Goal: Information Seeking & Learning: Check status

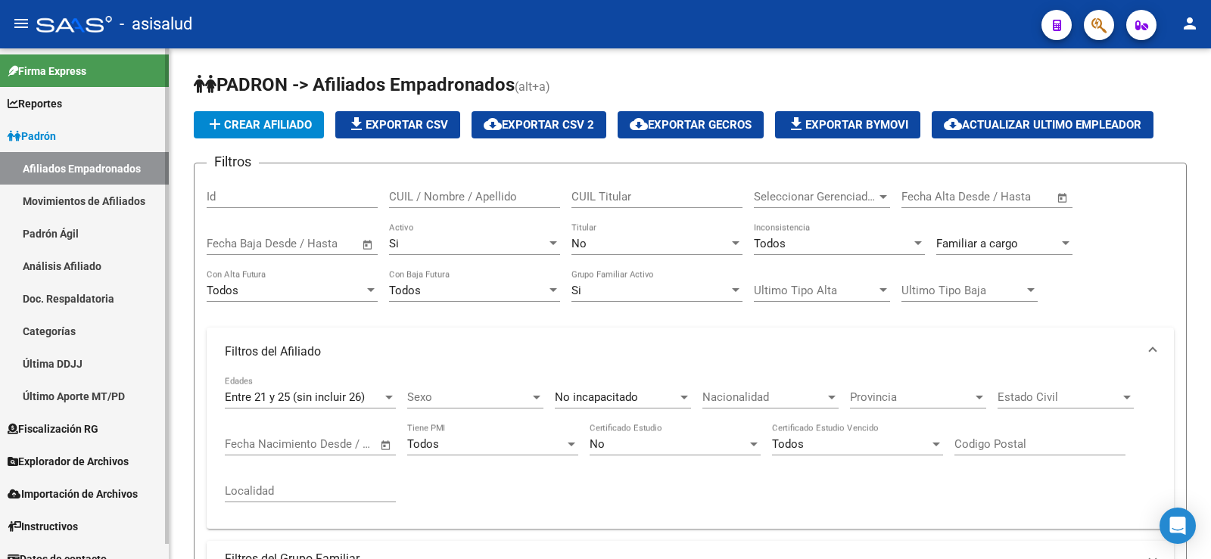
click at [66, 239] on link "Padrón Ágil" at bounding box center [84, 233] width 169 height 33
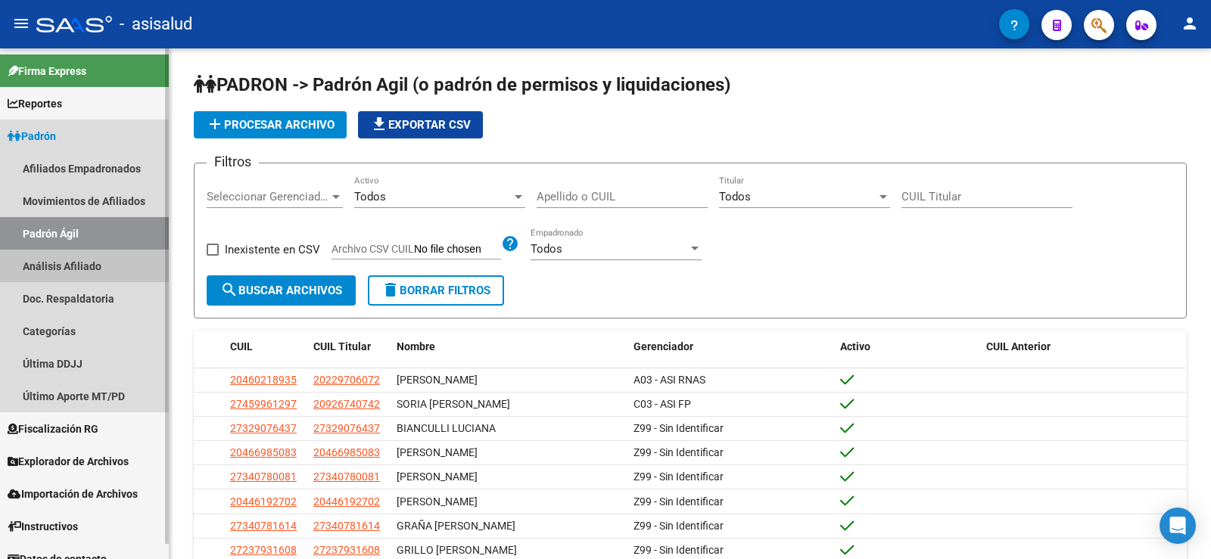
click at [58, 276] on link "Análisis Afiliado" at bounding box center [84, 266] width 169 height 33
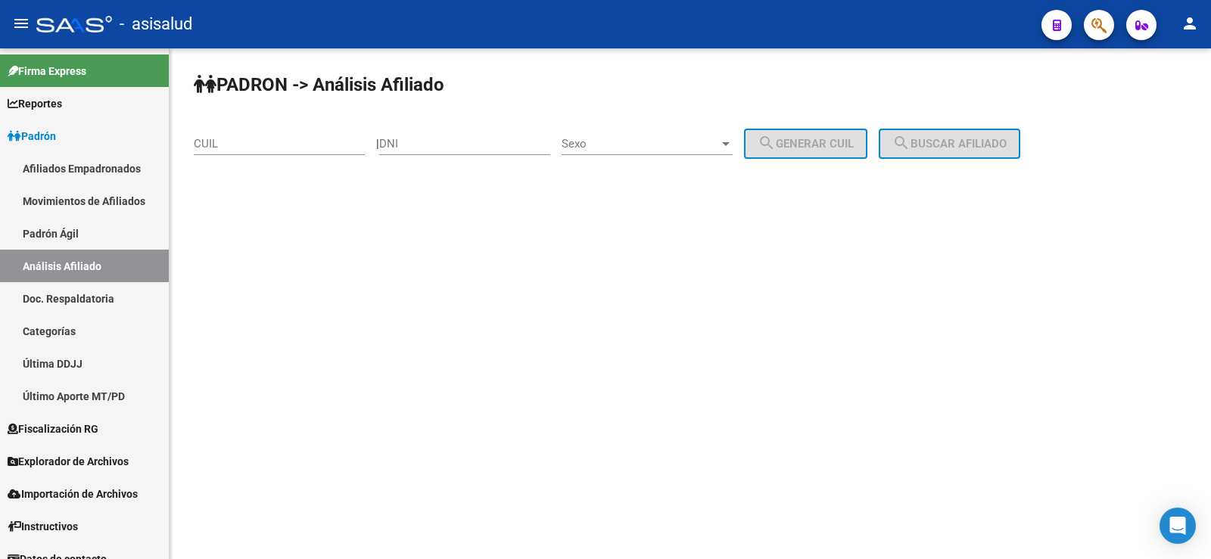
click at [254, 145] on input "CUIL" at bounding box center [279, 144] width 171 height 14
paste input "27-22980486-9"
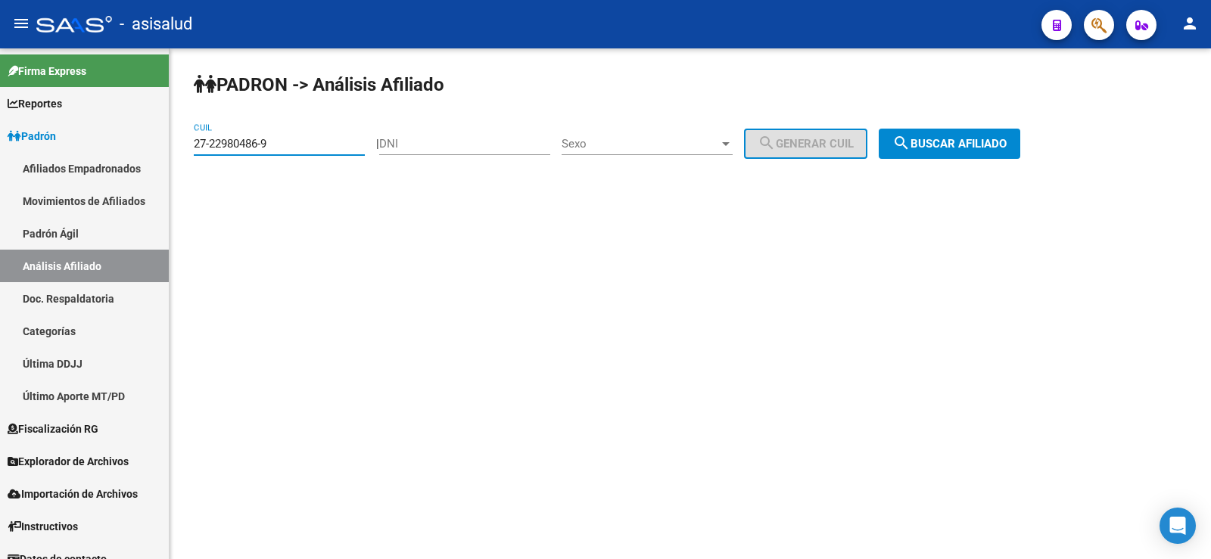
click at [986, 143] on span "search Buscar afiliado" at bounding box center [949, 144] width 114 height 14
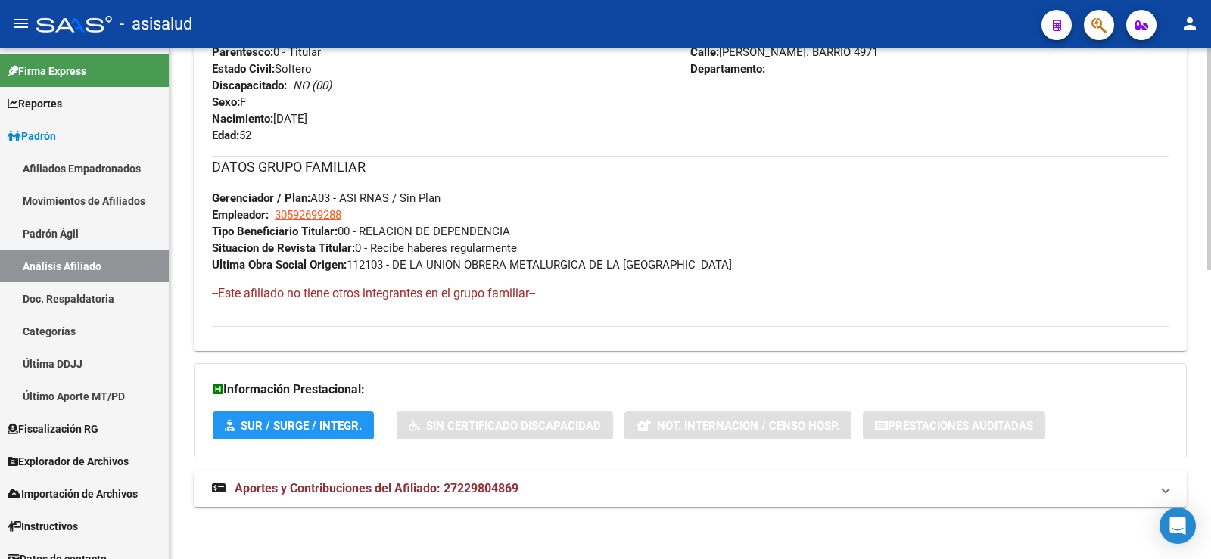
scroll to position [665, 0]
click at [460, 487] on span "Aportes y Contribuciones del Afiliado: 27229804869" at bounding box center [377, 488] width 284 height 14
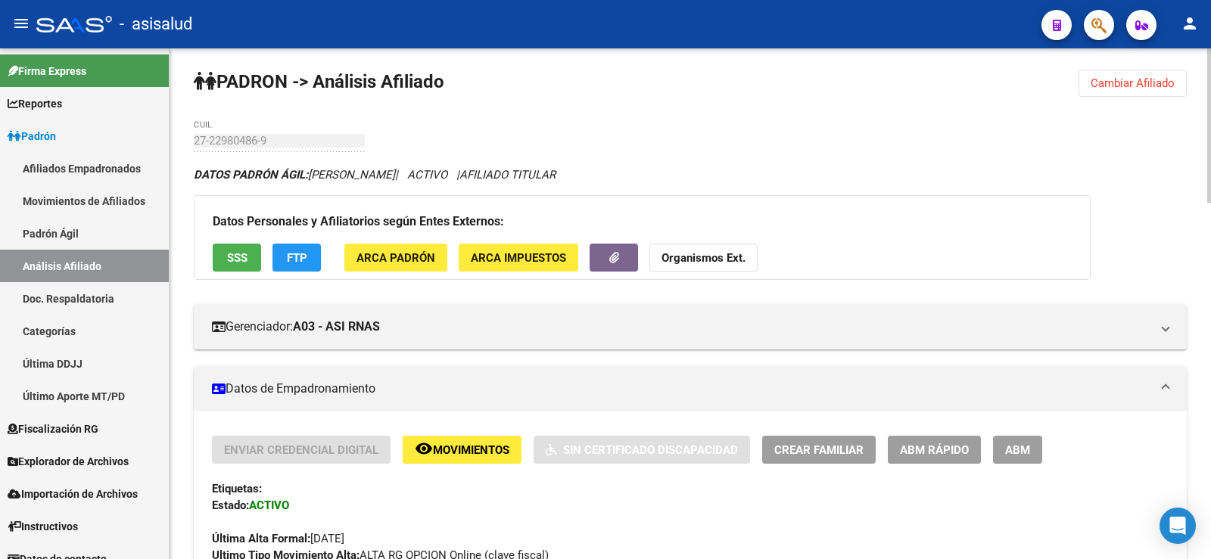
scroll to position [0, 0]
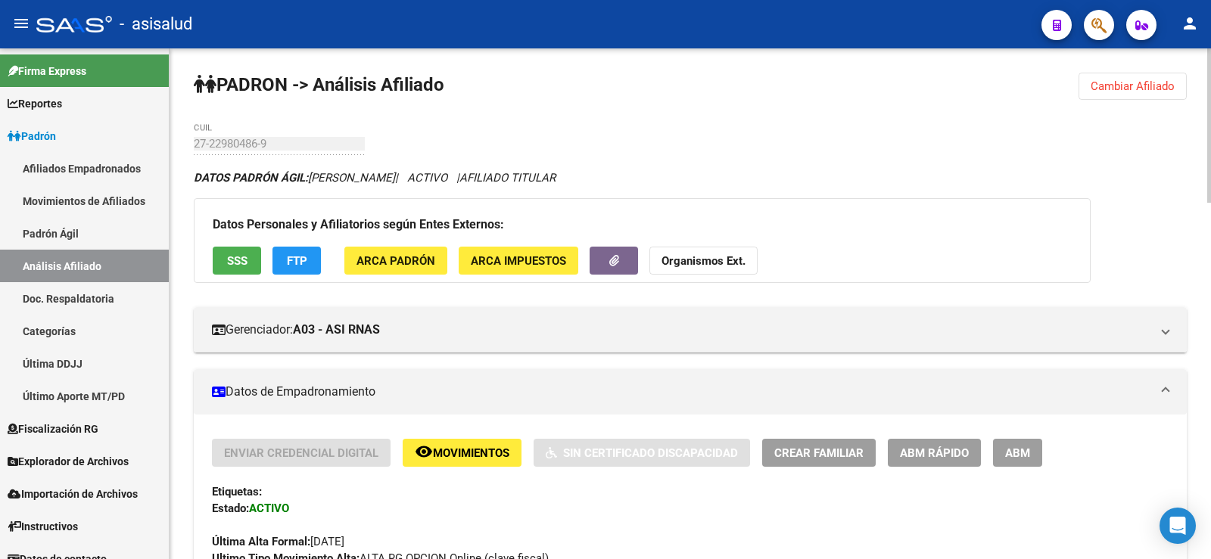
click at [1133, 90] on span "Cambiar Afiliado" at bounding box center [1133, 86] width 84 height 14
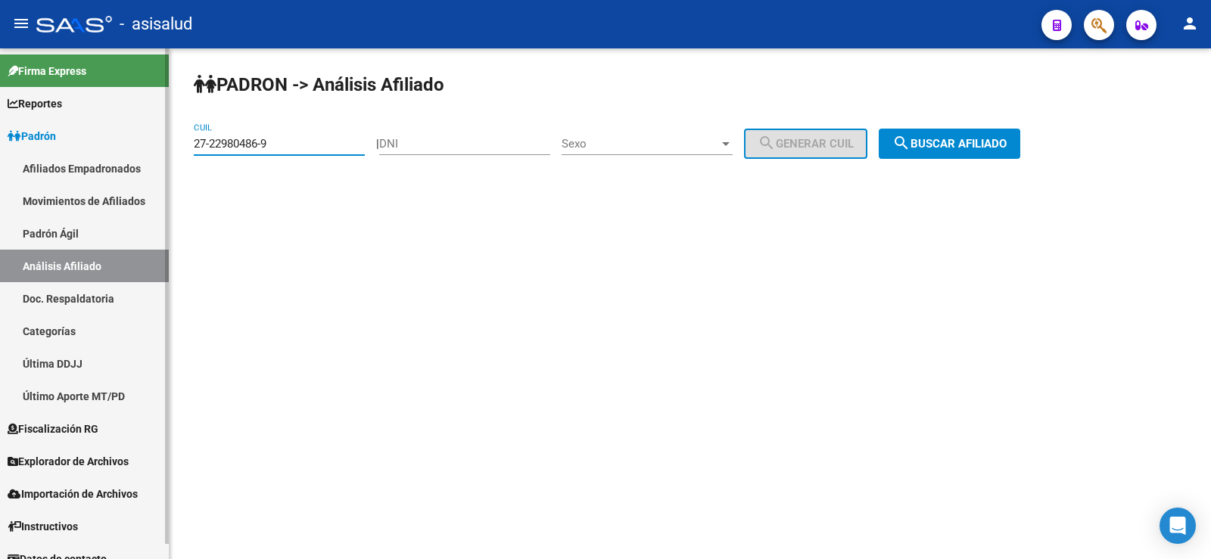
drag, startPoint x: 279, startPoint y: 145, endPoint x: 153, endPoint y: 144, distance: 126.4
click at [153, 144] on mat-sidenav-container "Firma Express Reportes Ingresos Devengados Análisis Histórico Detalles Transfer…" at bounding box center [605, 303] width 1211 height 511
paste input "0-29824254-1"
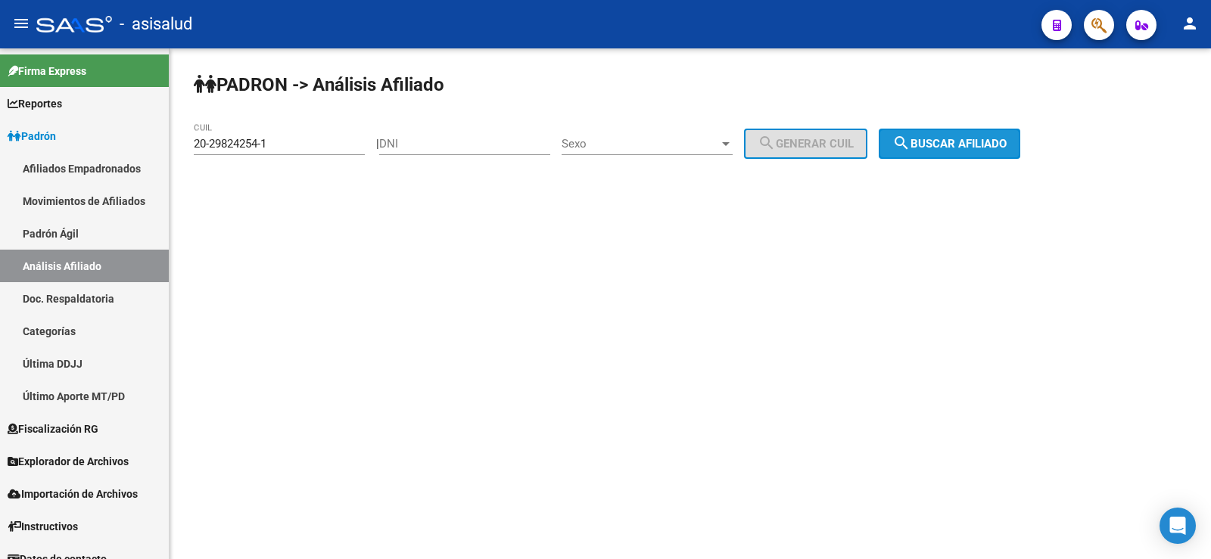
drag, startPoint x: 959, startPoint y: 146, endPoint x: 953, endPoint y: 152, distance: 8.6
click at [960, 146] on span "search Buscar afiliado" at bounding box center [949, 144] width 114 height 14
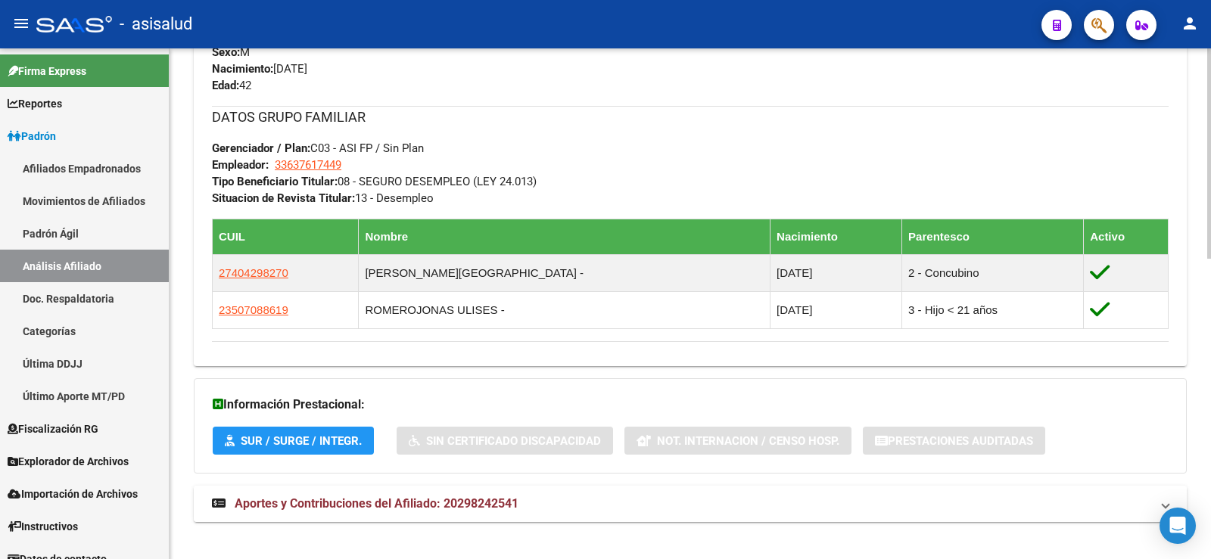
scroll to position [730, 0]
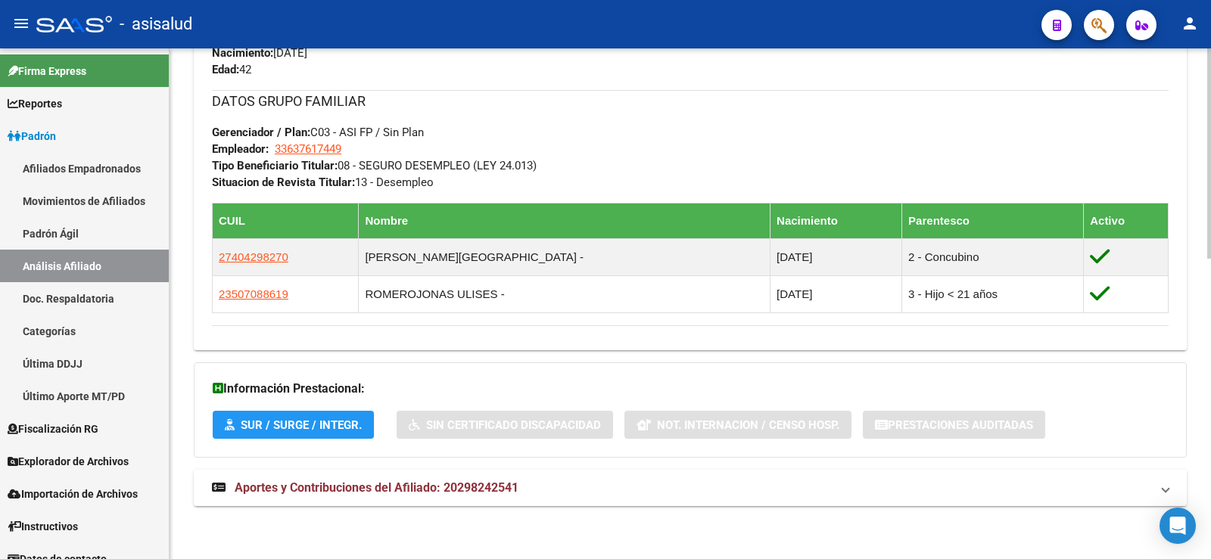
click at [454, 494] on span "Aportes y Contribuciones del Afiliado: 20298242541" at bounding box center [377, 488] width 284 height 14
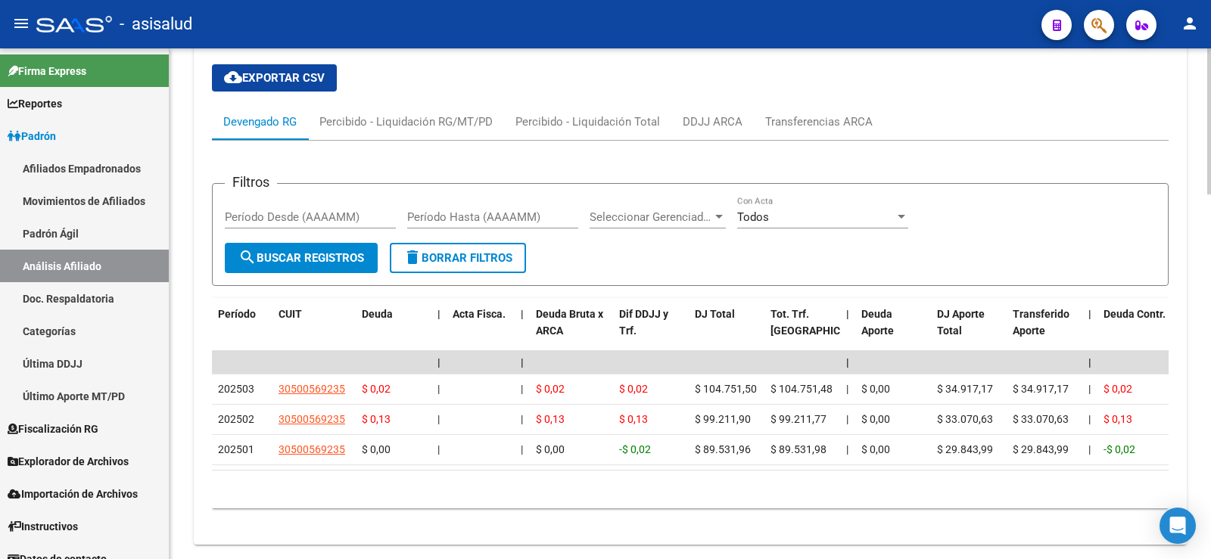
scroll to position [1260, 0]
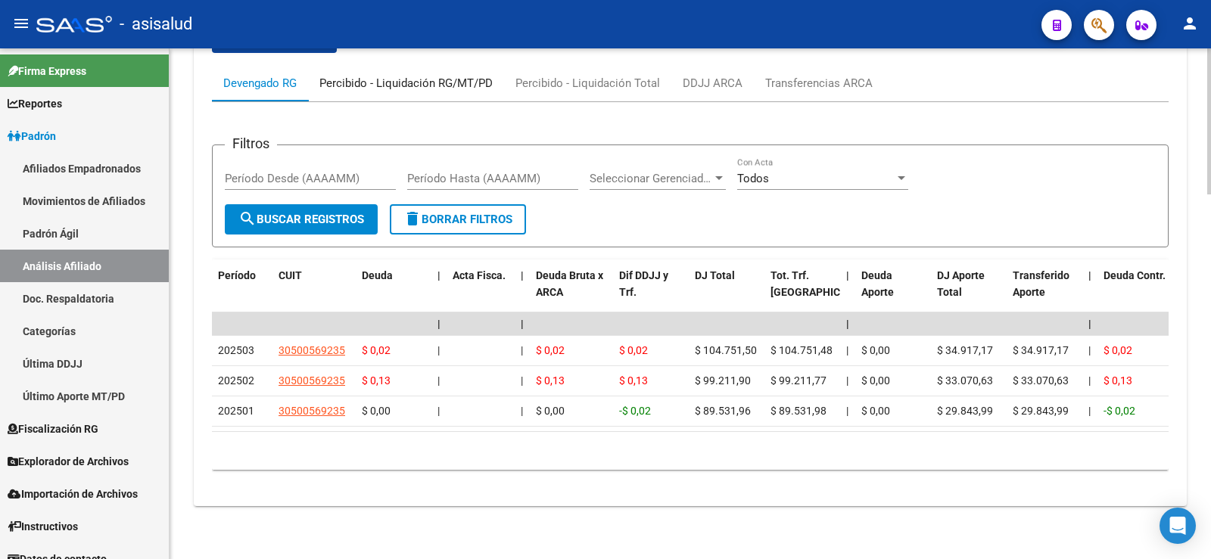
click at [451, 79] on div "Percibido - Liquidación RG/MT/PD" at bounding box center [405, 83] width 173 height 17
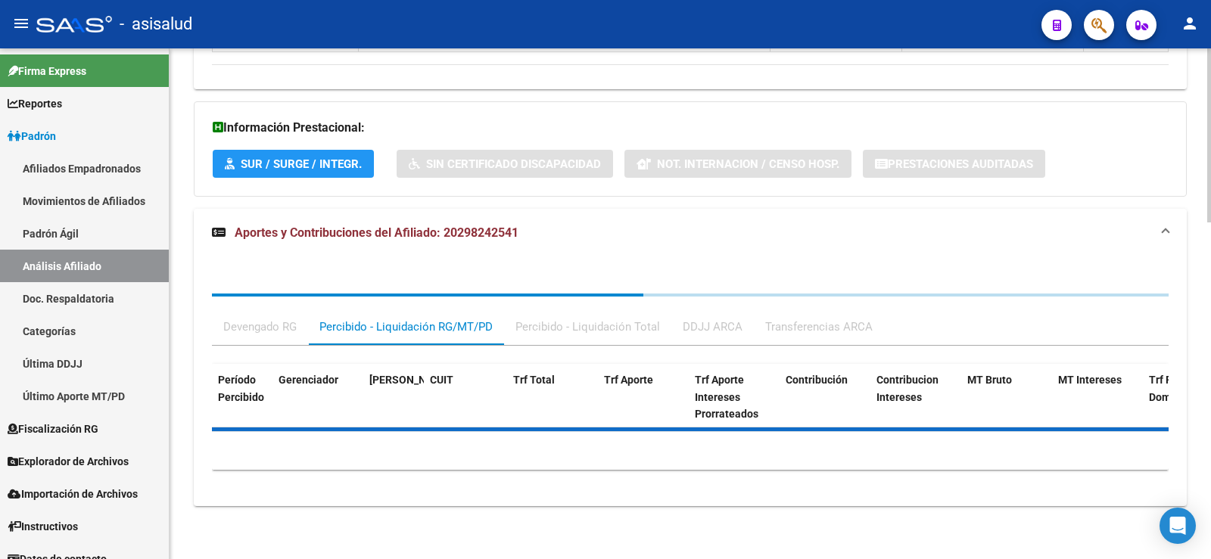
scroll to position [1061, 0]
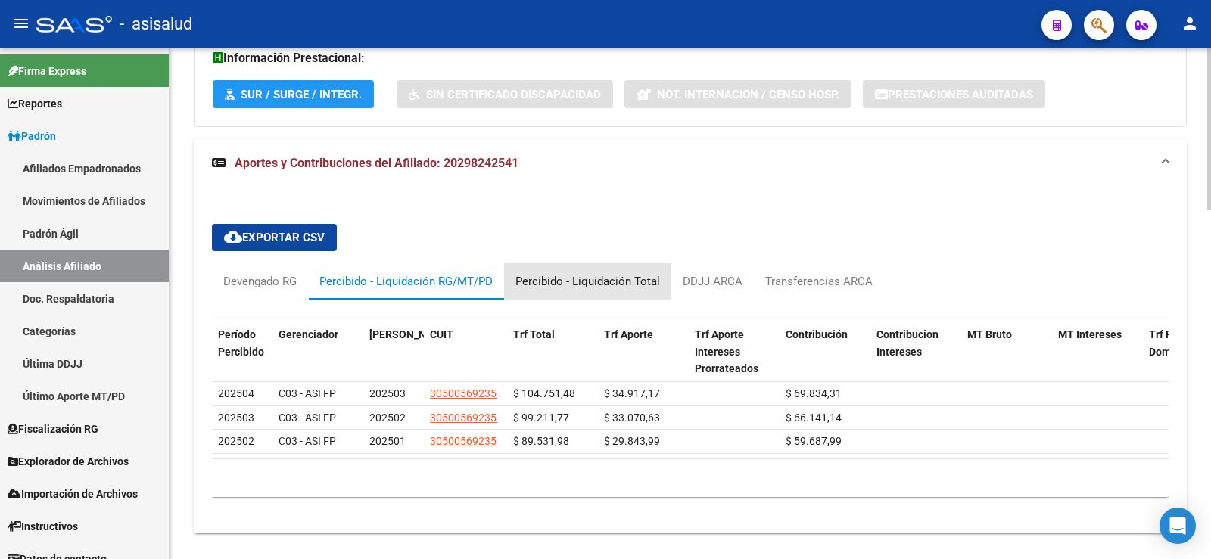
click at [628, 273] on div "Percibido - Liquidación Total" at bounding box center [587, 281] width 145 height 17
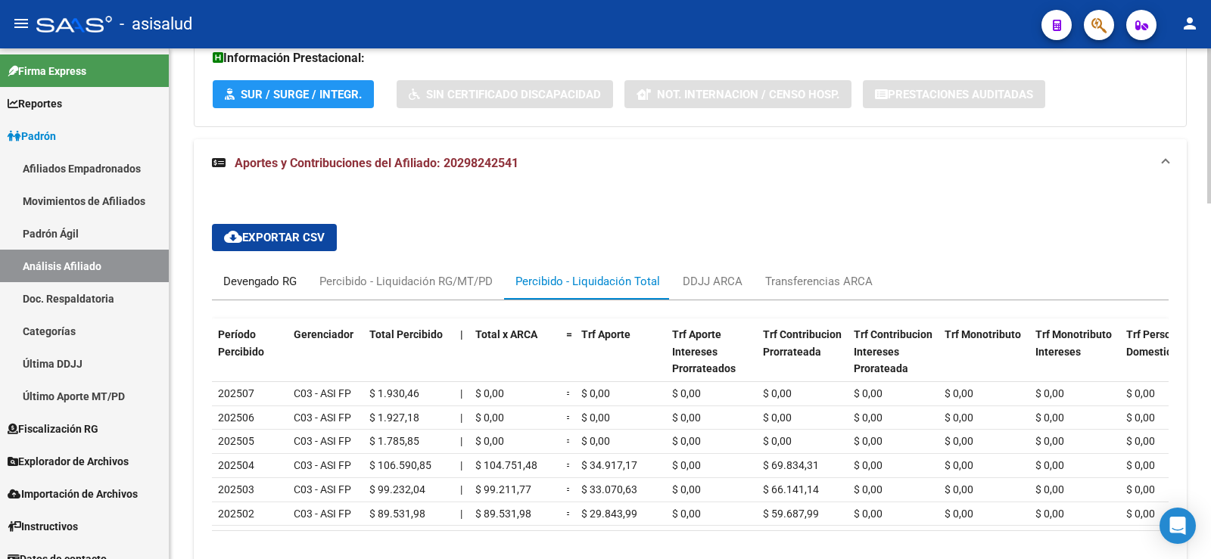
click at [273, 279] on div "Devengado RG" at bounding box center [259, 281] width 73 height 17
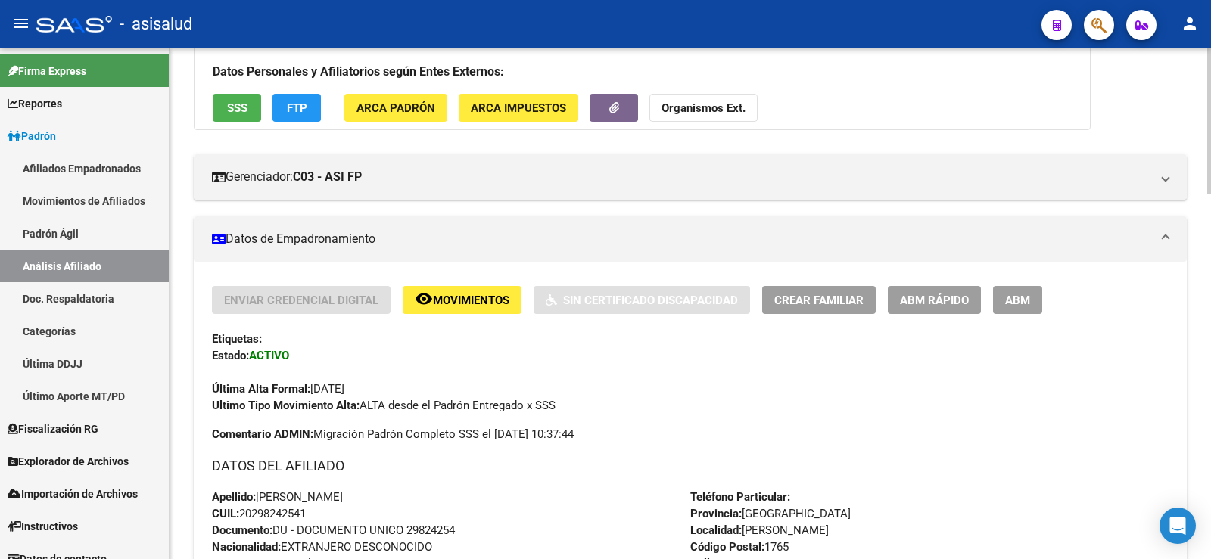
scroll to position [0, 0]
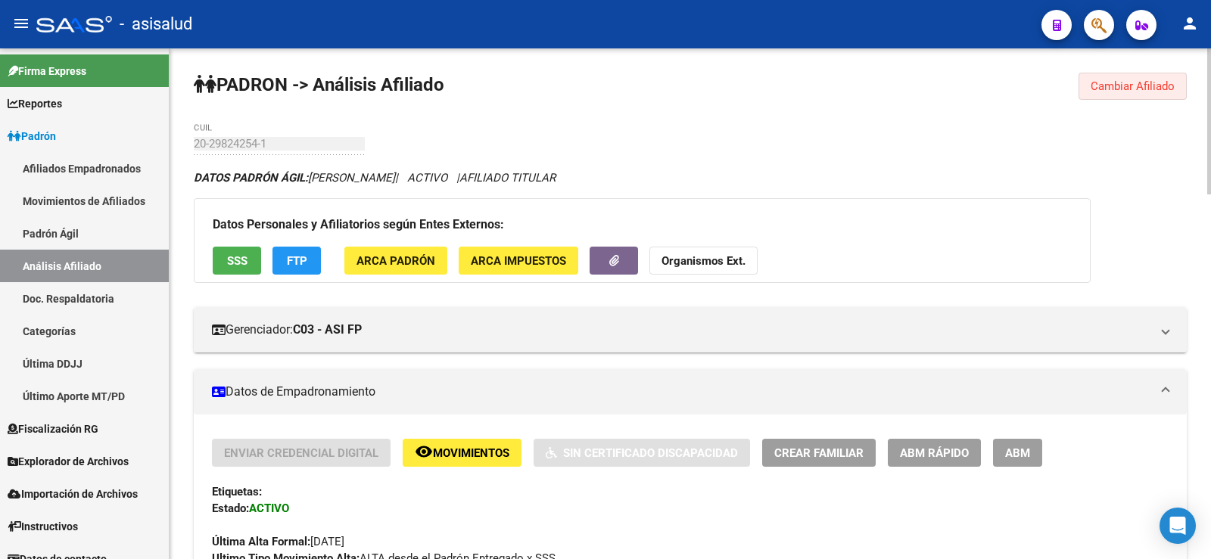
click at [1132, 83] on span "Cambiar Afiliado" at bounding box center [1133, 86] width 84 height 14
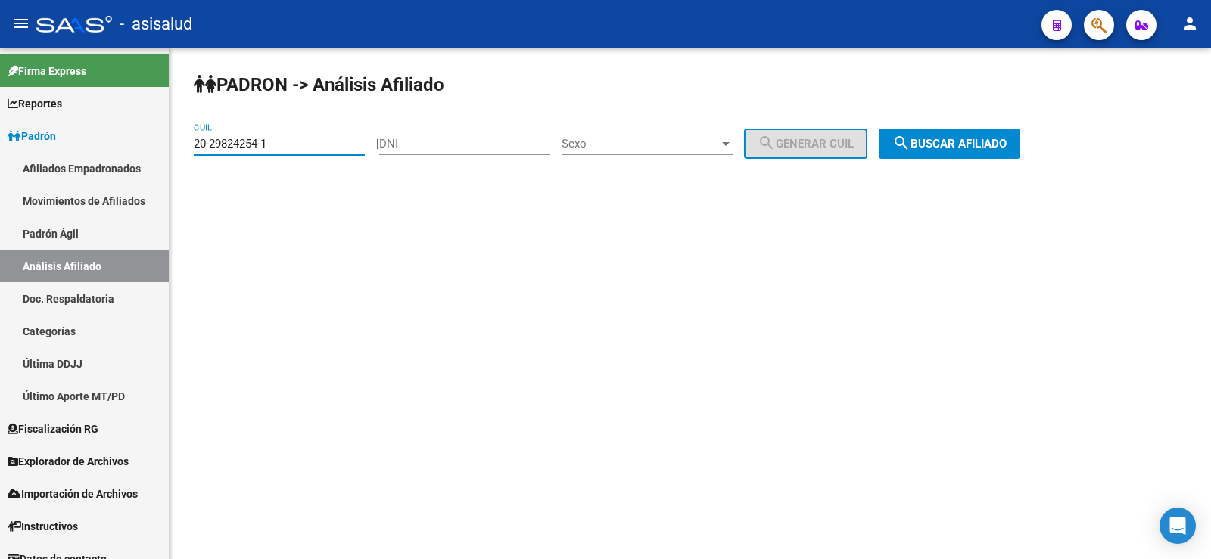
drag, startPoint x: 288, startPoint y: 144, endPoint x: 195, endPoint y: 143, distance: 92.4
click at [195, 143] on input "20-29824254-1" at bounding box center [279, 144] width 171 height 14
paste input "42394253-4"
type input "20-42394253-4"
click at [951, 151] on button "search Buscar afiliado" at bounding box center [950, 144] width 142 height 30
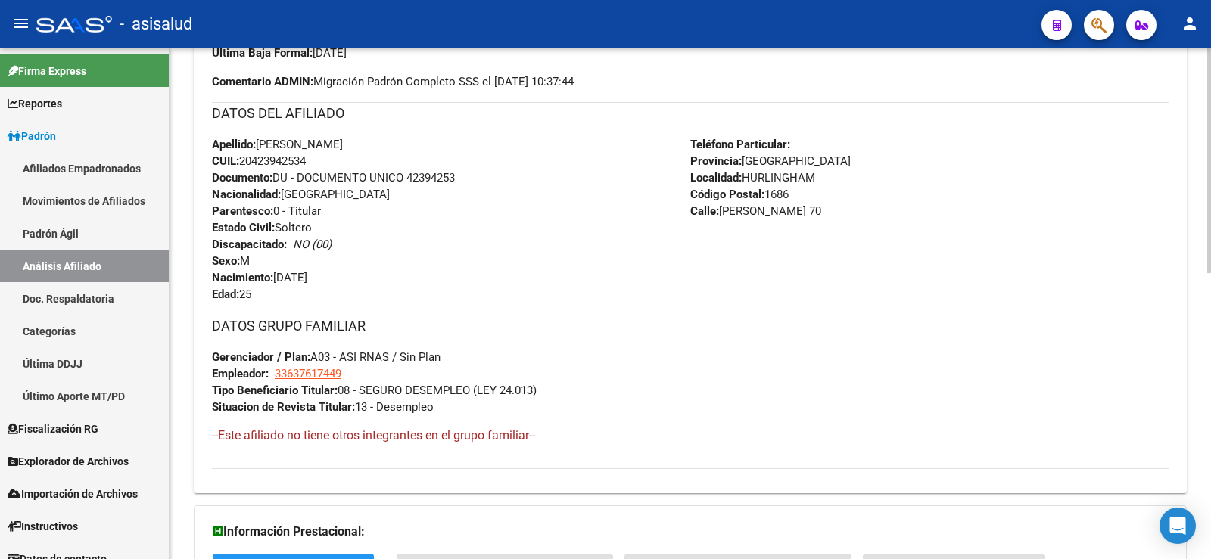
scroll to position [649, 0]
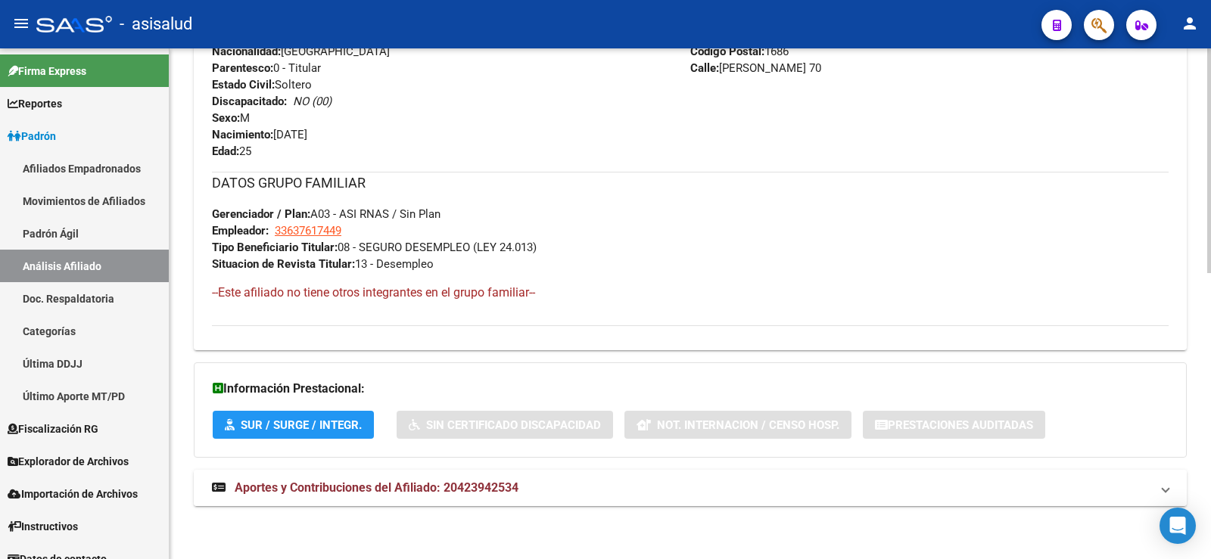
click at [467, 497] on mat-expansion-panel-header "Aportes y Contribuciones del Afiliado: 20423942534" at bounding box center [690, 488] width 993 height 36
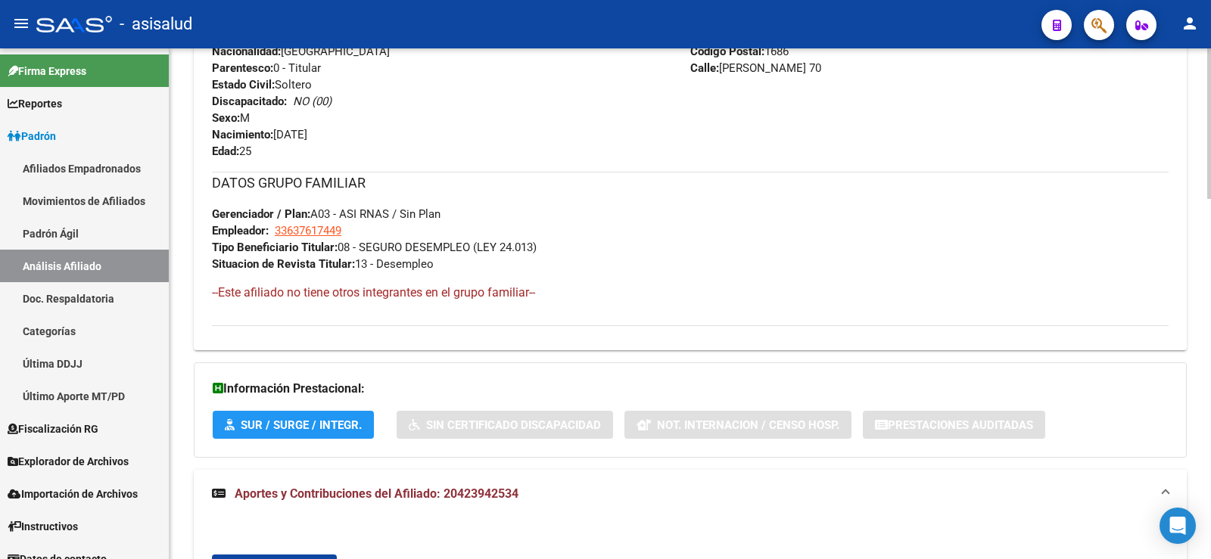
scroll to position [951, 0]
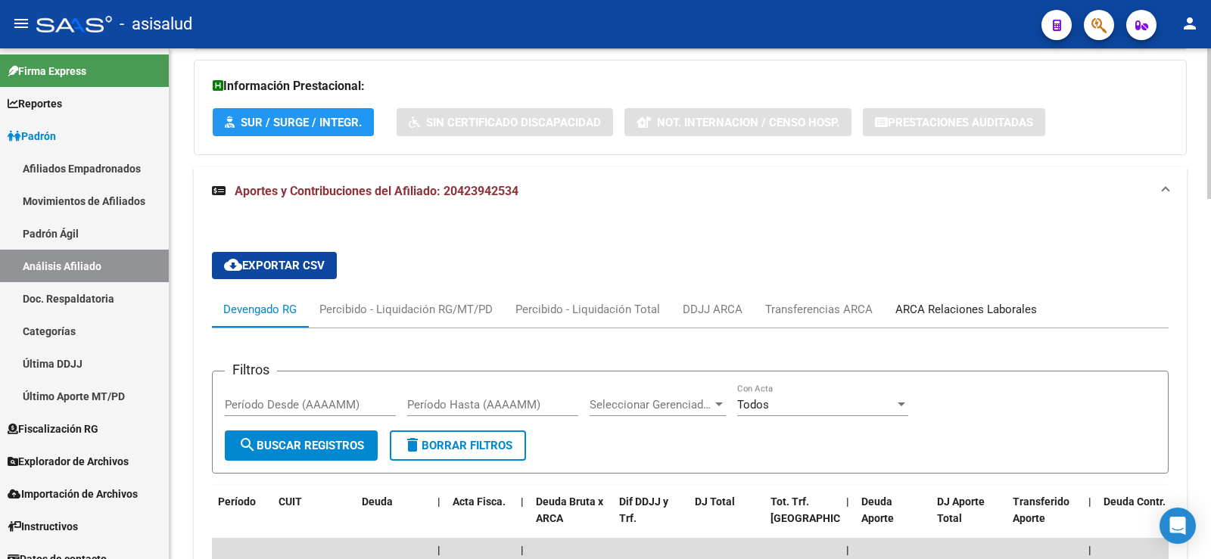
click at [976, 304] on div "ARCA Relaciones Laborales" at bounding box center [966, 309] width 142 height 17
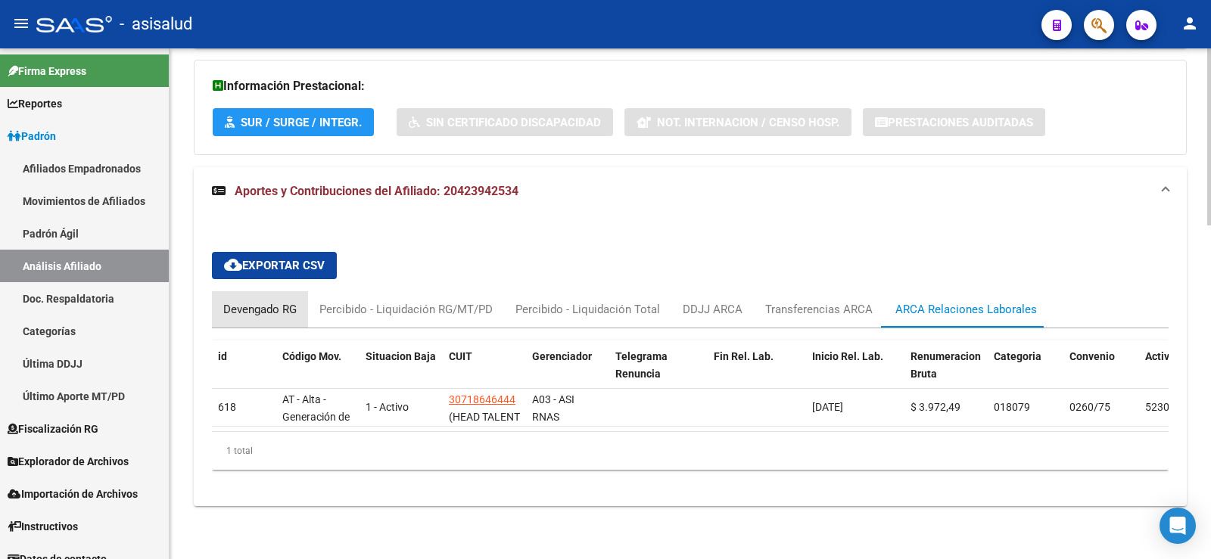
click at [288, 304] on div "Devengado RG" at bounding box center [259, 309] width 73 height 17
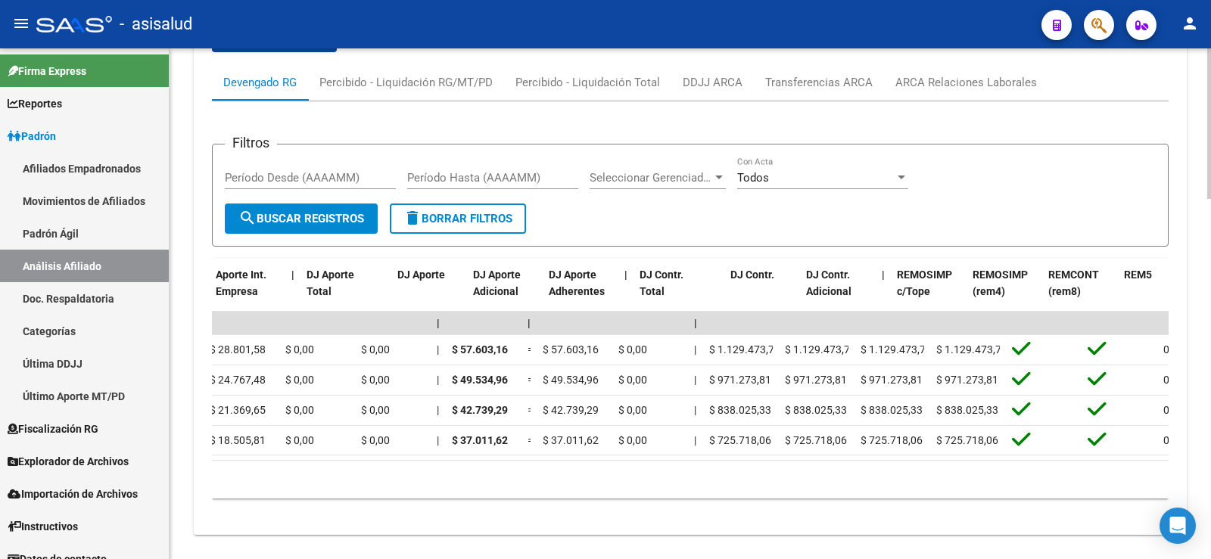
scroll to position [0, 0]
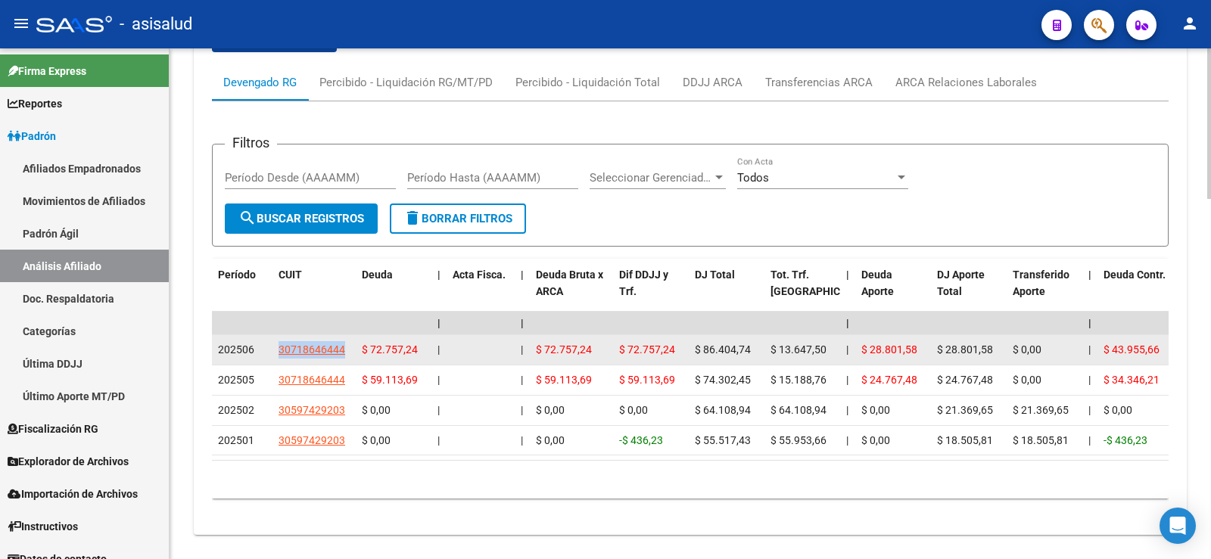
drag, startPoint x: 276, startPoint y: 351, endPoint x: 355, endPoint y: 351, distance: 79.5
click at [355, 351] on datatable-body-cell "30718646444" at bounding box center [314, 350] width 83 height 30
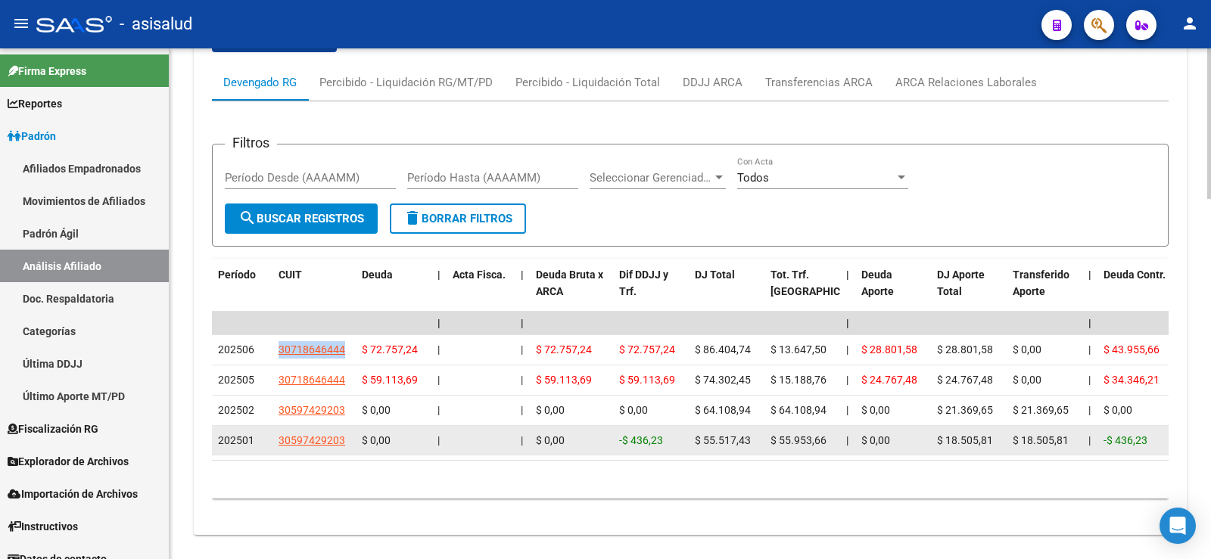
copy span "30718646444"
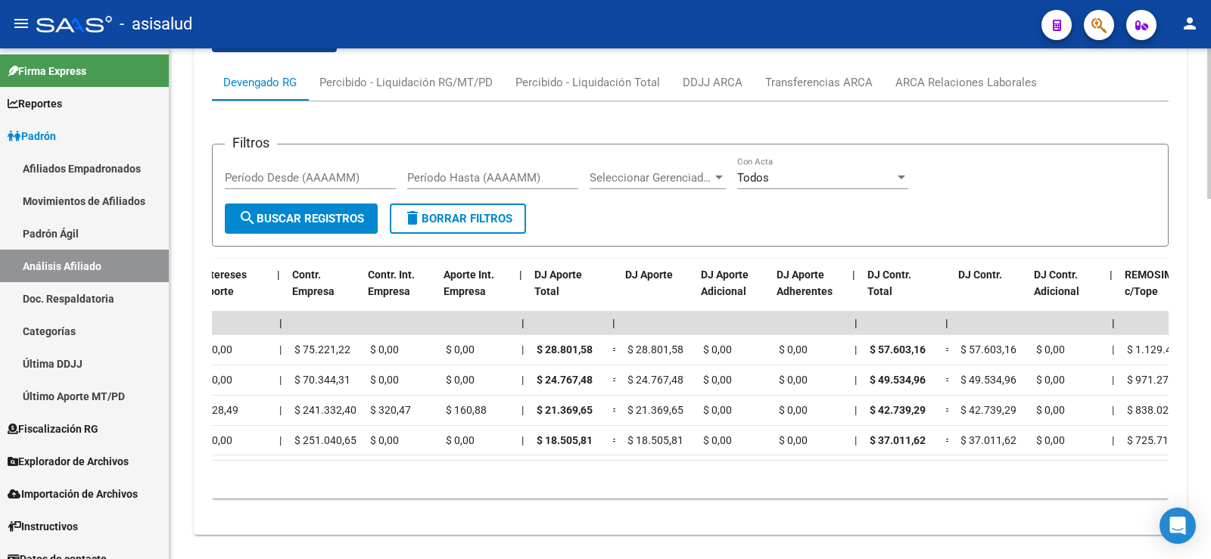
scroll to position [0, 1220]
click at [930, 89] on div "ARCA Relaciones Laborales" at bounding box center [966, 82] width 142 height 17
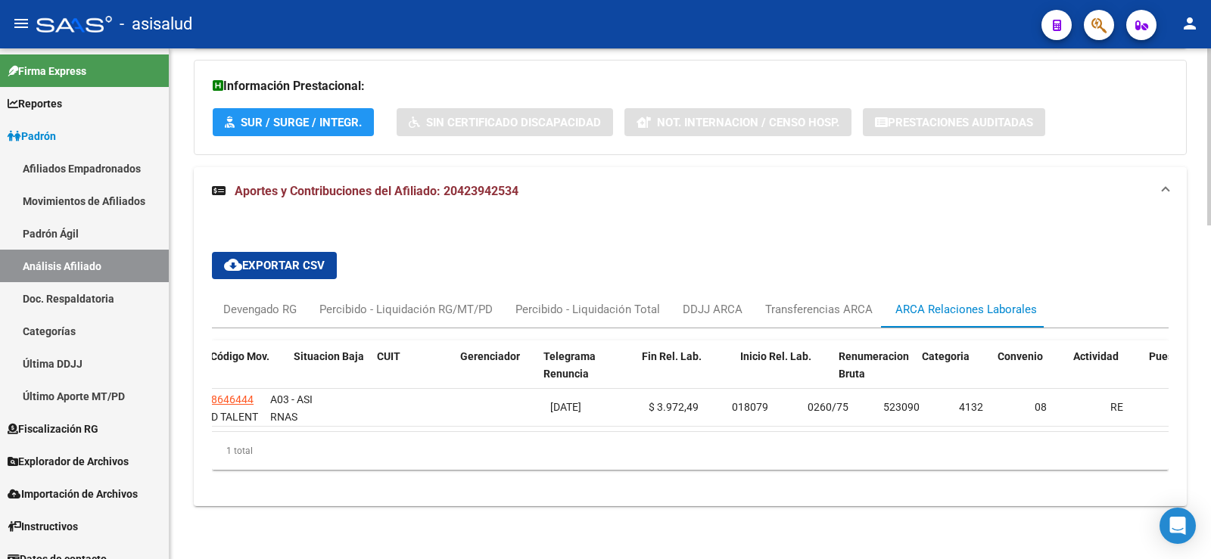
scroll to position [0, 0]
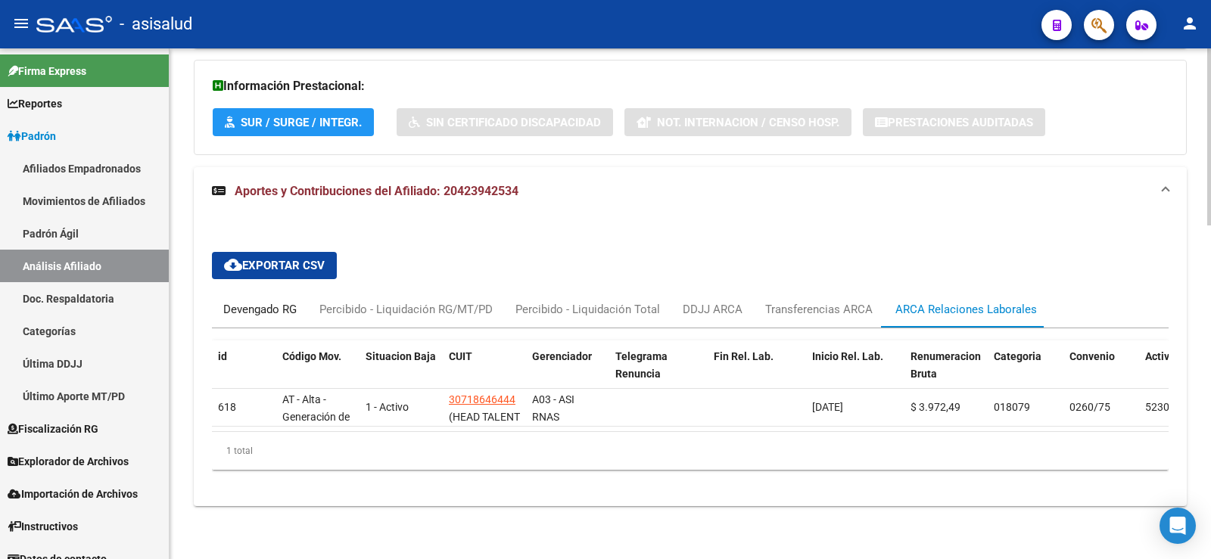
click at [266, 301] on div "Devengado RG" at bounding box center [259, 309] width 73 height 17
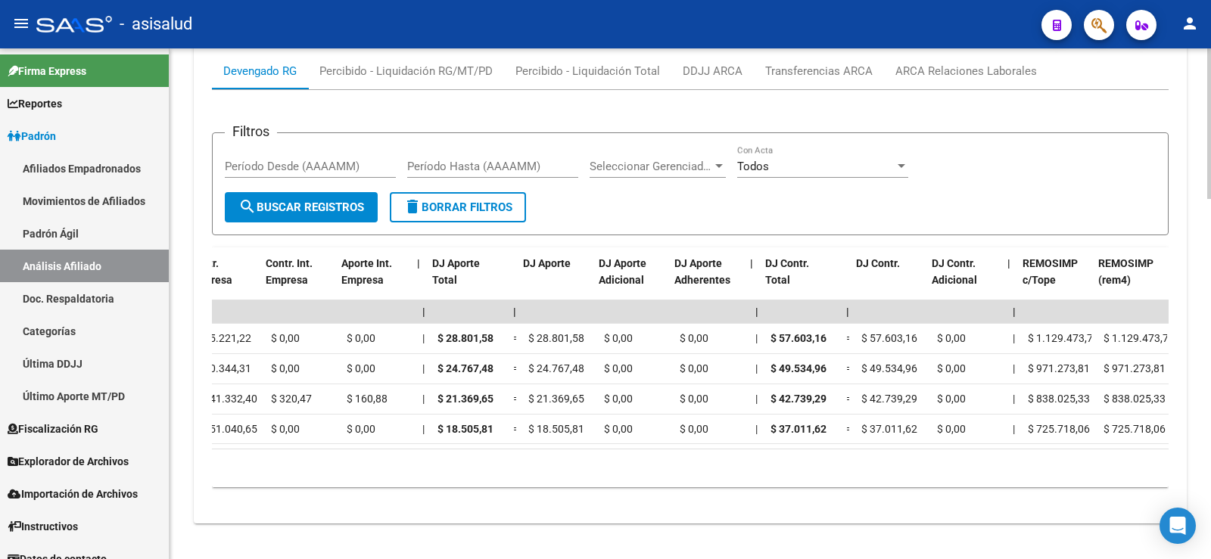
scroll to position [0, 1322]
click at [923, 74] on div "ARCA Relaciones Laborales" at bounding box center [966, 71] width 142 height 17
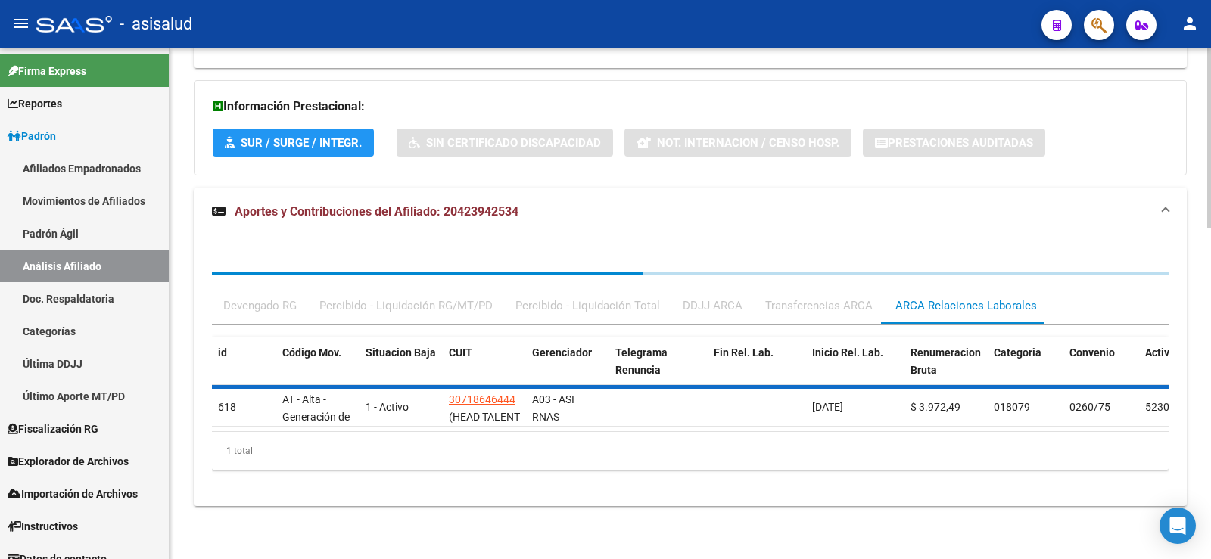
scroll to position [963, 0]
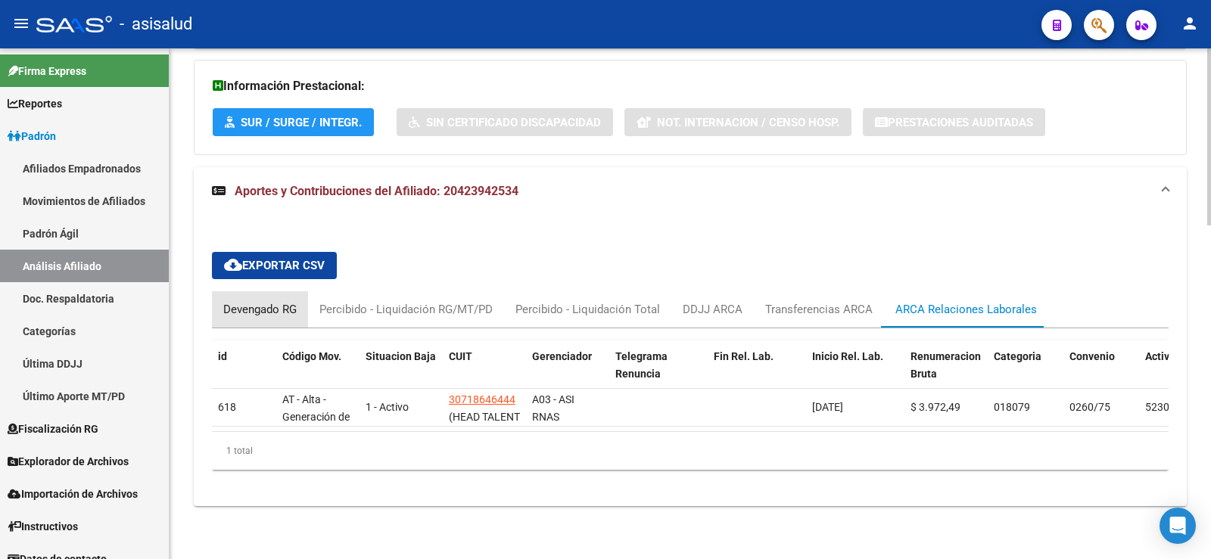
click at [270, 301] on div "Devengado RG" at bounding box center [259, 309] width 73 height 17
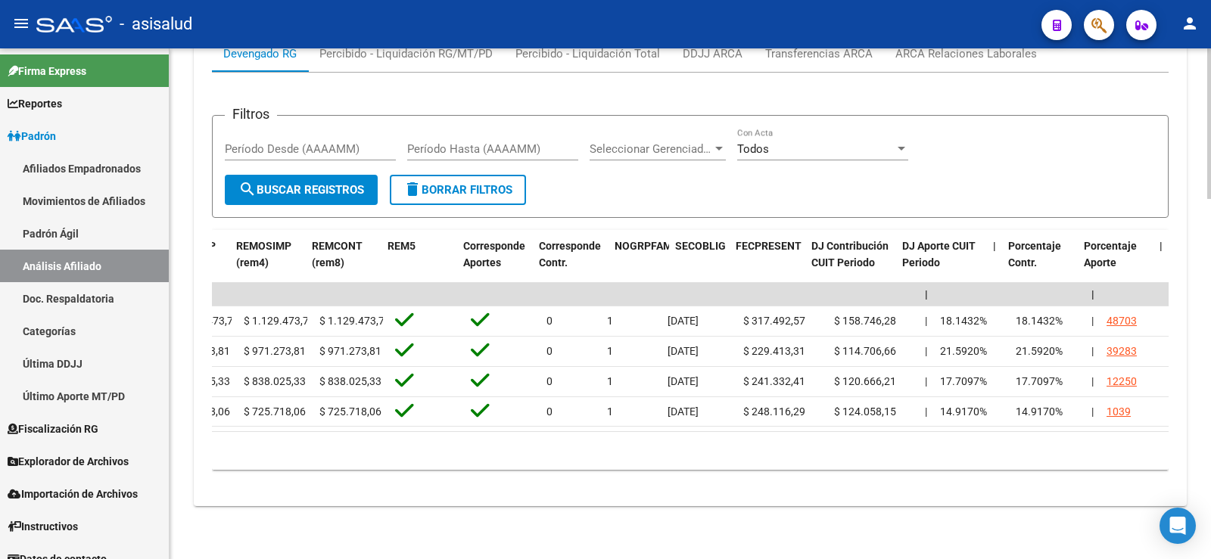
scroll to position [0, 2125]
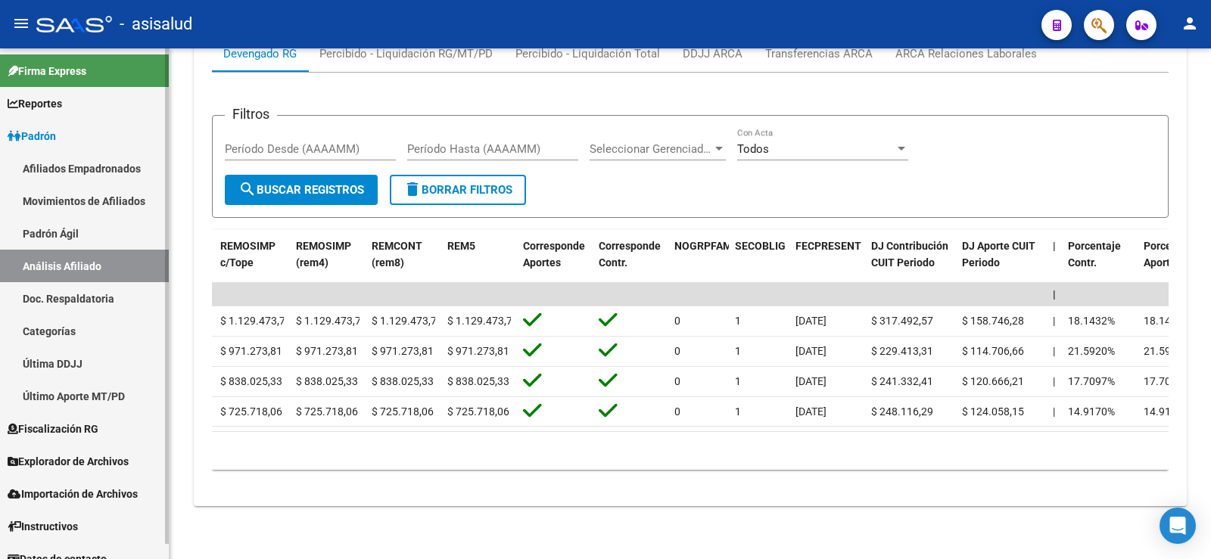
click at [74, 194] on link "Movimientos de Afiliados" at bounding box center [84, 201] width 169 height 33
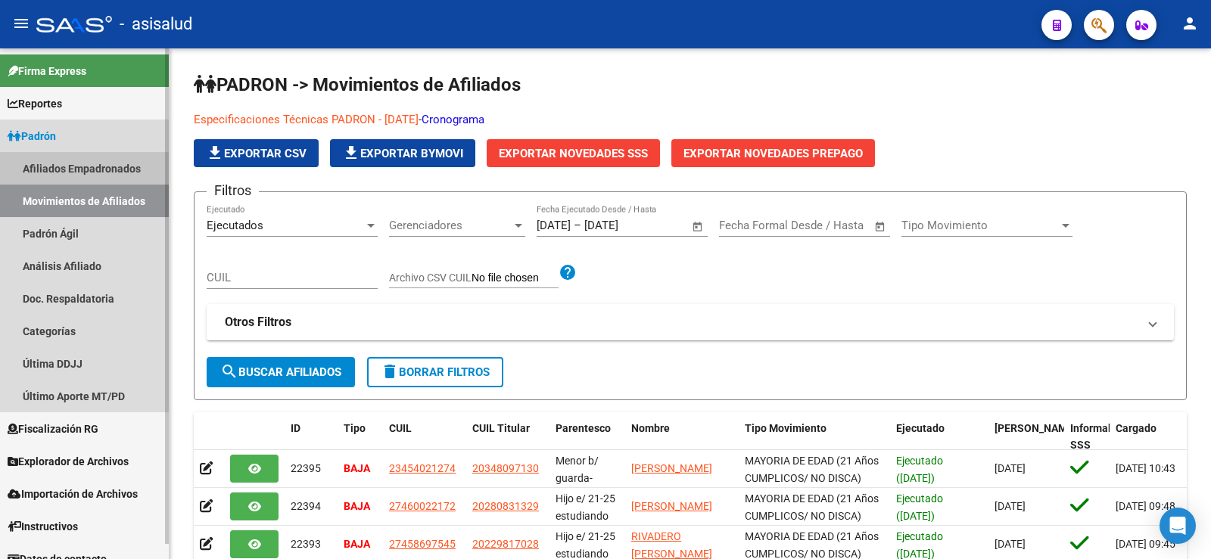
click at [83, 171] on link "Afiliados Empadronados" at bounding box center [84, 168] width 169 height 33
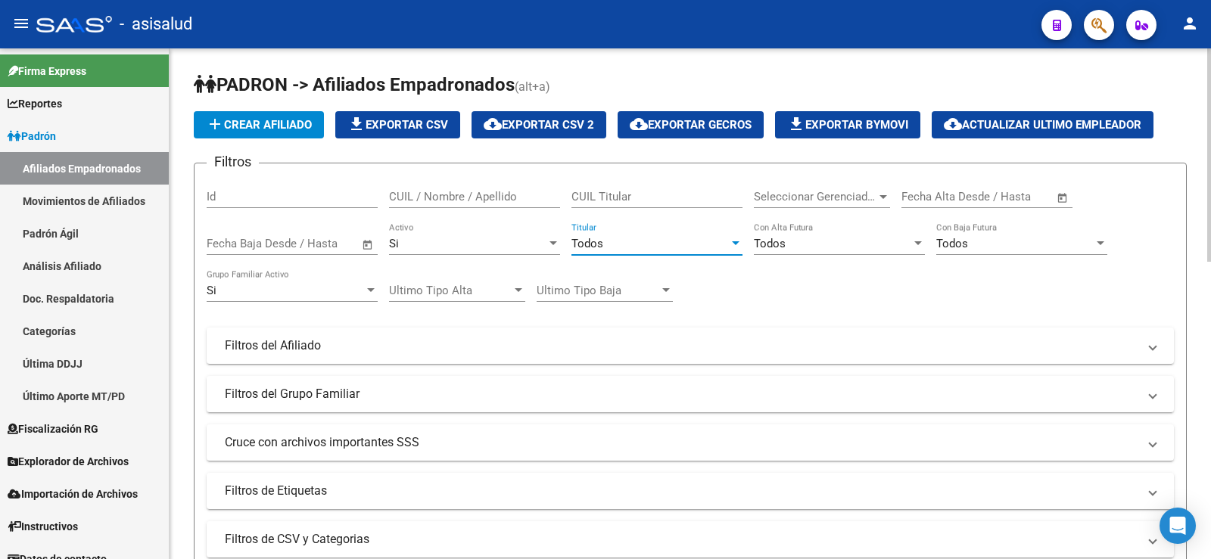
click at [630, 245] on div "Todos" at bounding box center [650, 244] width 157 height 14
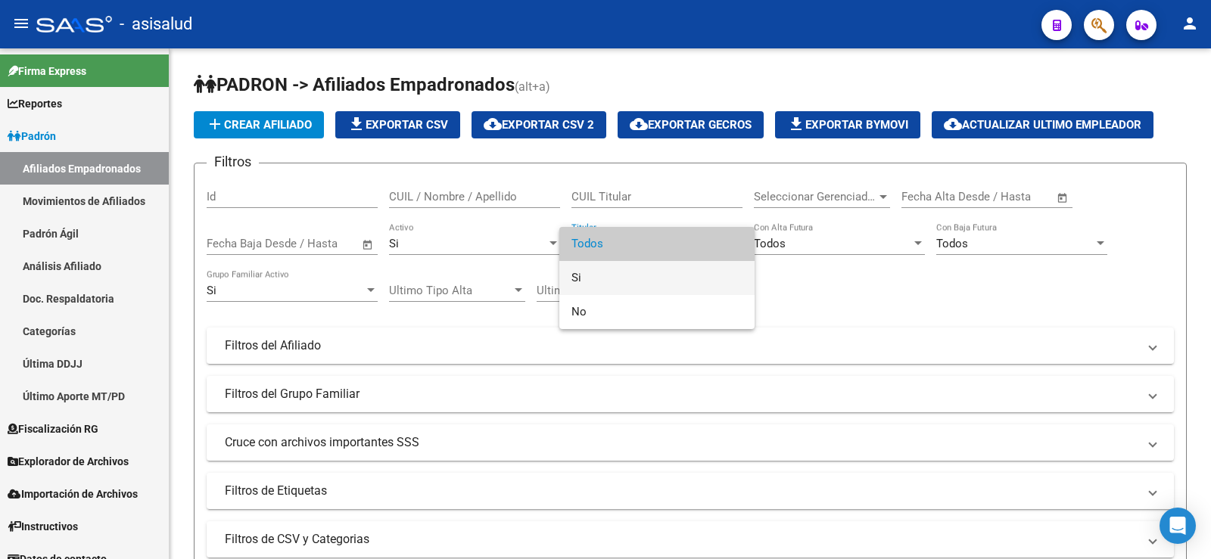
click at [614, 273] on span "Si" at bounding box center [657, 278] width 171 height 34
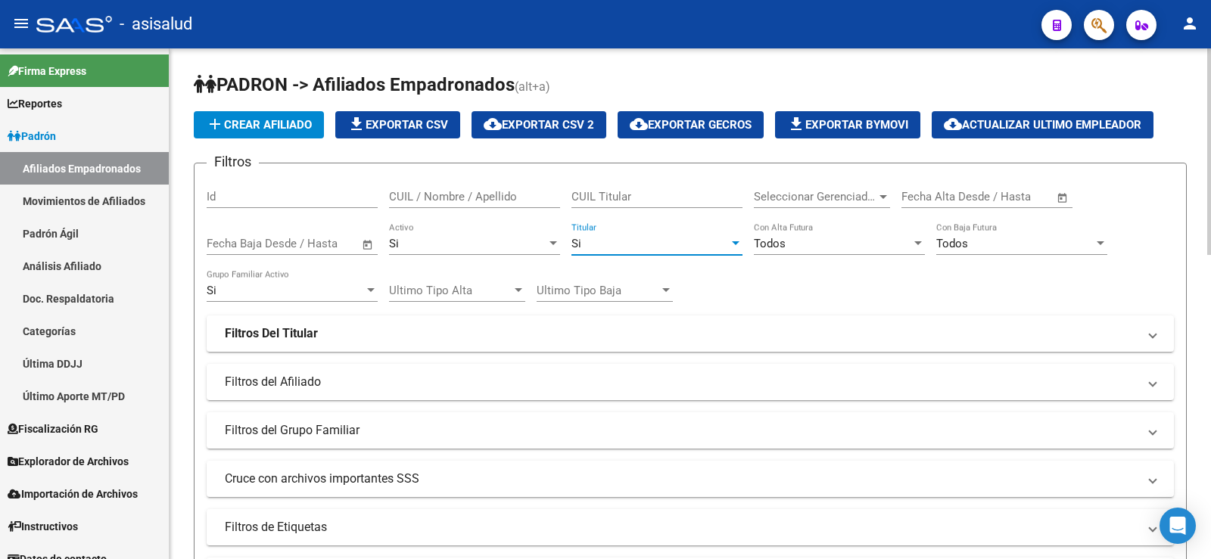
click at [774, 280] on div "Filtros Id CUIL / Nombre / Apellido CUIL Titular Seleccionar Gerenciador Selecc…" at bounding box center [690, 361] width 967 height 370
click at [436, 247] on div "Si" at bounding box center [467, 244] width 157 height 14
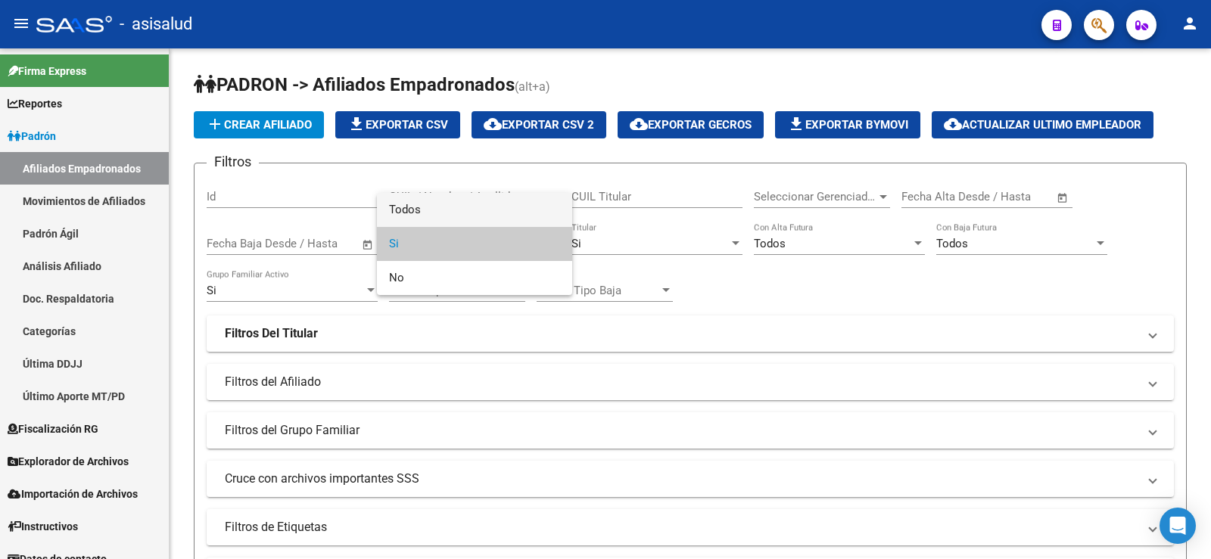
click at [429, 218] on span "Todos" at bounding box center [474, 210] width 171 height 34
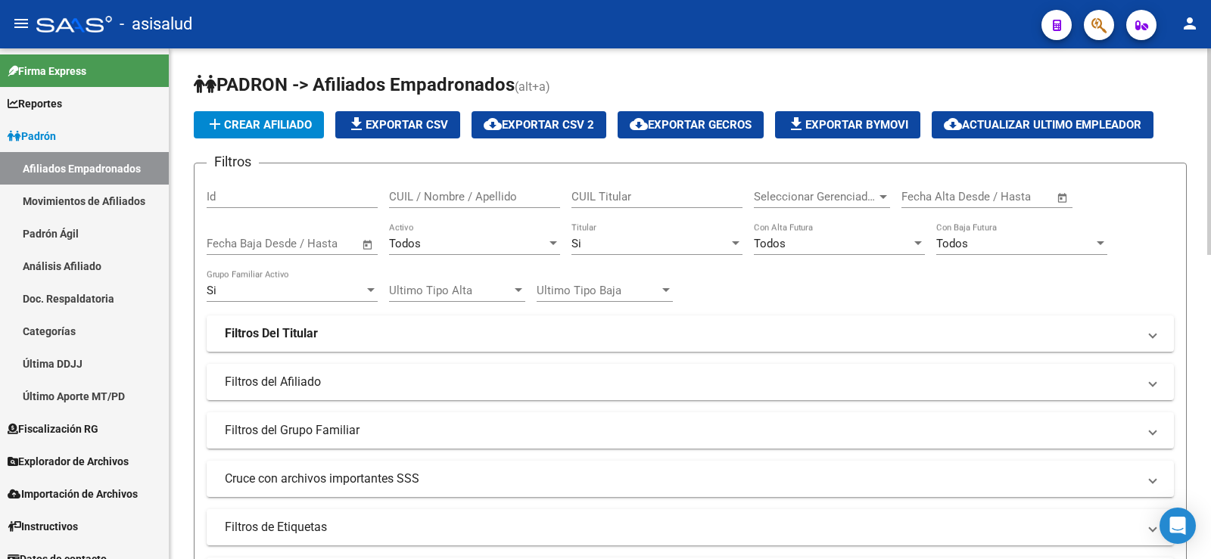
click at [768, 282] on div "Filtros Id CUIL / Nombre / Apellido CUIL Titular Seleccionar Gerenciador Selecc…" at bounding box center [690, 361] width 967 height 370
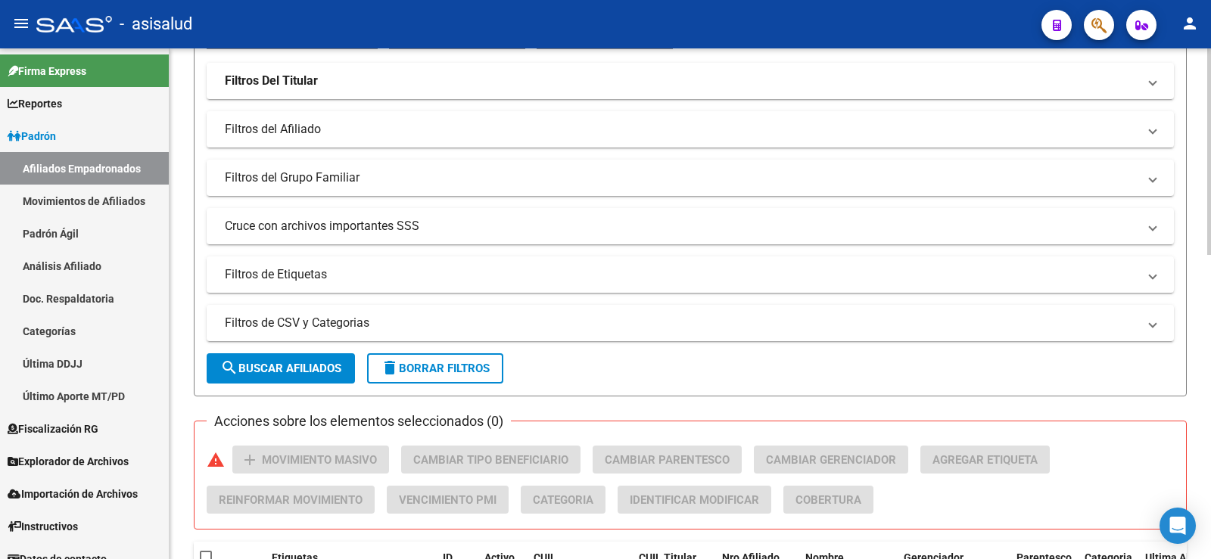
scroll to position [303, 0]
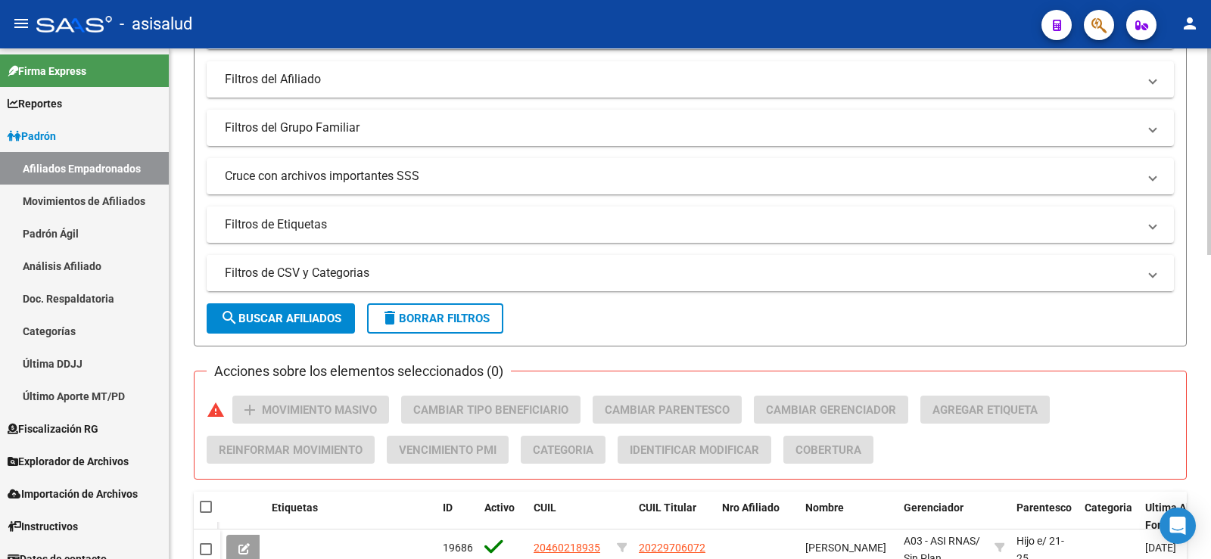
click at [306, 260] on mat-expansion-panel-header "Filtros de CSV y Categorias" at bounding box center [690, 273] width 967 height 36
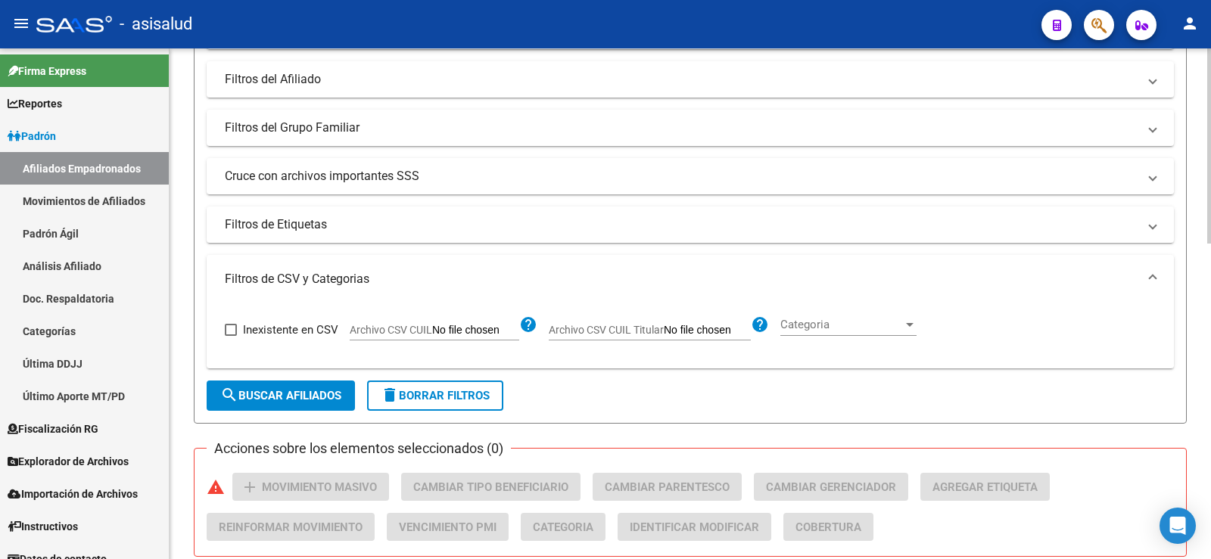
click at [631, 326] on span "Archivo CSV CUIL Titular" at bounding box center [606, 330] width 115 height 12
click at [664, 326] on input "Archivo CSV CUIL Titular" at bounding box center [707, 331] width 87 height 14
type input "C:\fakepath\Para SAAS.csv"
click at [319, 387] on button "search Buscar Afiliados" at bounding box center [281, 396] width 148 height 30
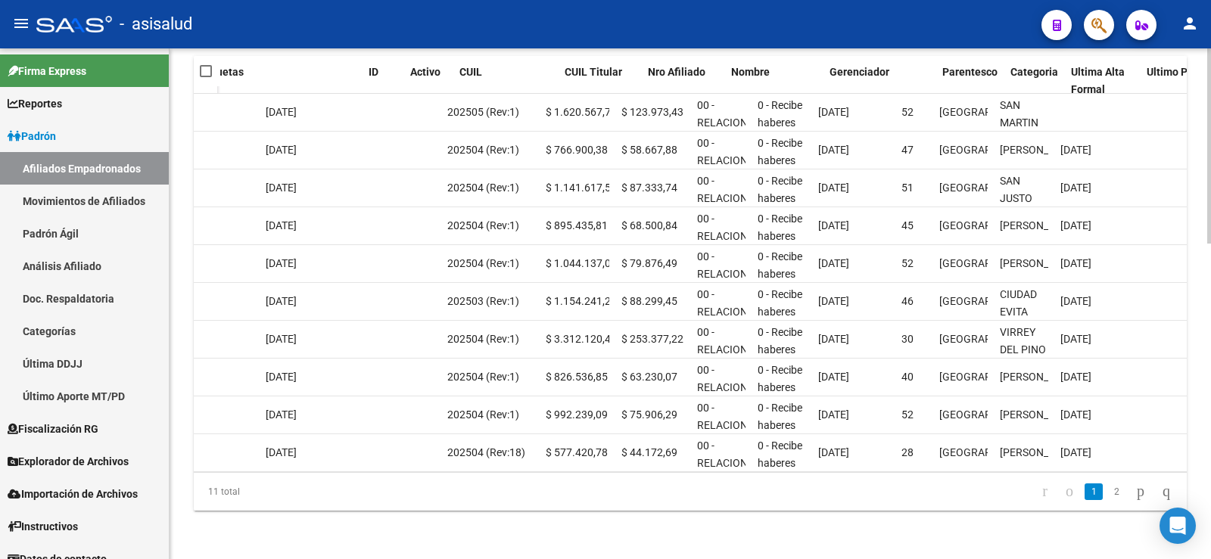
scroll to position [0, 0]
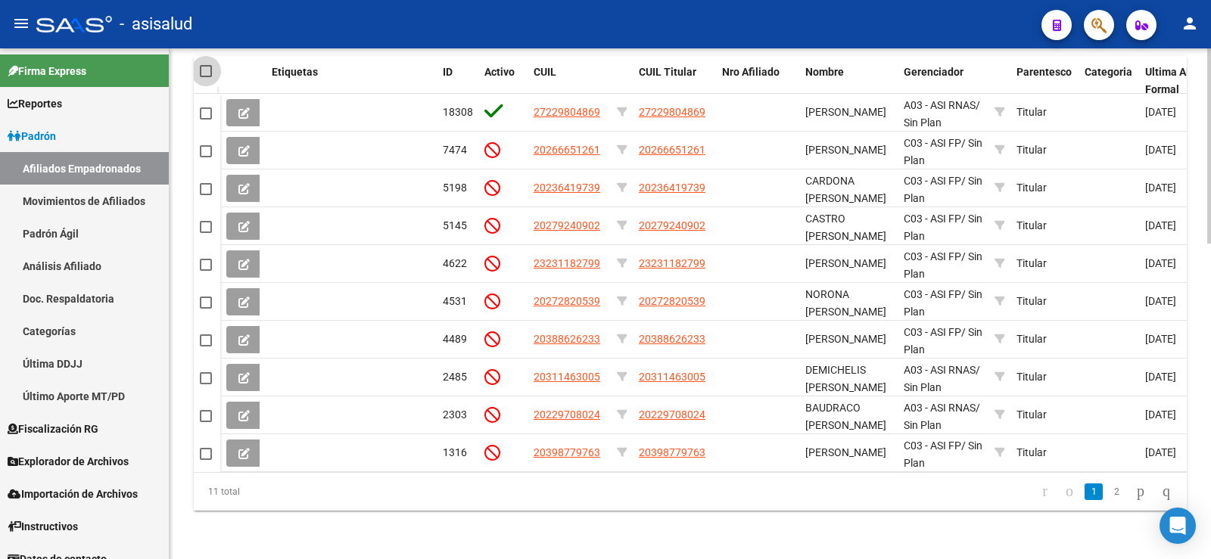
click at [207, 65] on span at bounding box center [206, 71] width 12 height 12
click at [206, 77] on input "checkbox" at bounding box center [205, 77] width 1 height 1
checkbox input "true"
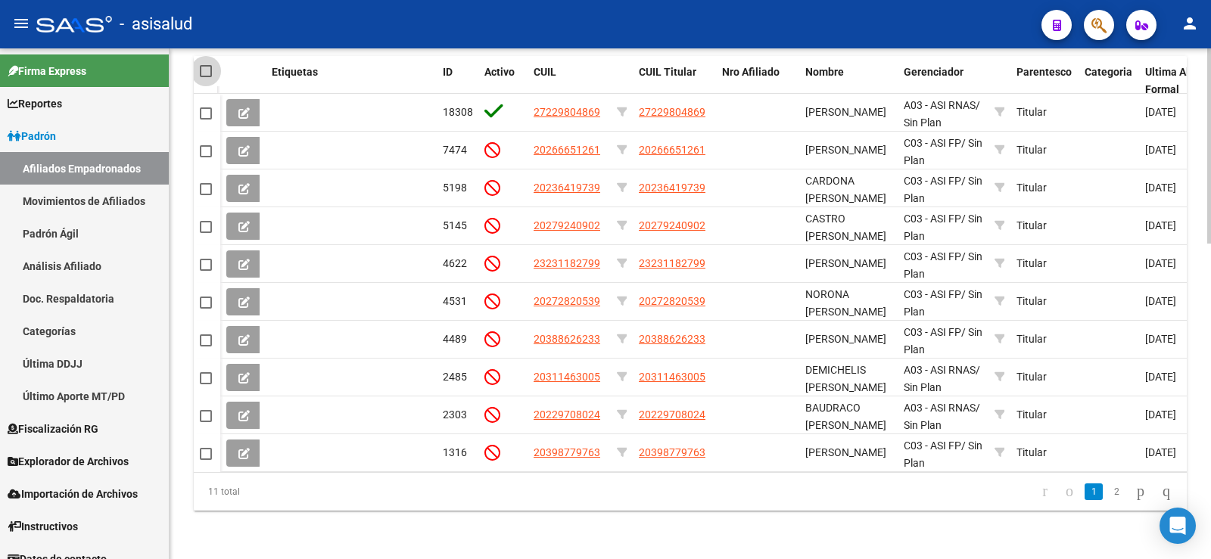
checkbox input "true"
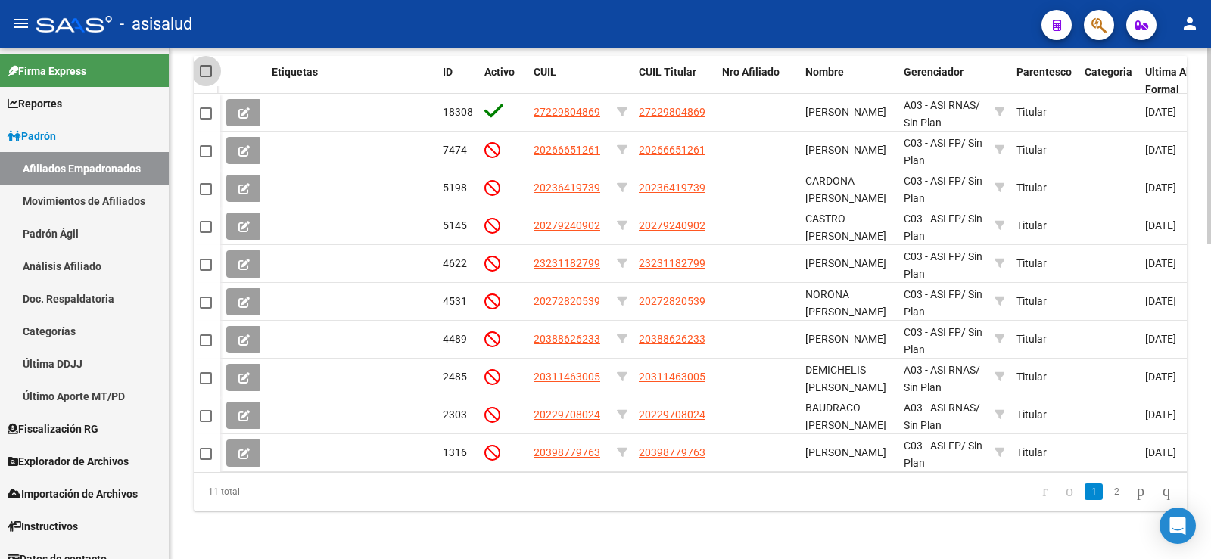
checkbox input "true"
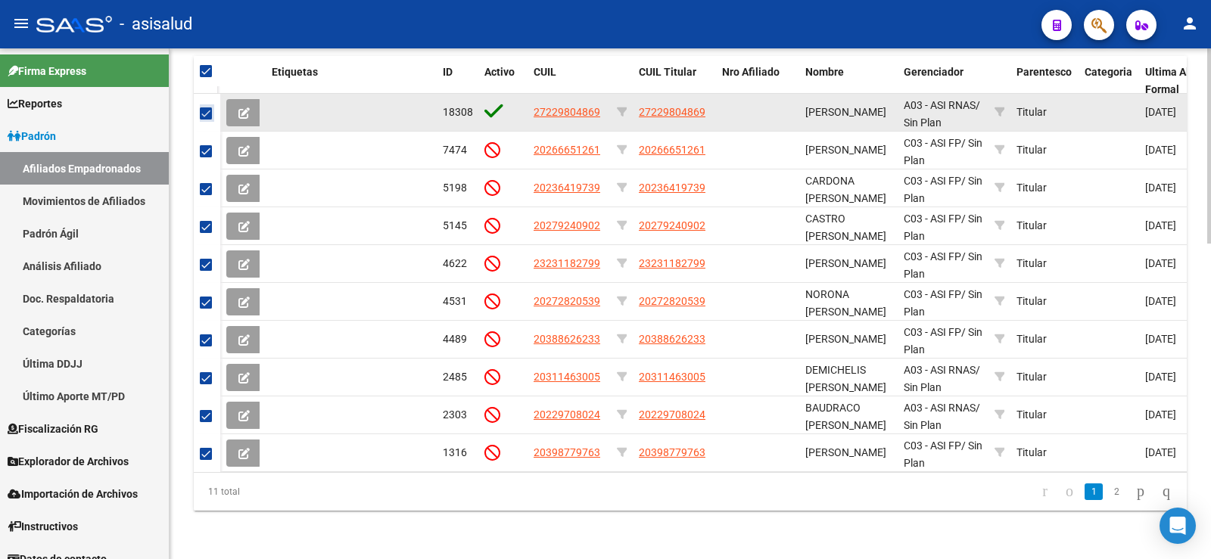
click at [208, 107] on span at bounding box center [206, 113] width 12 height 12
click at [206, 120] on input "checkbox" at bounding box center [205, 120] width 1 height 1
checkbox input "false"
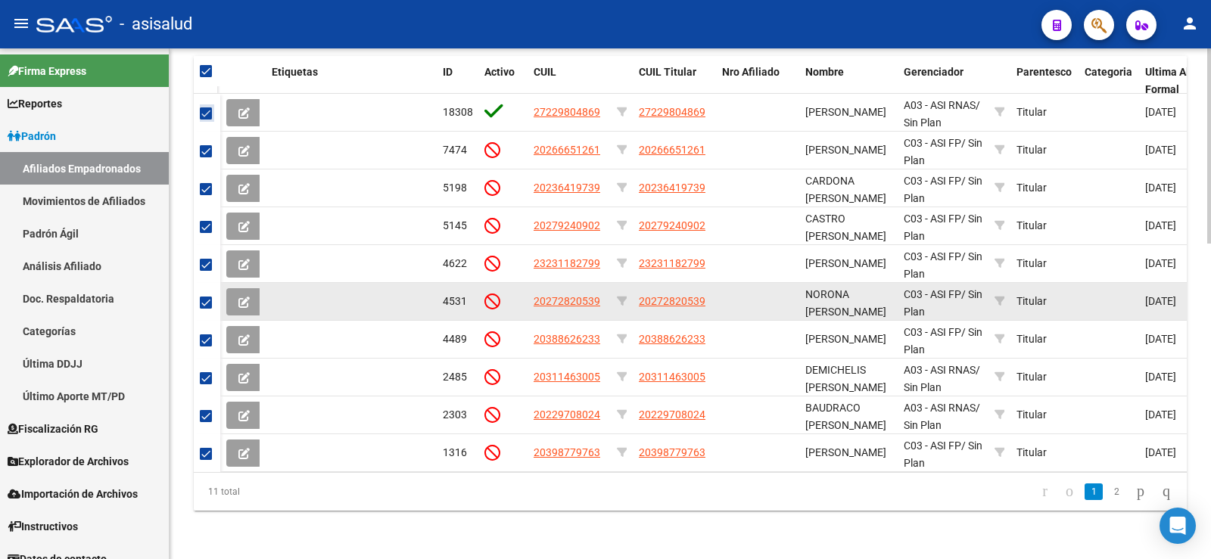
checkbox input "false"
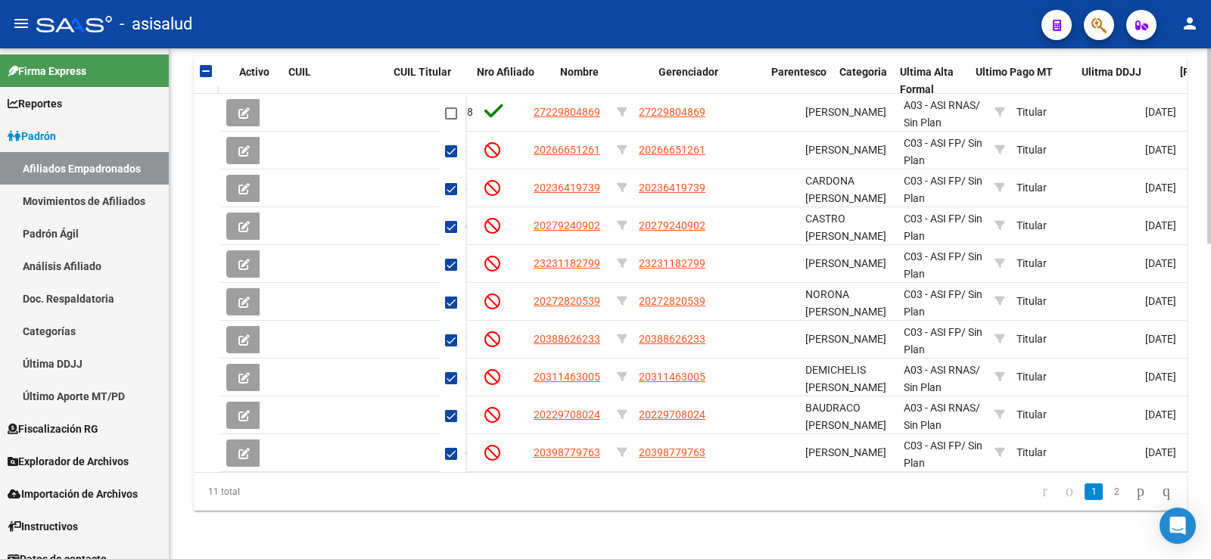
scroll to position [0, 245]
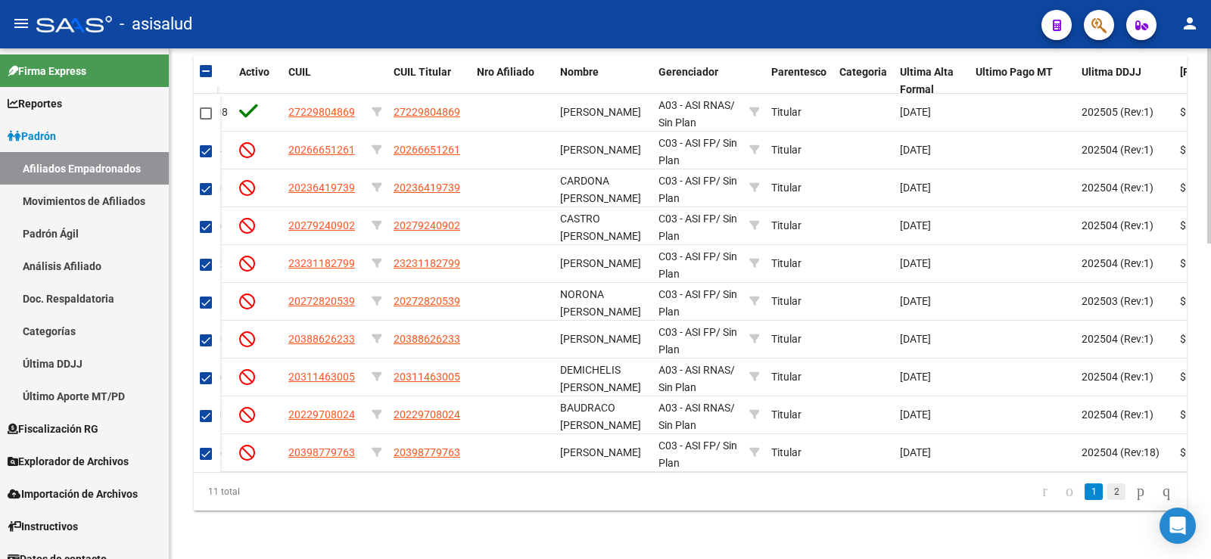
click at [1107, 493] on link "2" at bounding box center [1116, 492] width 18 height 17
checkbox input "true"
checkbox input "false"
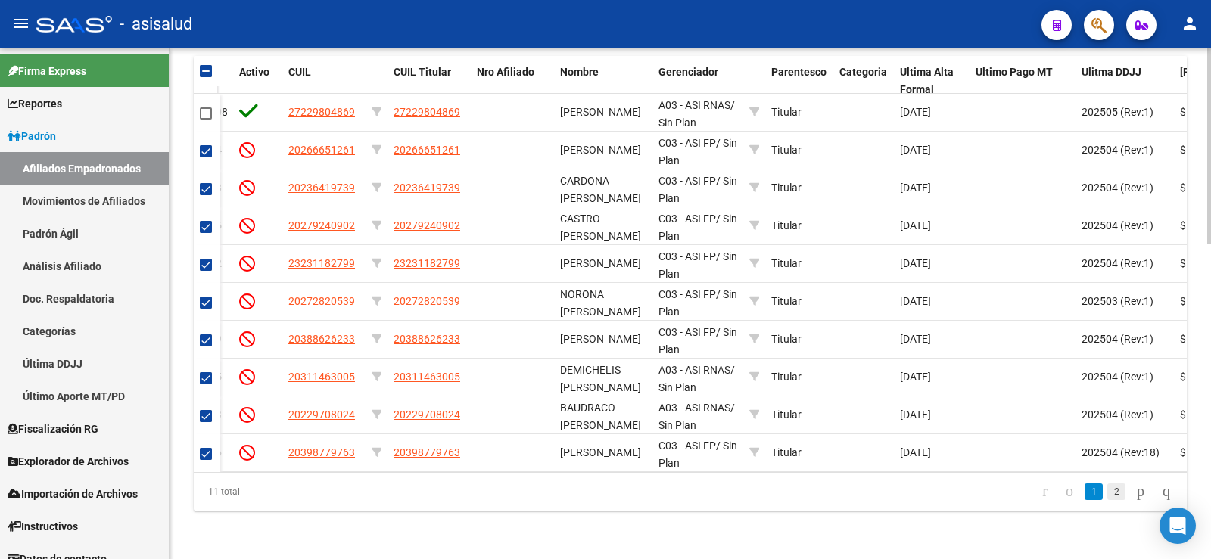
checkbox input "false"
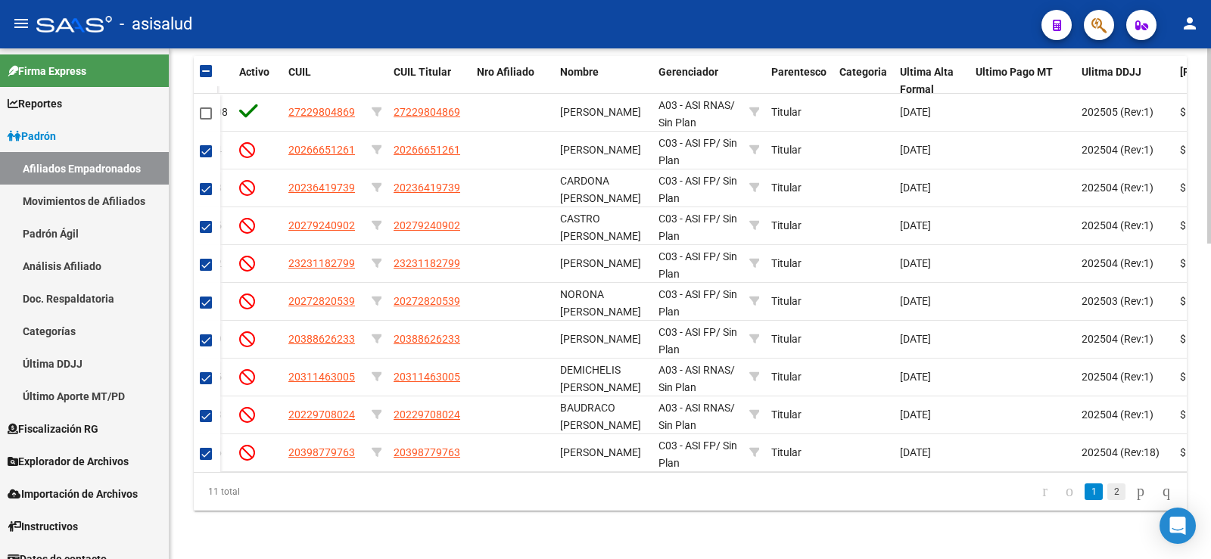
checkbox input "false"
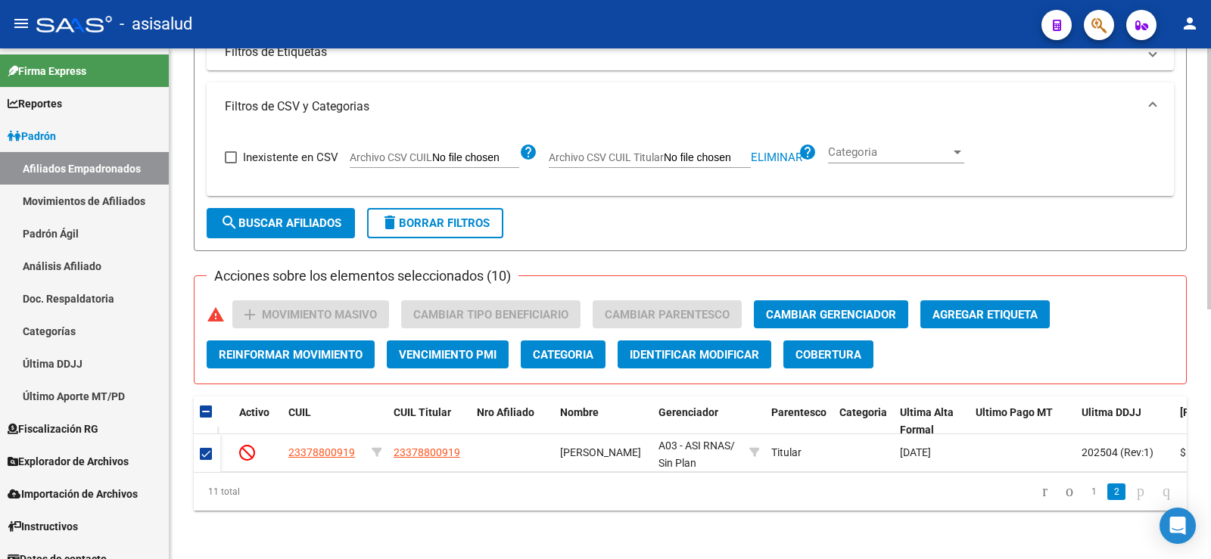
scroll to position [0, 0]
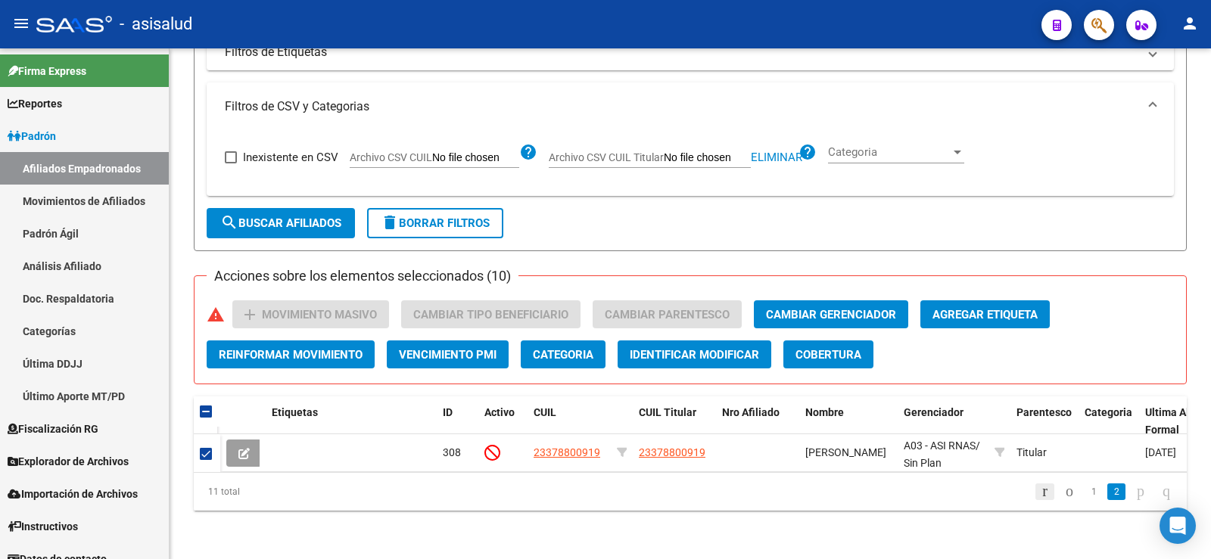
click at [1040, 493] on icon "go to first page" at bounding box center [1045, 491] width 10 height 18
checkbox input "false"
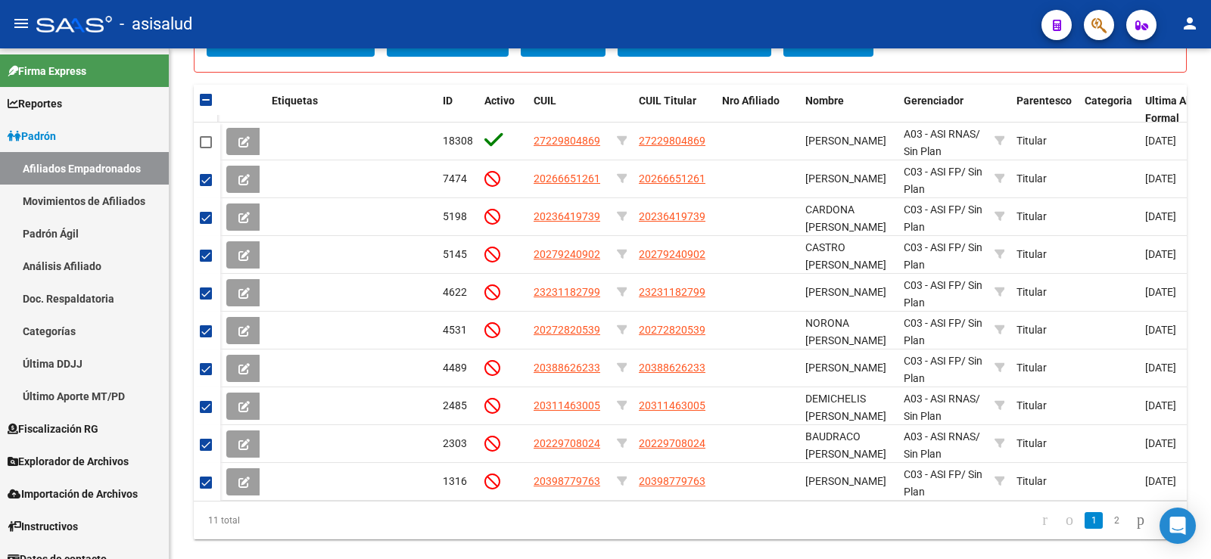
scroll to position [790, 0]
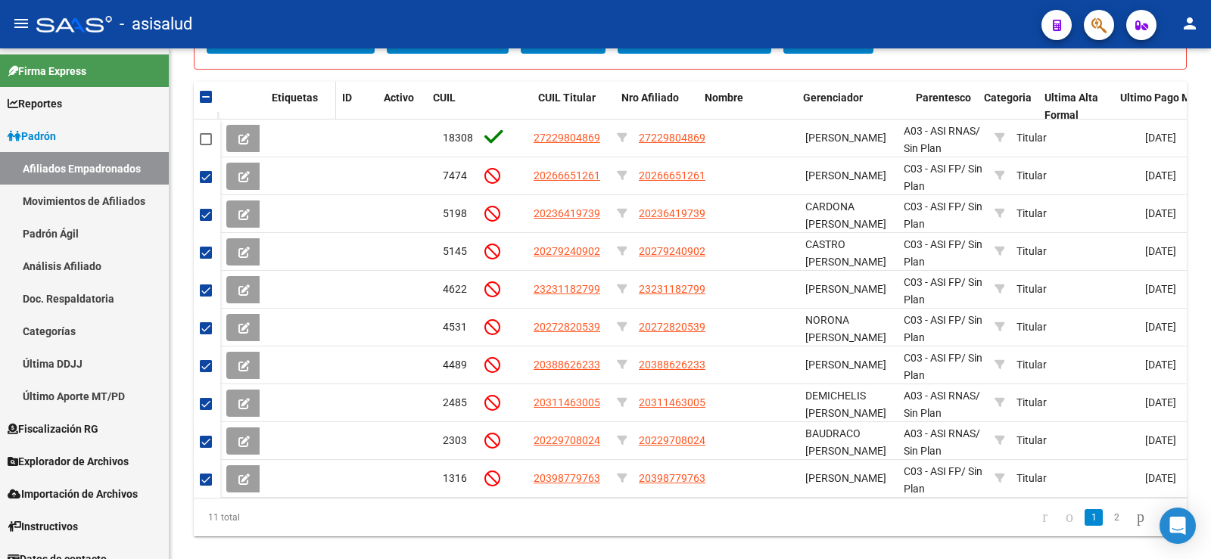
drag, startPoint x: 436, startPoint y: 100, endPoint x: 335, endPoint y: 106, distance: 100.9
click at [335, 106] on span at bounding box center [332, 107] width 7 height 50
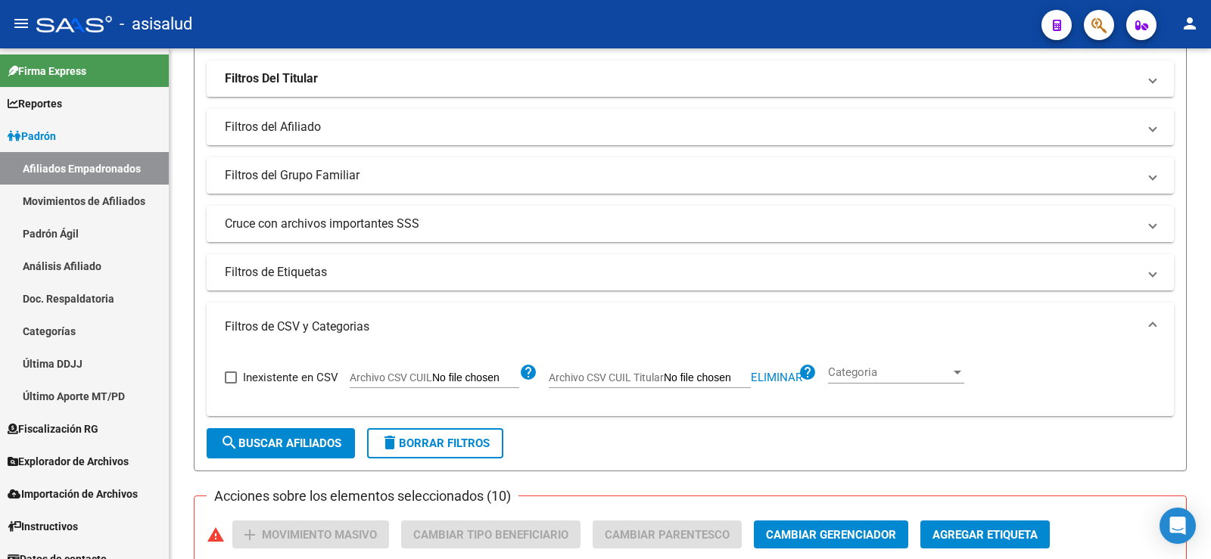
scroll to position [109, 0]
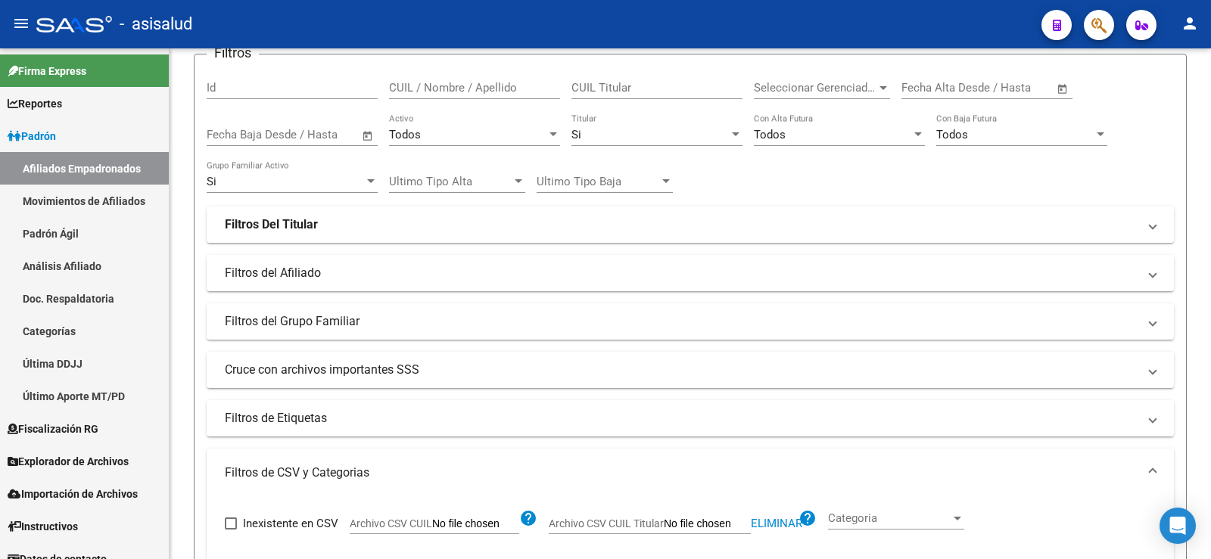
click at [460, 134] on div "Todos" at bounding box center [467, 135] width 157 height 14
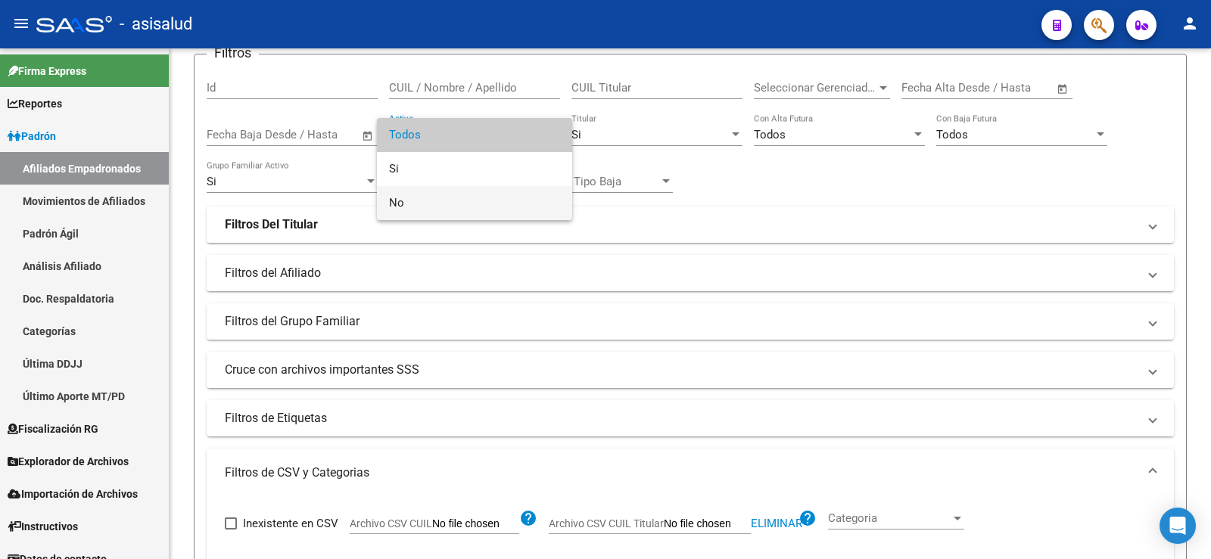
click at [411, 211] on span "No" at bounding box center [474, 203] width 171 height 34
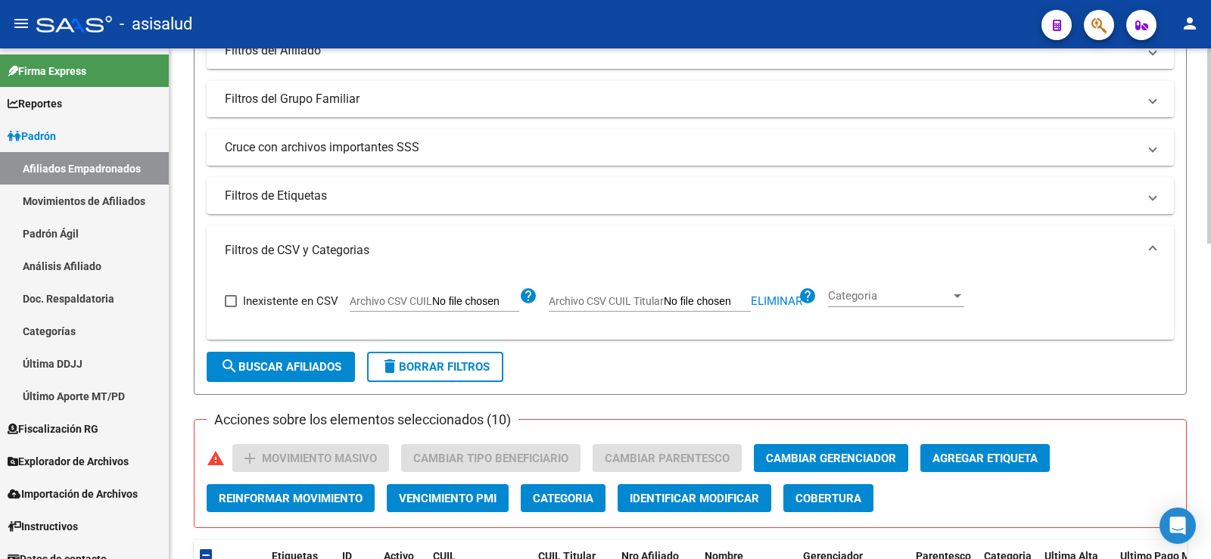
scroll to position [487, 0]
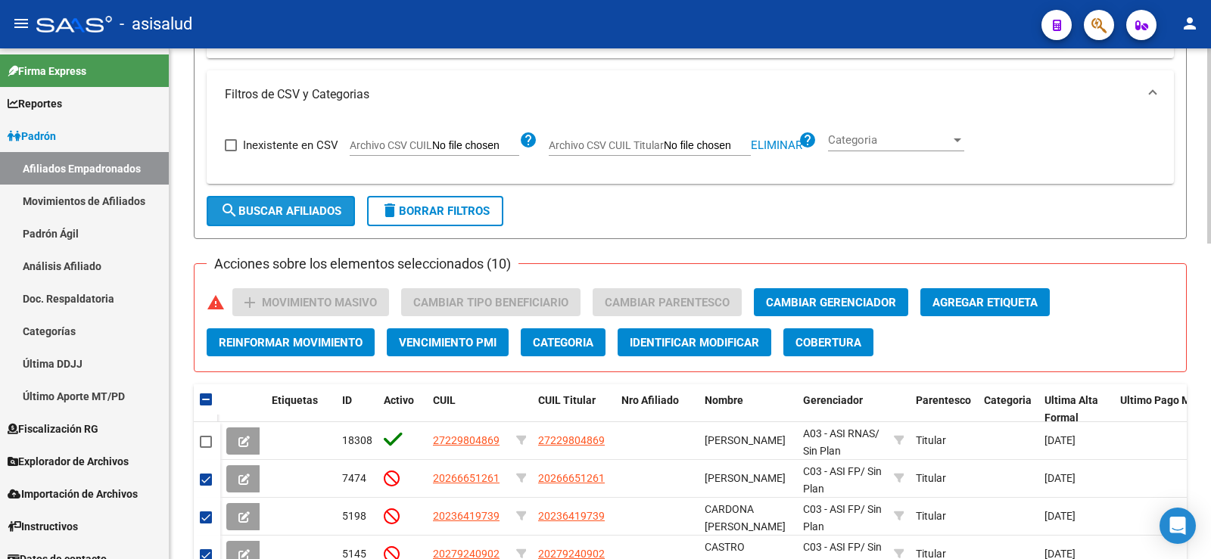
click at [326, 204] on button "search Buscar Afiliados" at bounding box center [281, 211] width 148 height 30
checkbox input "false"
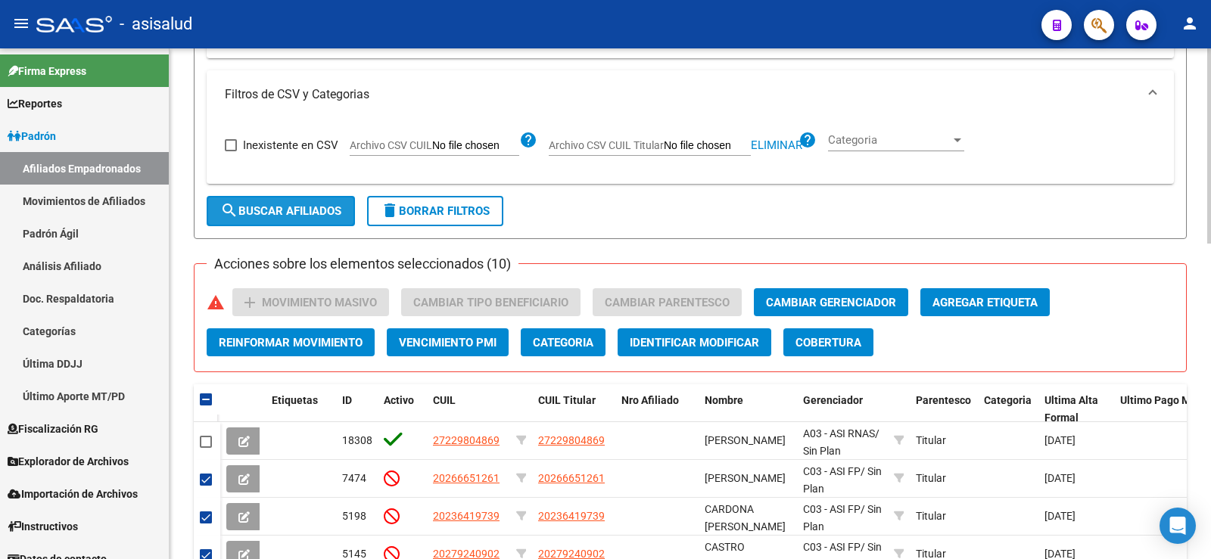
checkbox input "false"
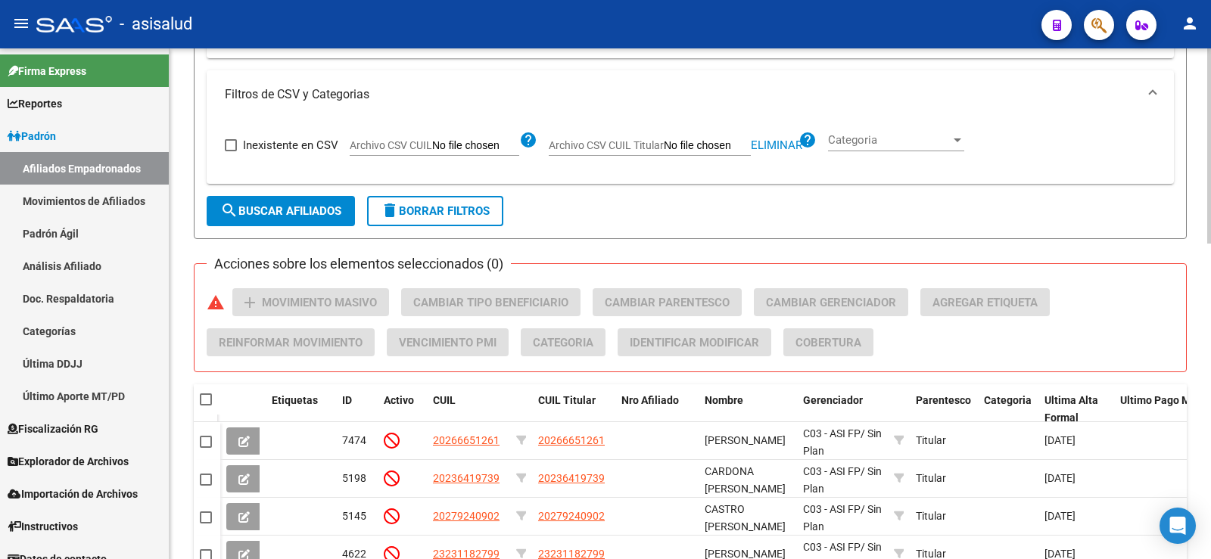
click at [208, 403] on span at bounding box center [206, 400] width 12 height 12
click at [206, 406] on input "checkbox" at bounding box center [205, 406] width 1 height 1
checkbox input "true"
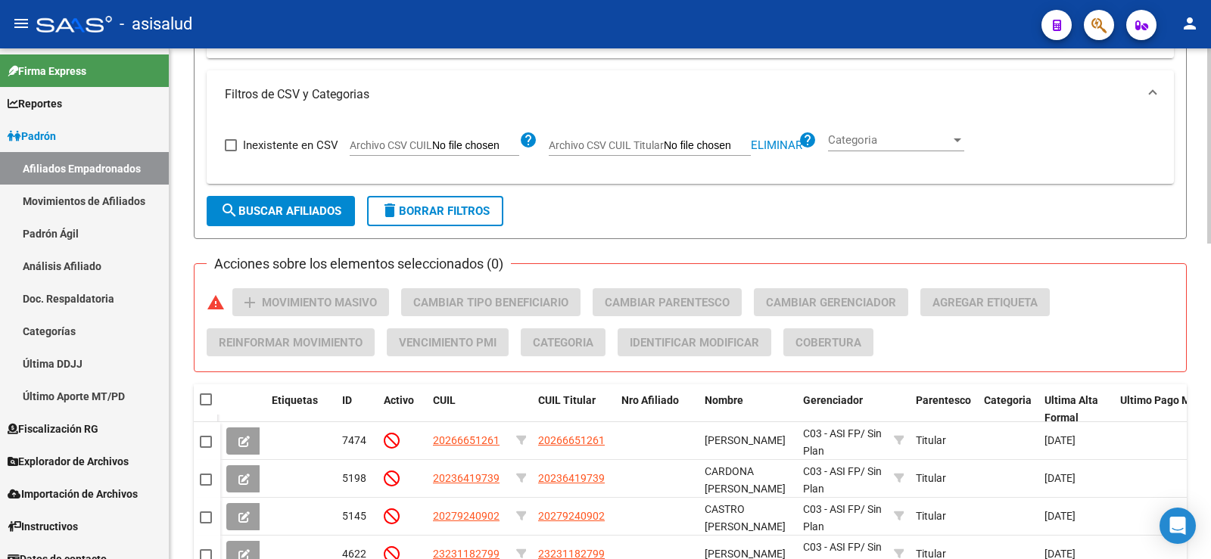
checkbox input "true"
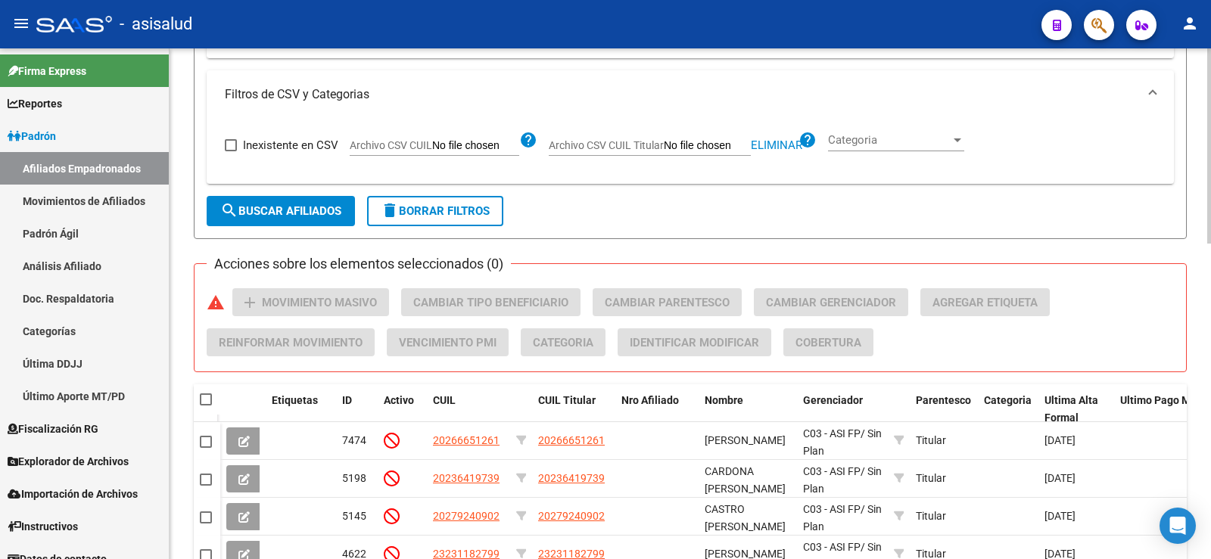
checkbox input "true"
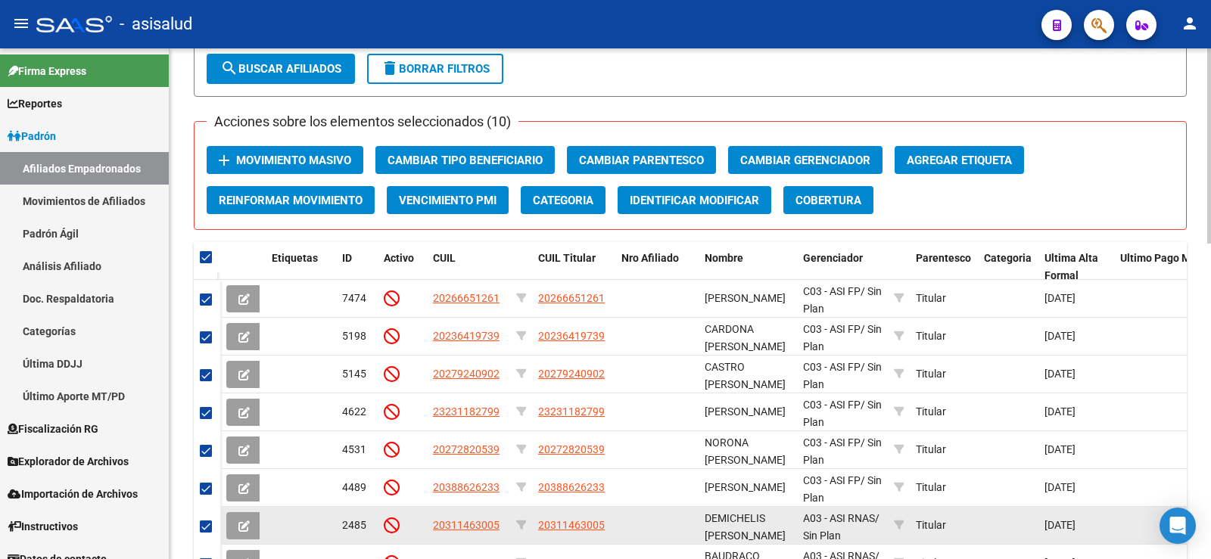
scroll to position [563, 0]
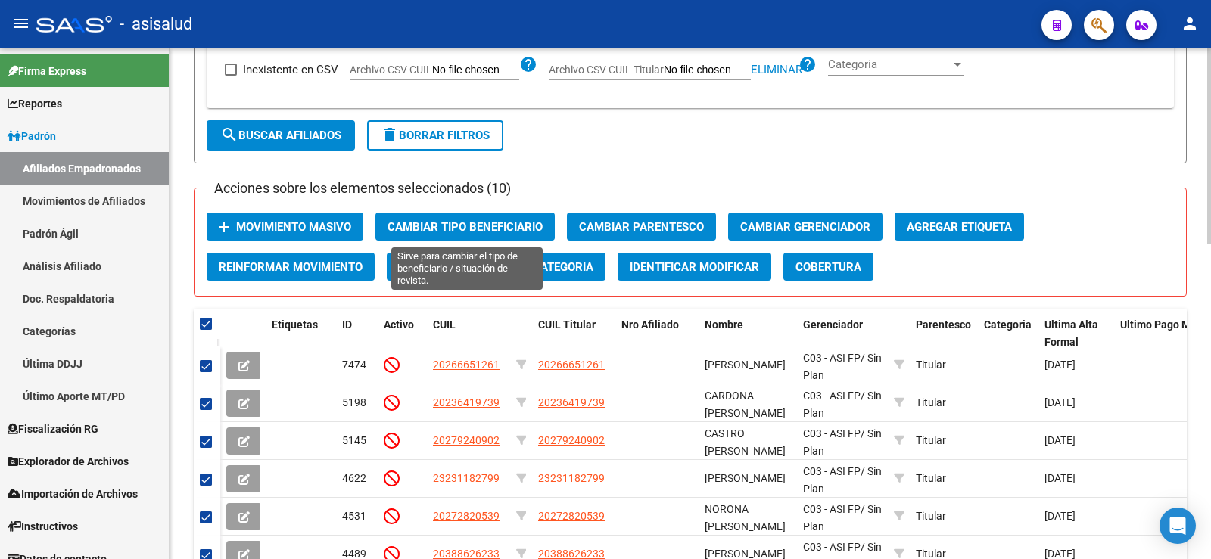
click at [476, 223] on span "Cambiar Tipo Beneficiario" at bounding box center [465, 227] width 155 height 14
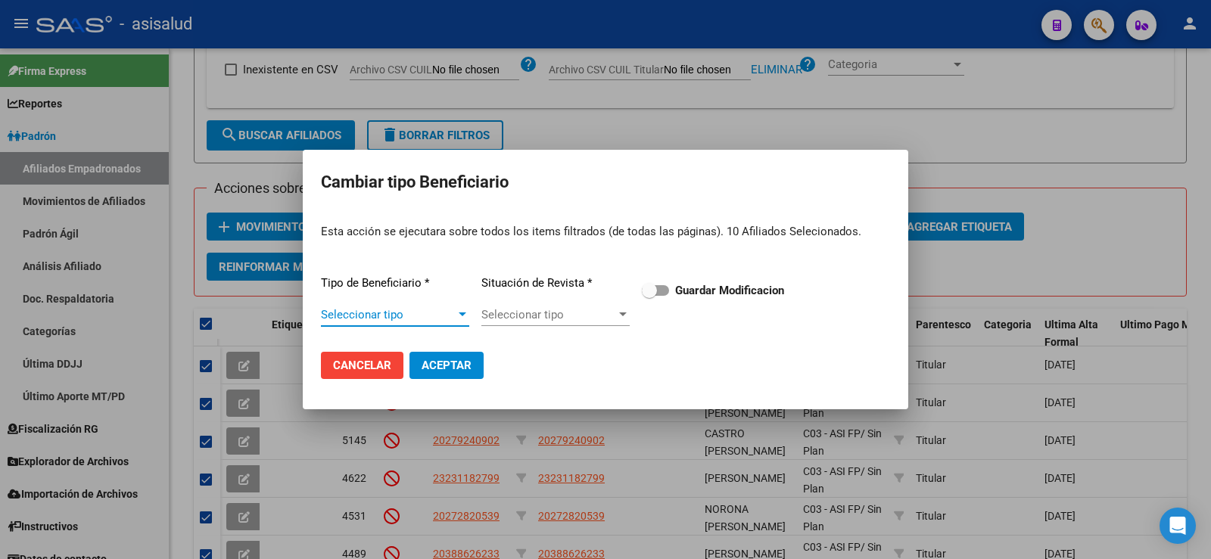
click at [410, 313] on span "Seleccionar tipo" at bounding box center [388, 315] width 135 height 14
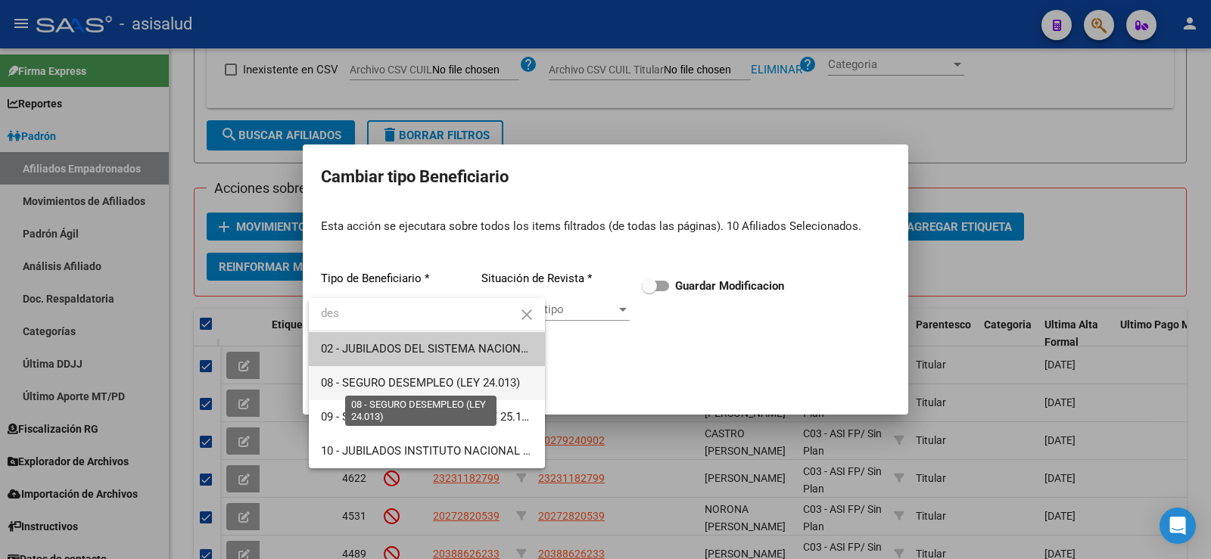
type input "des"
click at [388, 382] on span "08 - SEGURO DESEMPLEO (LEY 24.013)" at bounding box center [420, 383] width 199 height 14
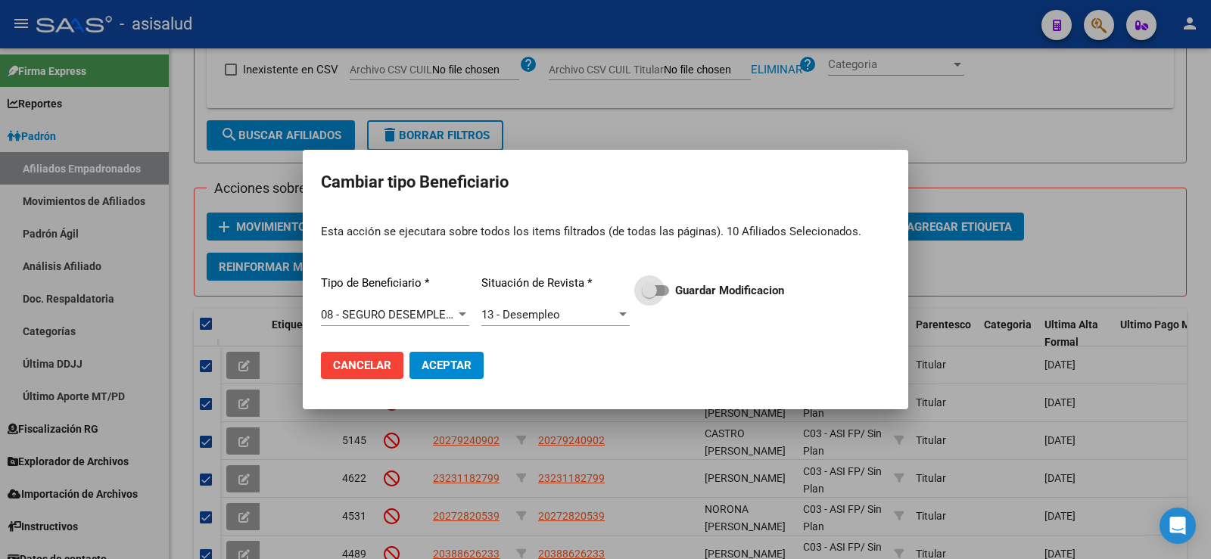
drag, startPoint x: 665, startPoint y: 291, endPoint x: 656, endPoint y: 307, distance: 17.9
click at [664, 291] on span at bounding box center [655, 290] width 27 height 11
click at [649, 296] on input "Guardar Modificacion" at bounding box center [649, 296] width 1 height 1
checkbox input "true"
click at [469, 360] on span "Aceptar" at bounding box center [447, 366] width 50 height 14
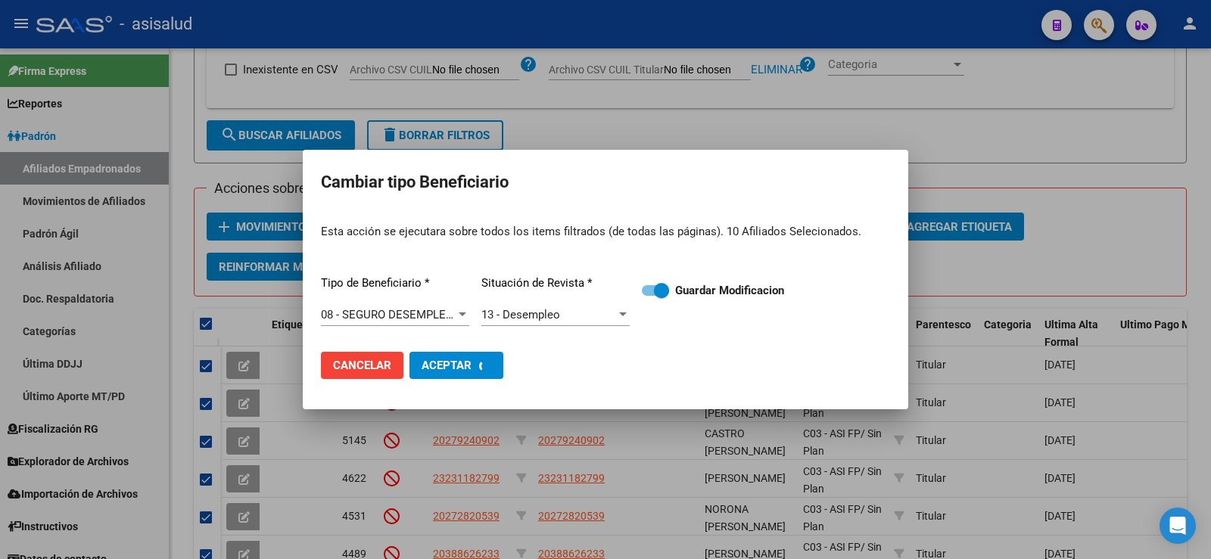
checkbox input "false"
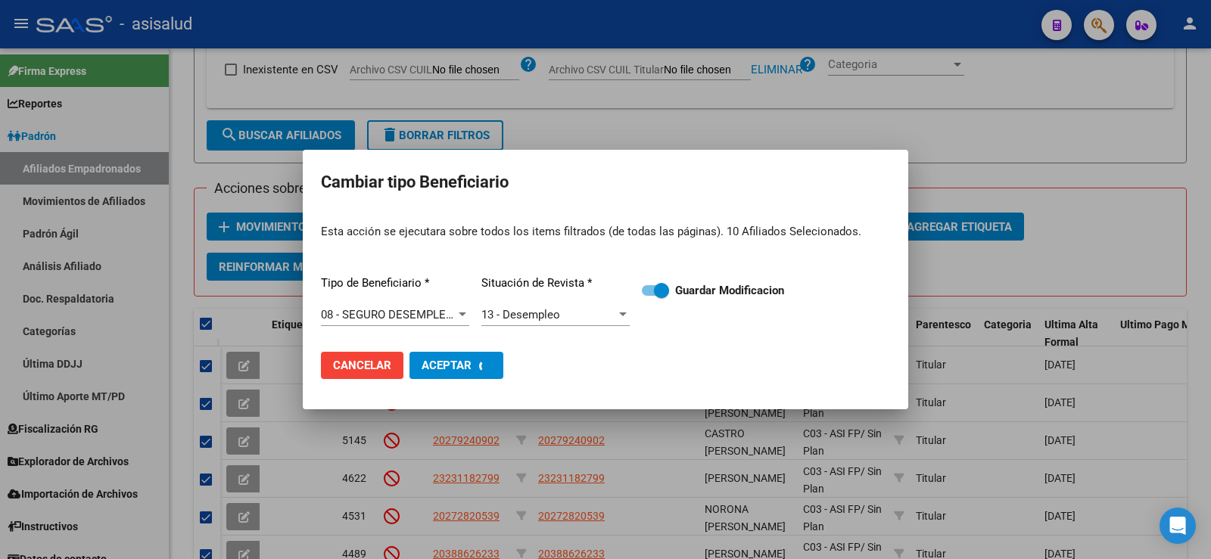
checkbox input "false"
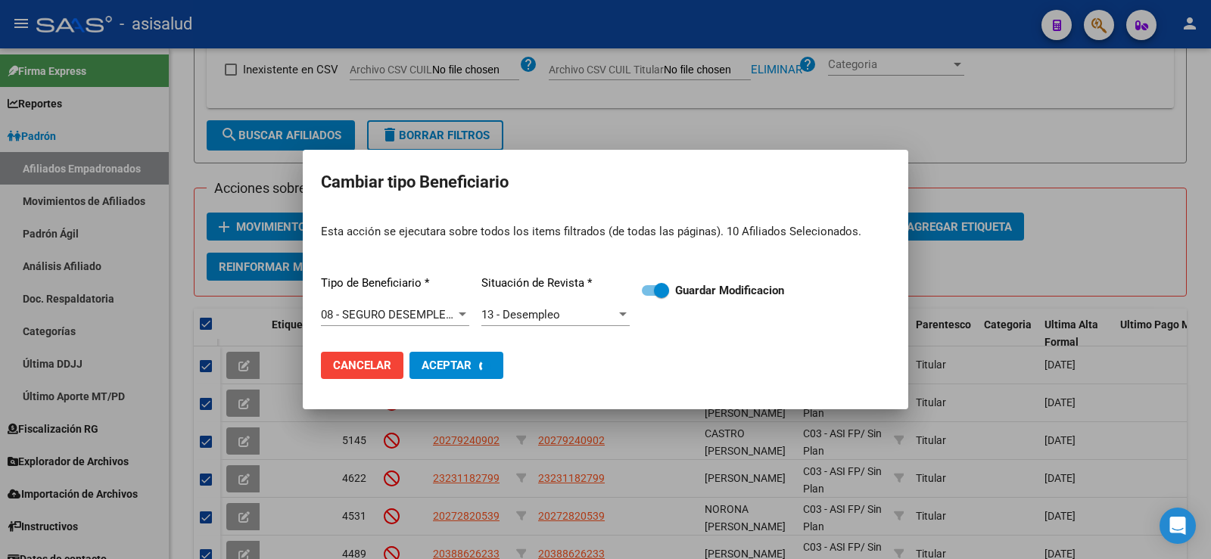
checkbox input "false"
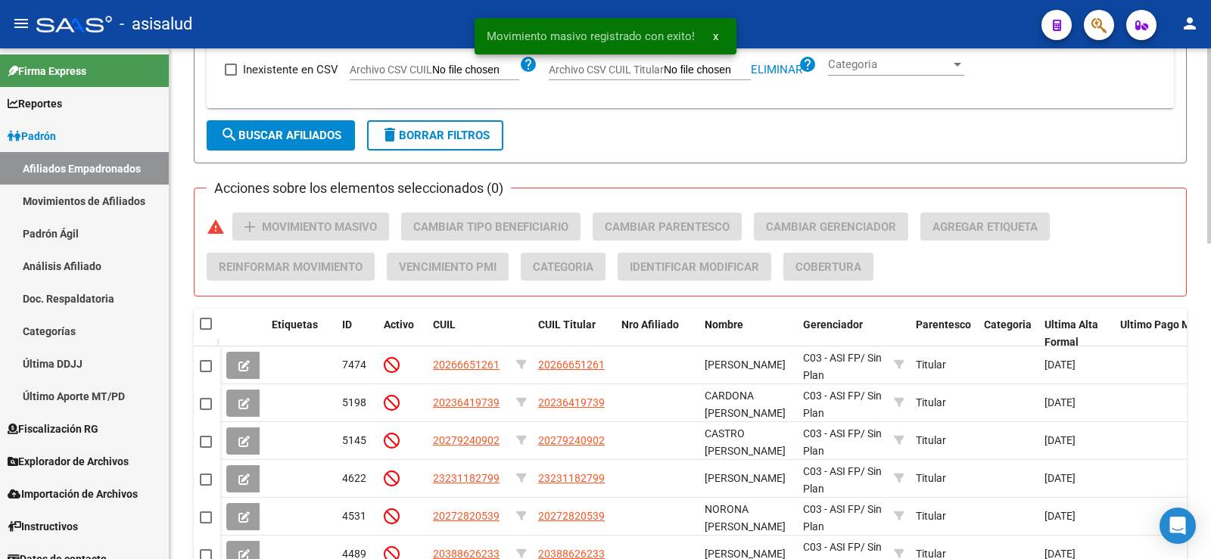
click at [206, 322] on span at bounding box center [206, 324] width 12 height 12
click at [206, 330] on input "checkbox" at bounding box center [205, 330] width 1 height 1
checkbox input "true"
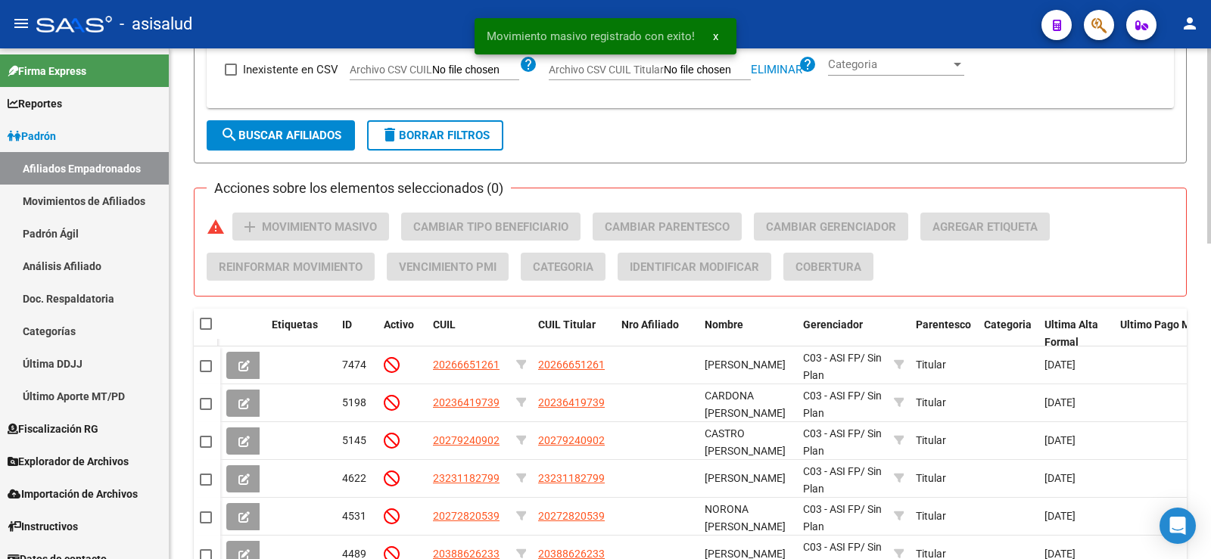
checkbox input "true"
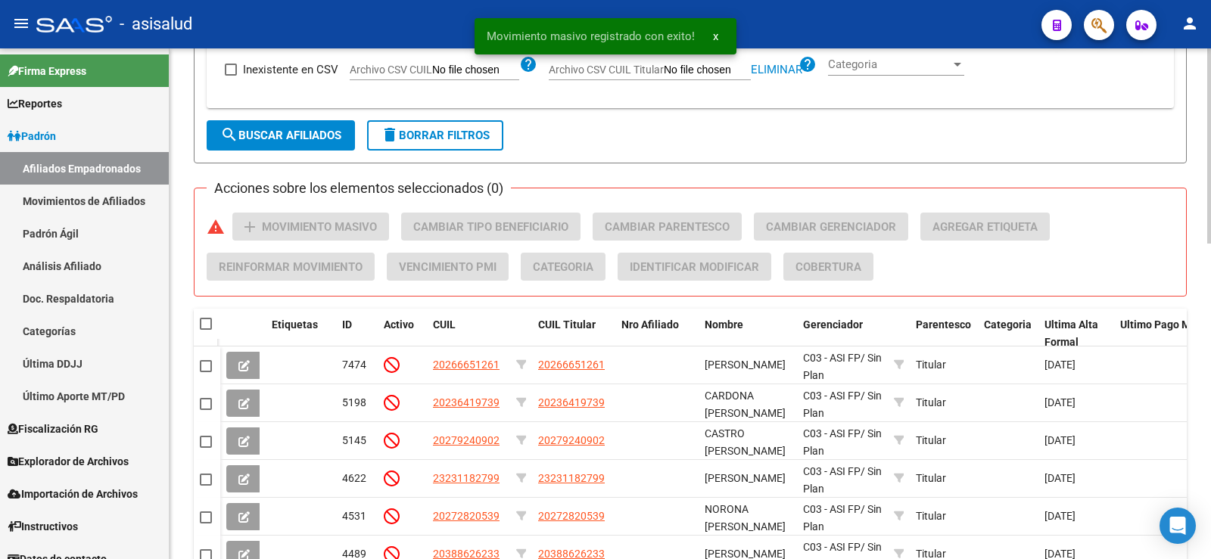
checkbox input "true"
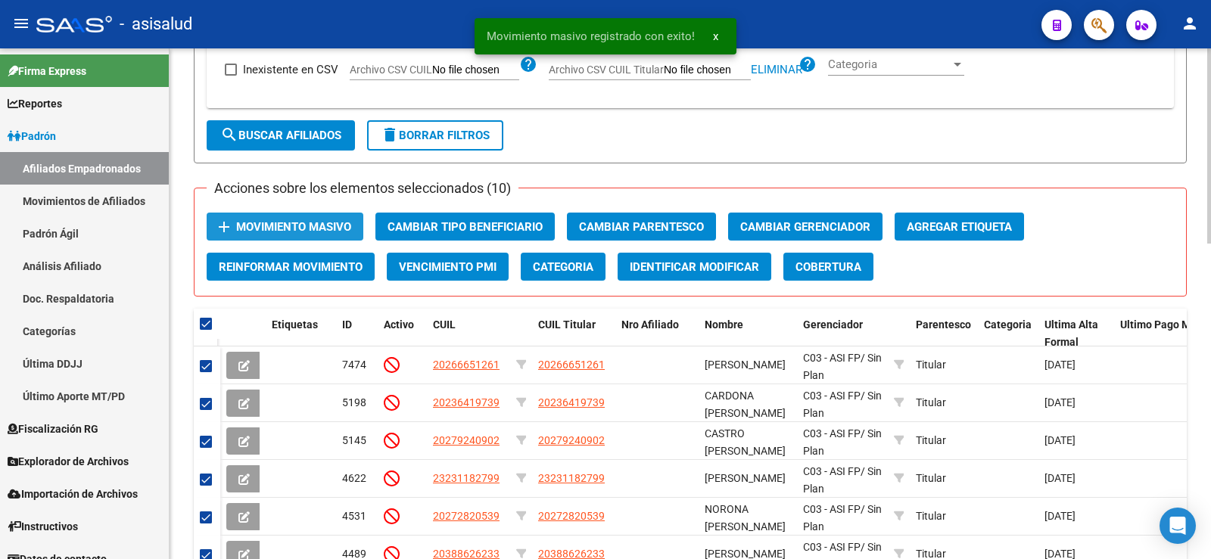
click at [291, 228] on span "Movimiento Masivo" at bounding box center [293, 227] width 115 height 14
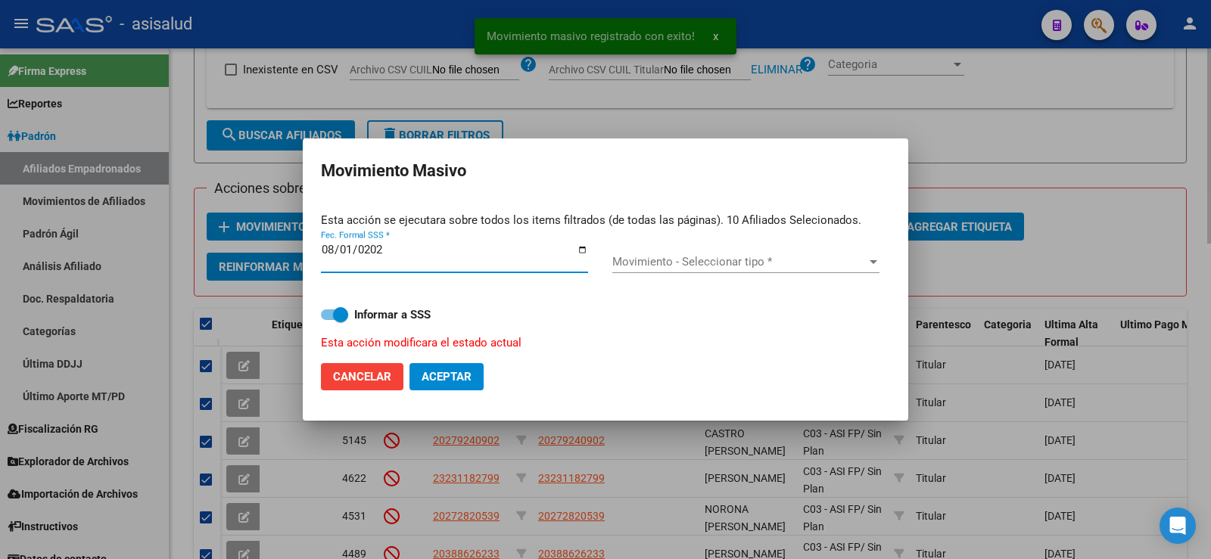
type input "[DATE]"
click at [649, 263] on span "Movimiento - Seleccionar tipo *" at bounding box center [739, 262] width 254 height 14
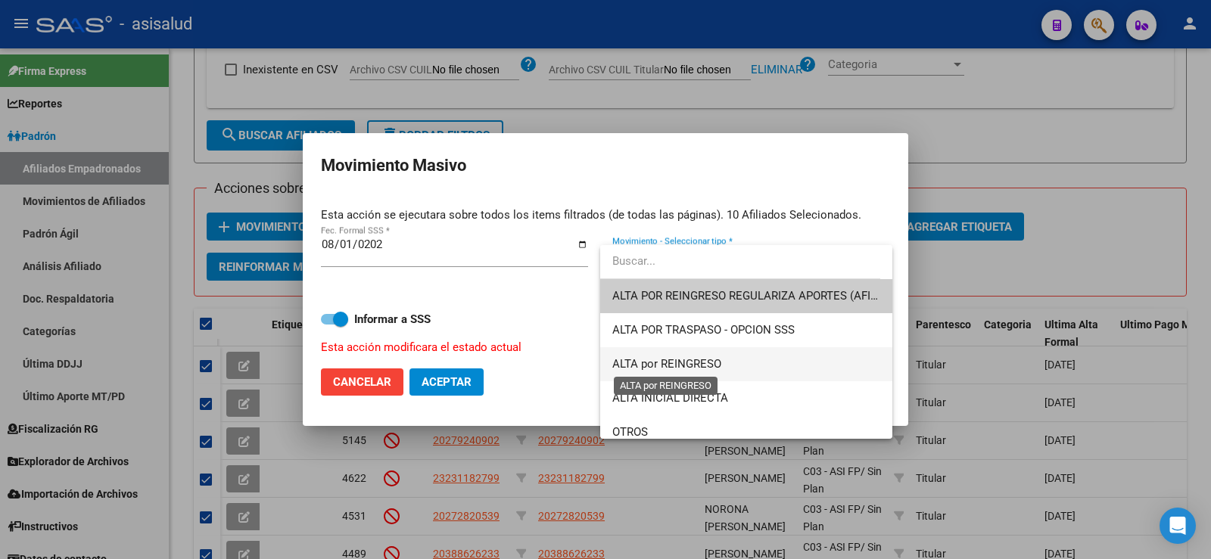
click at [694, 369] on span "ALTA por REINGRESO" at bounding box center [666, 364] width 109 height 14
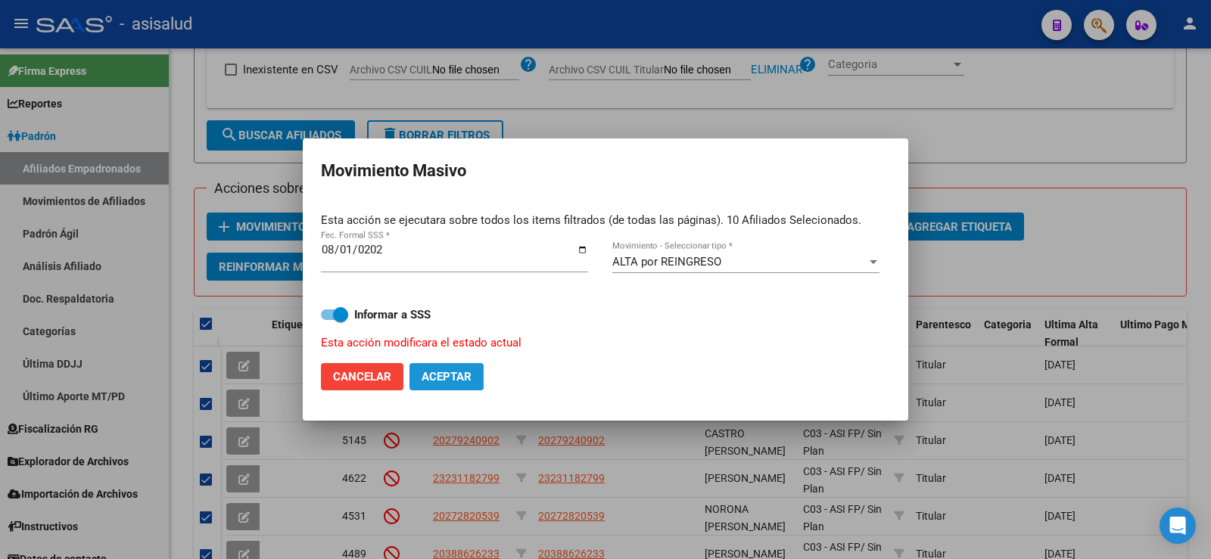
click at [466, 371] on span "Aceptar" at bounding box center [447, 377] width 50 height 14
checkbox input "false"
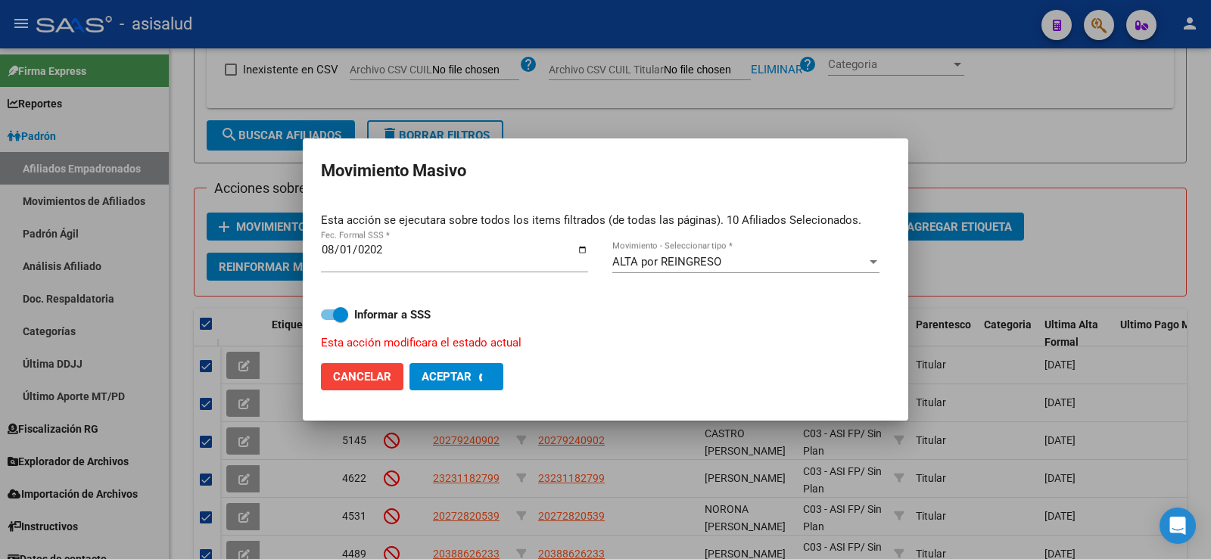
checkbox input "false"
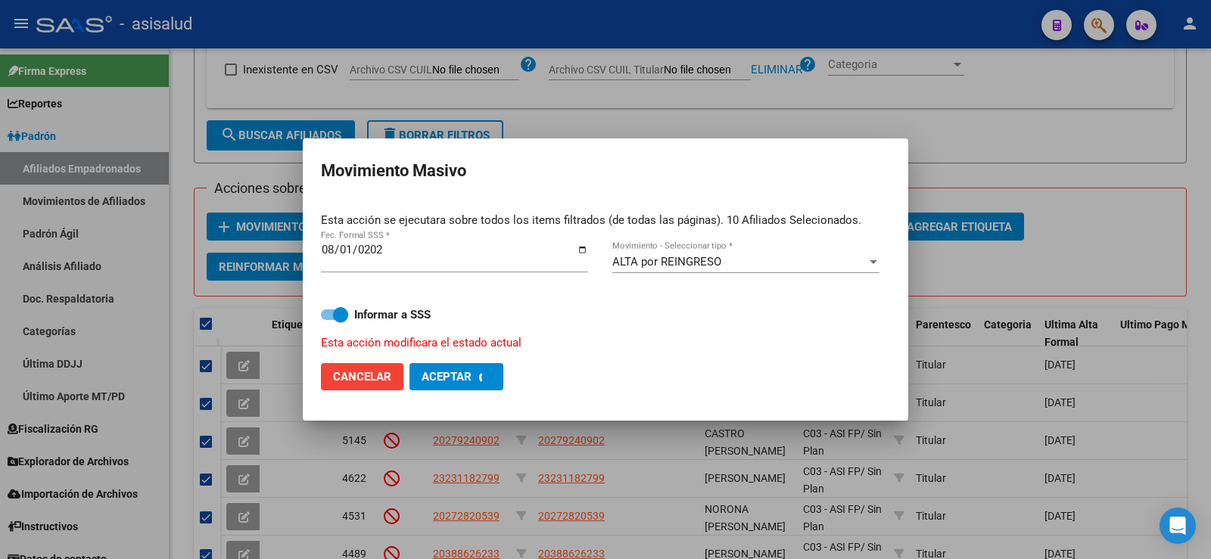
checkbox input "false"
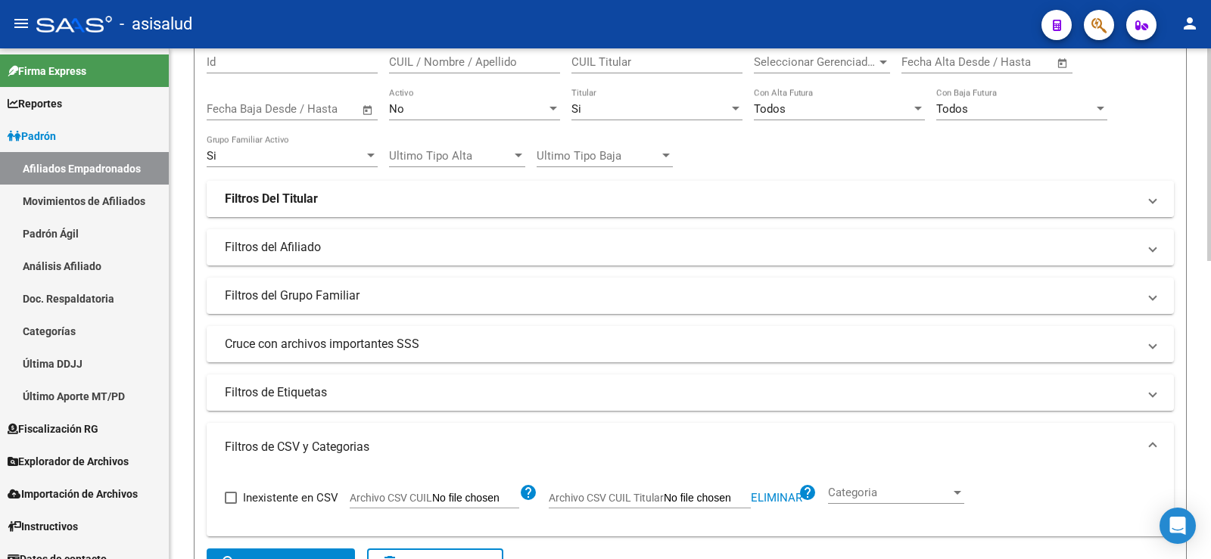
scroll to position [109, 0]
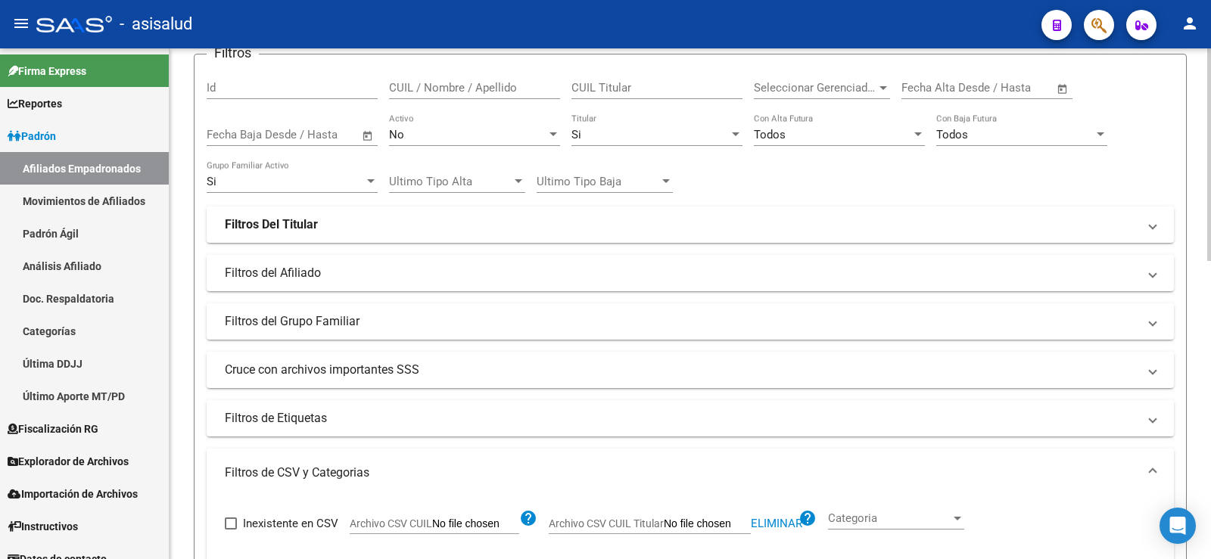
click at [419, 131] on div "No" at bounding box center [467, 135] width 157 height 14
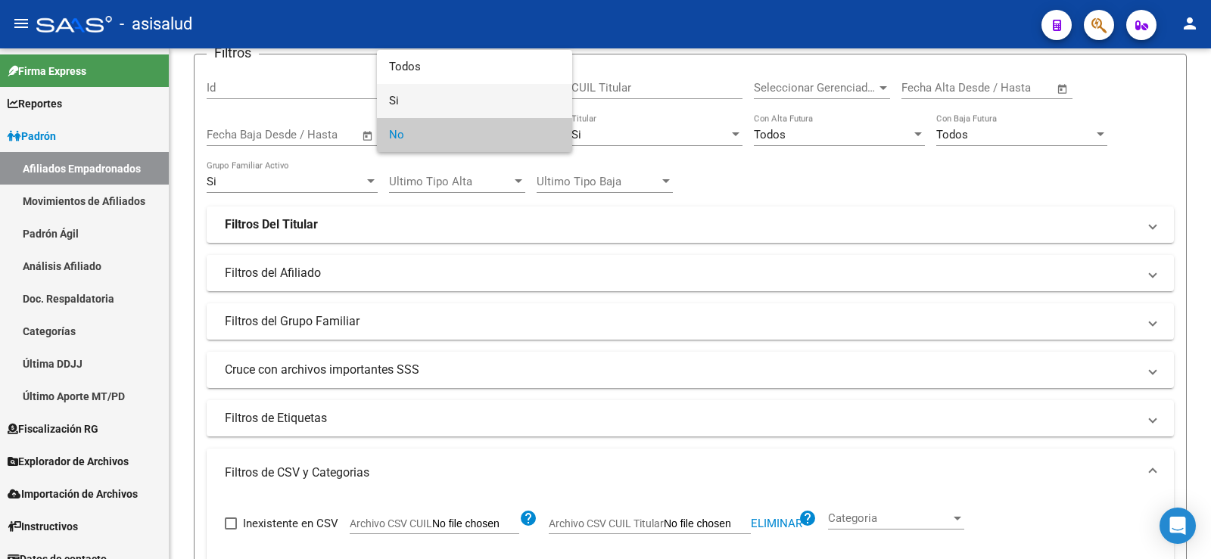
click at [420, 102] on span "Si" at bounding box center [474, 101] width 171 height 34
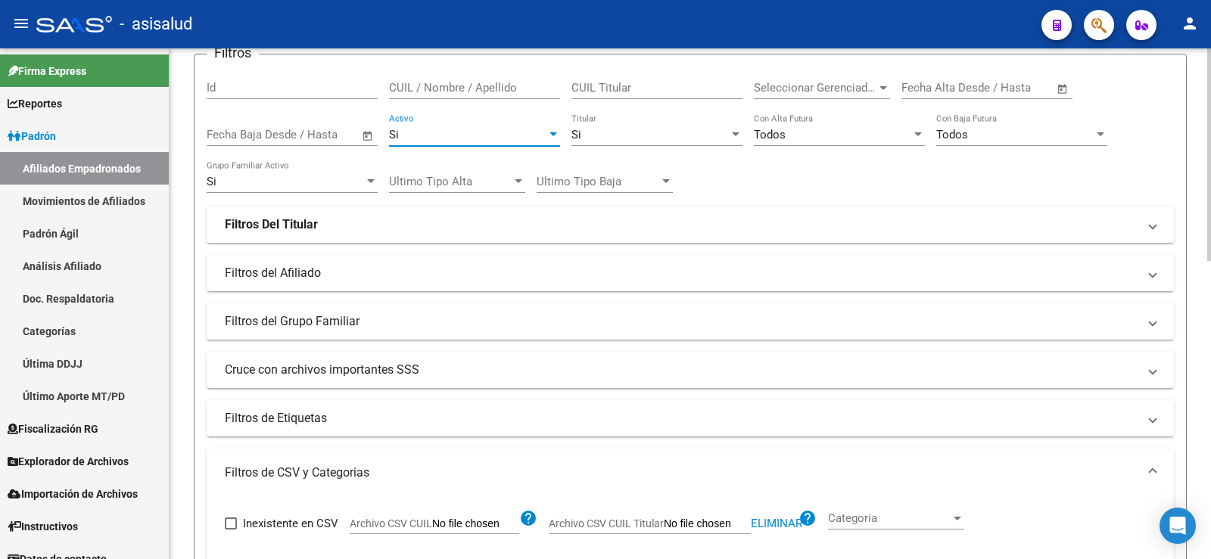
scroll to position [336, 0]
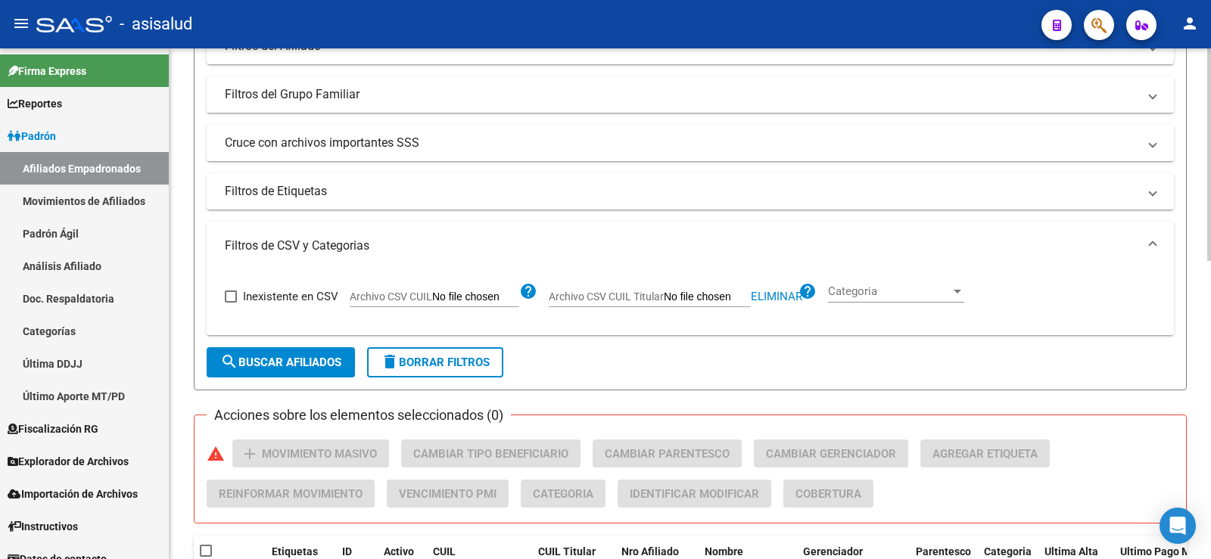
click at [292, 341] on form "Filtros Id CUIL / Nombre / Apellido CUIL Titular Seleccionar Gerenciador Selecc…" at bounding box center [690, 109] width 993 height 564
click at [297, 353] on button "search Buscar Afiliados" at bounding box center [281, 362] width 148 height 30
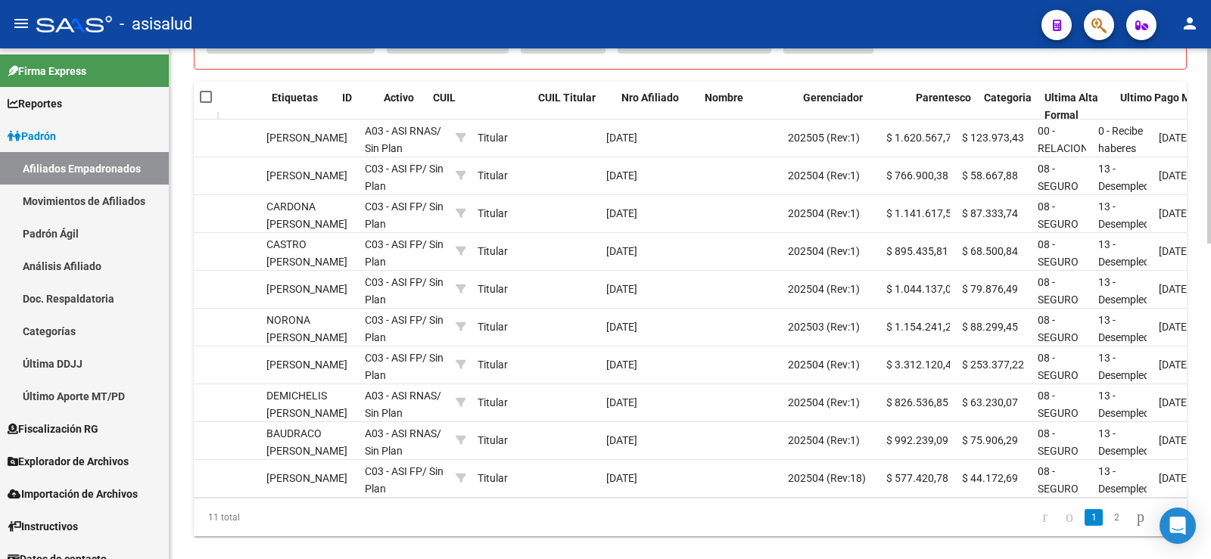
scroll to position [0, 0]
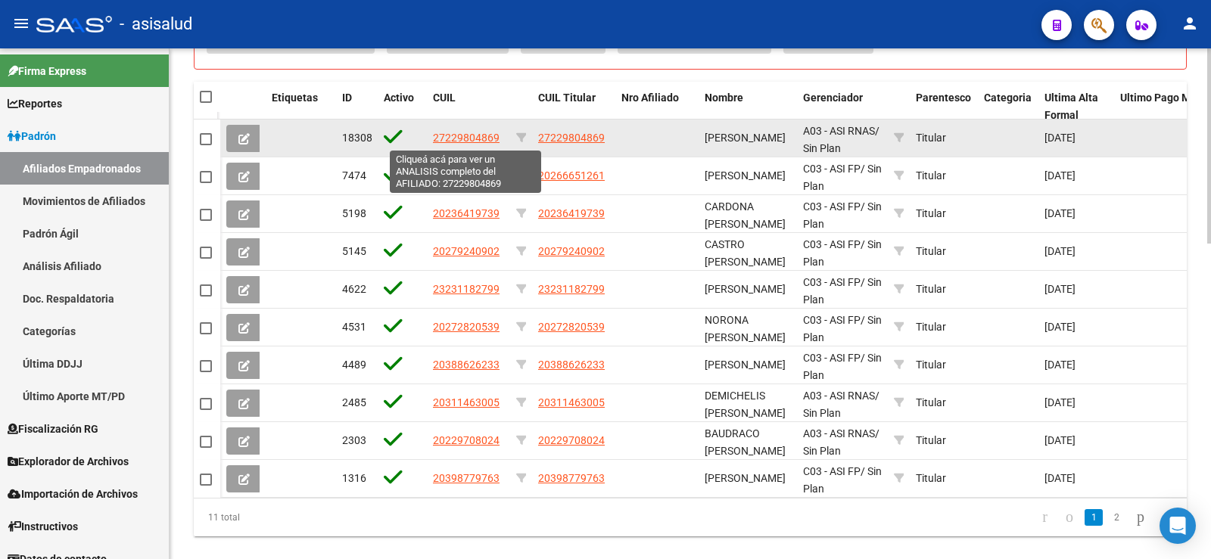
click at [457, 140] on span "27229804869" at bounding box center [466, 138] width 67 height 12
type textarea "27229804869"
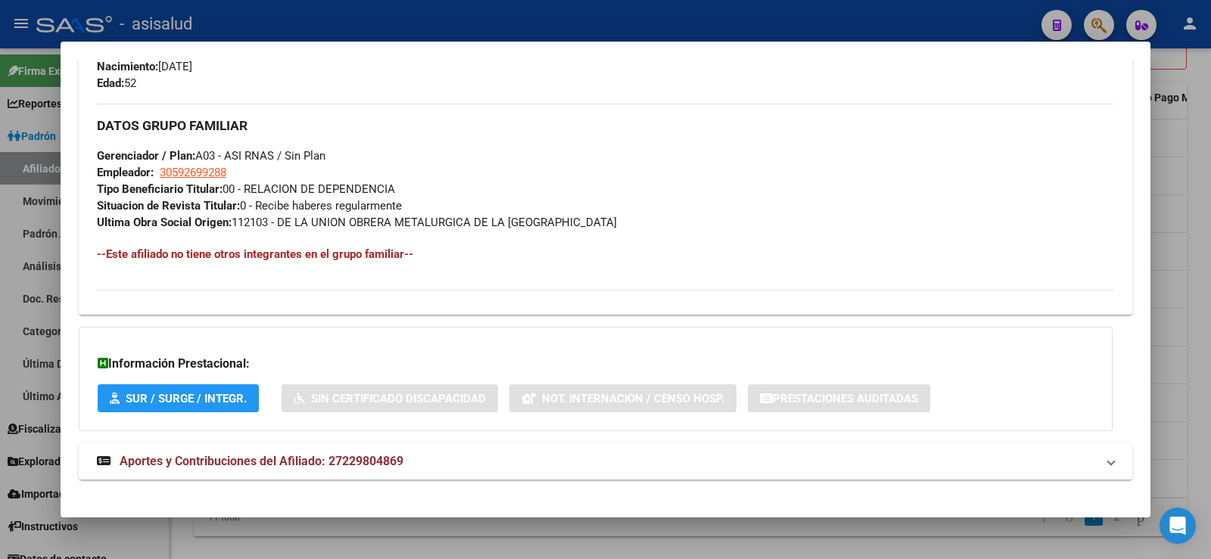
scroll to position [696, 0]
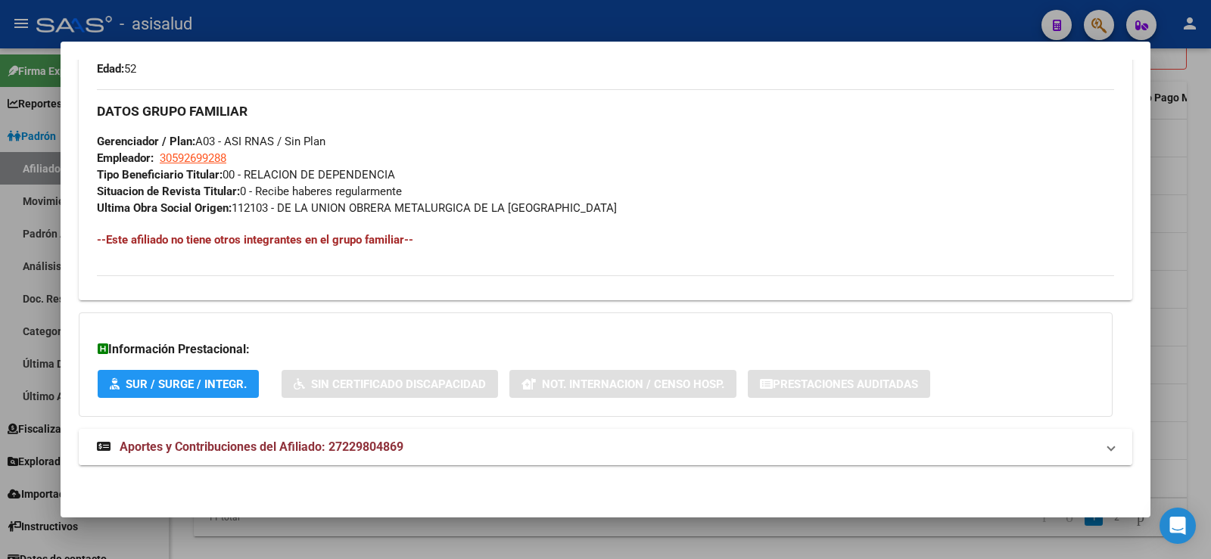
click at [391, 450] on span "Aportes y Contribuciones del Afiliado: 27229804869" at bounding box center [262, 447] width 284 height 14
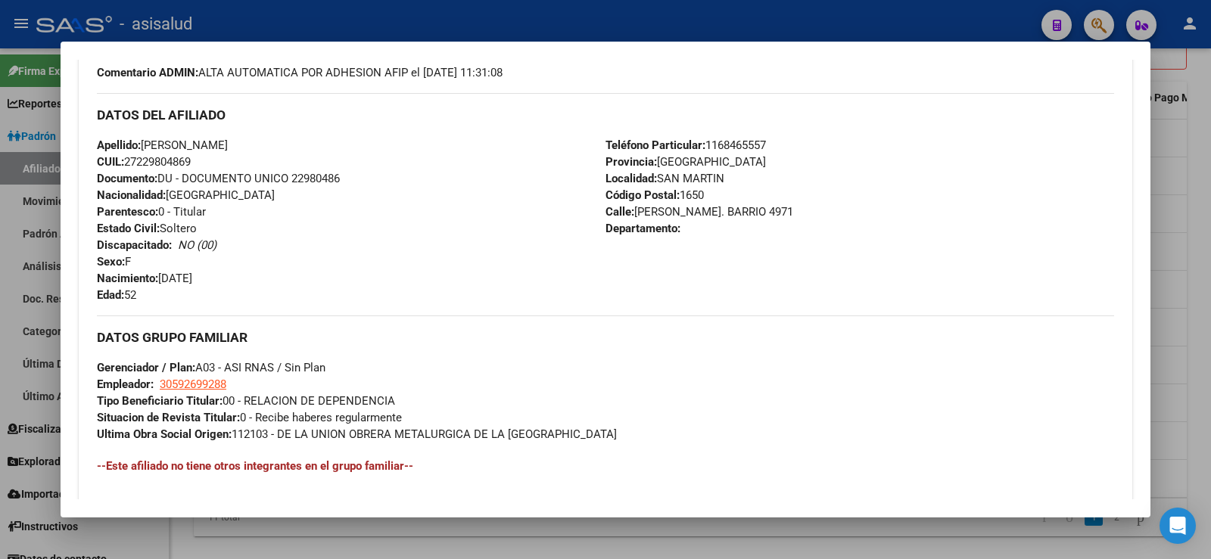
scroll to position [91, 0]
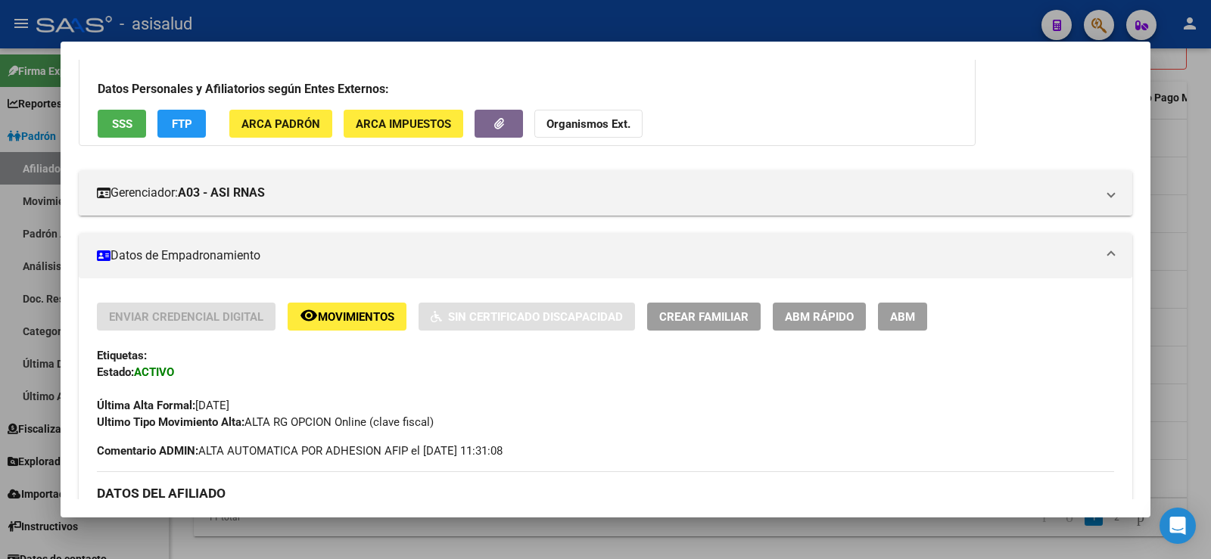
click at [829, 315] on span "ABM Rápido" at bounding box center [819, 317] width 69 height 14
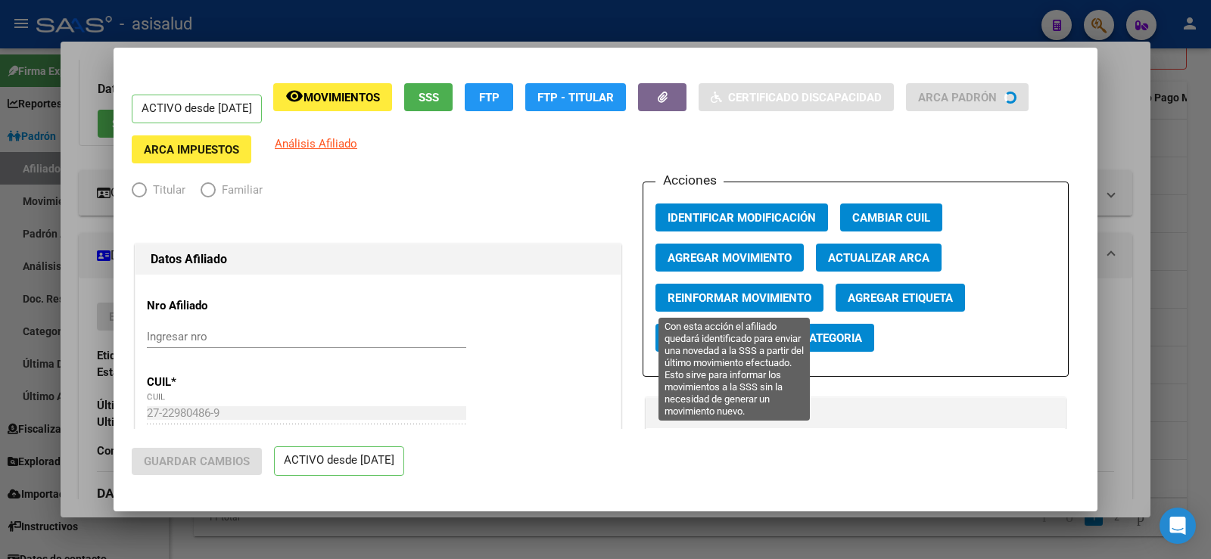
radio input "true"
type input "30-59269928-8"
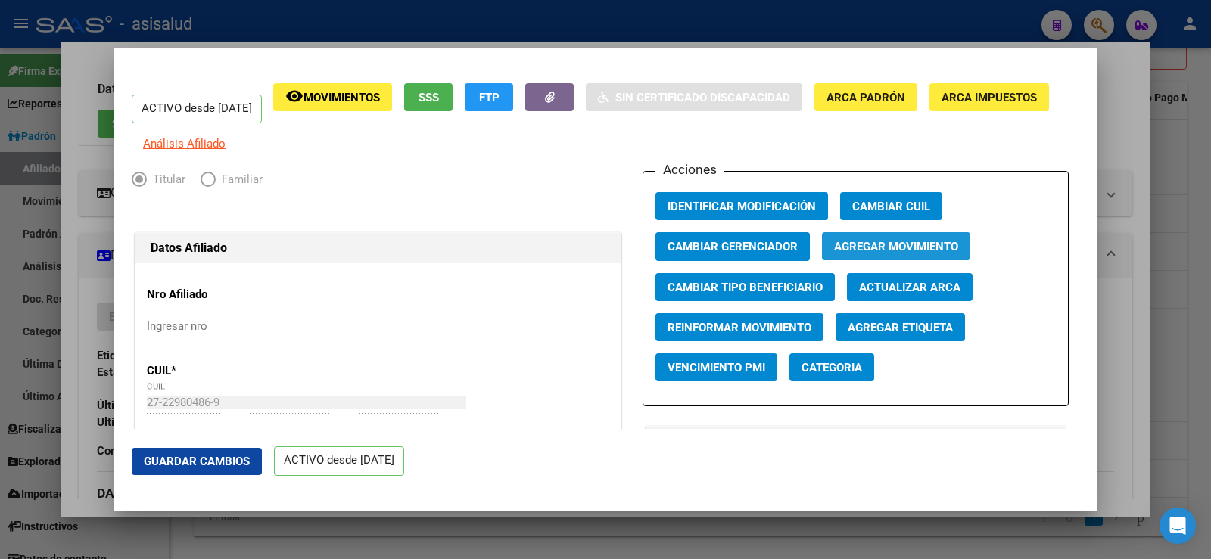
click at [881, 251] on span "Agregar Movimiento" at bounding box center [896, 248] width 124 height 14
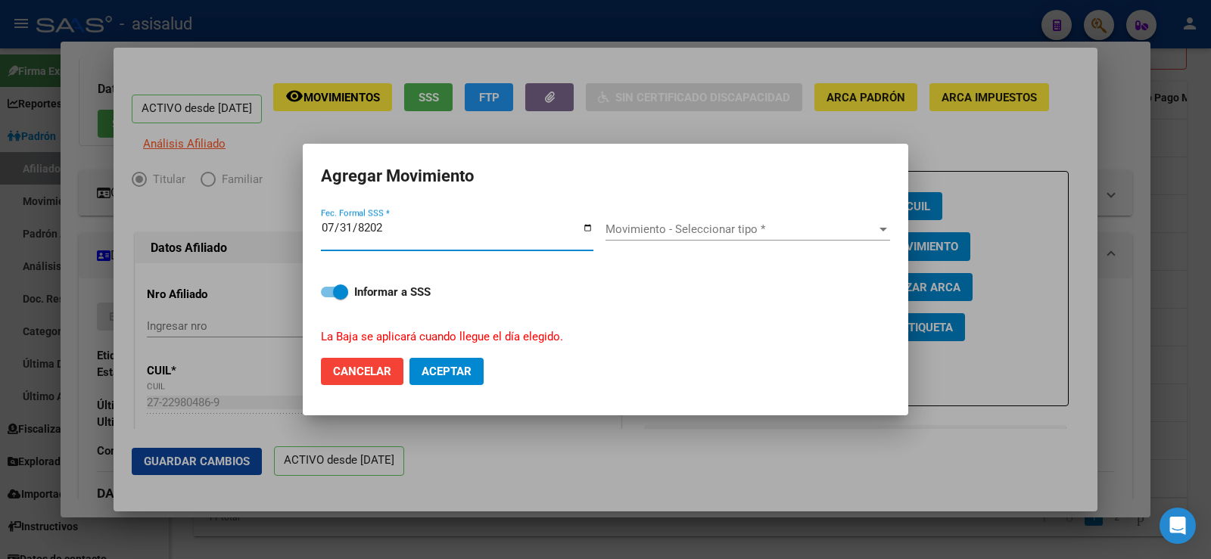
type input "[DATE]"
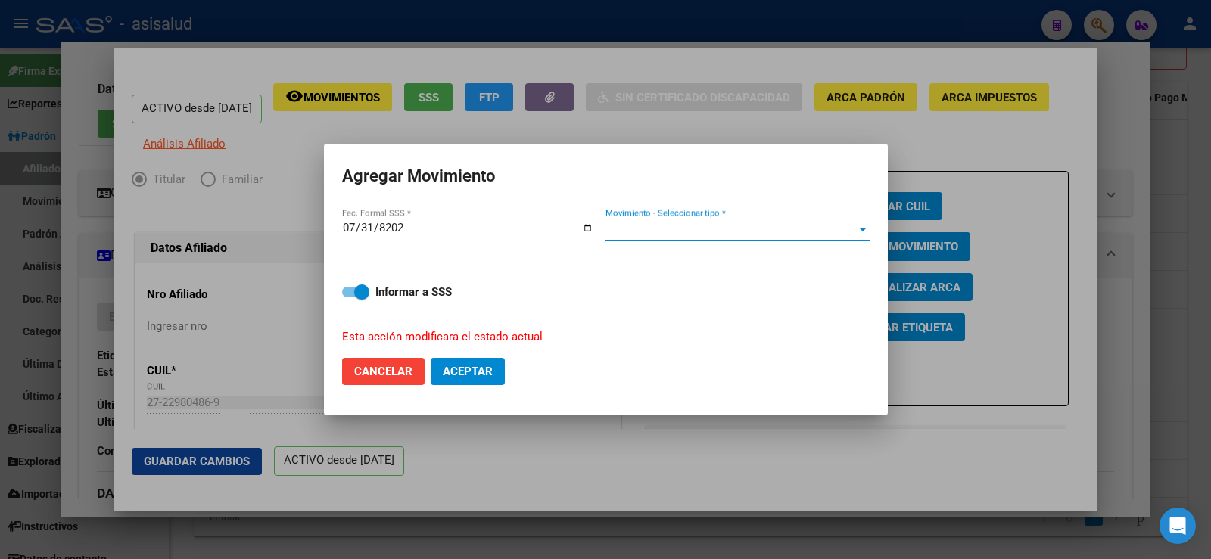
click at [758, 233] on span "Movimiento - Seleccionar tipo *" at bounding box center [731, 230] width 251 height 14
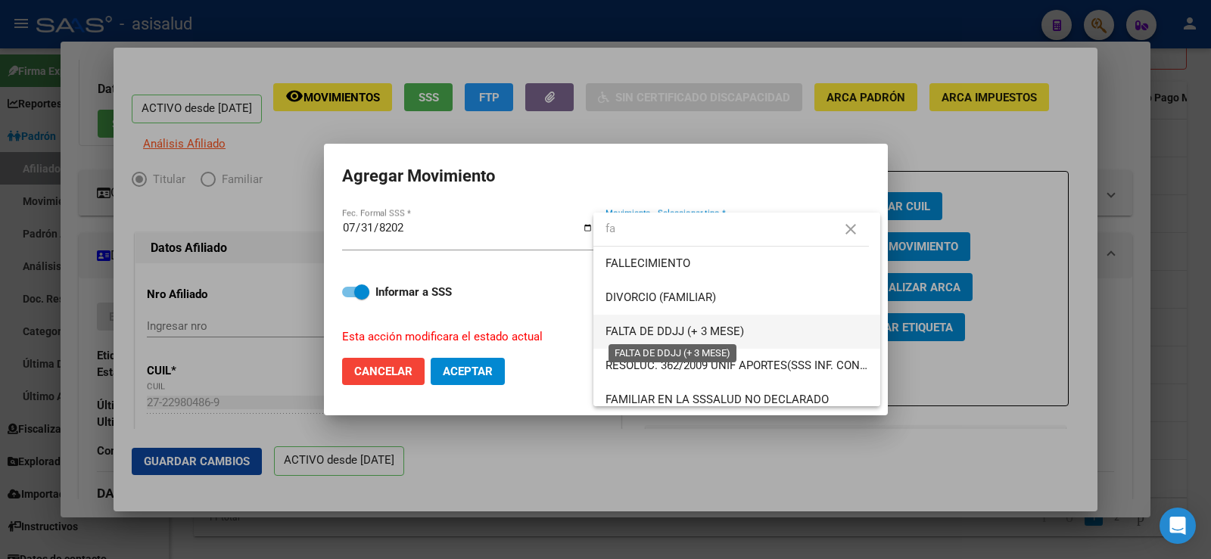
type input "fa"
click at [715, 331] on span "FALTA DE DDJJ (+ 3 MESE)" at bounding box center [675, 332] width 139 height 14
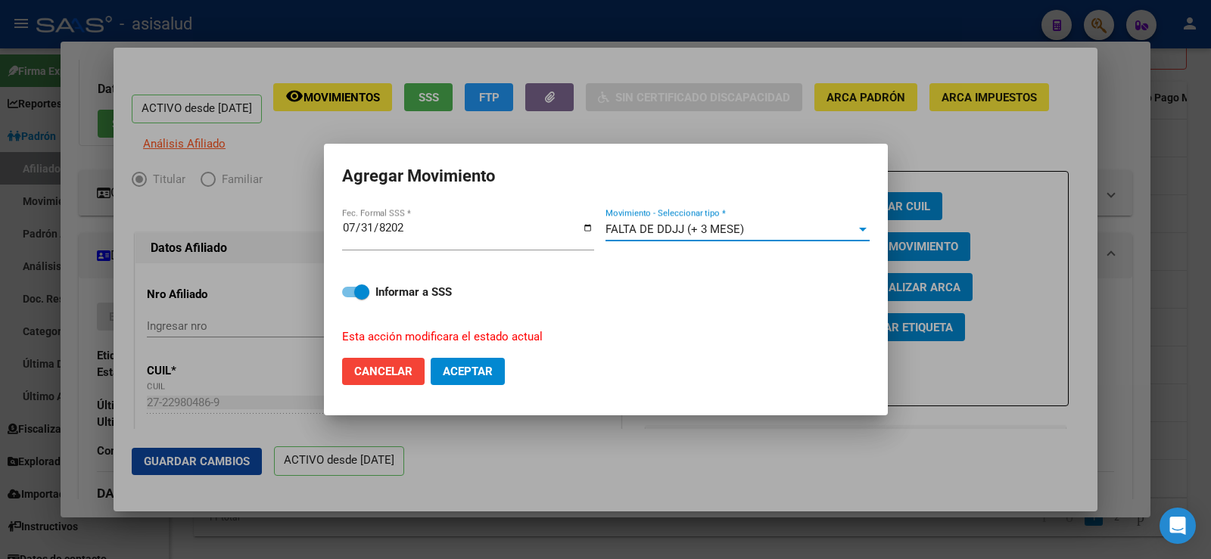
click at [481, 372] on span "Aceptar" at bounding box center [468, 372] width 50 height 14
checkbox input "false"
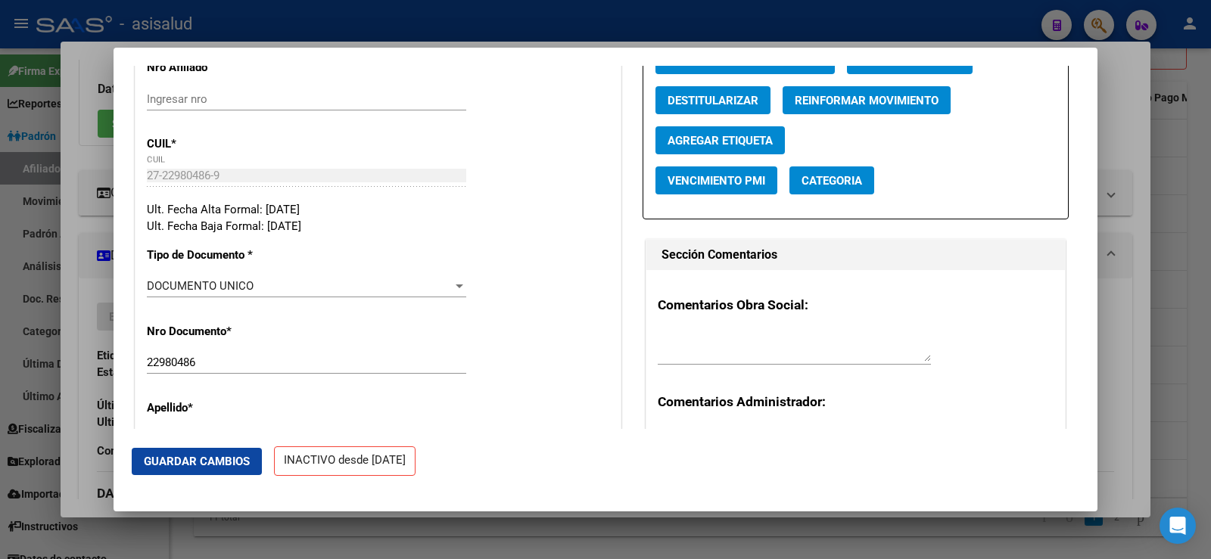
scroll to position [0, 0]
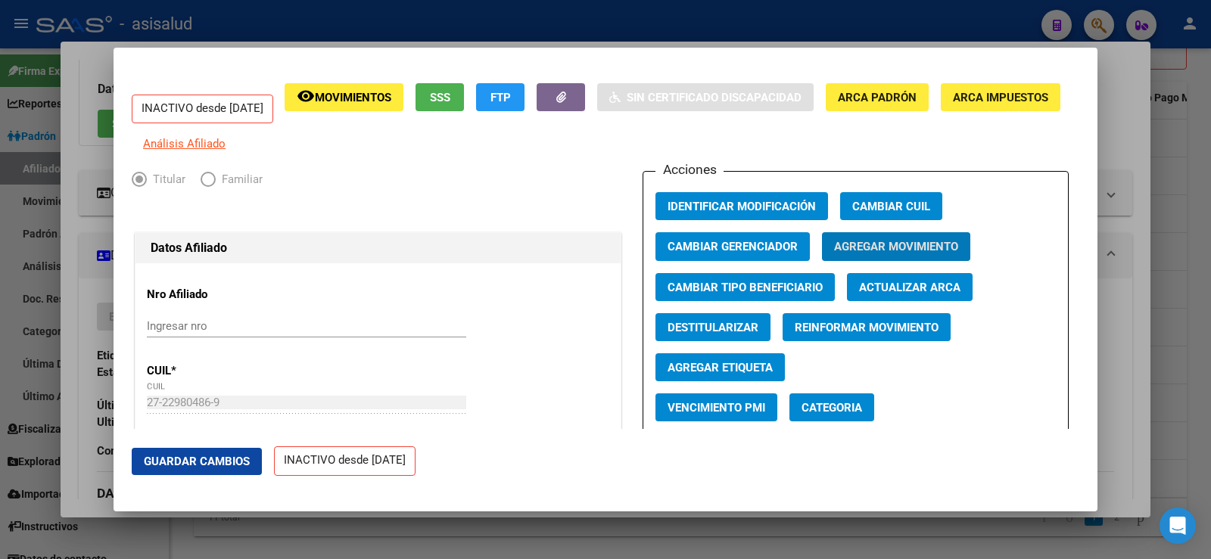
click at [920, 294] on span "Actualizar ARCA" at bounding box center [909, 288] width 101 height 14
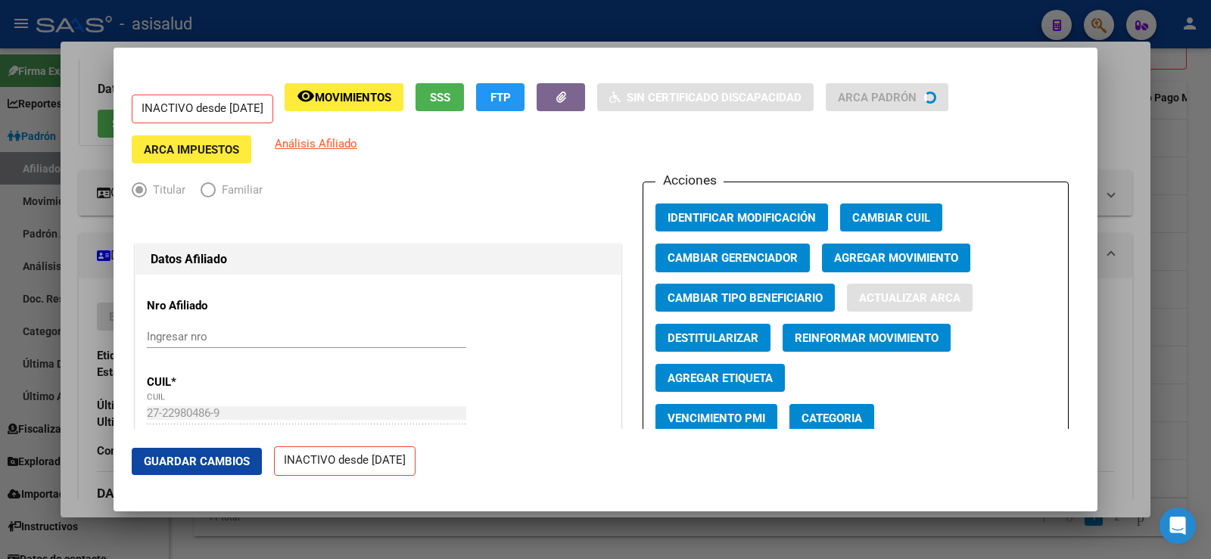
type input "SAN MARTIN"
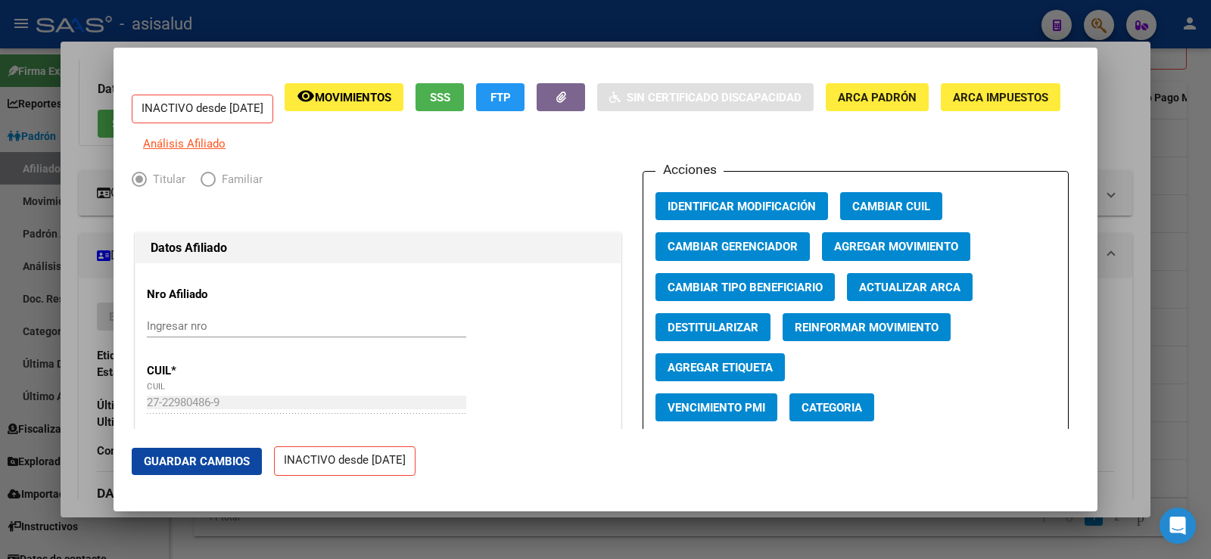
scroll to position [378, 0]
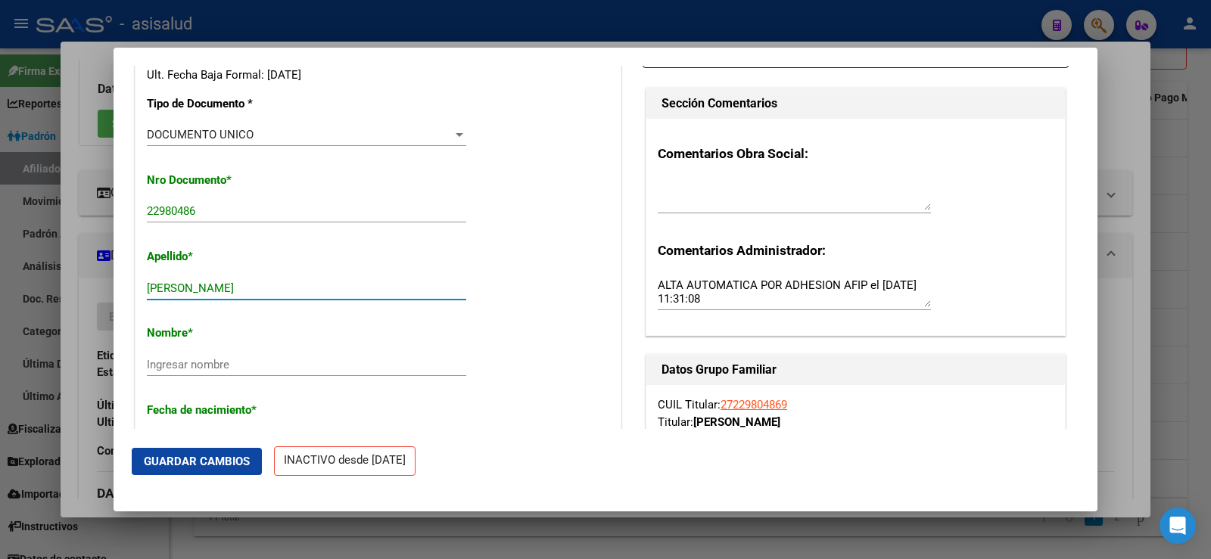
drag, startPoint x: 201, startPoint y: 294, endPoint x: 302, endPoint y: 301, distance: 101.6
click at [302, 295] on input "[PERSON_NAME]" at bounding box center [306, 289] width 319 height 14
type input "LOUREIRO"
click at [213, 367] on div "Ingresar nombre" at bounding box center [306, 364] width 319 height 23
paste input "[PERSON_NAME]"
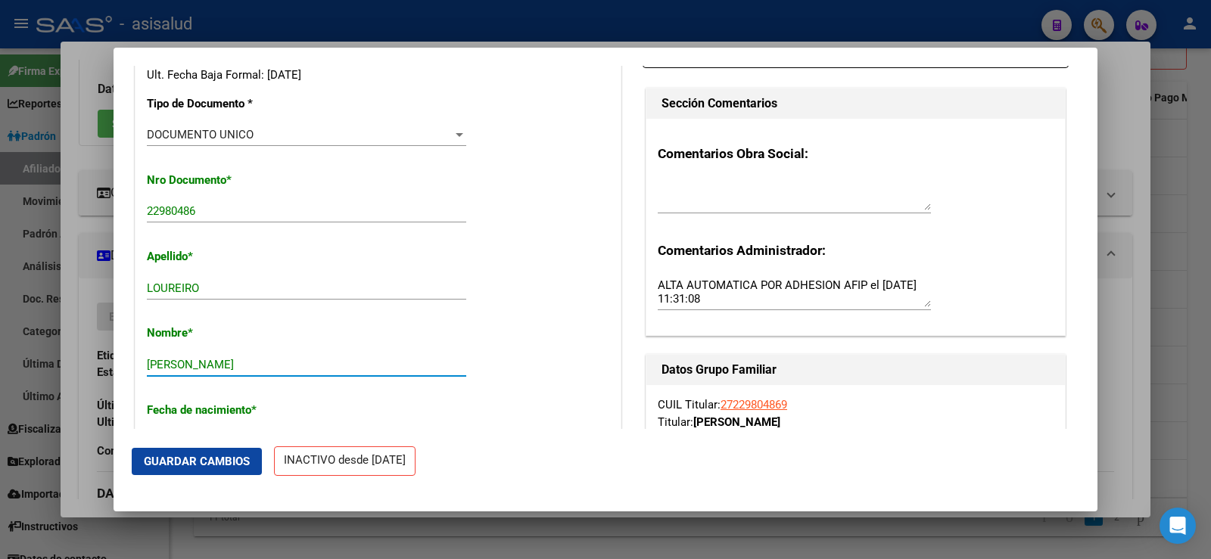
type input "[PERSON_NAME]"
click at [223, 467] on span "Guardar Cambios" at bounding box center [197, 462] width 106 height 14
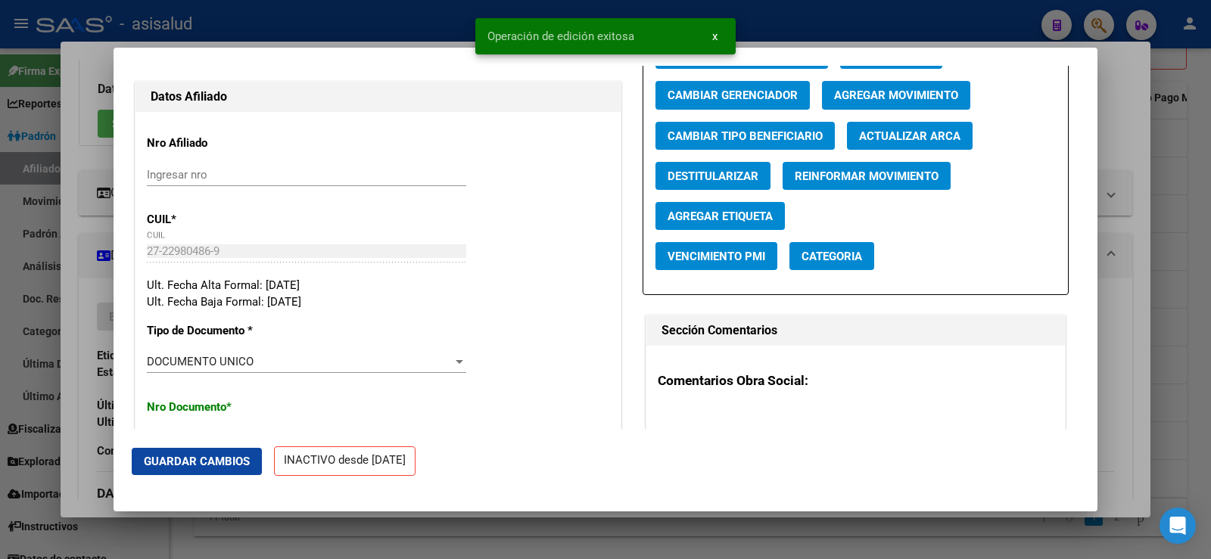
scroll to position [0, 0]
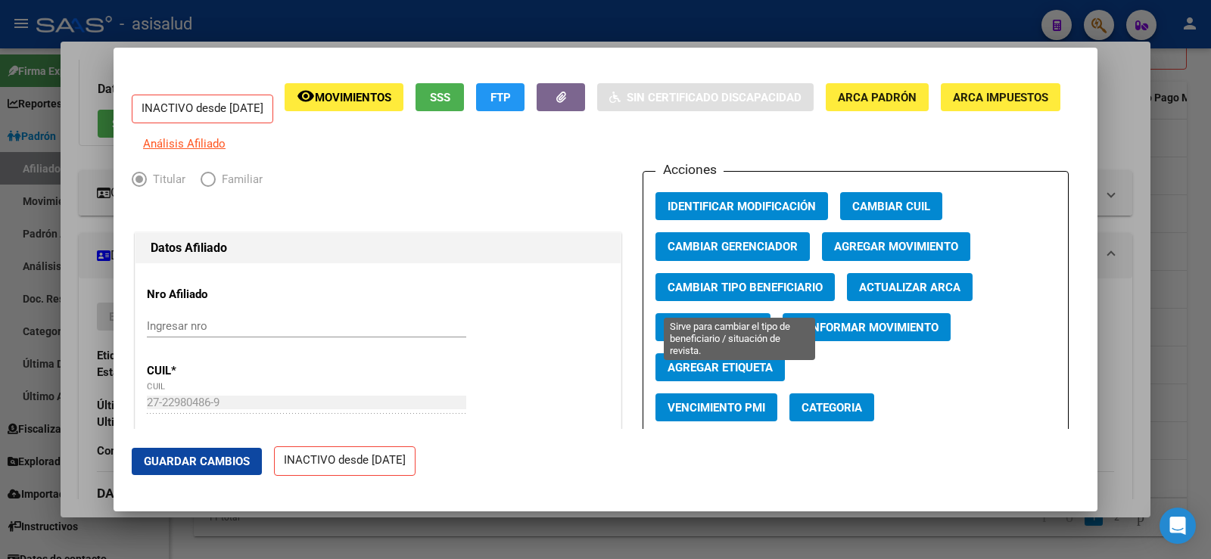
click at [745, 294] on span "Cambiar Tipo Beneficiario" at bounding box center [745, 288] width 155 height 14
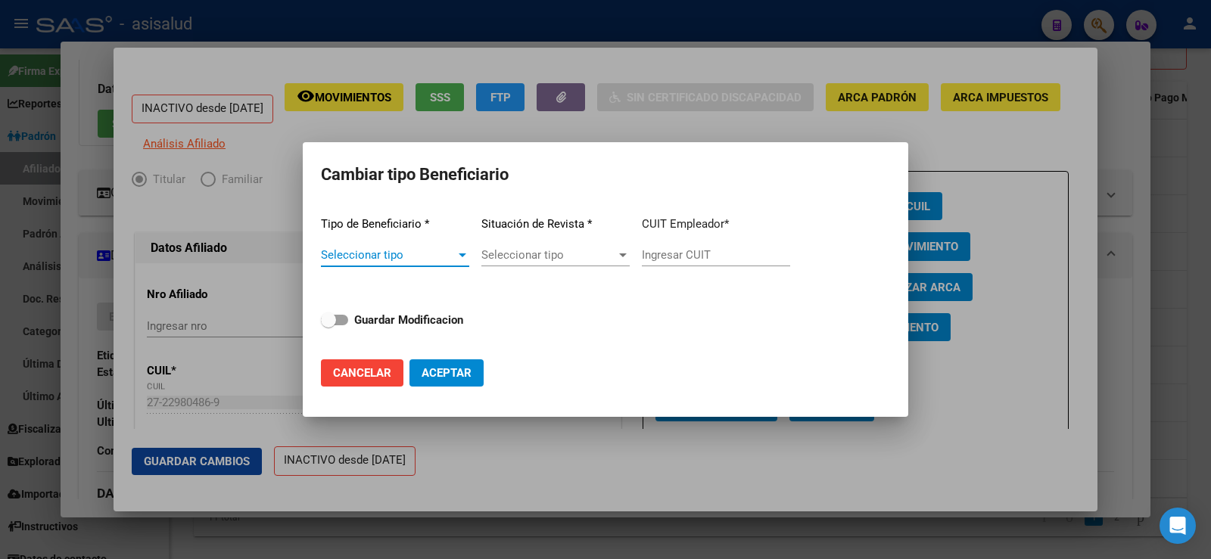
click at [441, 248] on div "Seleccionar tipo Seleccionar tipo" at bounding box center [395, 255] width 148 height 23
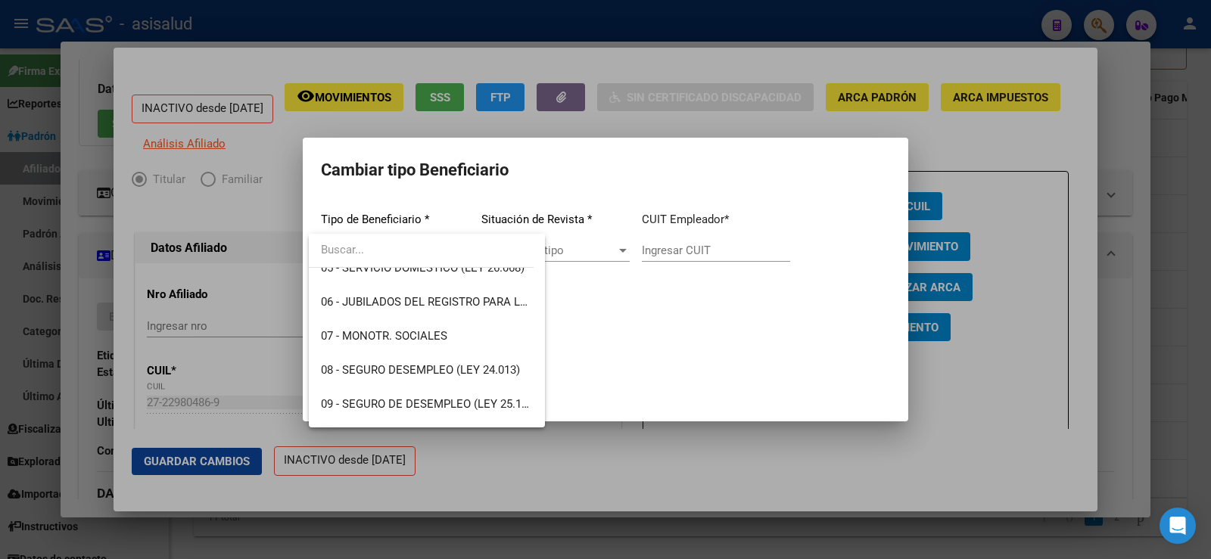
scroll to position [227, 0]
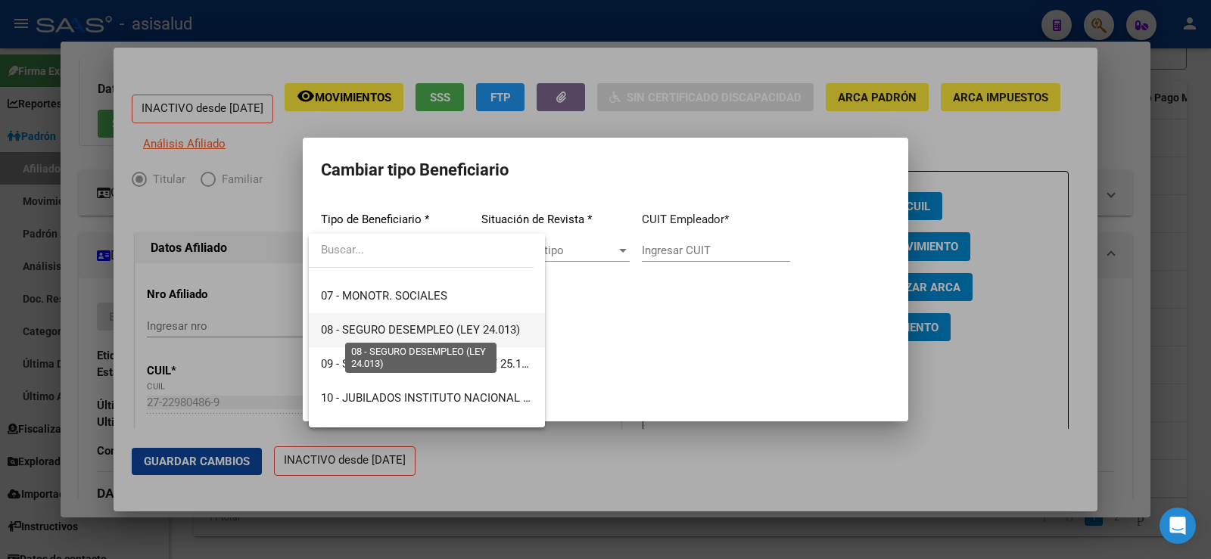
click at [456, 333] on span "08 - SEGURO DESEMPLEO (LEY 24.013)" at bounding box center [420, 330] width 199 height 14
type input "33-63761744-9"
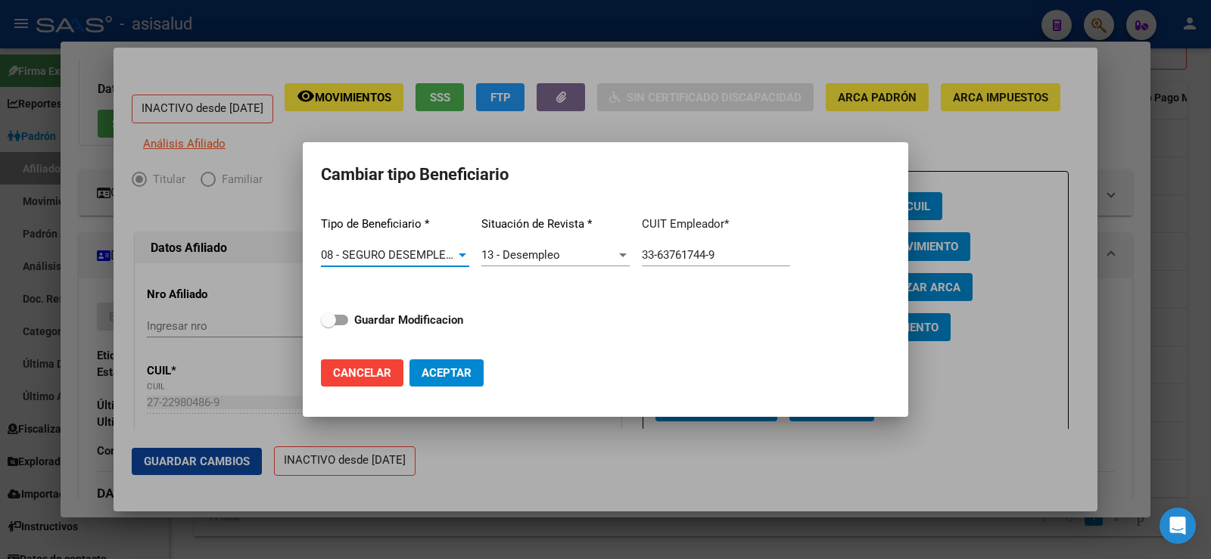
click at [343, 320] on span at bounding box center [334, 320] width 27 height 11
click at [329, 325] on input "Guardar Modificacion" at bounding box center [328, 325] width 1 height 1
checkbox input "true"
click at [450, 366] on span "Aceptar" at bounding box center [447, 373] width 50 height 14
type input "33-63761744-9"
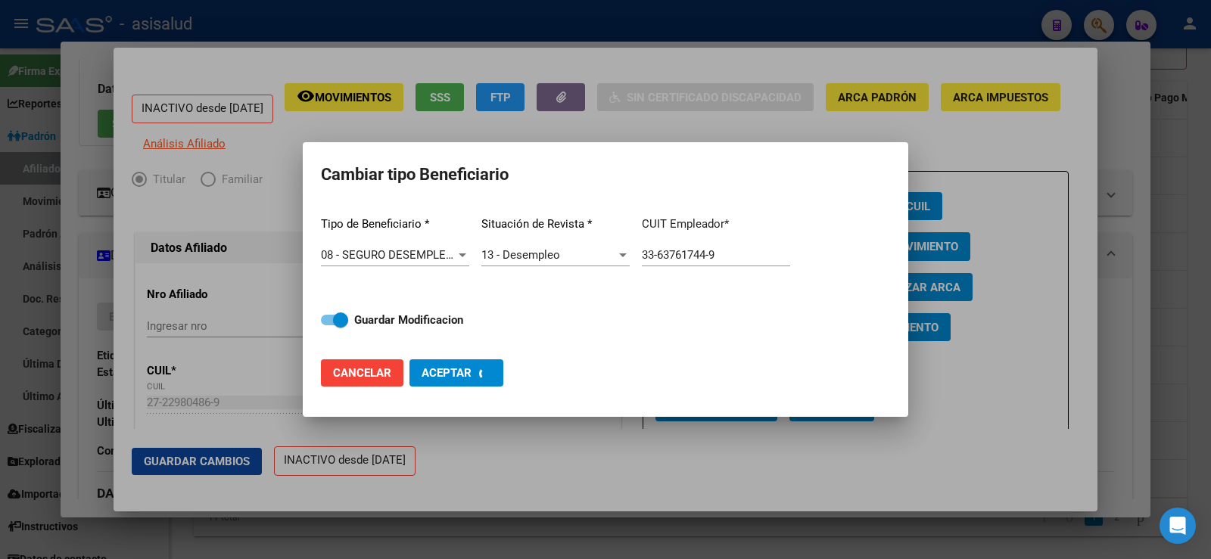
checkbox input "false"
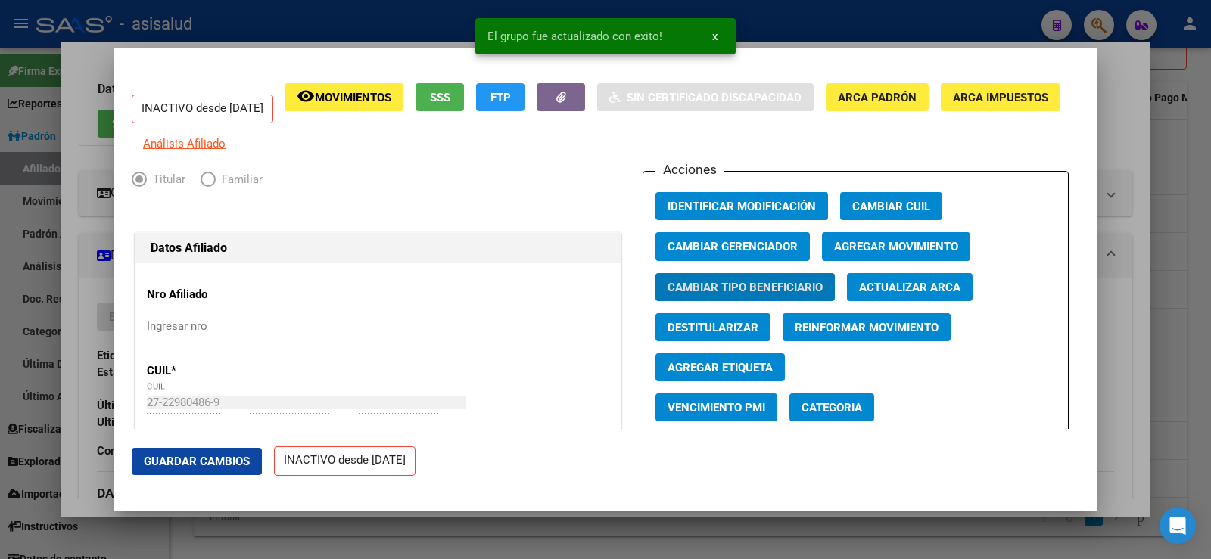
click at [857, 254] on span "Agregar Movimiento" at bounding box center [896, 248] width 124 height 14
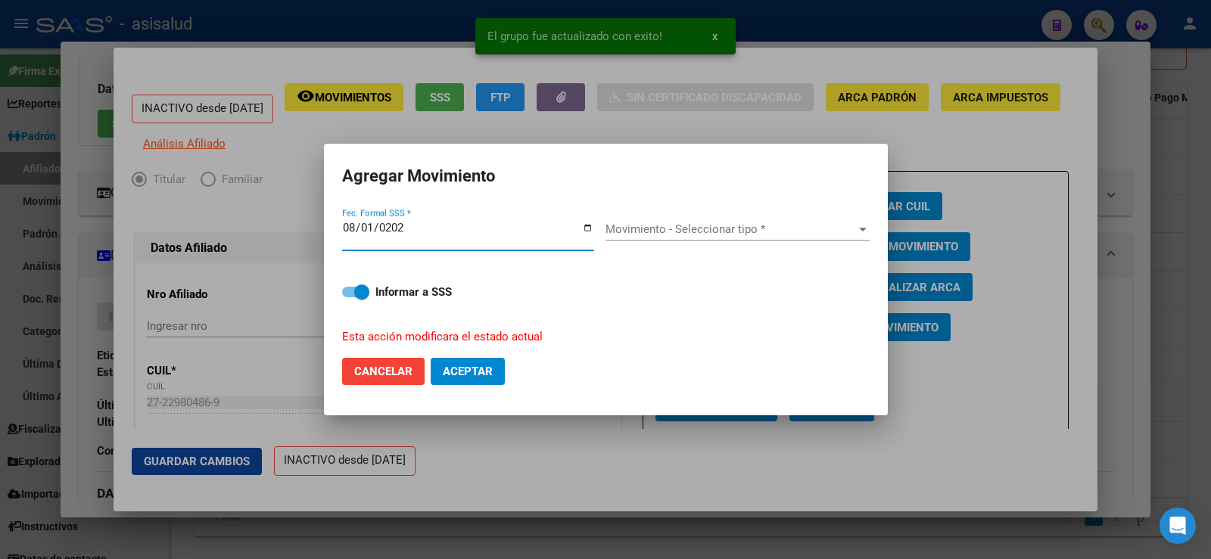
type input "[DATE]"
click at [768, 234] on span "Movimiento - Seleccionar tipo *" at bounding box center [731, 230] width 251 height 14
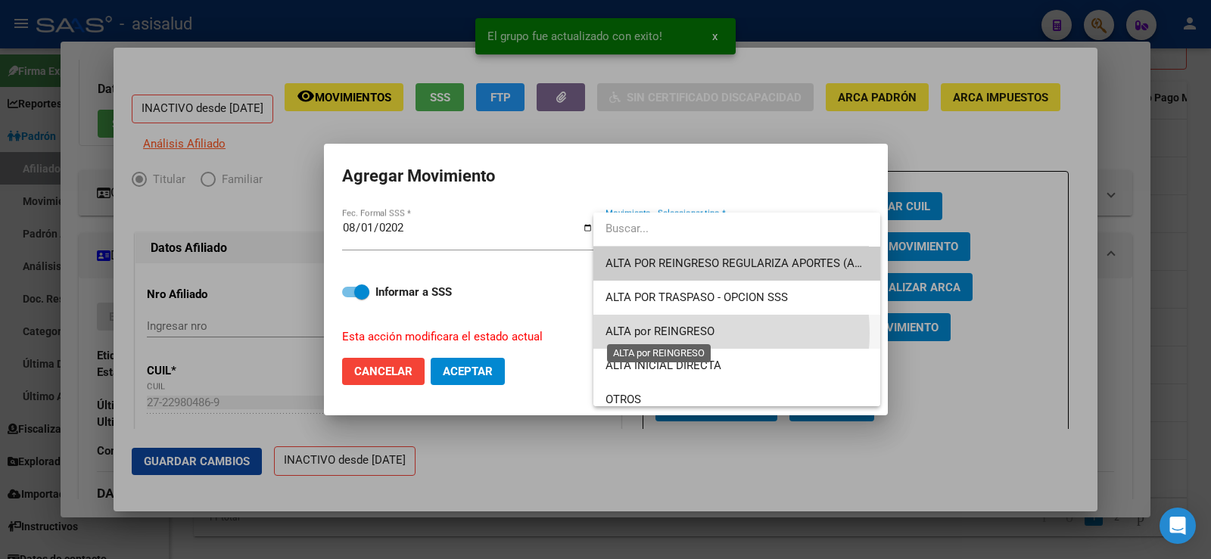
click at [690, 333] on span "ALTA por REINGRESO" at bounding box center [660, 332] width 109 height 14
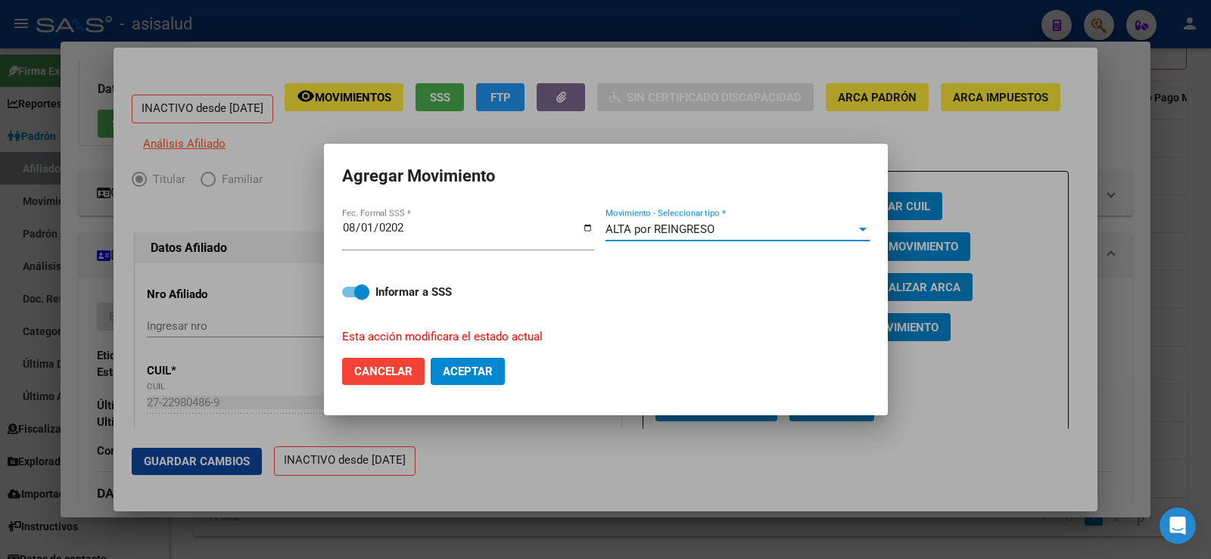
click at [488, 373] on span "Aceptar" at bounding box center [468, 372] width 50 height 14
checkbox input "false"
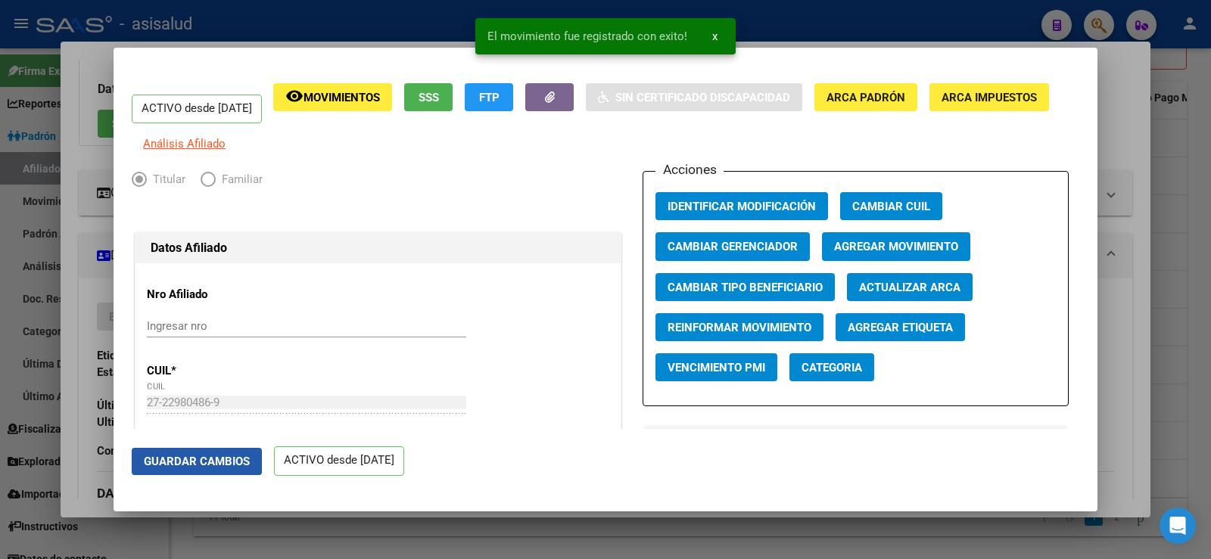
click at [215, 462] on span "Guardar Cambios" at bounding box center [197, 462] width 106 height 14
click at [1129, 147] on div at bounding box center [605, 279] width 1211 height 559
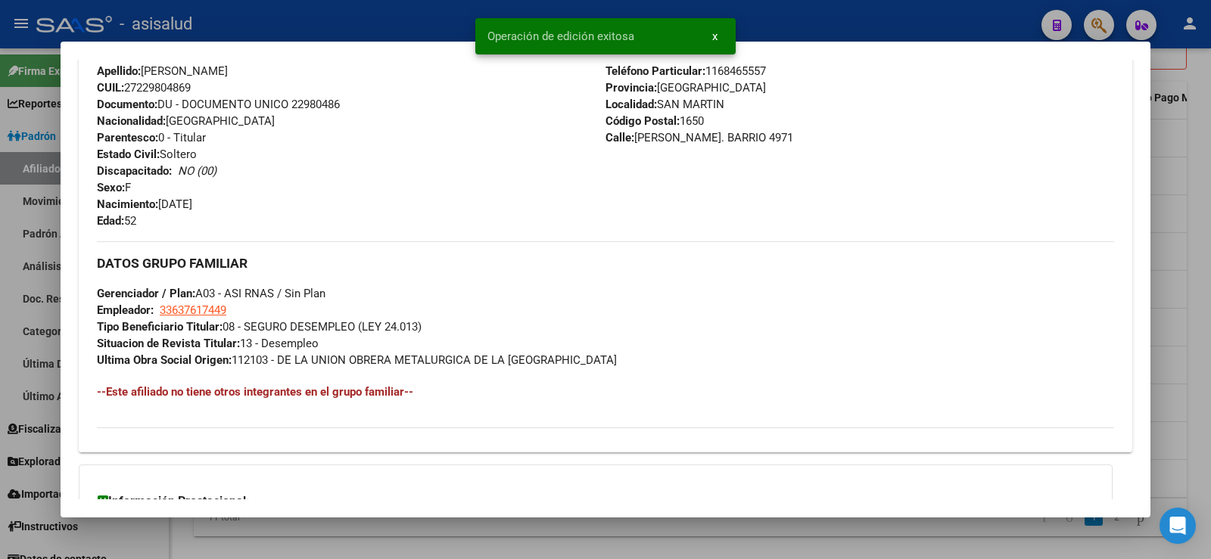
scroll to position [545, 0]
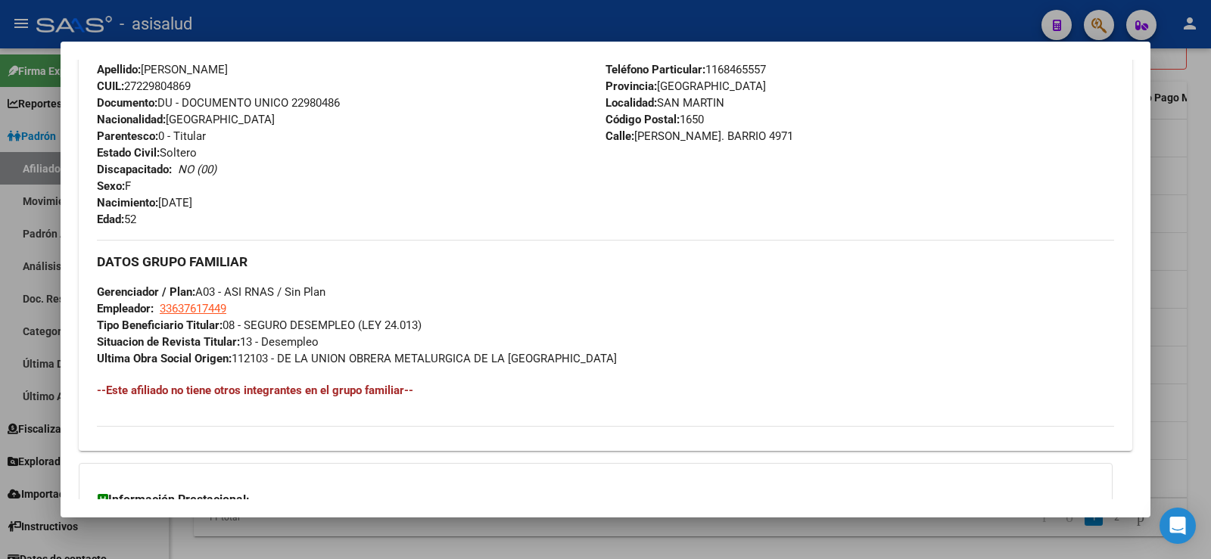
click at [1206, 140] on div at bounding box center [605, 279] width 1211 height 559
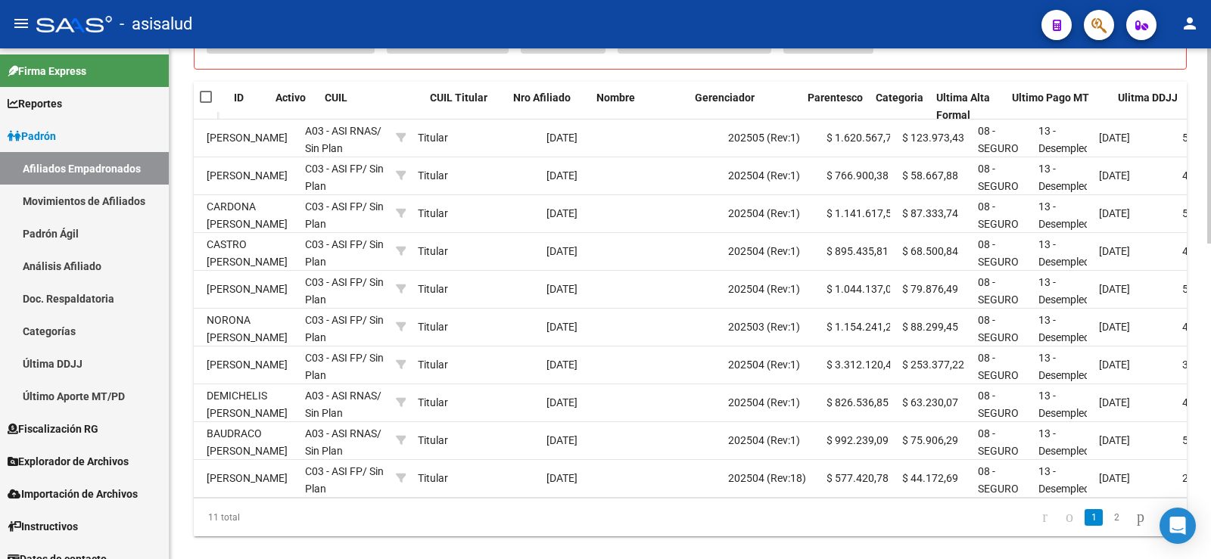
scroll to position [0, 0]
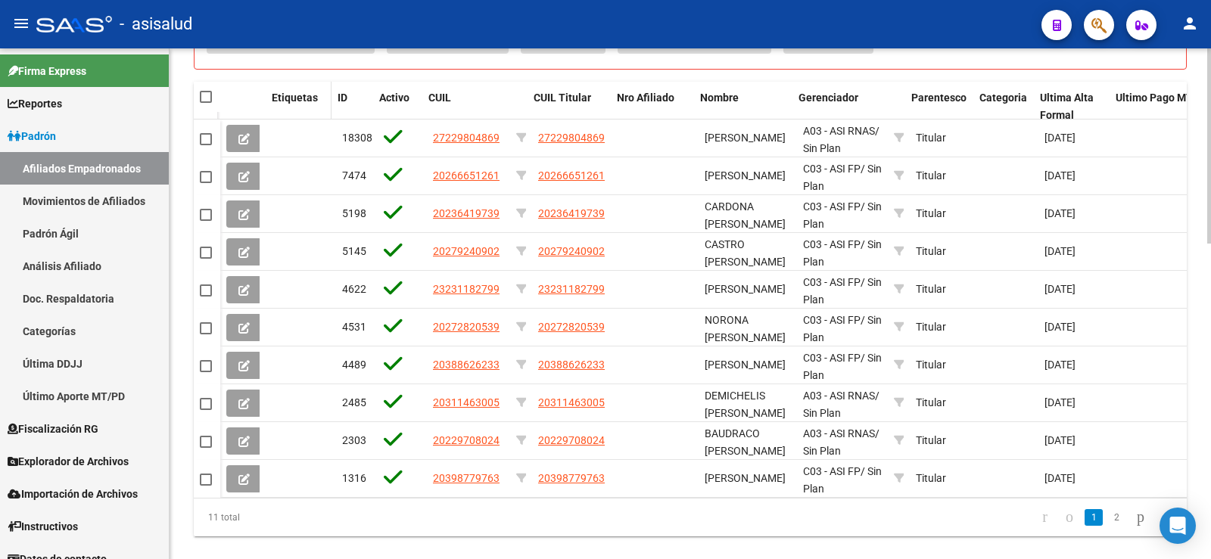
click at [329, 105] on span at bounding box center [328, 107] width 7 height 50
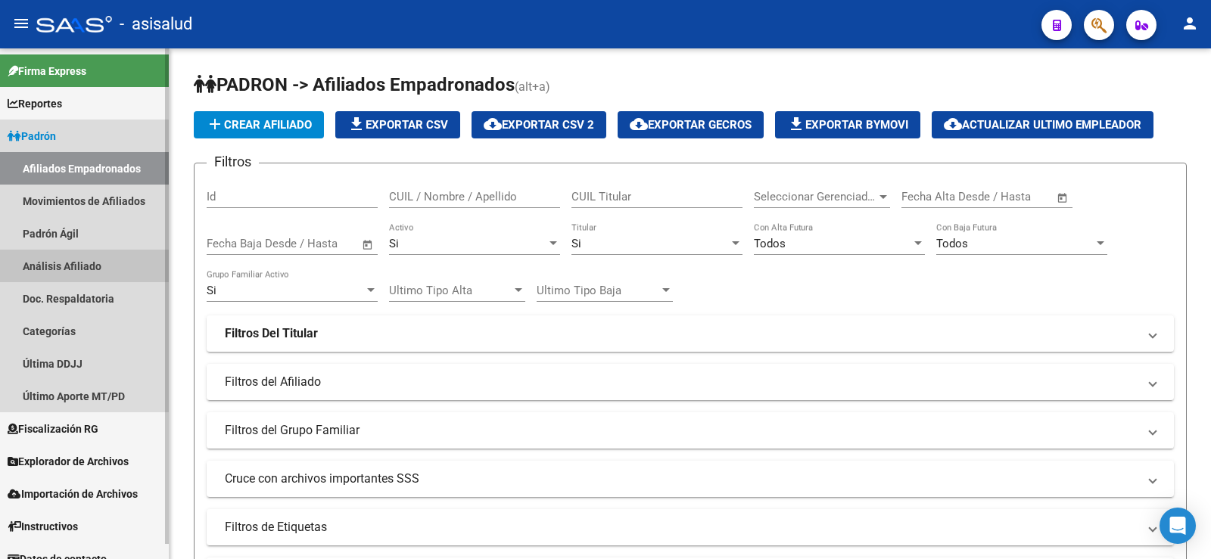
click at [58, 272] on link "Análisis Afiliado" at bounding box center [84, 266] width 169 height 33
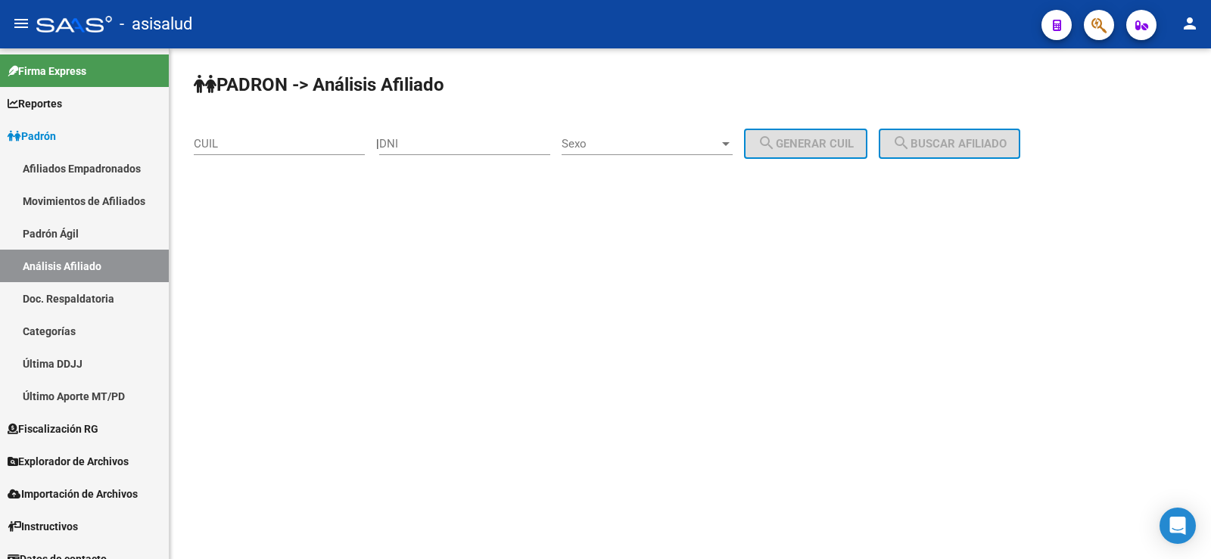
click at [244, 126] on div "CUIL" at bounding box center [279, 139] width 171 height 33
paste input "20-22970802-4"
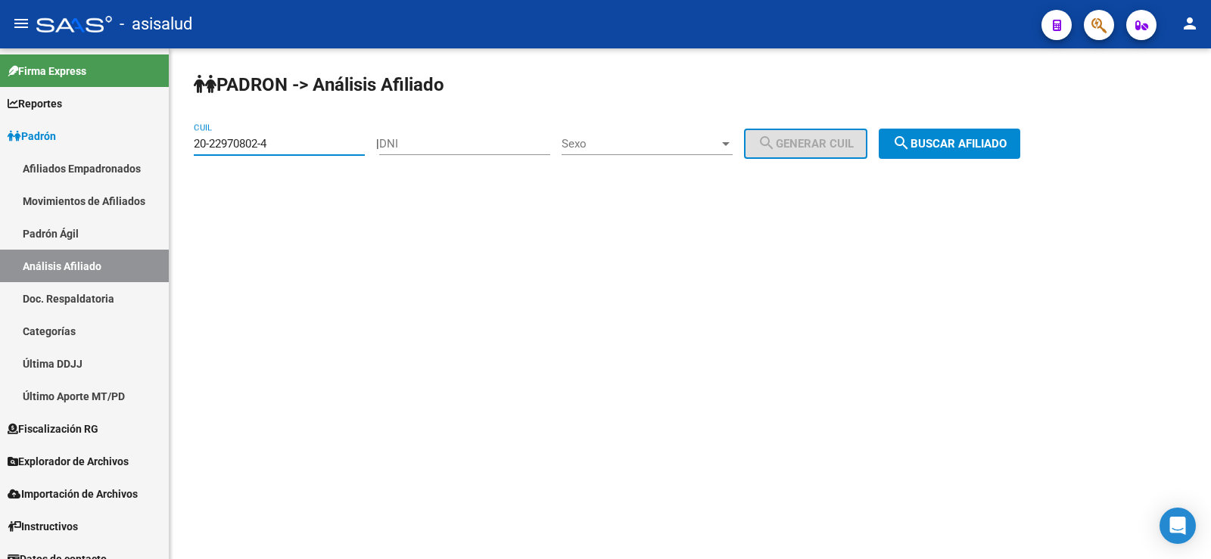
click at [1007, 146] on span "search Buscar afiliado" at bounding box center [949, 144] width 114 height 14
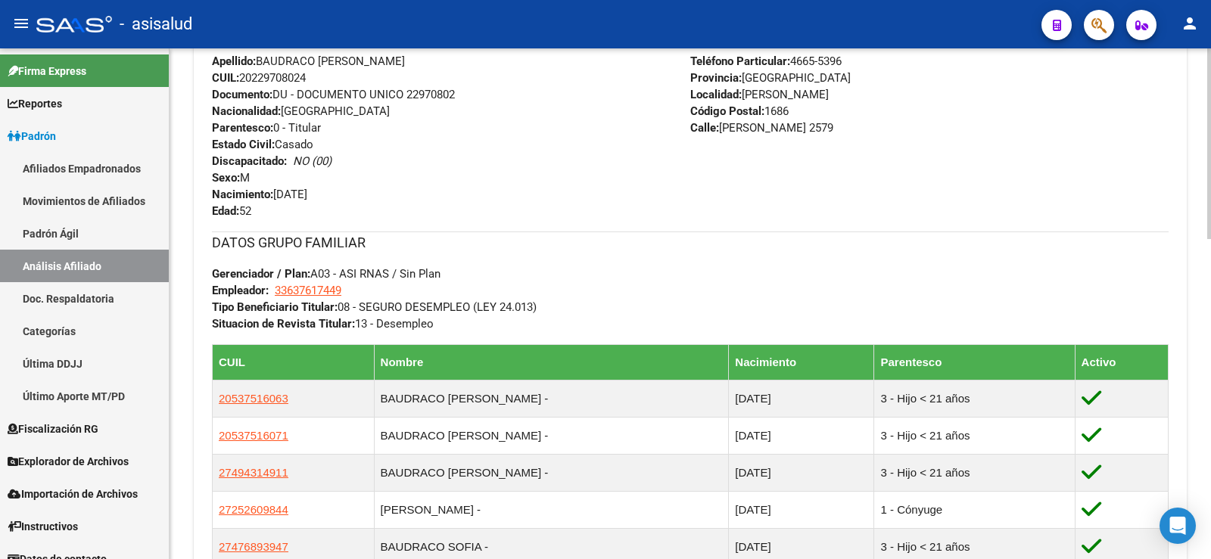
scroll to position [757, 0]
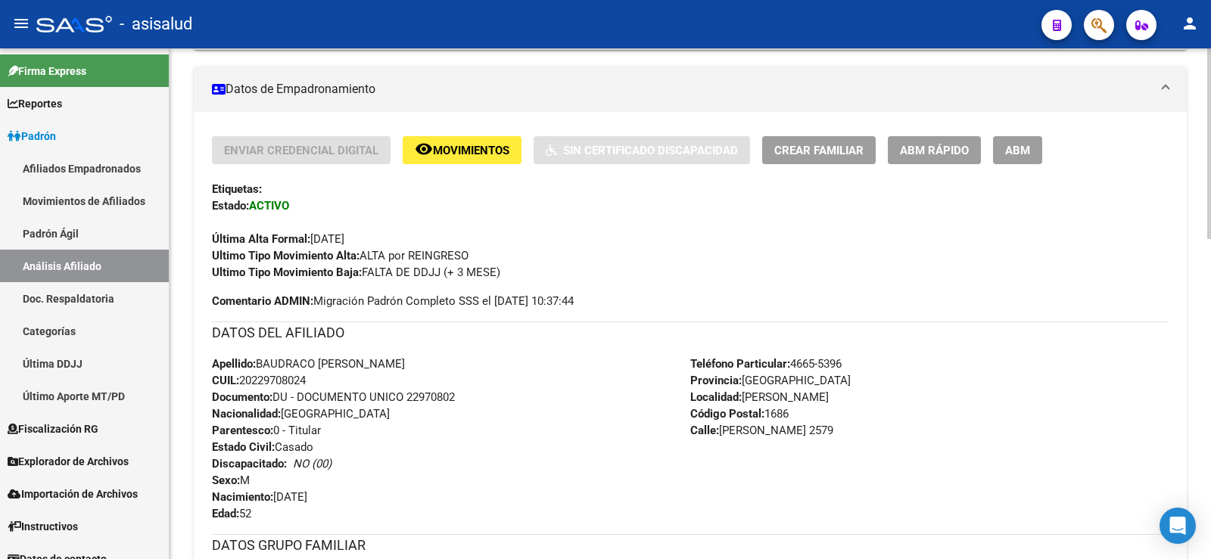
scroll to position [0, 0]
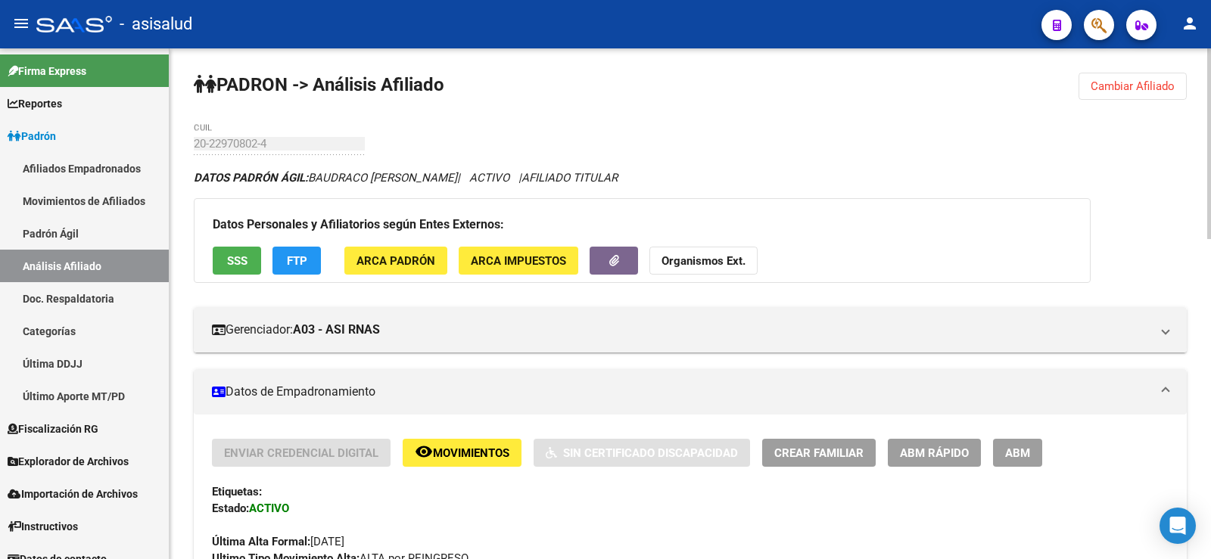
click at [1129, 98] on button "Cambiar Afiliado" at bounding box center [1133, 86] width 108 height 27
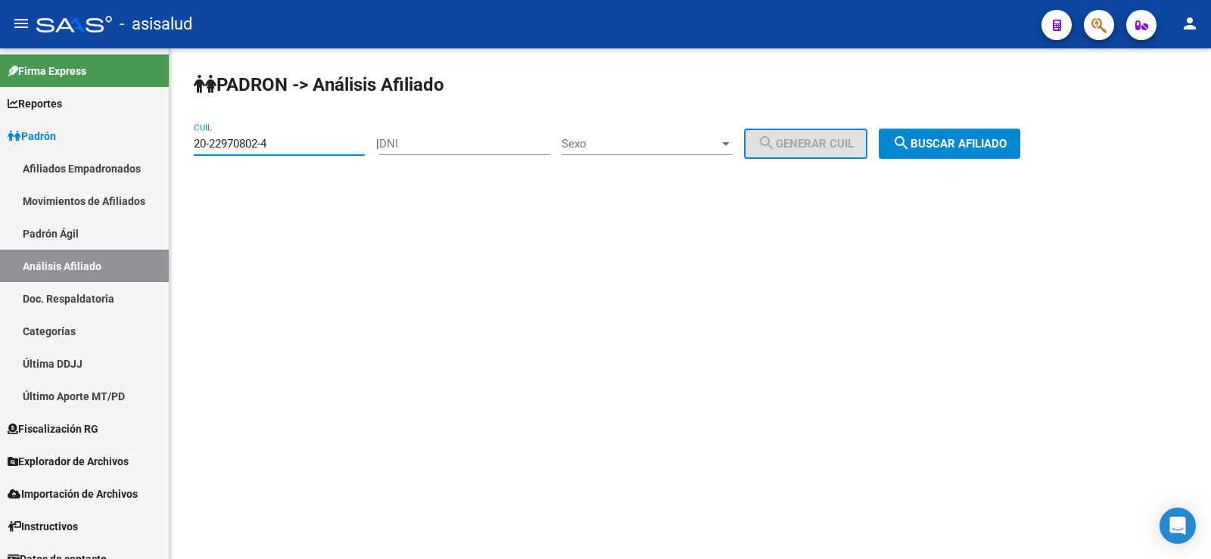
drag, startPoint x: 273, startPoint y: 148, endPoint x: 183, endPoint y: 154, distance: 89.5
click at [183, 154] on div "PADRON -> Análisis Afiliado 20-22970802-4 CUIL | DNI Sexo Sexo search Generar C…" at bounding box center [691, 127] width 1042 height 159
paste input "3641973-9"
click at [911, 137] on mat-icon "search" at bounding box center [901, 143] width 18 height 18
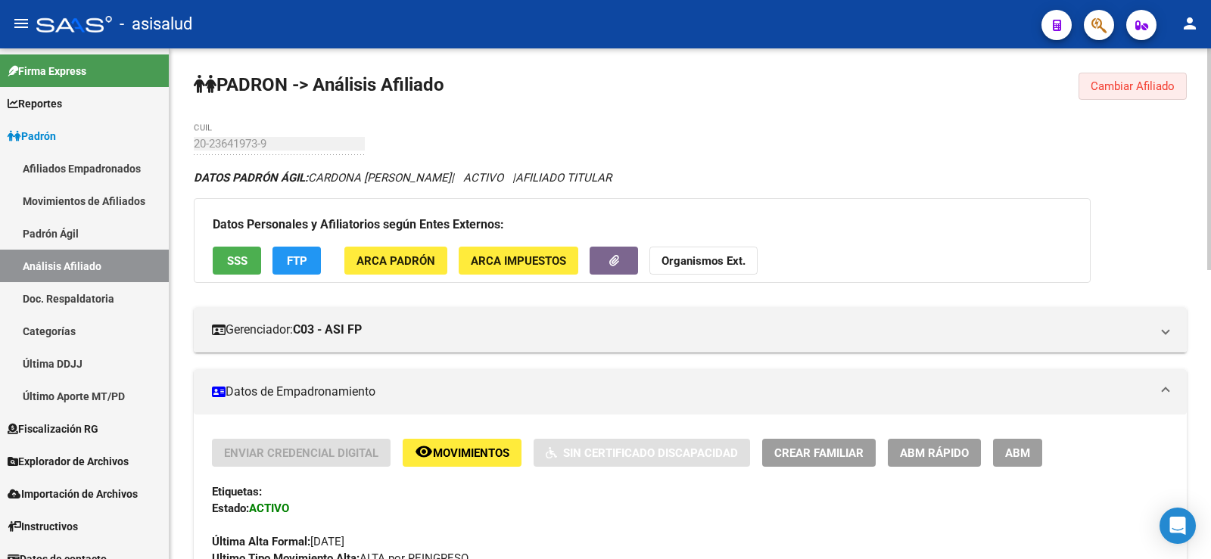
click at [1136, 81] on span "Cambiar Afiliado" at bounding box center [1133, 86] width 84 height 14
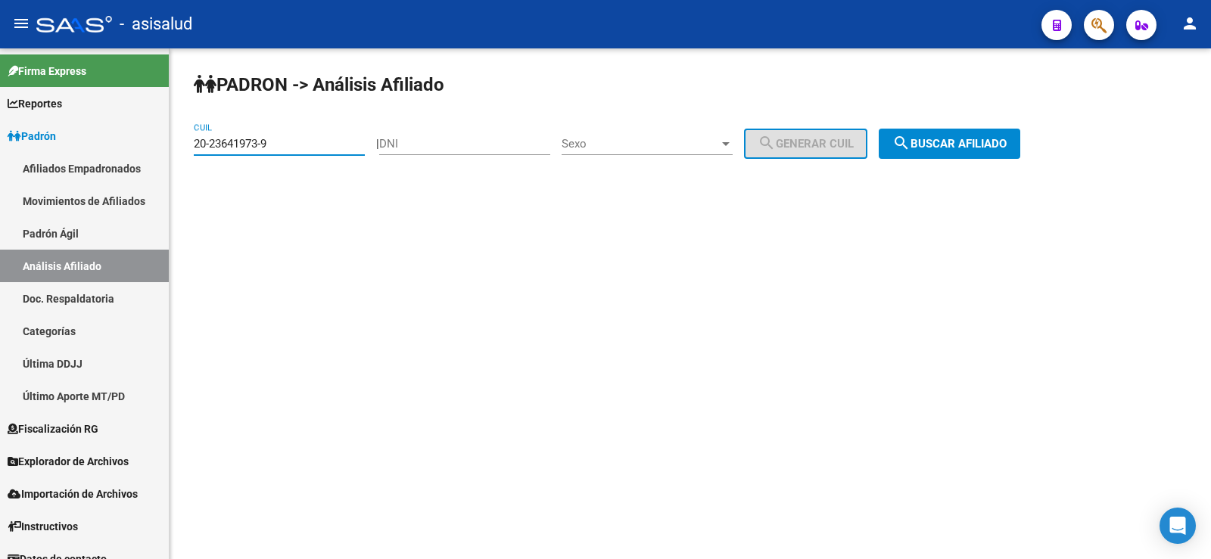
drag, startPoint x: 291, startPoint y: 150, endPoint x: 171, endPoint y: 152, distance: 120.4
click at [171, 152] on div "PADRON -> Análisis Afiliado 20-23641973-9 CUIL | DNI Sexo Sexo search Generar C…" at bounding box center [691, 127] width 1042 height 159
paste input "6665126-1"
click at [973, 154] on button "search Buscar afiliado" at bounding box center [950, 144] width 142 height 30
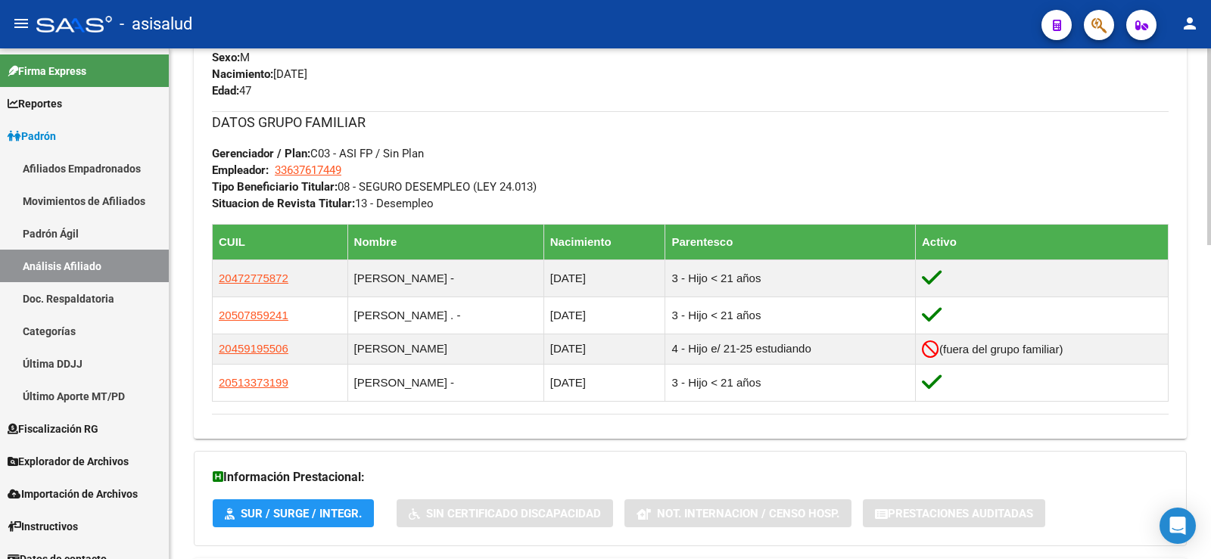
scroll to position [757, 0]
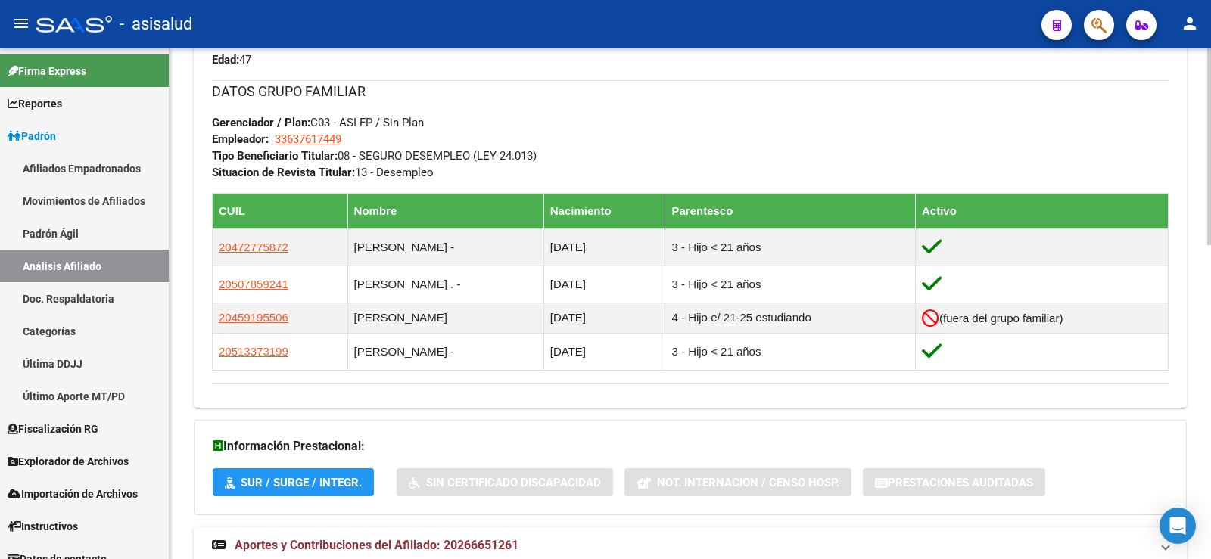
click at [486, 392] on div "Enviar Credencial Digital remove_red_eye Movimientos Sin Certificado Discapacid…" at bounding box center [690, 39] width 993 height 714
click at [279, 558] on mat-expansion-panel-header "Aportes y Contribuciones del Afiliado: 20266651261" at bounding box center [690, 546] width 993 height 36
click at [503, 111] on div "DATOS GRUPO FAMILIAR Gerenciador / Plan: C03 - ASI FP / Sin Plan Empleador: 336…" at bounding box center [690, 130] width 957 height 101
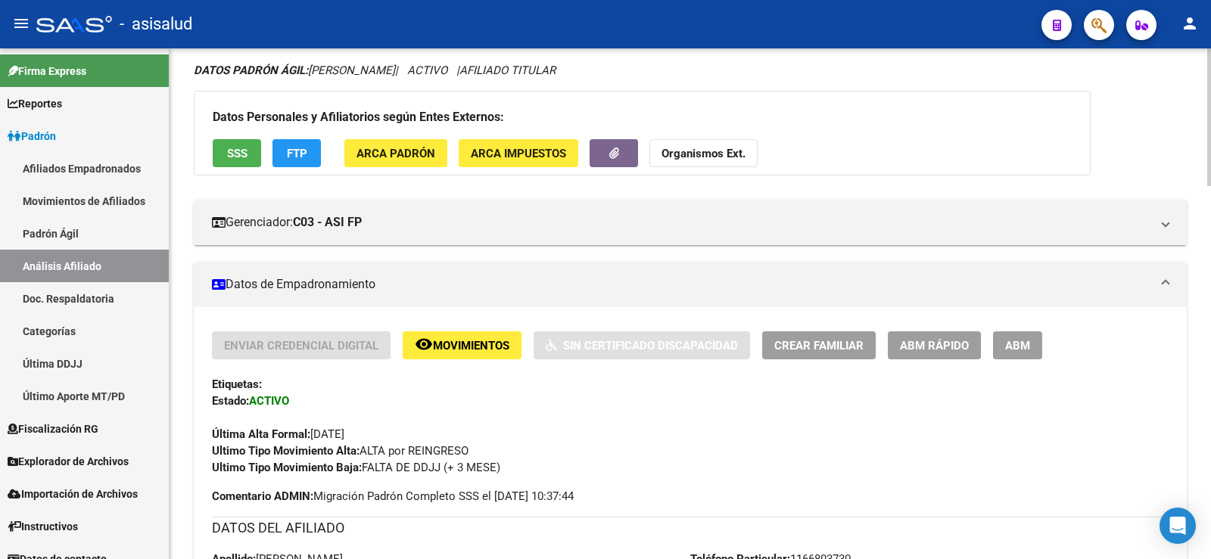
scroll to position [0, 0]
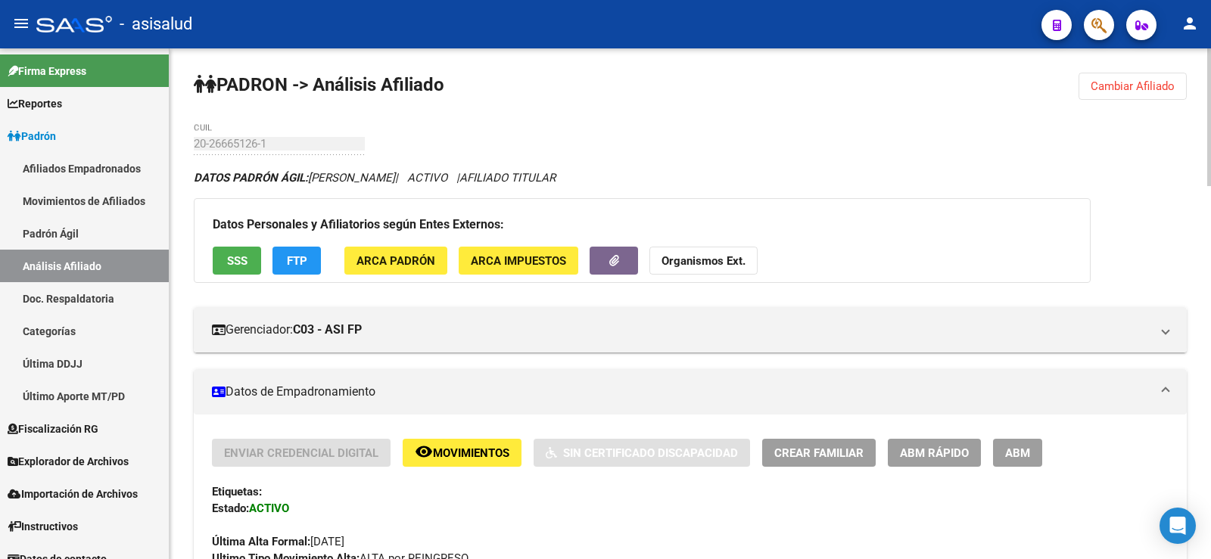
click at [1143, 83] on span "Cambiar Afiliado" at bounding box center [1133, 86] width 84 height 14
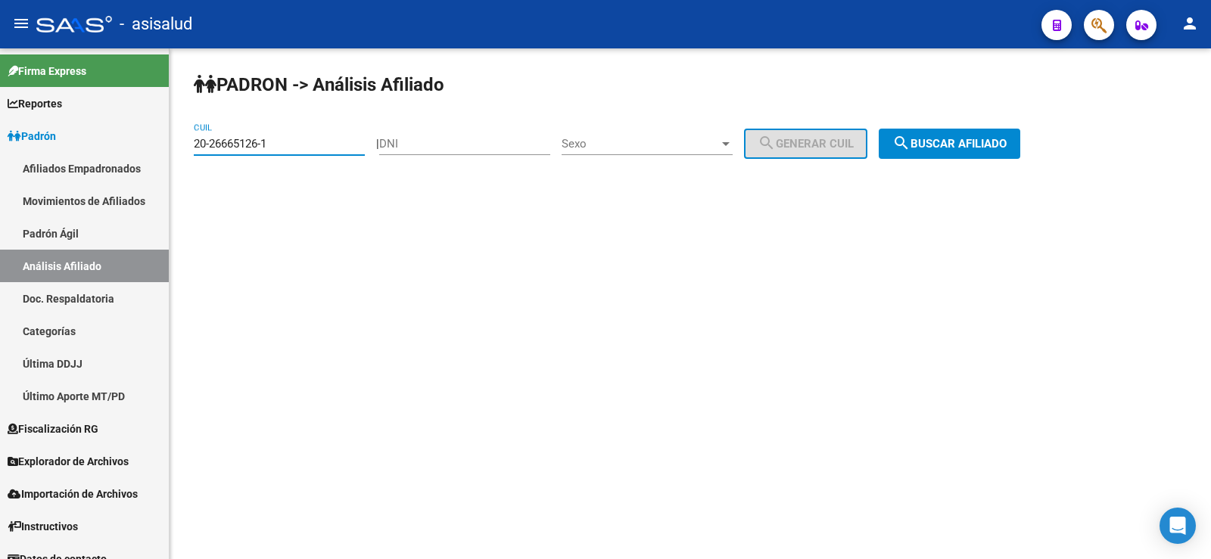
drag, startPoint x: 318, startPoint y: 148, endPoint x: 170, endPoint y: 140, distance: 147.8
click at [170, 140] on div "PADRON -> Análisis Afiliado 20-26665126-1 CUIL | DNI Sexo Sexo search Generar C…" at bounding box center [691, 127] width 1042 height 159
paste input "7282053-9"
click at [935, 142] on span "search Buscar afiliado" at bounding box center [949, 144] width 114 height 14
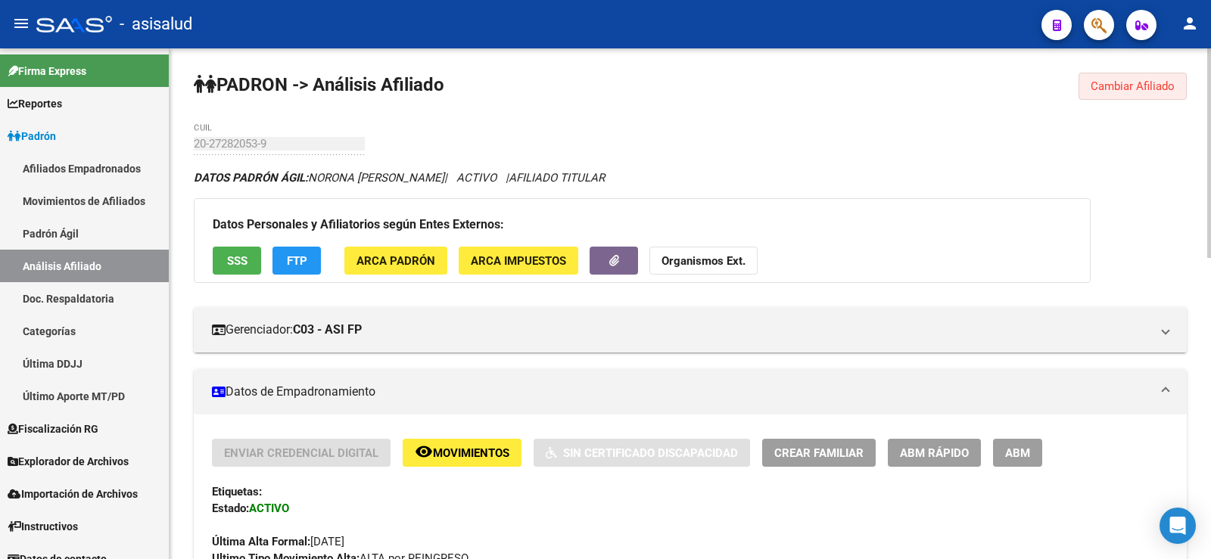
click at [1154, 73] on button "Cambiar Afiliado" at bounding box center [1133, 86] width 108 height 27
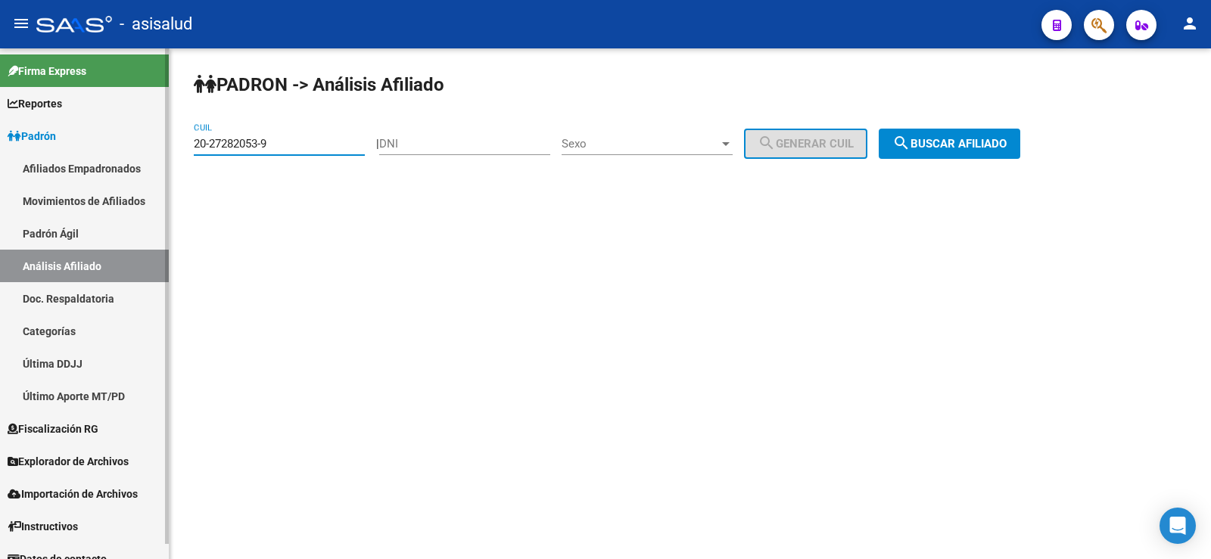
drag, startPoint x: 313, startPoint y: 141, endPoint x: 77, endPoint y: 161, distance: 236.3
click at [77, 161] on mat-sidenav-container "Firma Express Reportes Ingresos Devengados Análisis Histórico Detalles Transfer…" at bounding box center [605, 303] width 1211 height 511
paste input "924090-2"
click at [991, 138] on span "search Buscar afiliado" at bounding box center [949, 144] width 114 height 14
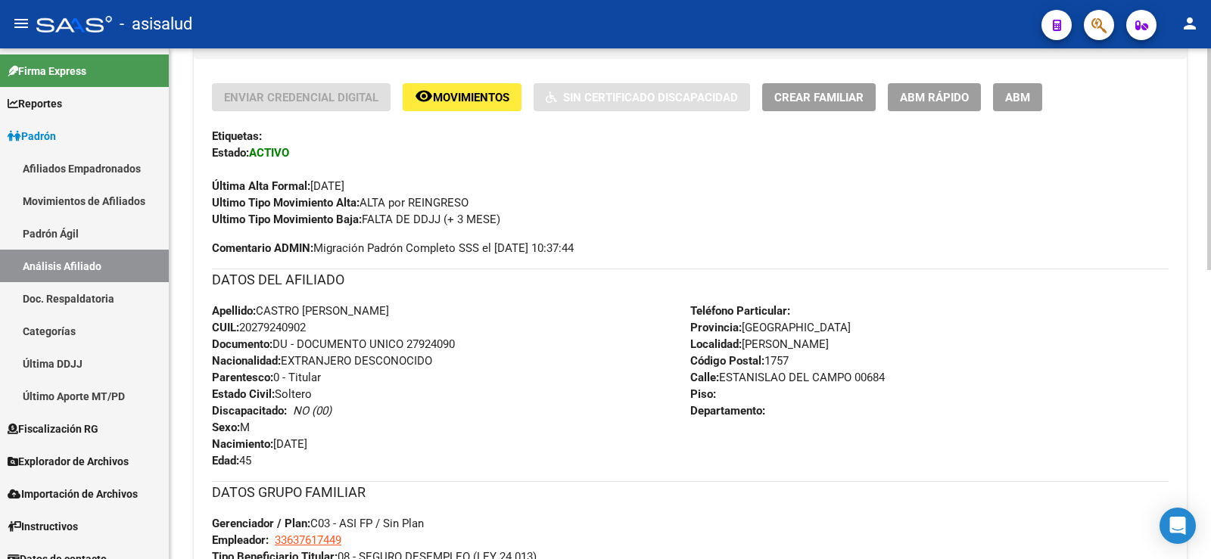
scroll to position [530, 0]
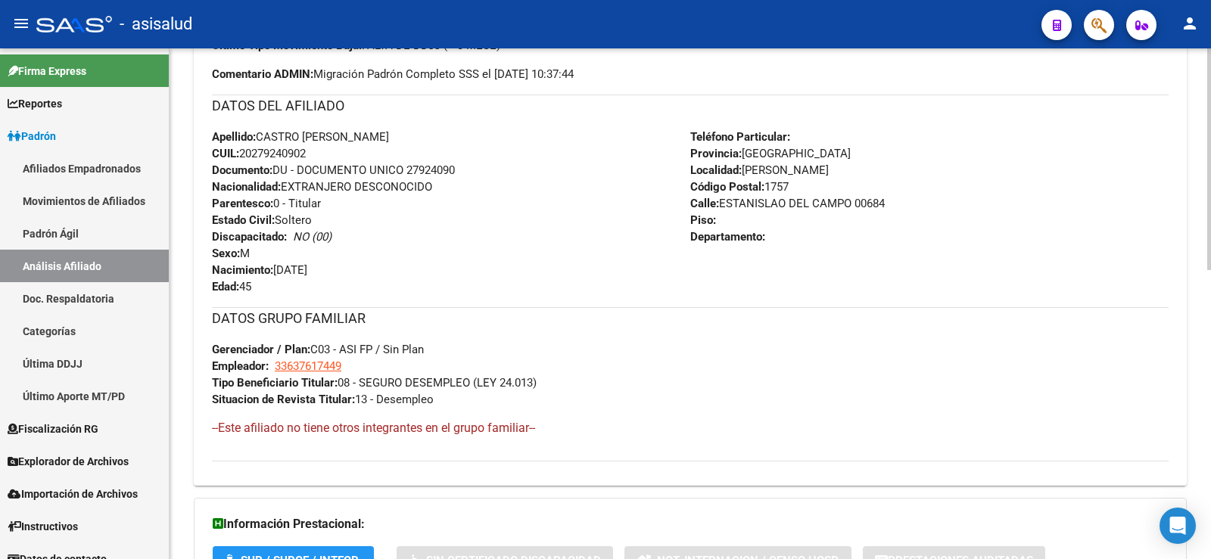
click at [503, 243] on div "Apellido: [PERSON_NAME]: 20279240902 Documento: DU - DOCUMENTO UNICO 27924090 N…" at bounding box center [451, 212] width 478 height 167
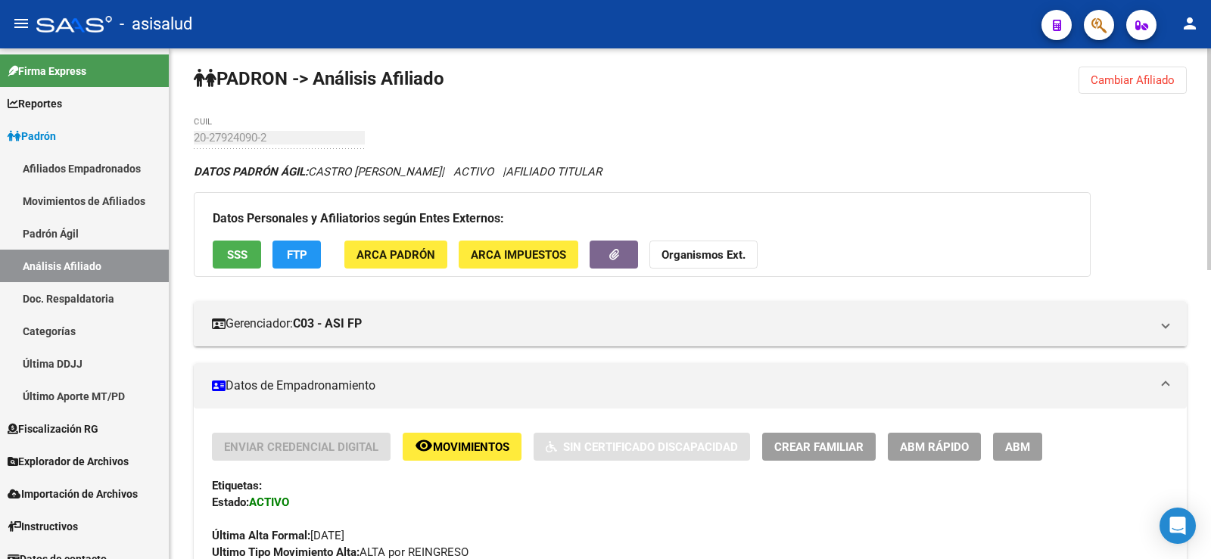
scroll to position [0, 0]
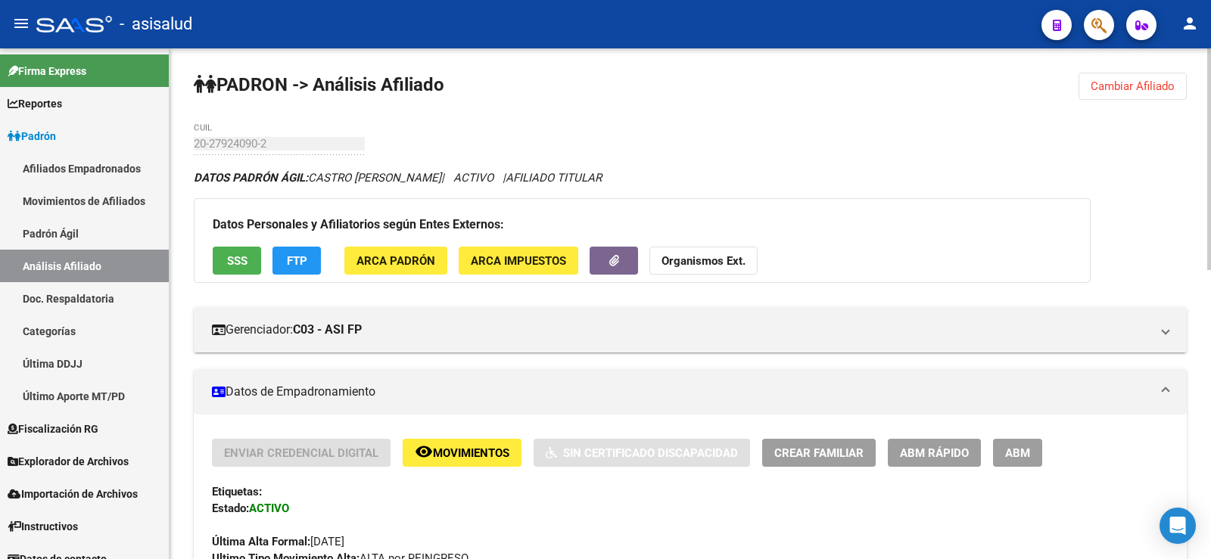
click at [1135, 76] on button "Cambiar Afiliado" at bounding box center [1133, 86] width 108 height 27
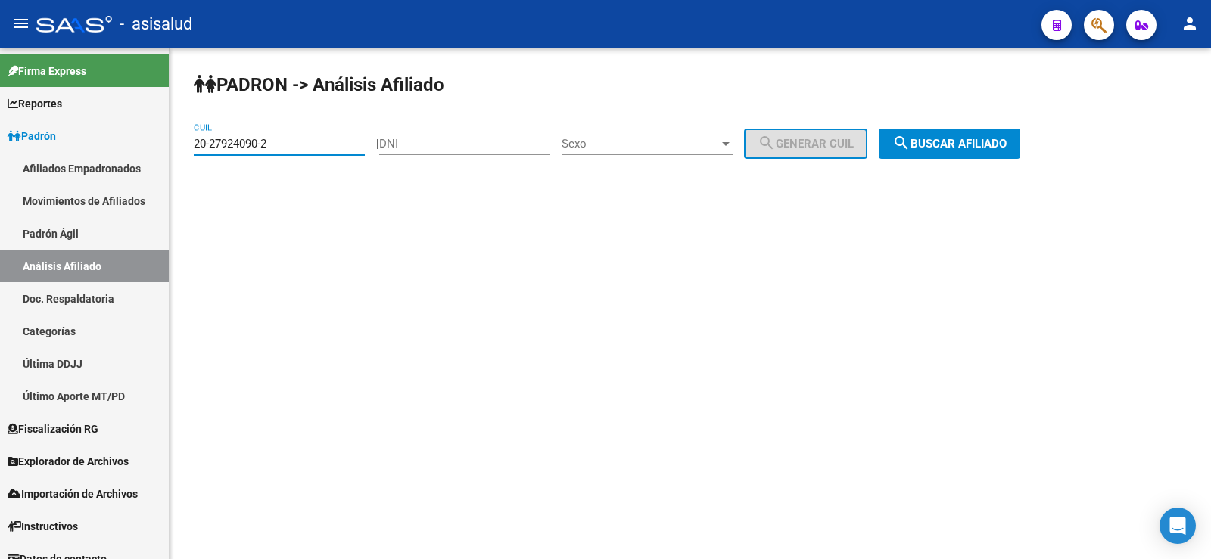
drag, startPoint x: 299, startPoint y: 149, endPoint x: 203, endPoint y: 145, distance: 96.2
click at [203, 145] on input "20-27924090-2" at bounding box center [279, 144] width 171 height 14
drag, startPoint x: 197, startPoint y: 141, endPoint x: 328, endPoint y: 142, distance: 131.0
click at [328, 142] on input "20-27924090-2" at bounding box center [279, 144] width 171 height 14
paste input "31146300-5"
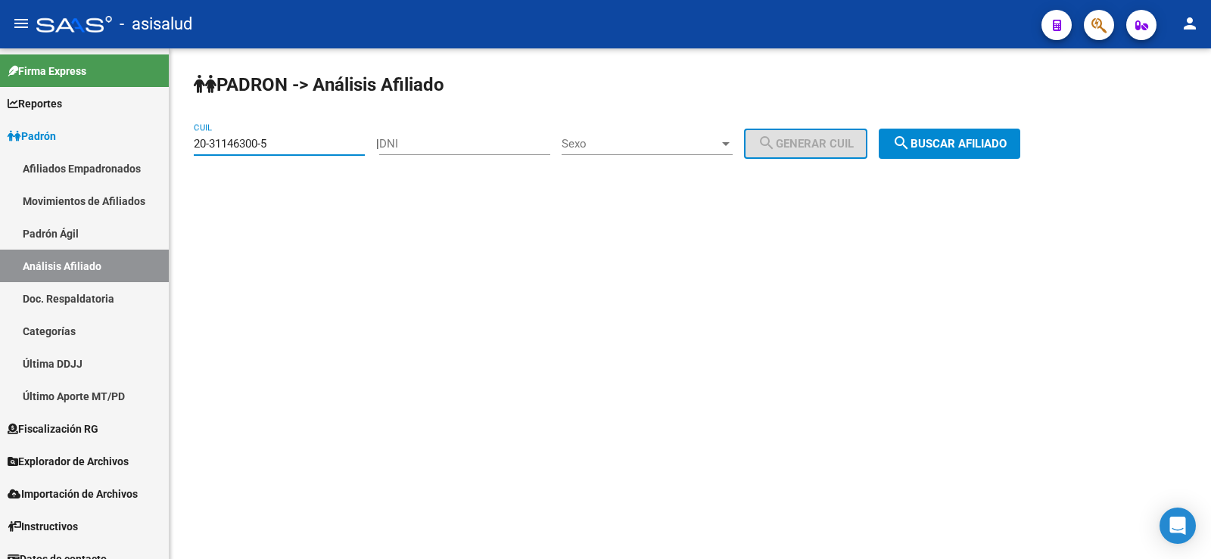
click at [957, 146] on span "search Buscar afiliado" at bounding box center [949, 144] width 114 height 14
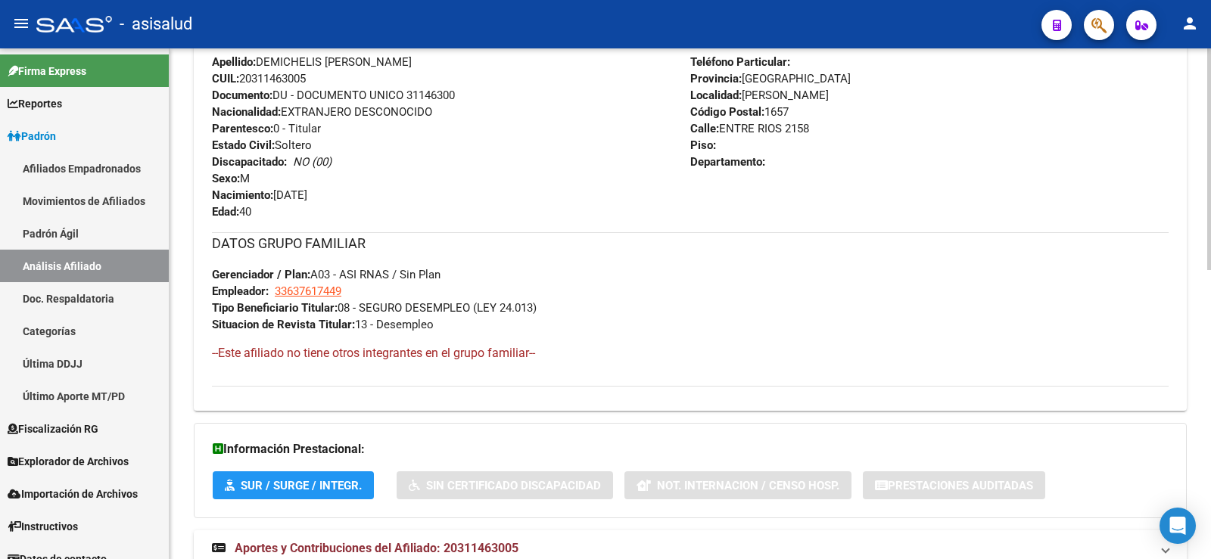
scroll to position [606, 0]
click at [584, 209] on div "Apellido: DEMICHELIS [PERSON_NAME]: 20311463005 Documento: DU - DOCUMENTO UNICO…" at bounding box center [451, 136] width 478 height 167
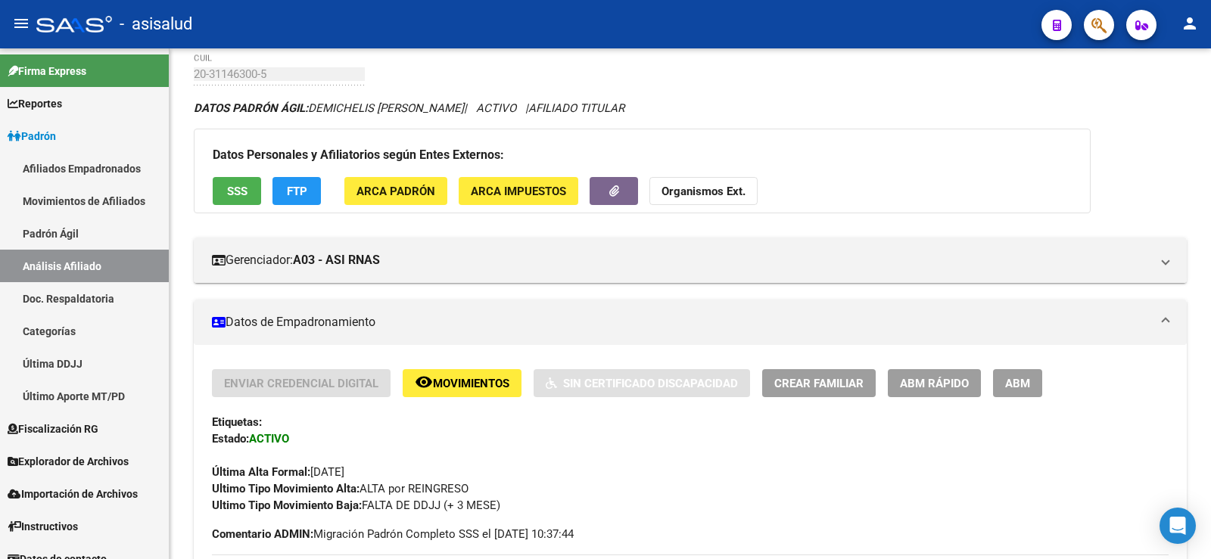
scroll to position [0, 0]
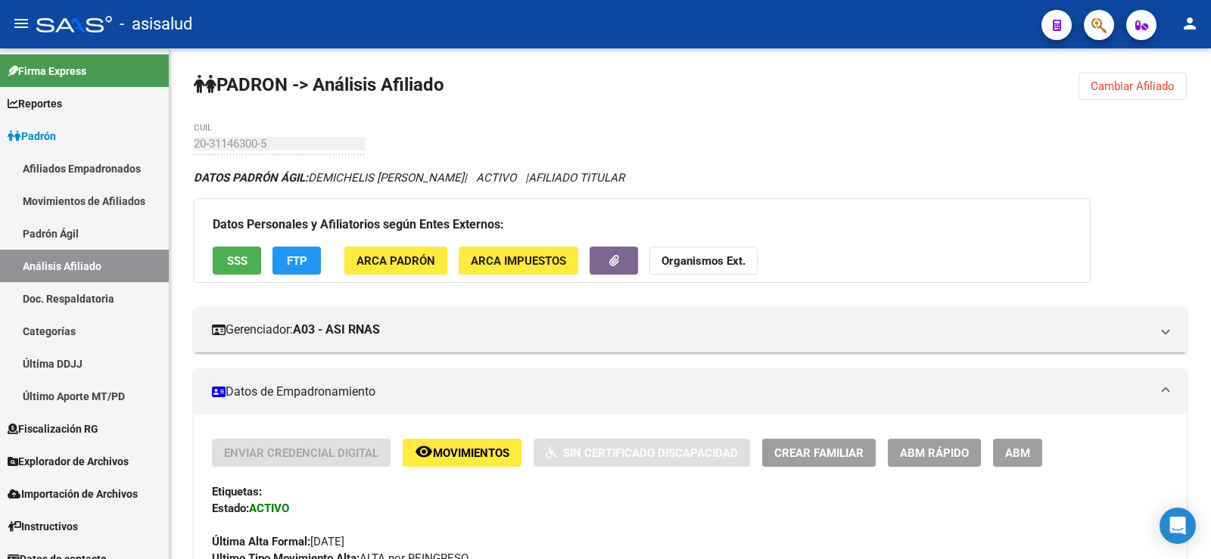
click at [1095, 85] on span "Cambiar Afiliado" at bounding box center [1133, 86] width 84 height 14
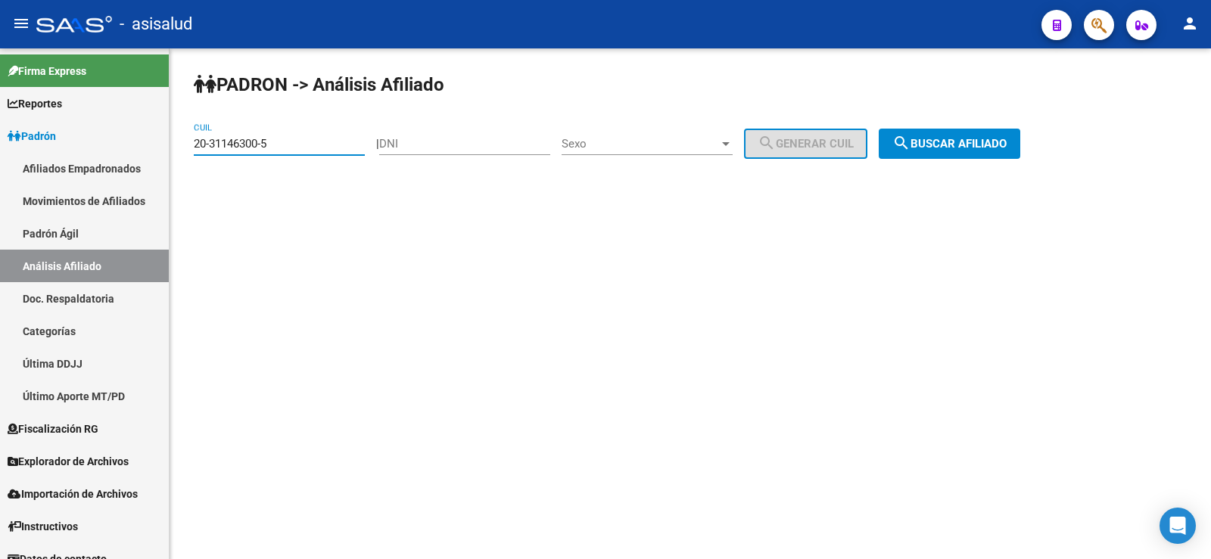
drag, startPoint x: 283, startPoint y: 143, endPoint x: 179, endPoint y: 145, distance: 103.7
click at [179, 145] on div "PADRON -> Análisis Afiliado 20-31146300-5 CUIL | DNI Sexo Sexo search Generar C…" at bounding box center [691, 127] width 1042 height 159
paste input "8862623-3"
click at [959, 145] on span "search Buscar afiliado" at bounding box center [949, 144] width 114 height 14
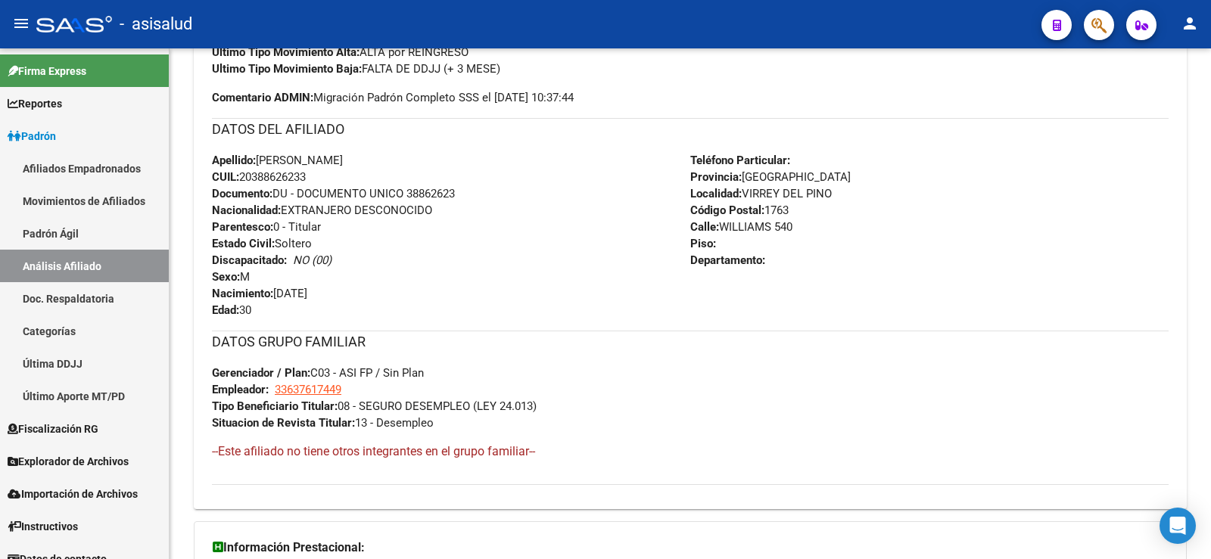
scroll to position [665, 0]
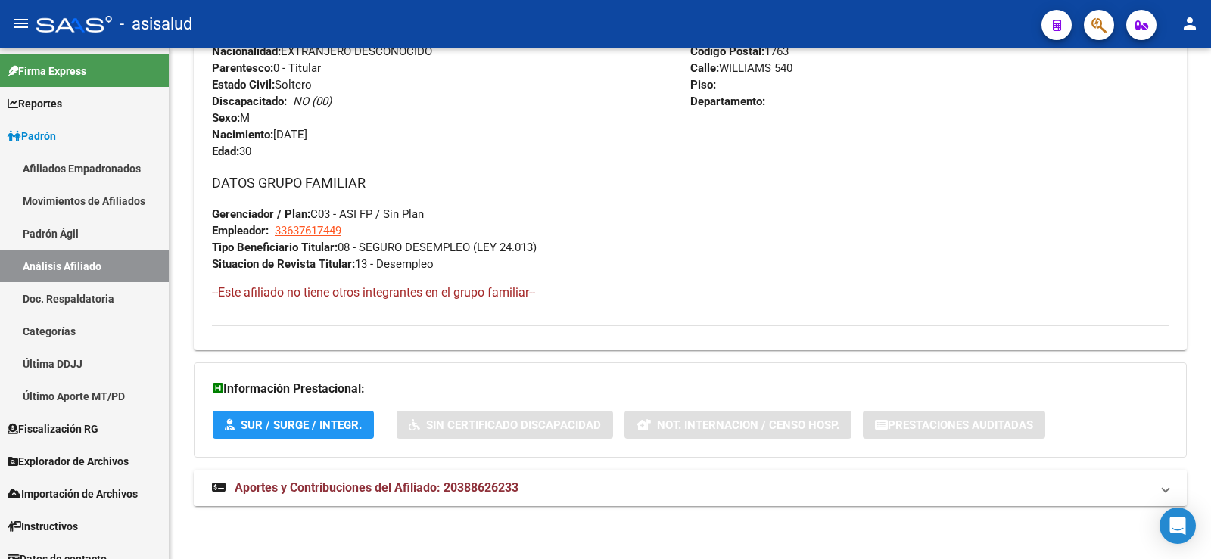
click at [428, 486] on span "Aportes y Contribuciones del Afiliado: 20388626233" at bounding box center [377, 488] width 284 height 14
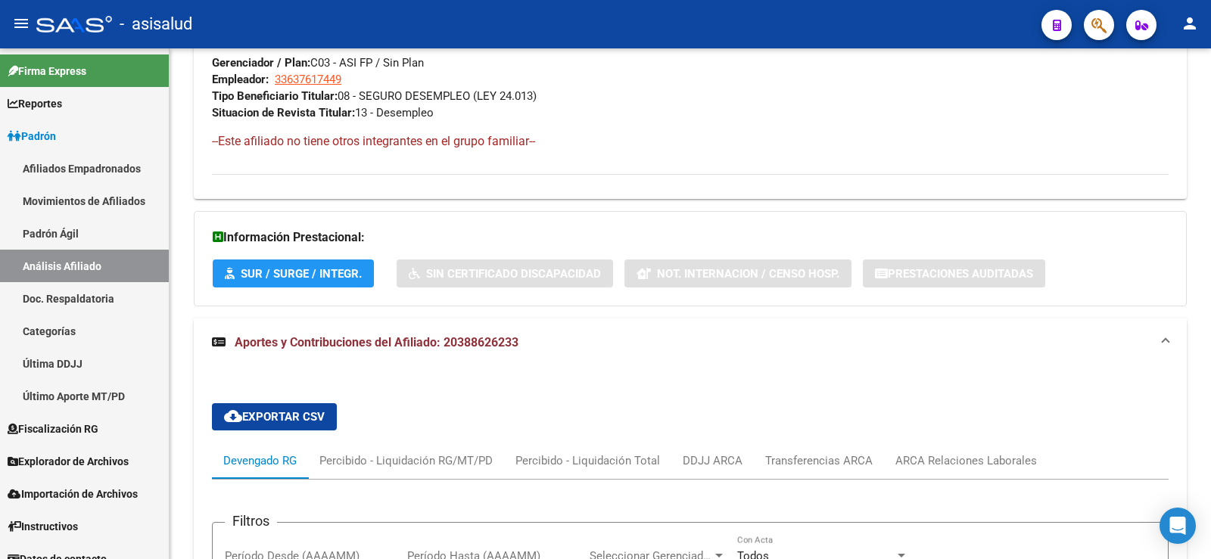
click at [445, 345] on span "Aportes y Contribuciones del Afiliado: 20388626233" at bounding box center [377, 342] width 284 height 14
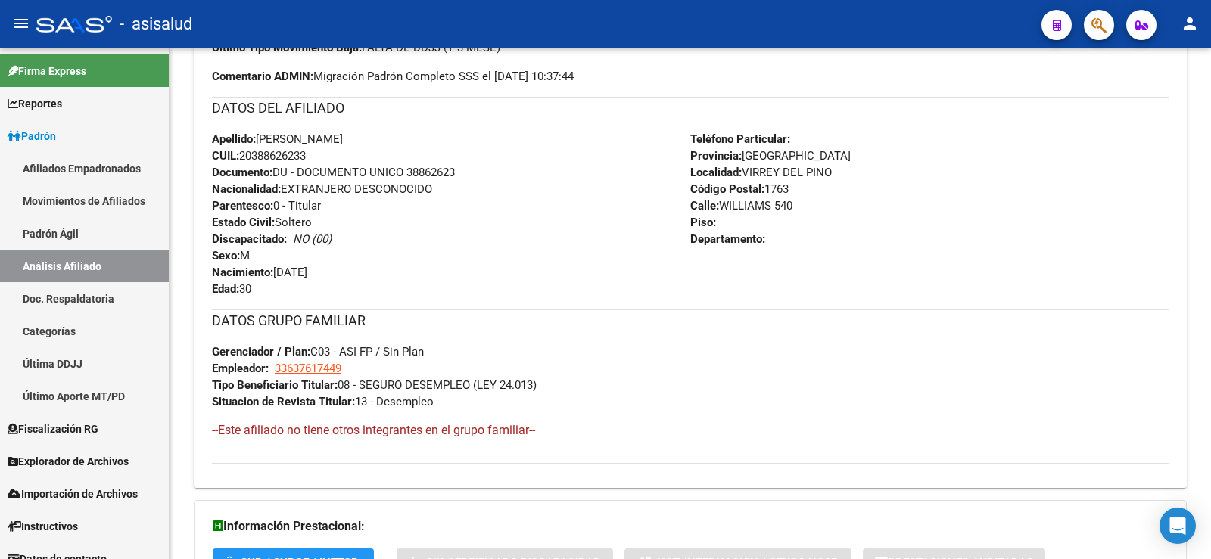
scroll to position [514, 0]
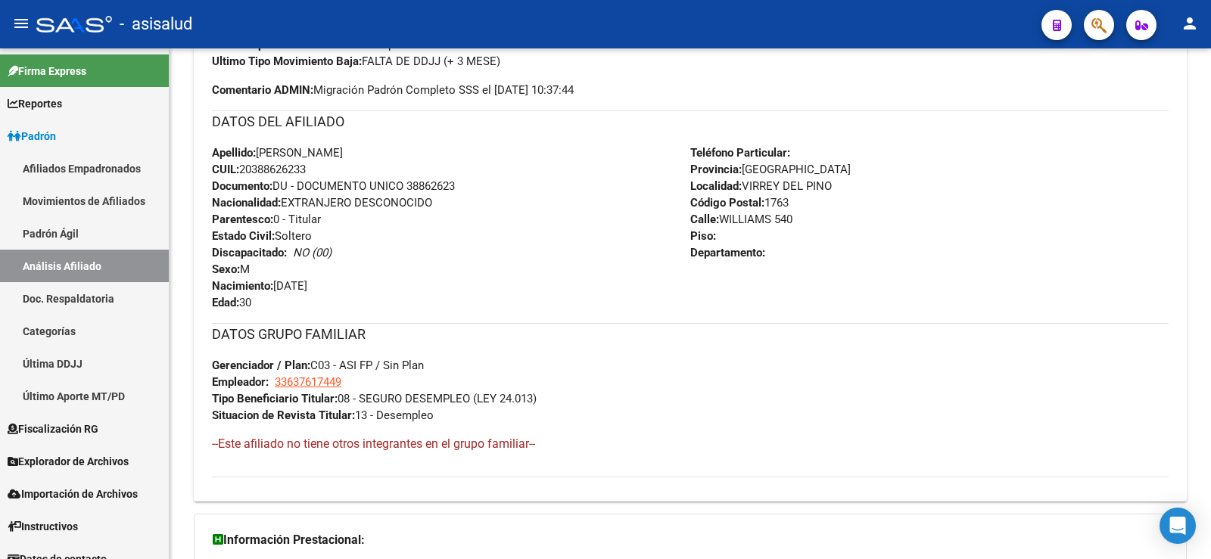
click at [544, 232] on div "Apellido: [PERSON_NAME]: 20388626233 Documento: DU - DOCUMENTO UNICO 38862623 N…" at bounding box center [451, 228] width 478 height 167
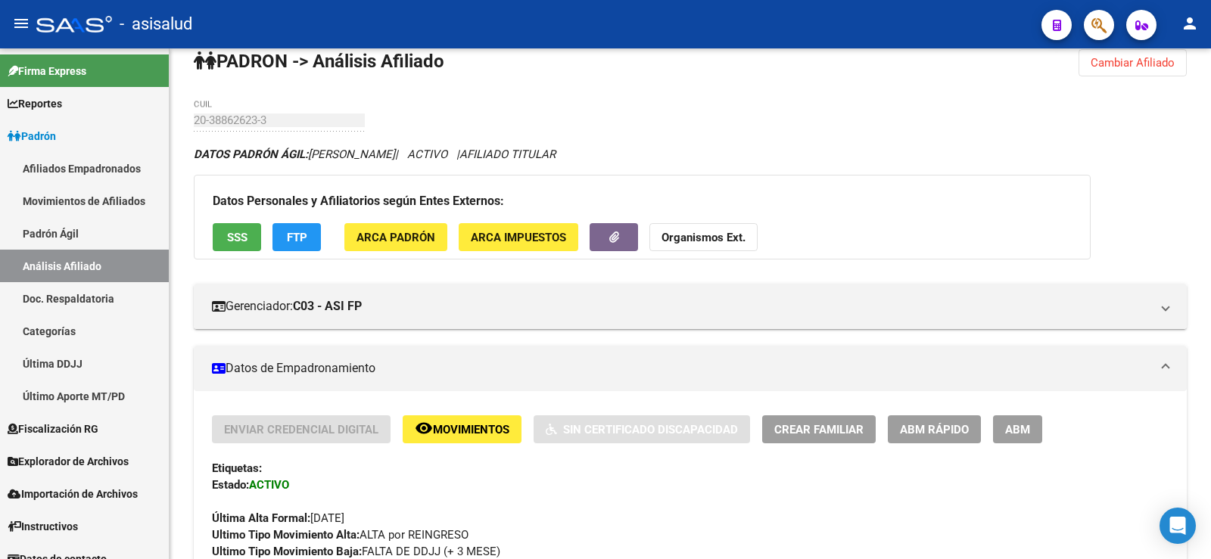
scroll to position [0, 0]
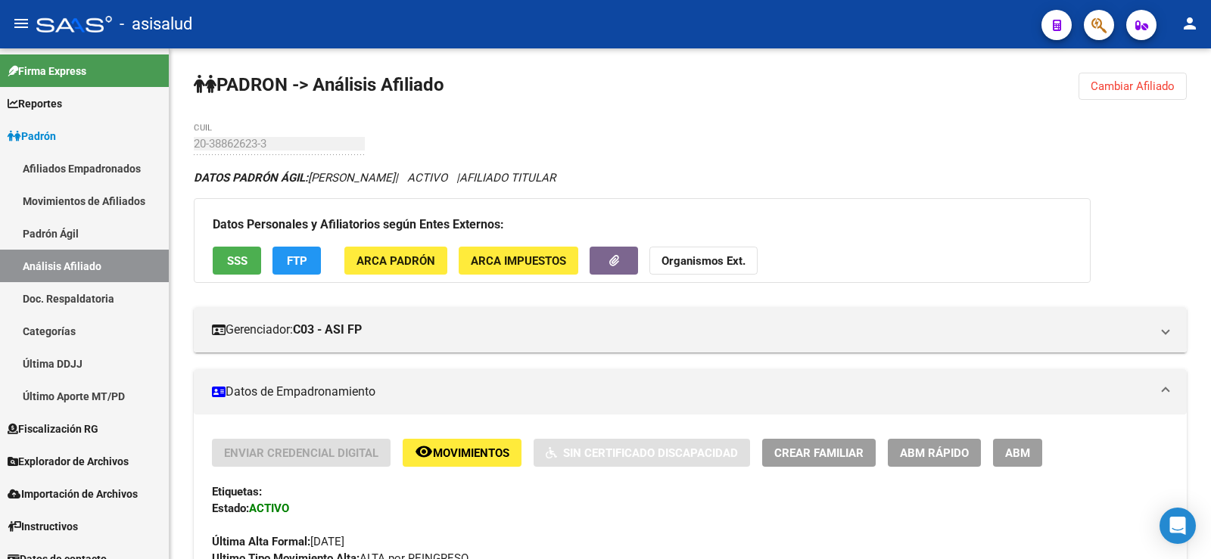
click at [1126, 95] on button "Cambiar Afiliado" at bounding box center [1133, 86] width 108 height 27
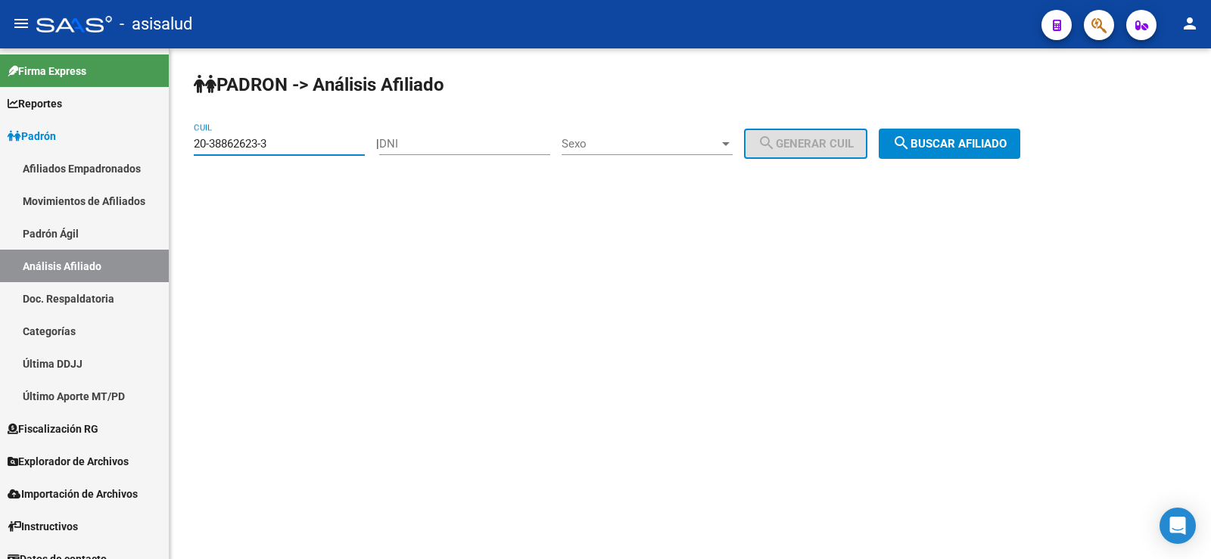
paste input "9877976"
drag, startPoint x: 286, startPoint y: 142, endPoint x: 173, endPoint y: 143, distance: 113.5
click at [173, 143] on div "PADRON -> Análisis Afiliado 20-38862623-3 CUIL | DNI Sexo Sexo search Generar C…" at bounding box center [691, 127] width 1042 height 159
type input "20-39877976-3"
click at [948, 145] on span "search Buscar afiliado" at bounding box center [949, 144] width 114 height 14
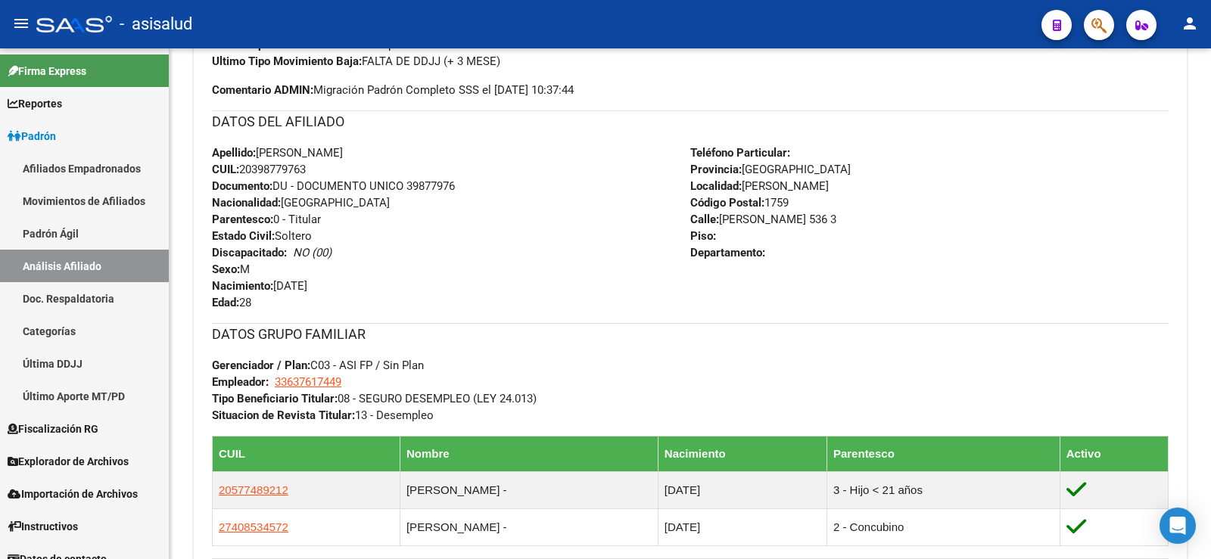
scroll to position [530, 0]
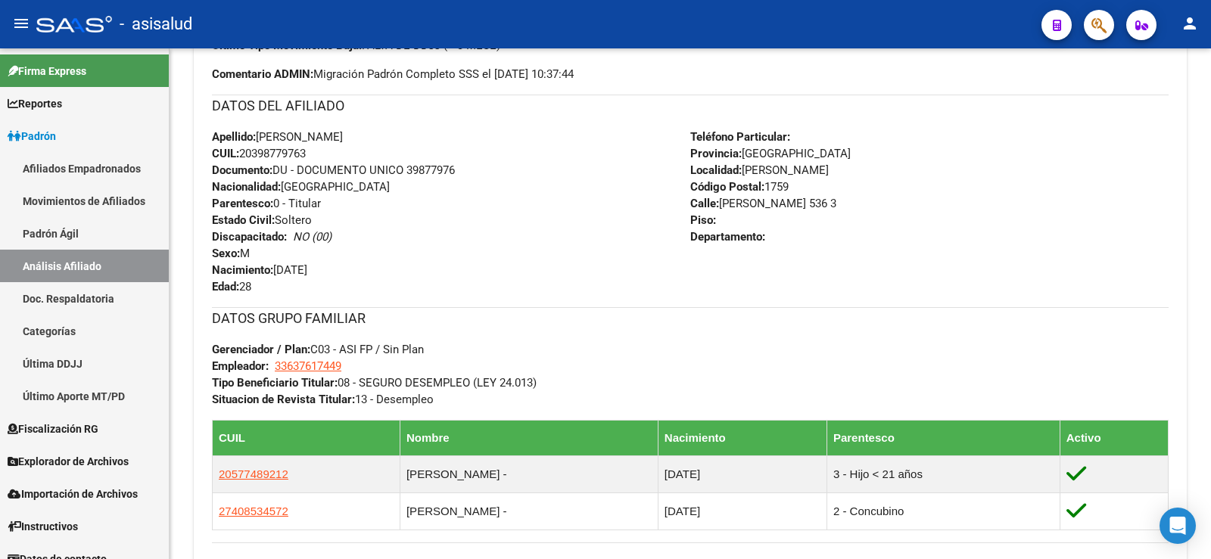
click at [563, 283] on div "Apellido: [PERSON_NAME]: 20398779763 Documento: DU - DOCUMENTO UNICO 39877976 N…" at bounding box center [451, 212] width 478 height 167
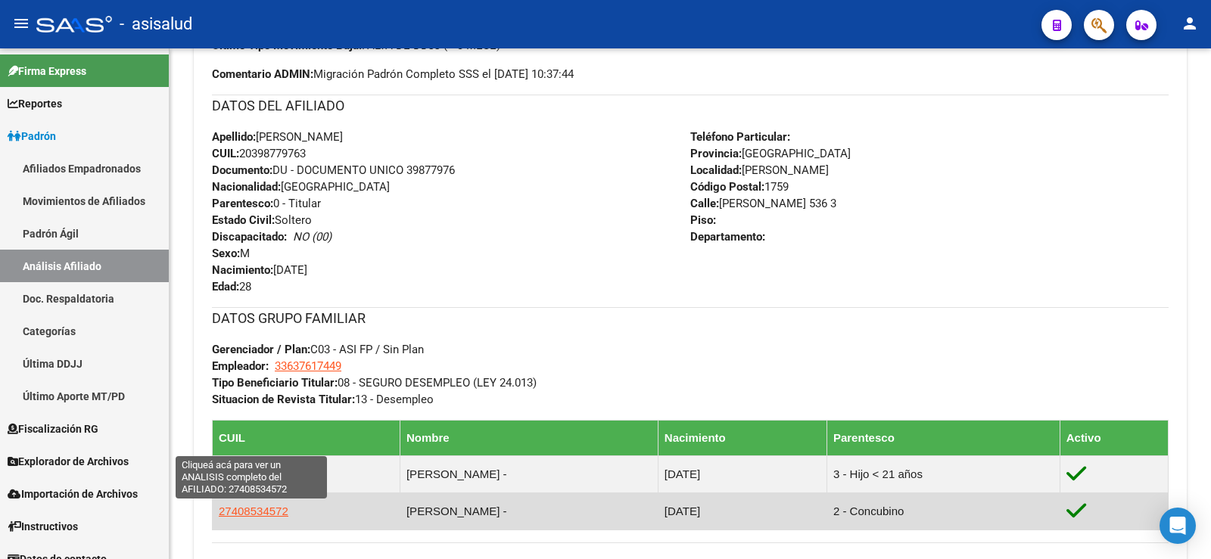
click at [248, 509] on span "27408534572" at bounding box center [254, 511] width 70 height 13
type textarea "27408534572"
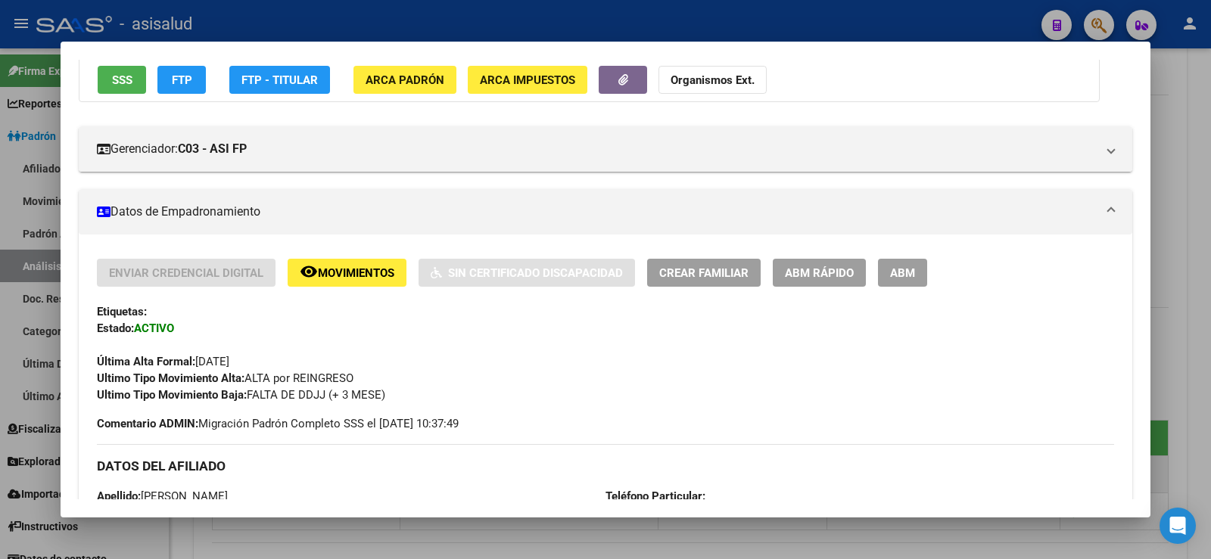
scroll to position [151, 0]
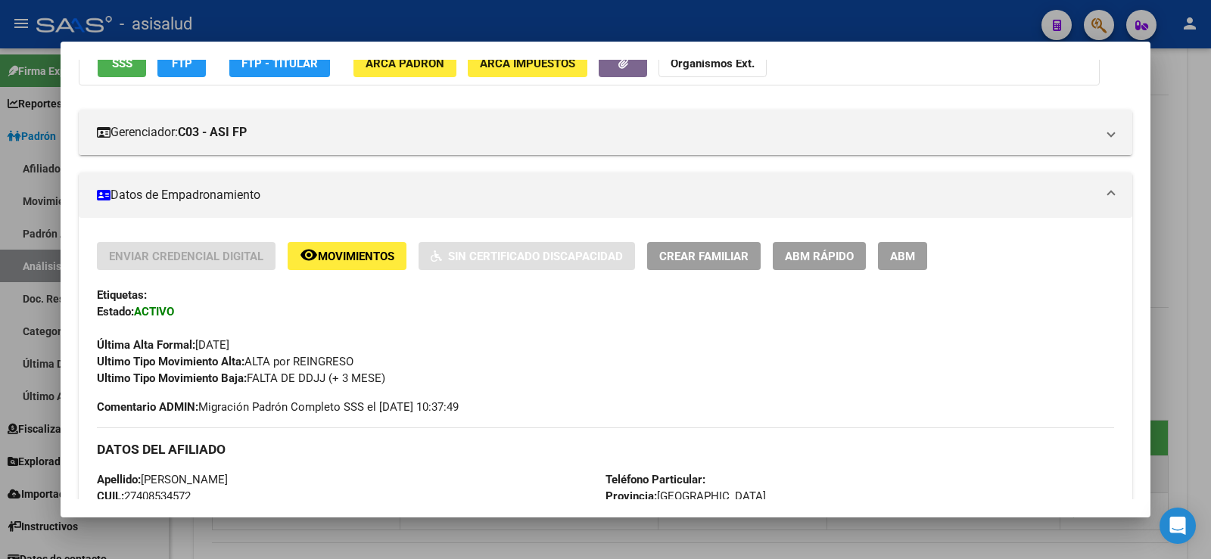
click at [800, 251] on span "ABM Rápido" at bounding box center [819, 257] width 69 height 14
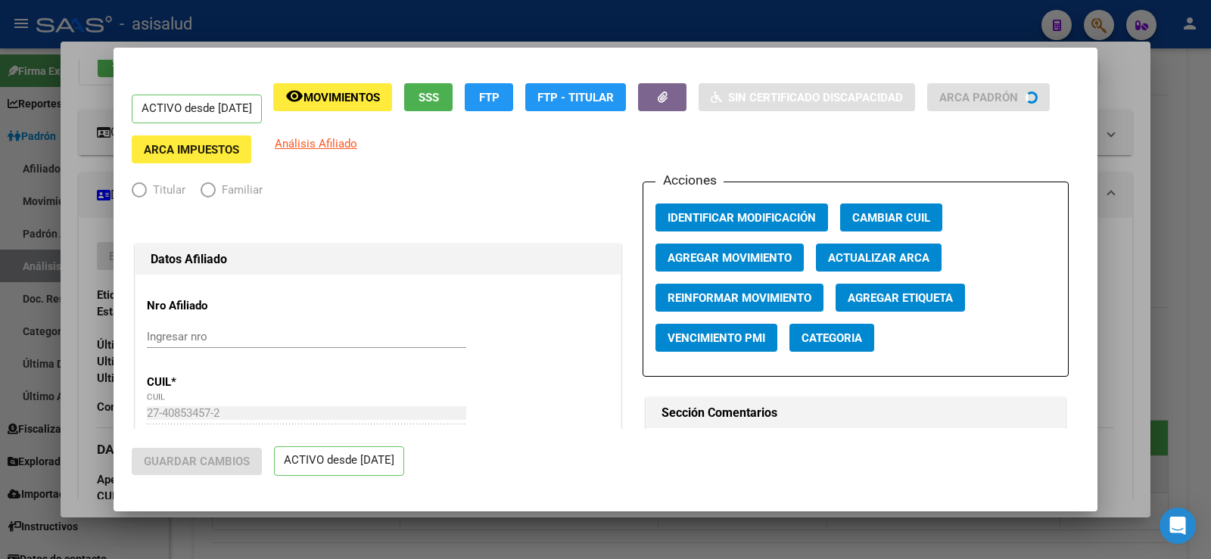
radio input "true"
type input "33-63761744-9"
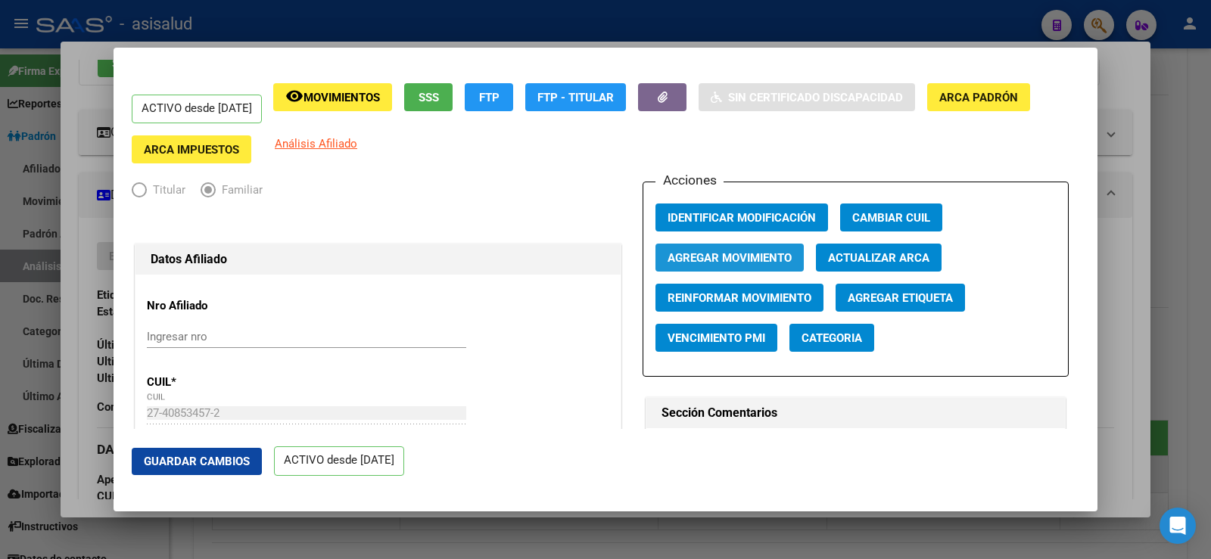
click at [738, 257] on span "Agregar Movimiento" at bounding box center [730, 258] width 124 height 14
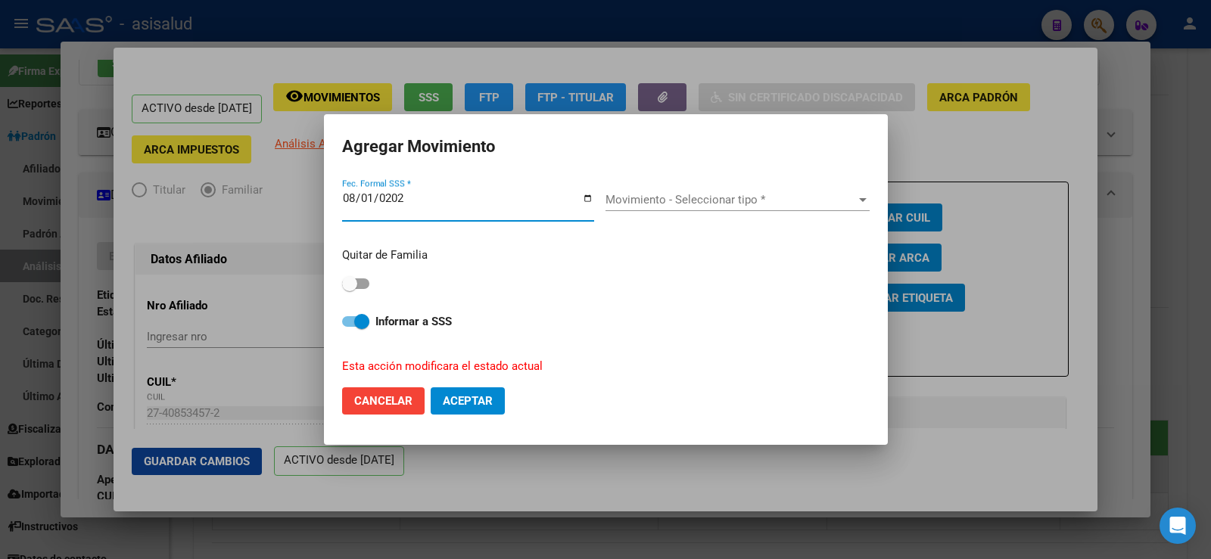
type input "[DATE]"
click at [726, 188] on div "Movimiento - Seleccionar tipo * Movimiento - Seleccionar tipo *" at bounding box center [738, 199] width 264 height 23
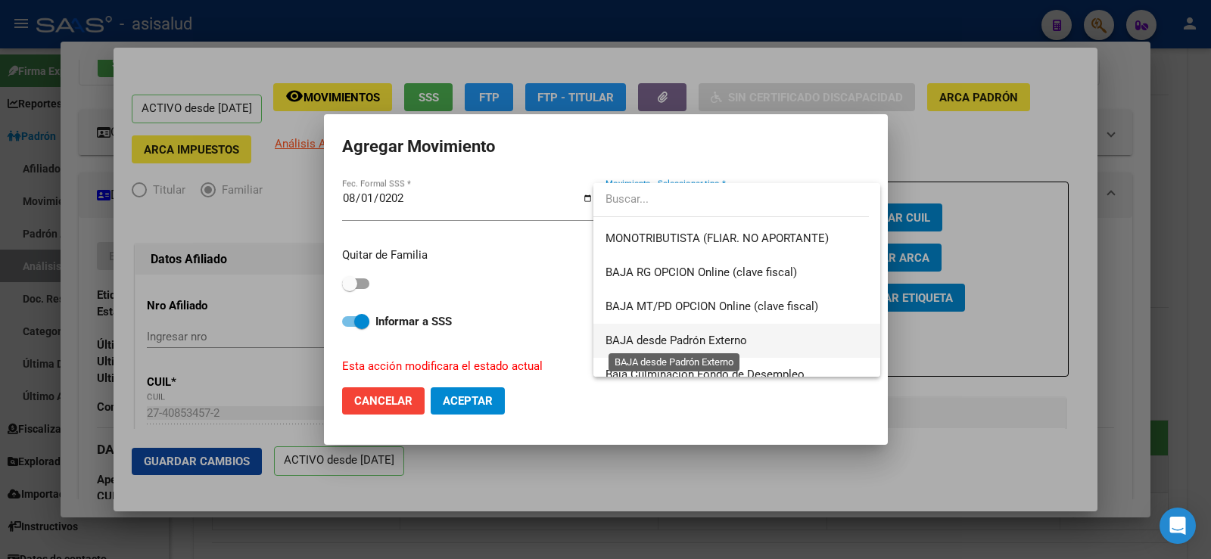
scroll to position [874, 0]
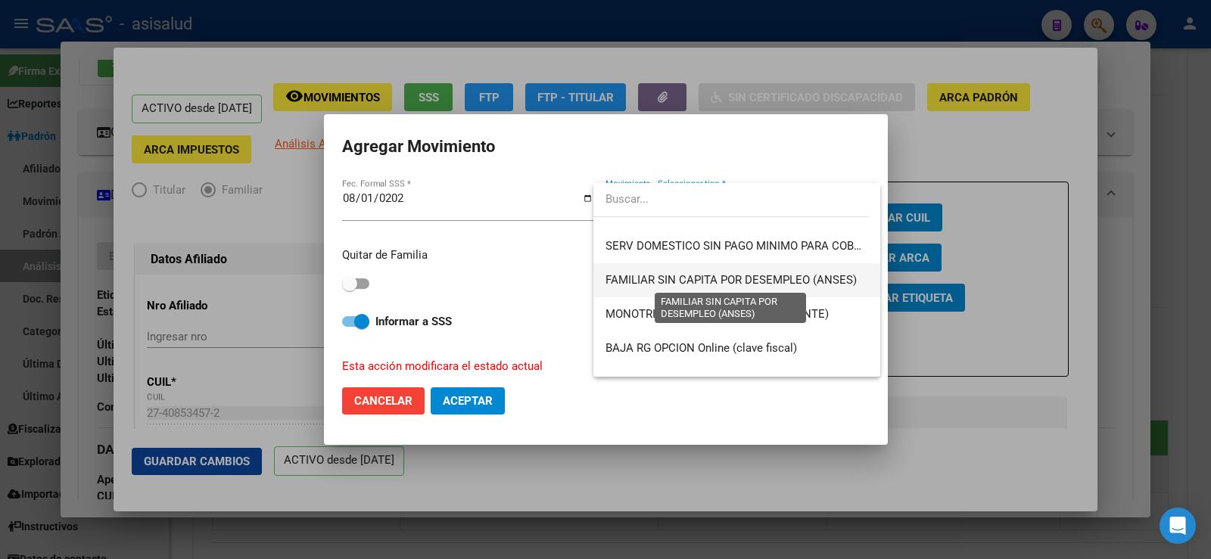
click at [809, 283] on span "FAMILIAR SIN CAPITA POR DESEMPLEO (ANSES)" at bounding box center [731, 280] width 251 height 14
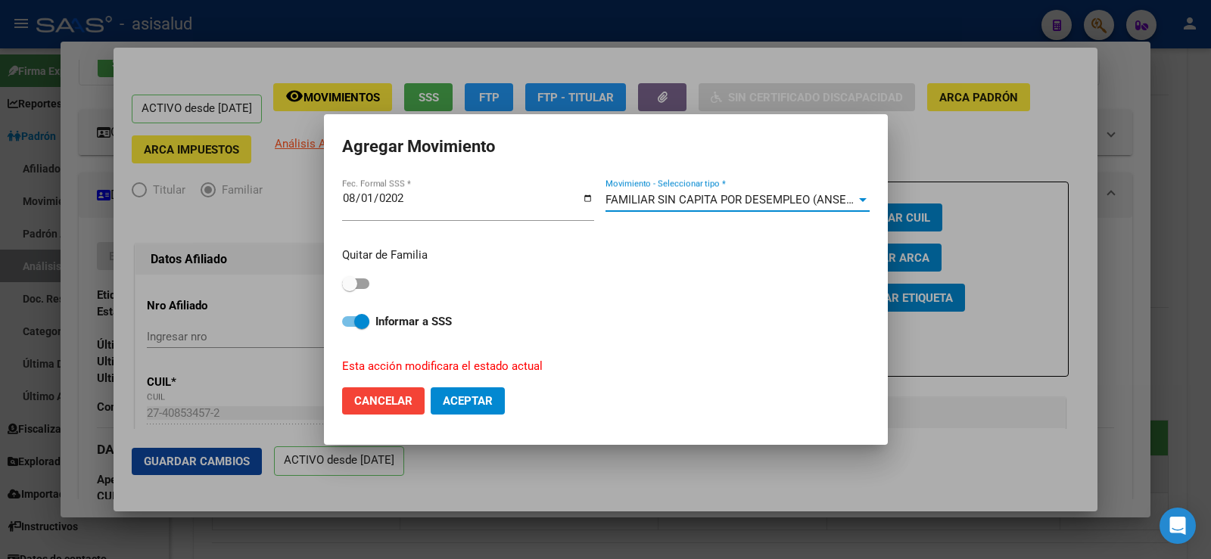
click at [360, 281] on span at bounding box center [355, 284] width 27 height 11
click at [350, 289] on input "checkbox" at bounding box center [349, 289] width 1 height 1
checkbox input "true"
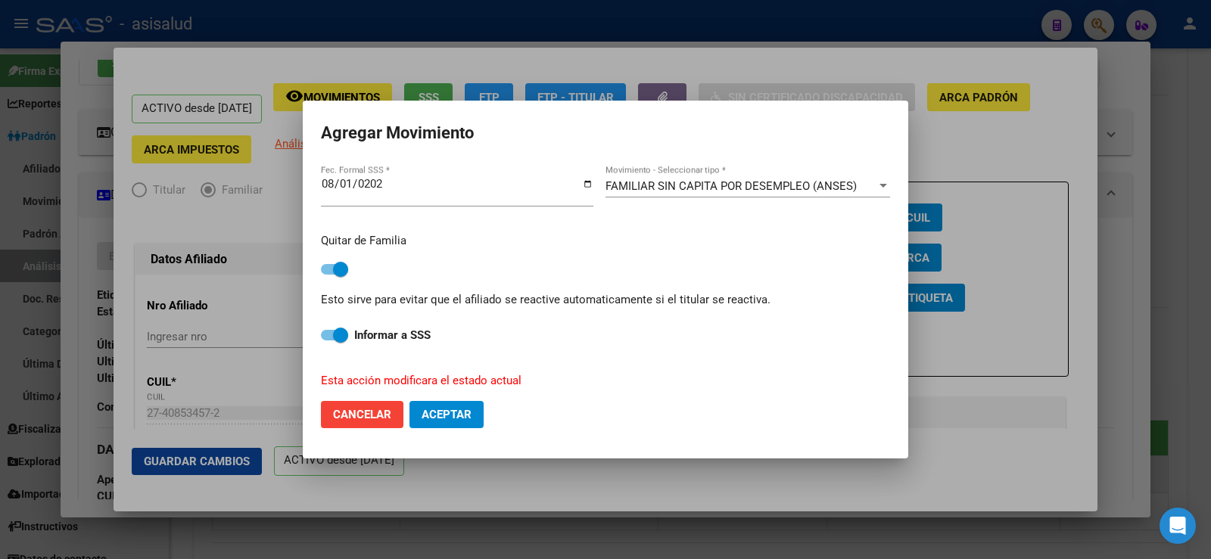
click at [455, 409] on span "Aceptar" at bounding box center [447, 415] width 50 height 14
checkbox input "false"
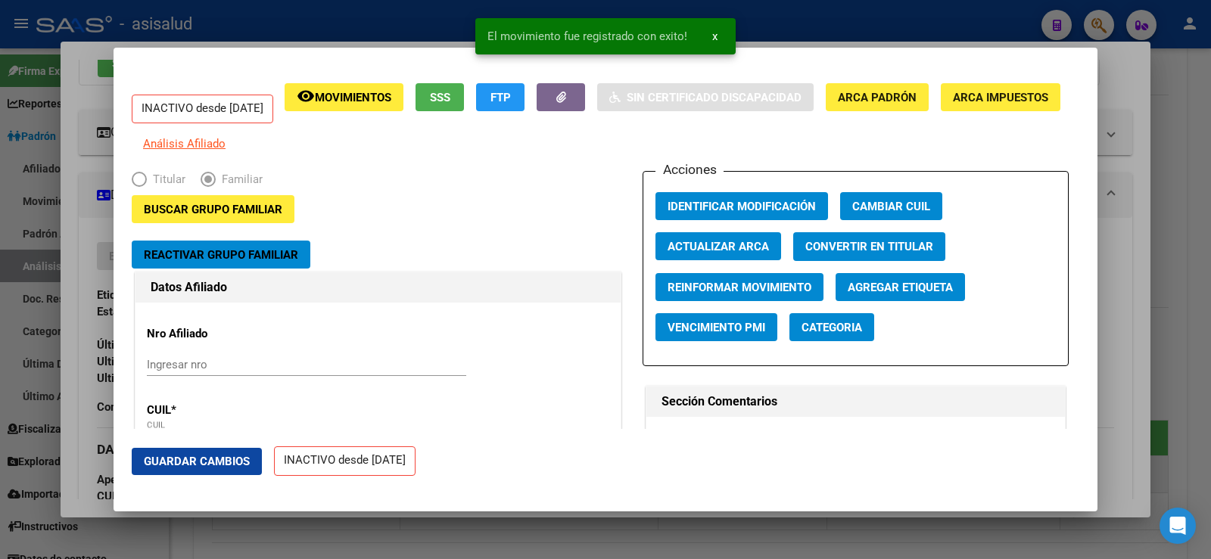
click at [211, 465] on span "Guardar Cambios" at bounding box center [197, 462] width 106 height 14
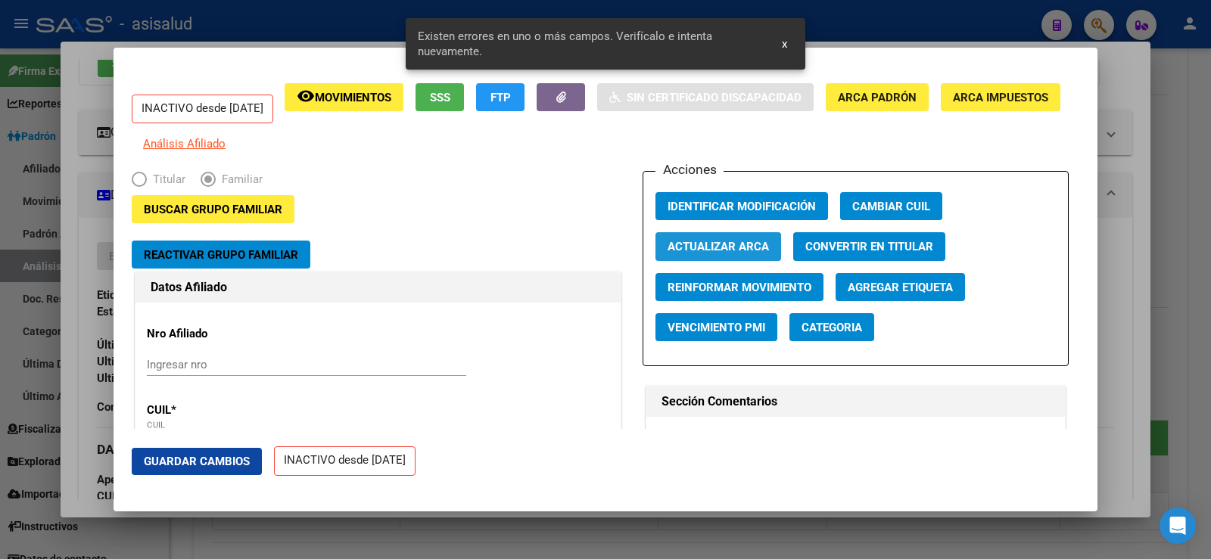
click at [748, 254] on span "Actualizar ARCA" at bounding box center [718, 248] width 101 height 14
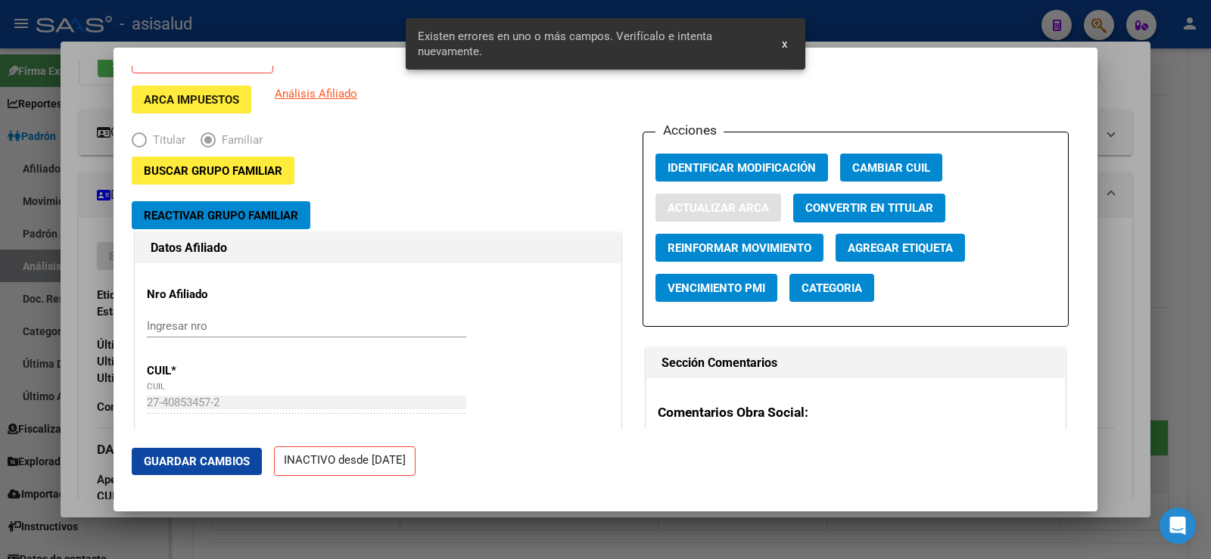
type input "JUAREZ"
type input "[PERSON_NAME]"
type input "[DEMOGRAPHIC_DATA][PERSON_NAME]"
type input "5419"
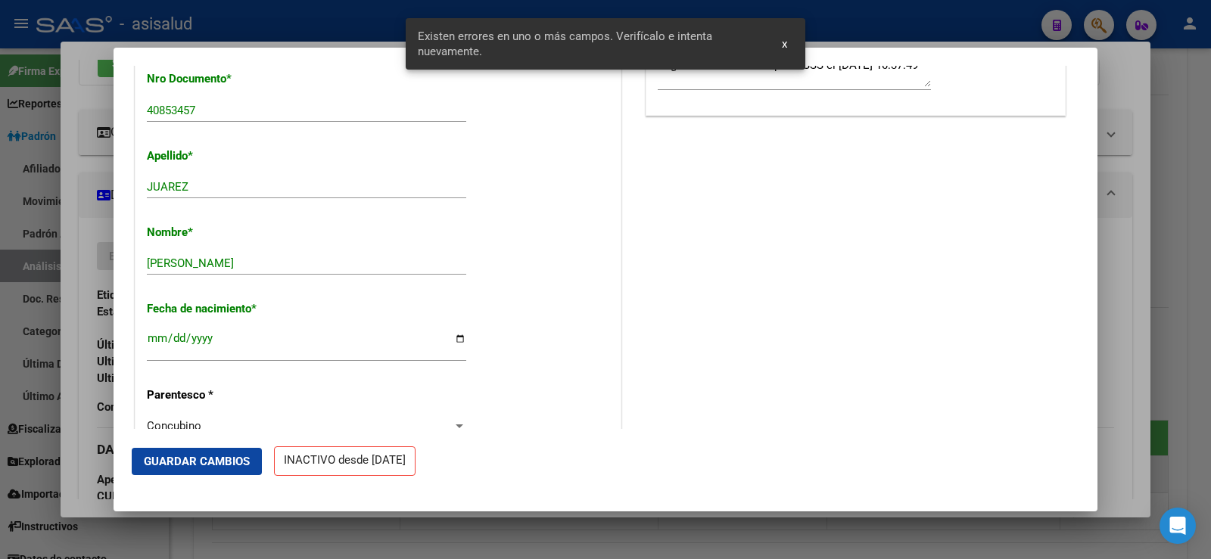
scroll to position [530, 0]
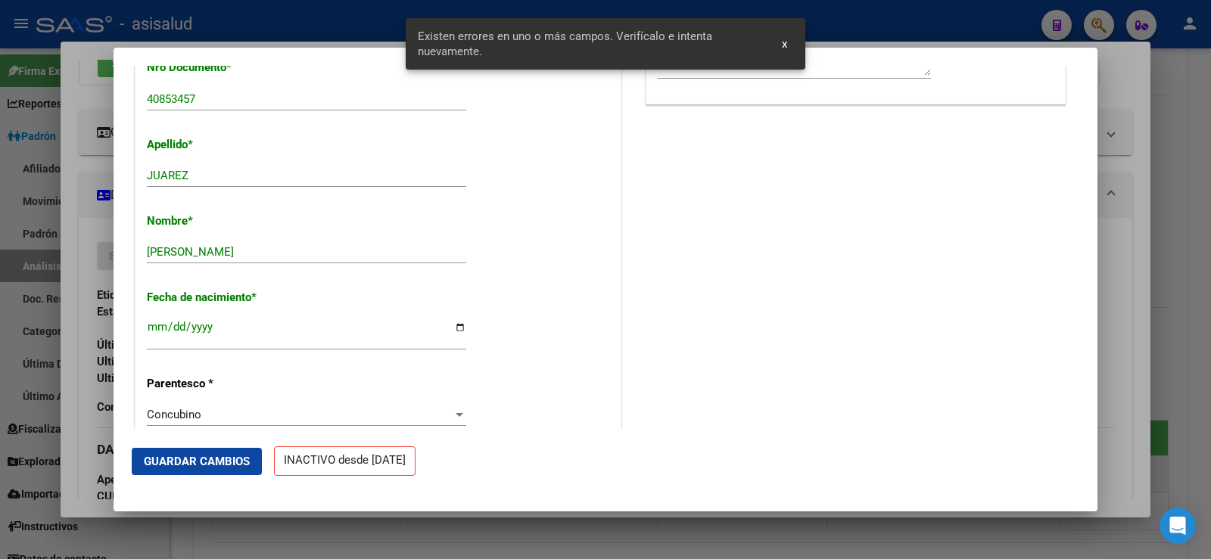
click at [205, 467] on span "Guardar Cambios" at bounding box center [197, 462] width 106 height 14
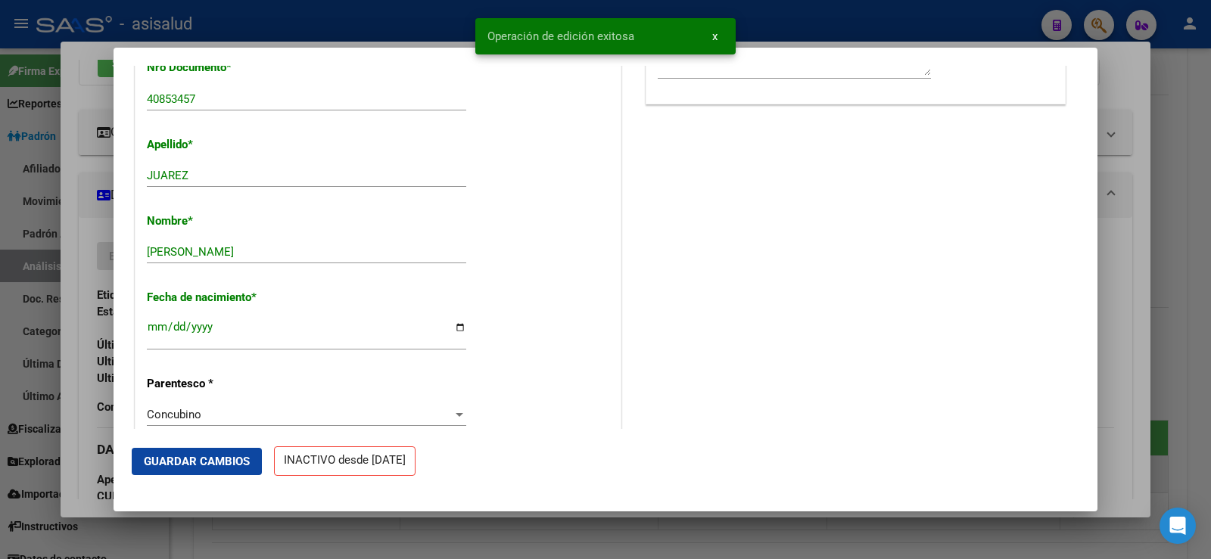
click at [1134, 139] on div at bounding box center [605, 279] width 1211 height 559
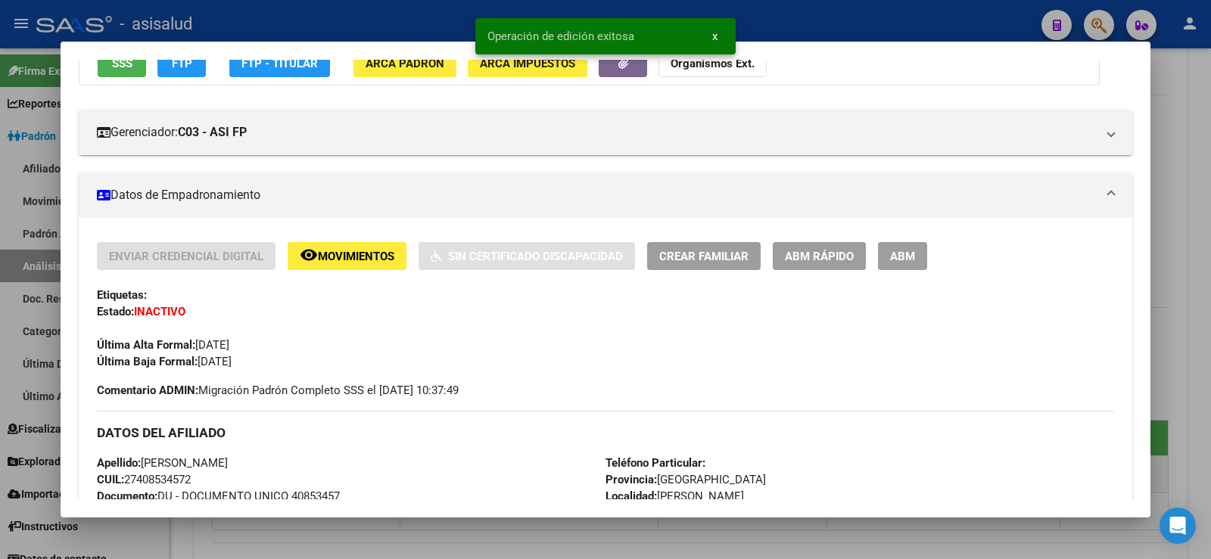
click at [1201, 137] on div at bounding box center [605, 279] width 1211 height 559
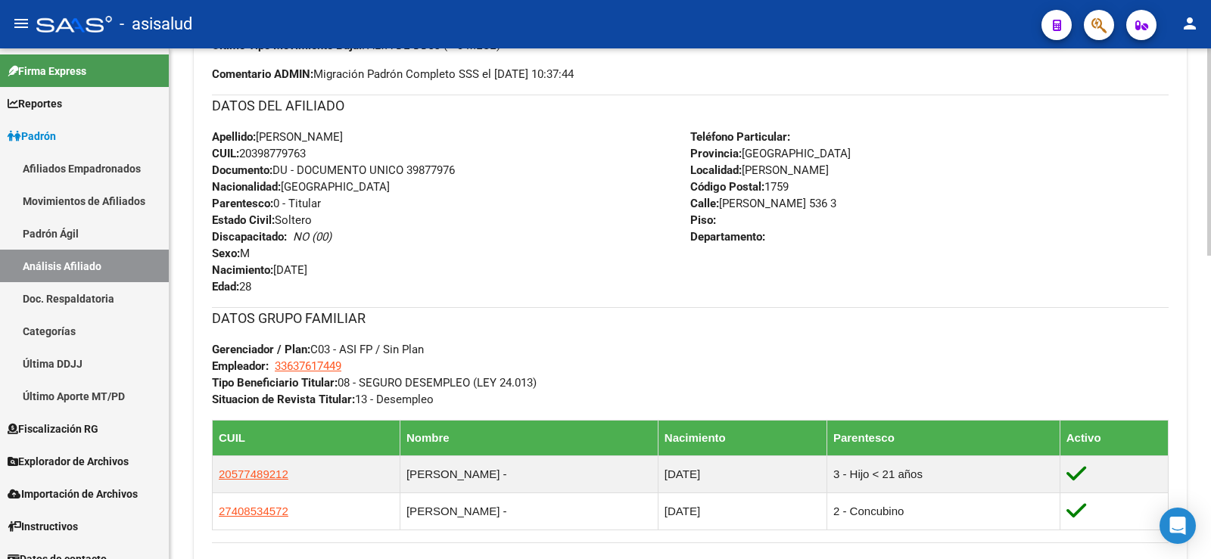
scroll to position [0, 0]
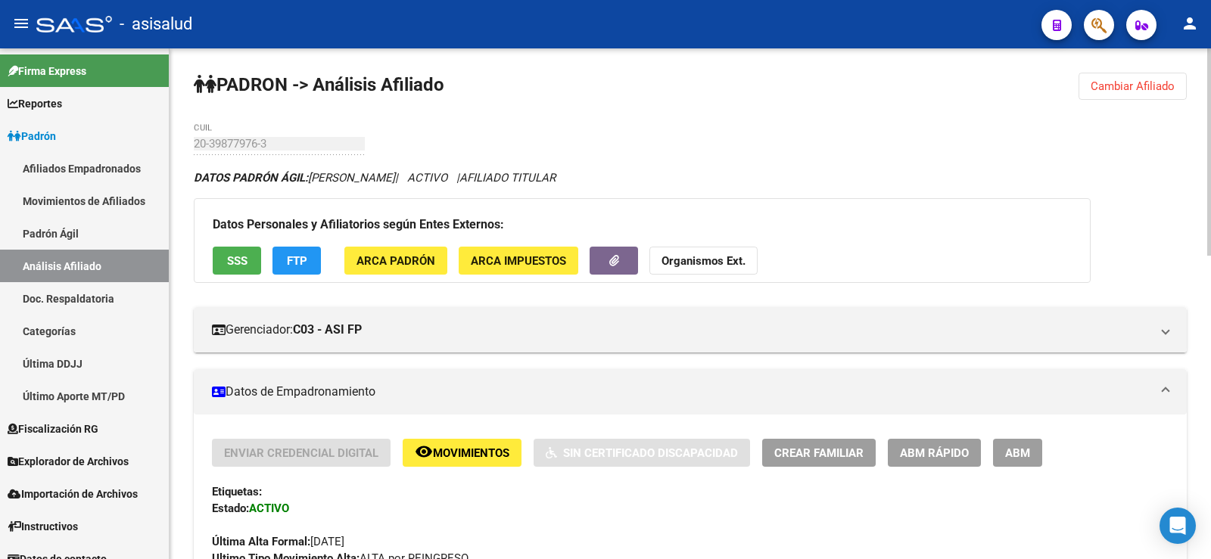
click at [1114, 91] on span "Cambiar Afiliado" at bounding box center [1133, 86] width 84 height 14
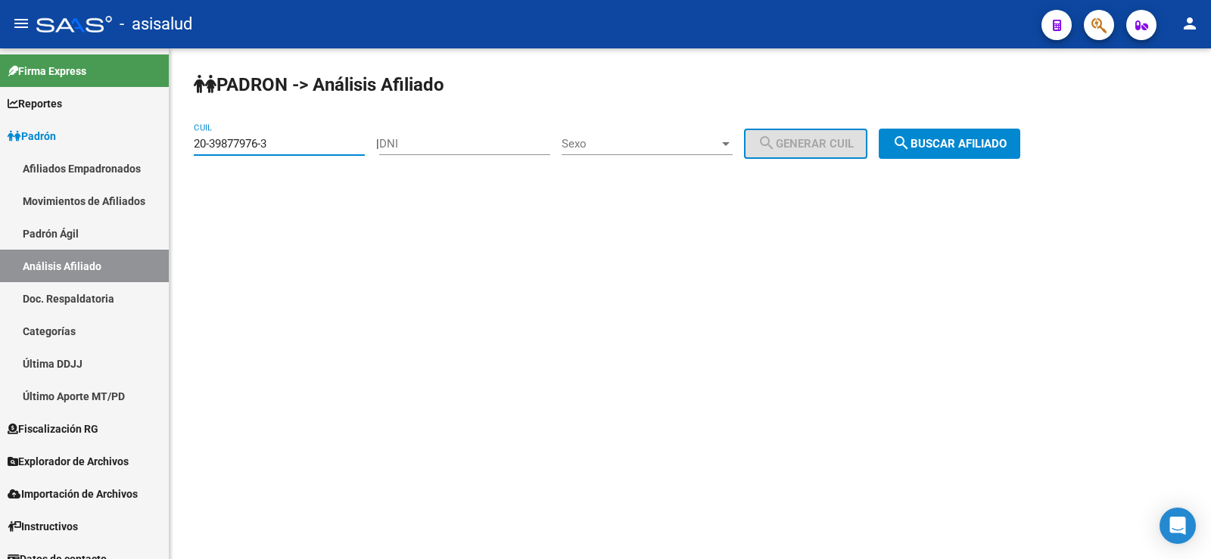
drag, startPoint x: 303, startPoint y: 143, endPoint x: 174, endPoint y: 137, distance: 128.8
click at [174, 137] on div "PADRON -> Análisis Afiliado 20-39877976-3 CUIL | DNI Sexo Sexo search Generar C…" at bounding box center [691, 127] width 1042 height 159
paste input "3-23118279-9"
type input "23-23118279-9"
click at [911, 142] on mat-icon "search" at bounding box center [901, 143] width 18 height 18
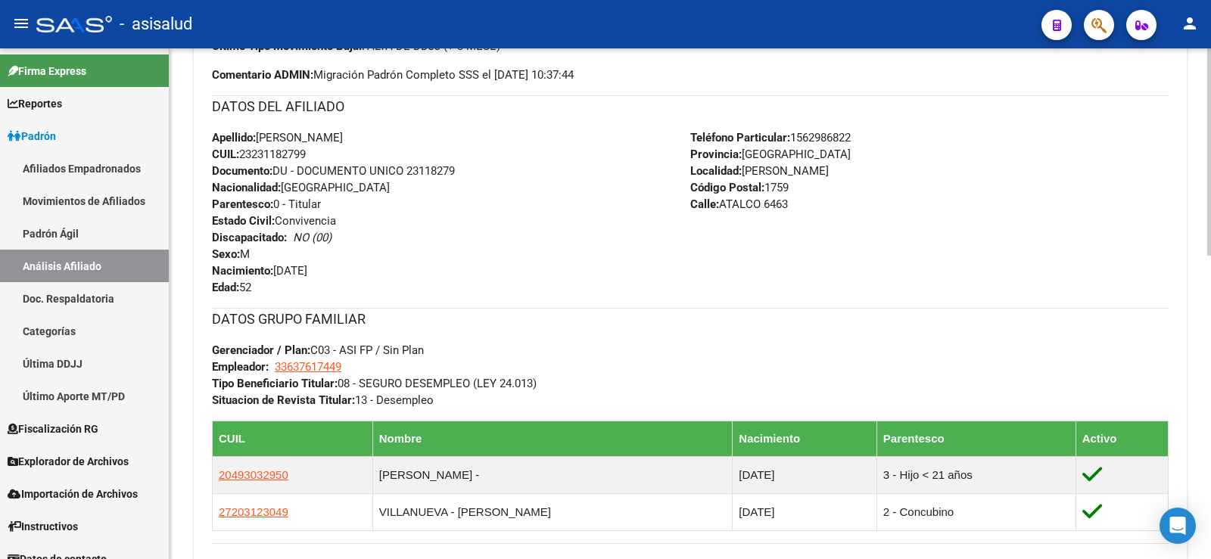
scroll to position [530, 0]
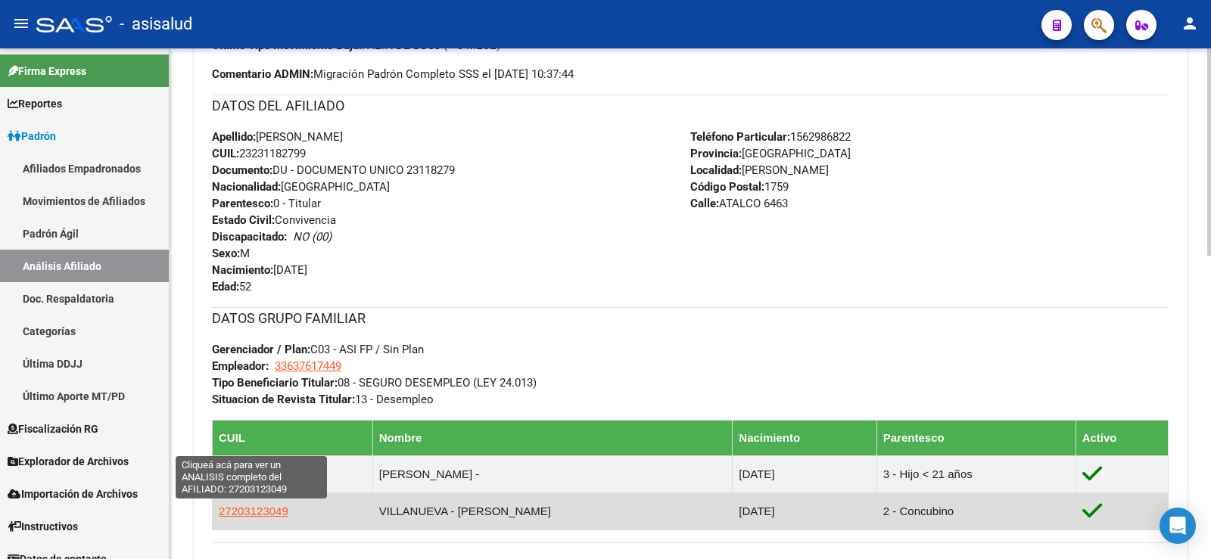
click at [248, 514] on span "27203123049" at bounding box center [254, 511] width 70 height 13
type textarea "27203123049"
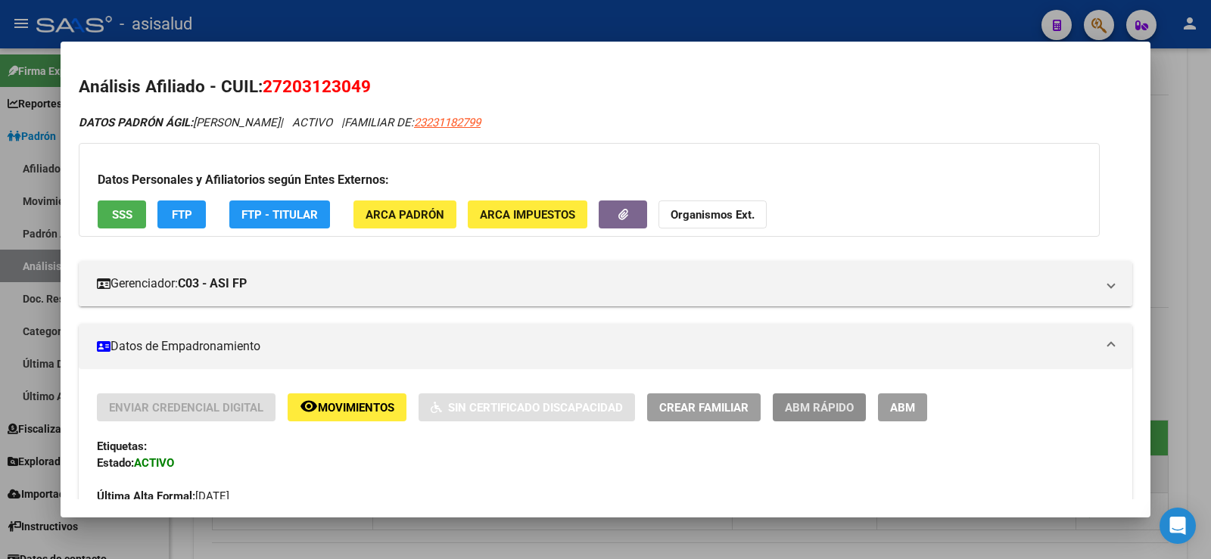
click at [830, 399] on button "ABM Rápido" at bounding box center [819, 408] width 93 height 28
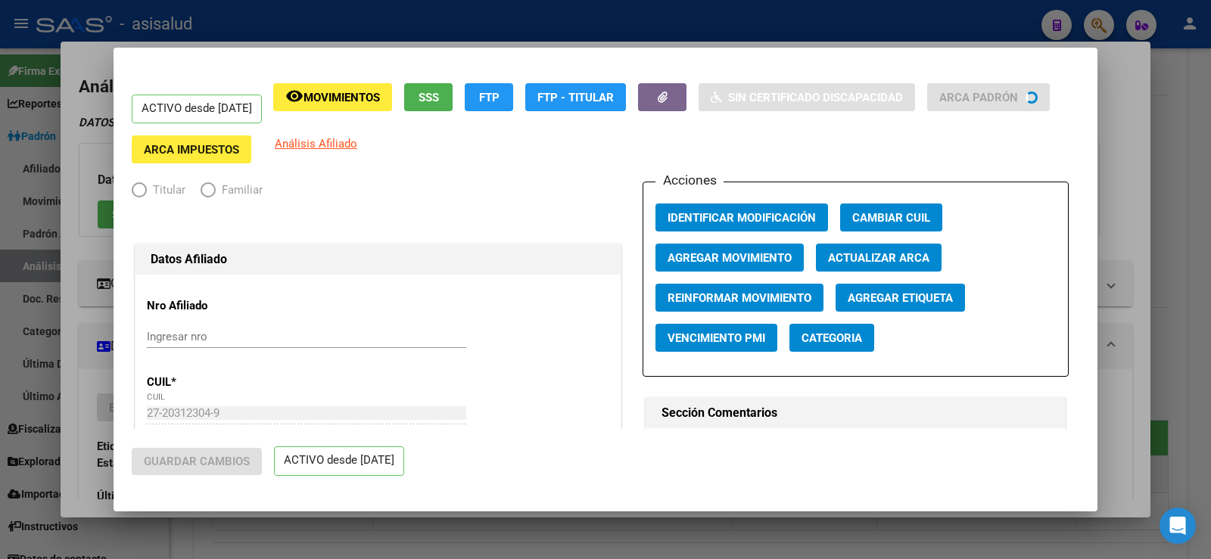
radio input "true"
type input "33-63761744-9"
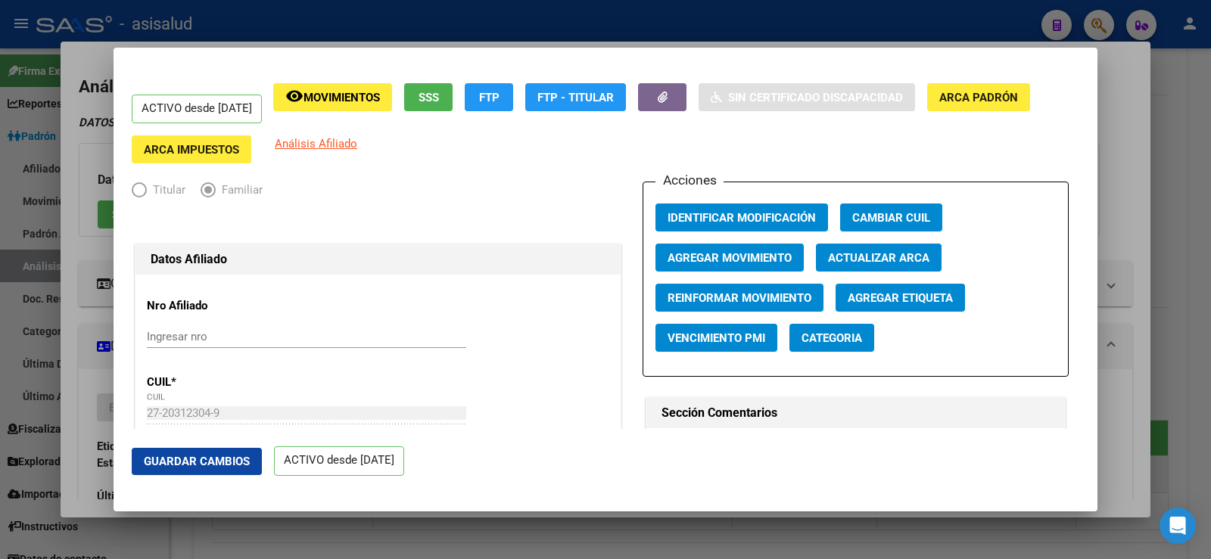
click at [740, 254] on span "Agregar Movimiento" at bounding box center [730, 258] width 124 height 14
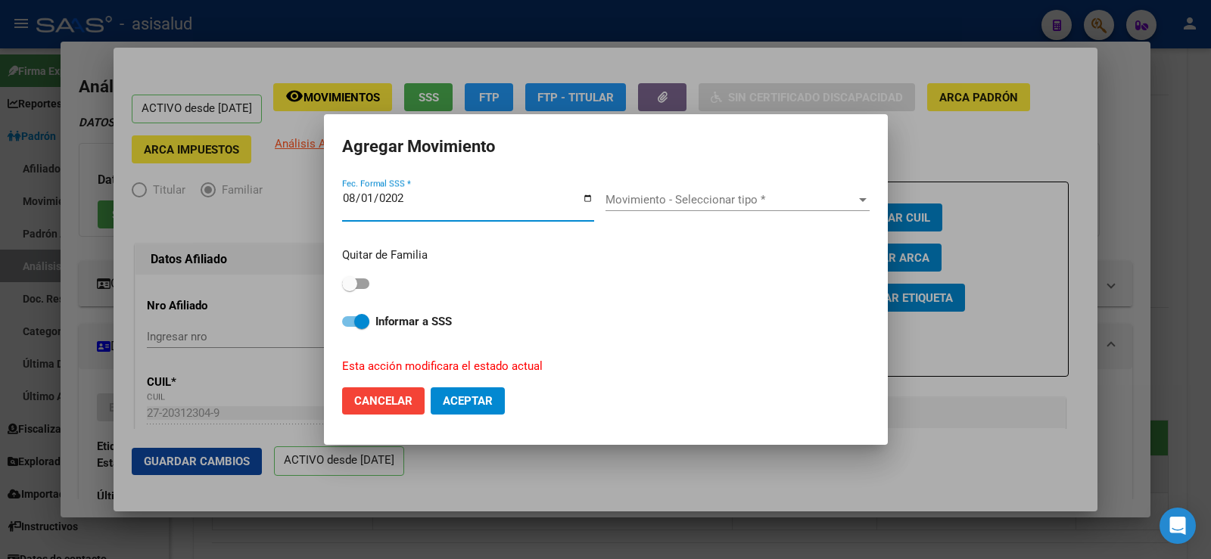
type input "[DATE]"
click at [674, 188] on div "Movimiento - Seleccionar tipo * Movimiento - Seleccionar tipo *" at bounding box center [738, 199] width 264 height 23
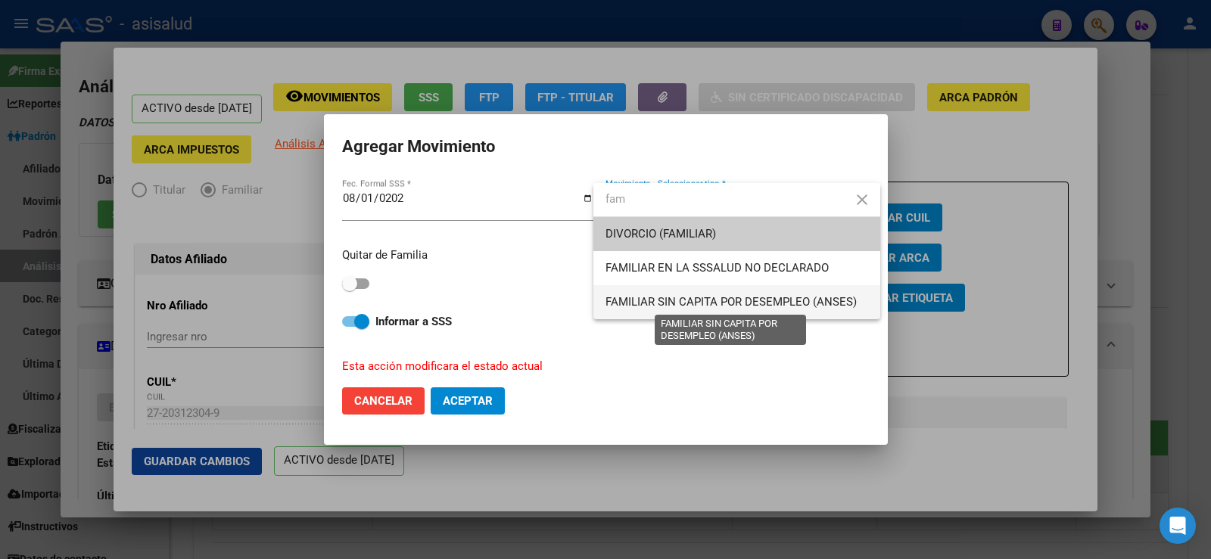
type input "fam"
click at [740, 306] on span "FAMILIAR SIN CAPITA POR DESEMPLEO (ANSES)" at bounding box center [731, 302] width 251 height 14
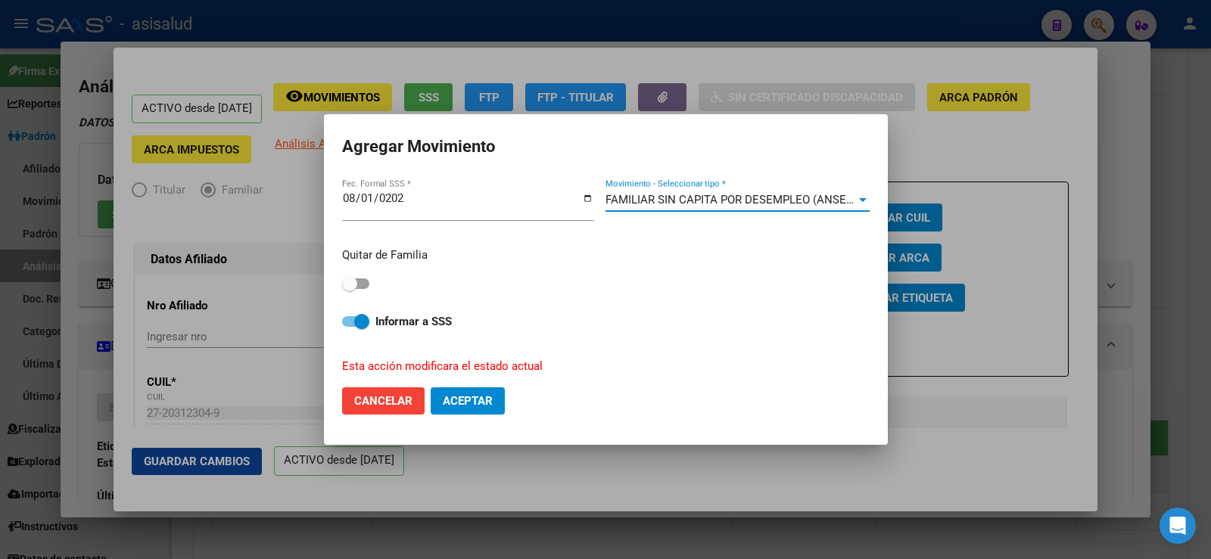
click at [356, 284] on span at bounding box center [349, 283] width 15 height 15
click at [350, 289] on input "checkbox" at bounding box center [349, 289] width 1 height 1
checkbox input "true"
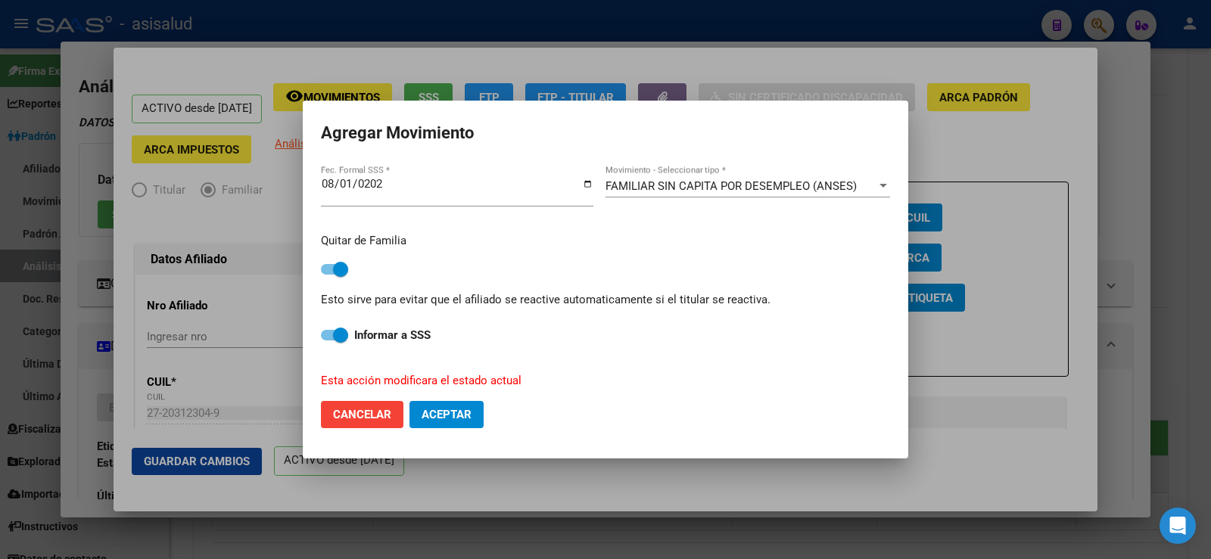
click at [462, 411] on span "Aceptar" at bounding box center [447, 415] width 50 height 14
checkbox input "false"
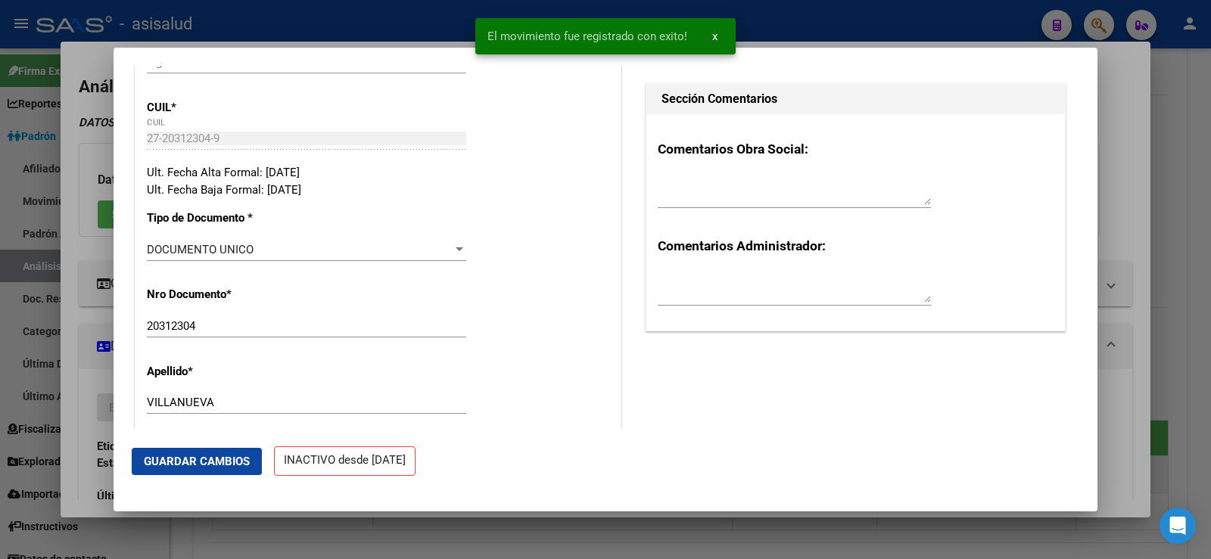
scroll to position [454, 0]
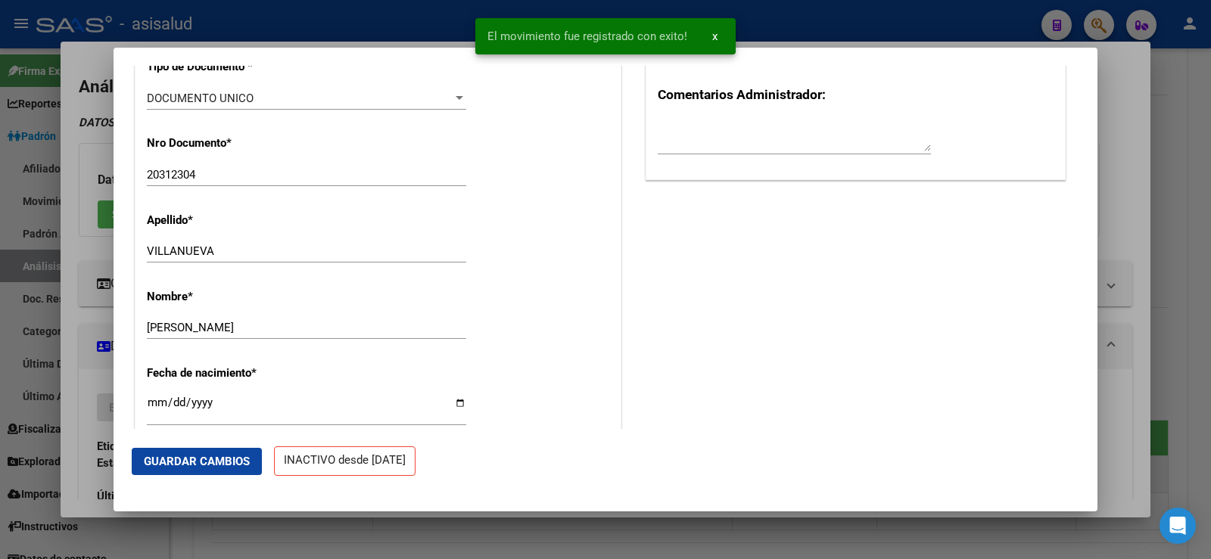
click at [222, 463] on span "Guardar Cambios" at bounding box center [197, 462] width 106 height 14
click at [1131, 151] on div at bounding box center [605, 279] width 1211 height 559
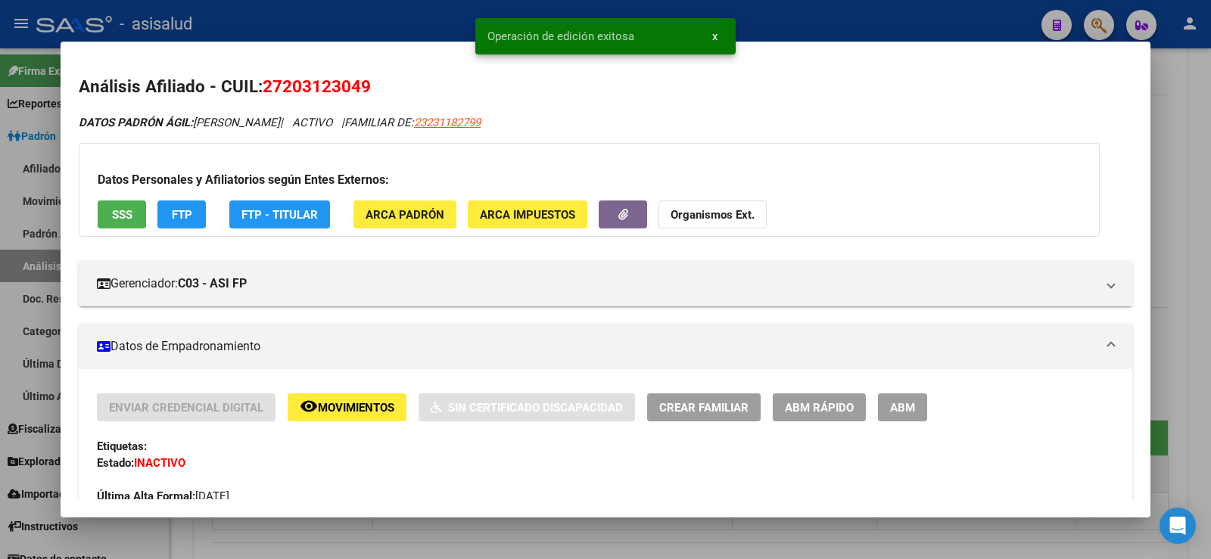
click at [1210, 164] on div at bounding box center [605, 279] width 1211 height 559
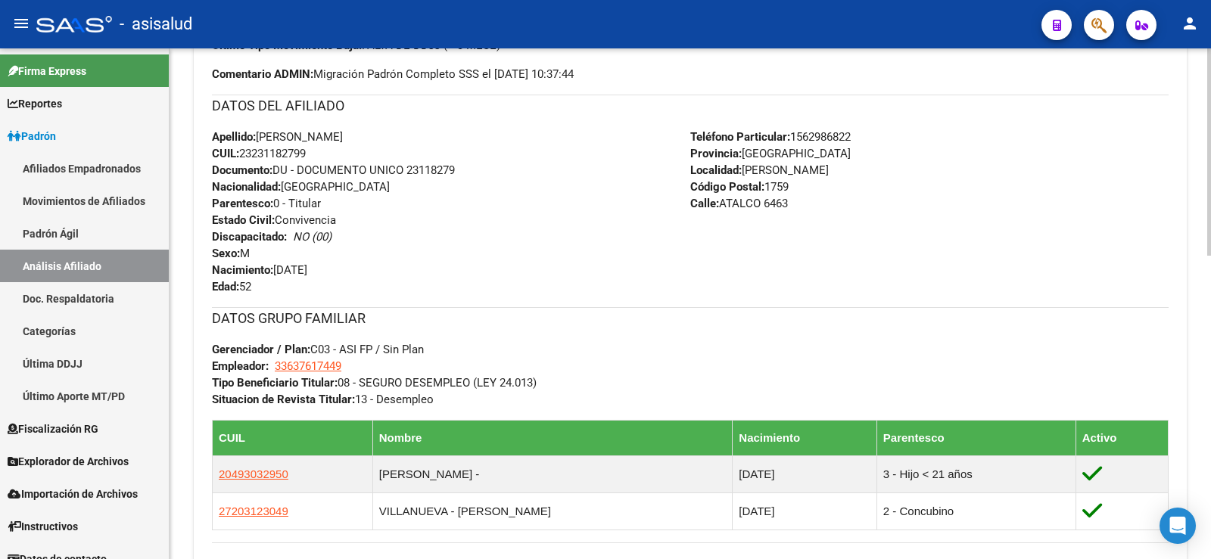
click at [553, 257] on div "Apellido: [PERSON_NAME]: 23231182799 Documento: DU - DOCUMENTO UNICO 23118279 N…" at bounding box center [451, 212] width 478 height 167
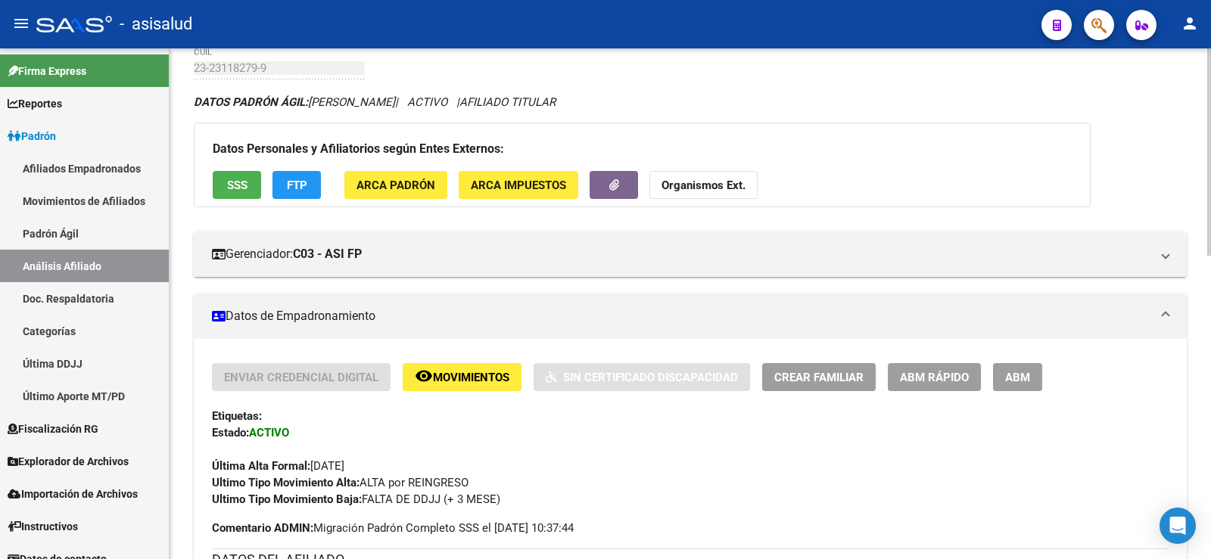
scroll to position [0, 0]
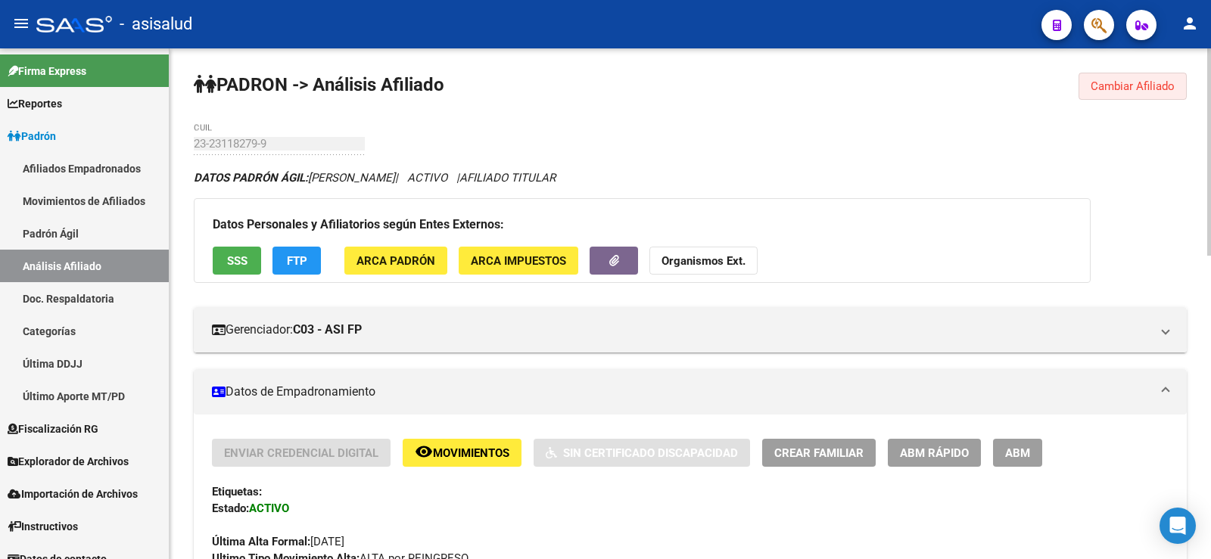
click at [1102, 86] on span "Cambiar Afiliado" at bounding box center [1133, 86] width 84 height 14
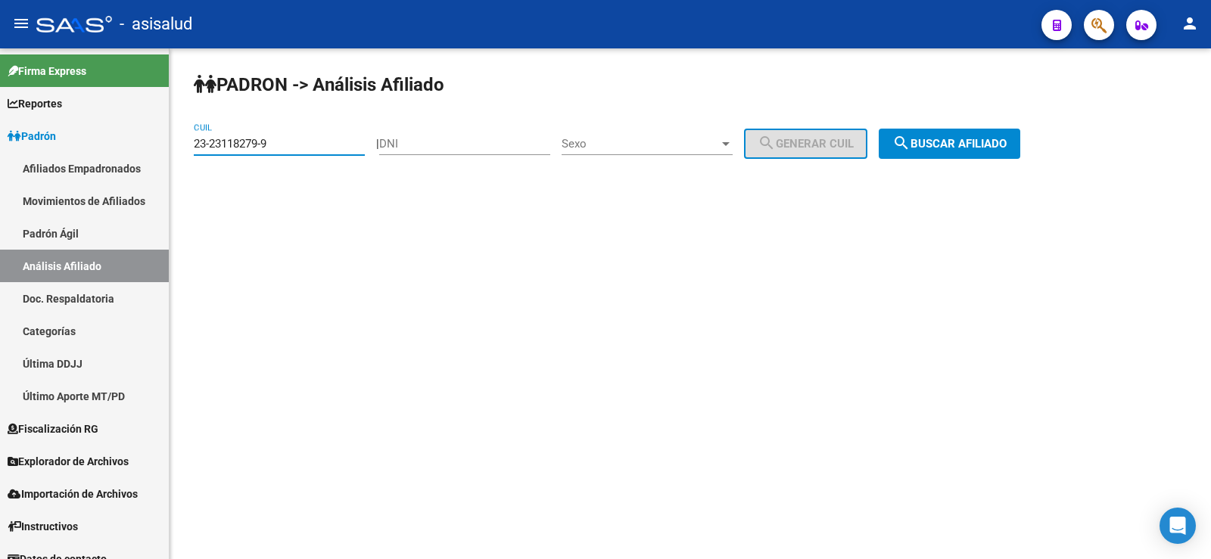
drag, startPoint x: 279, startPoint y: 146, endPoint x: 188, endPoint y: 145, distance: 90.8
click at [188, 145] on div "PADRON -> Análisis Afiliado 23-23118279-9 CUIL | DNI Sexo Sexo search Generar C…" at bounding box center [691, 127] width 1042 height 159
paste input "37880091"
type input "23-37880091-9"
click at [985, 135] on button "search Buscar afiliado" at bounding box center [950, 144] width 142 height 30
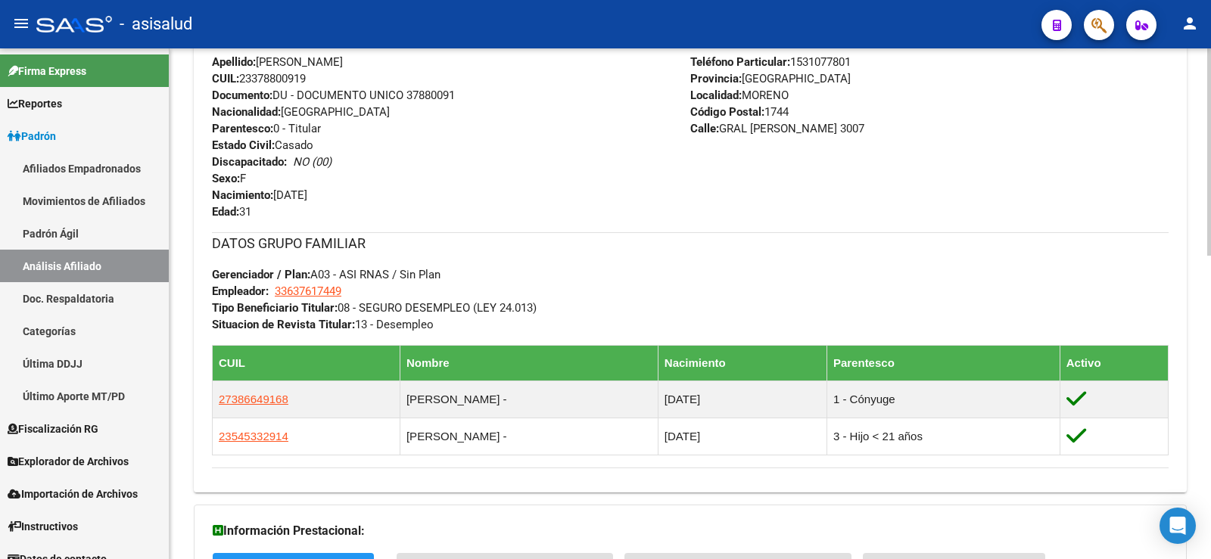
scroll to position [606, 0]
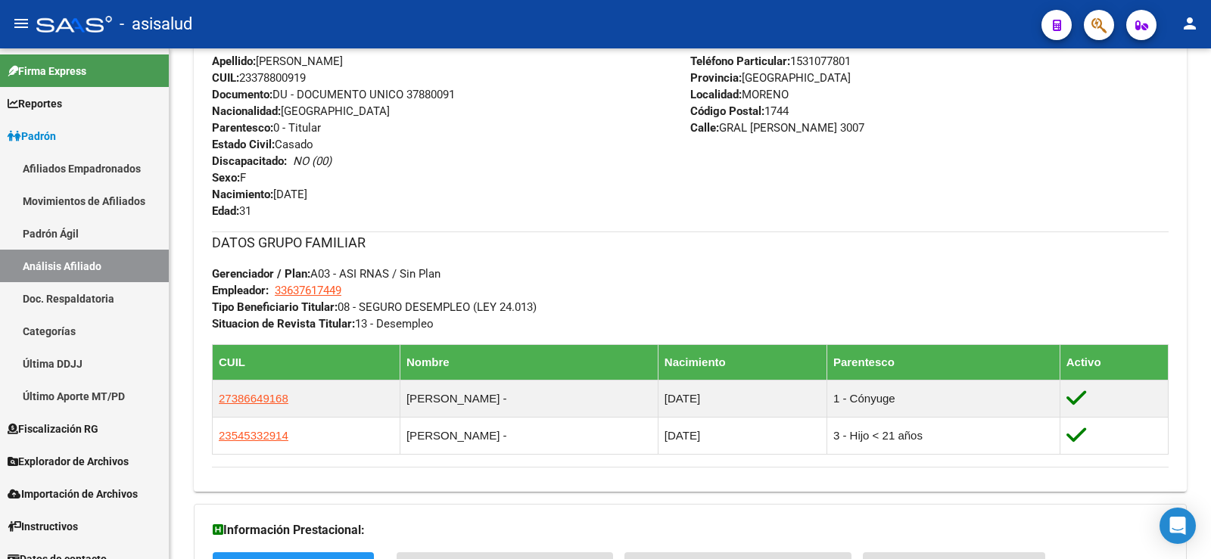
click at [441, 468] on div "Enviar Credencial Digital remove_red_eye Movimientos Sin Certificado Discapacid…" at bounding box center [690, 156] width 993 height 646
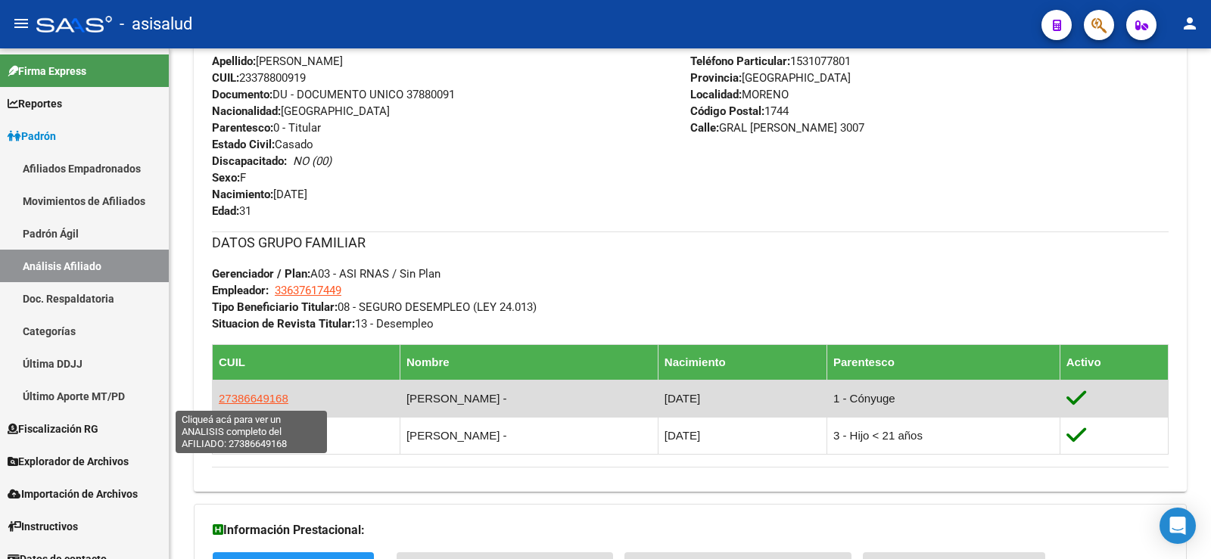
click at [262, 394] on span "27386649168" at bounding box center [254, 398] width 70 height 13
type textarea "27386649168"
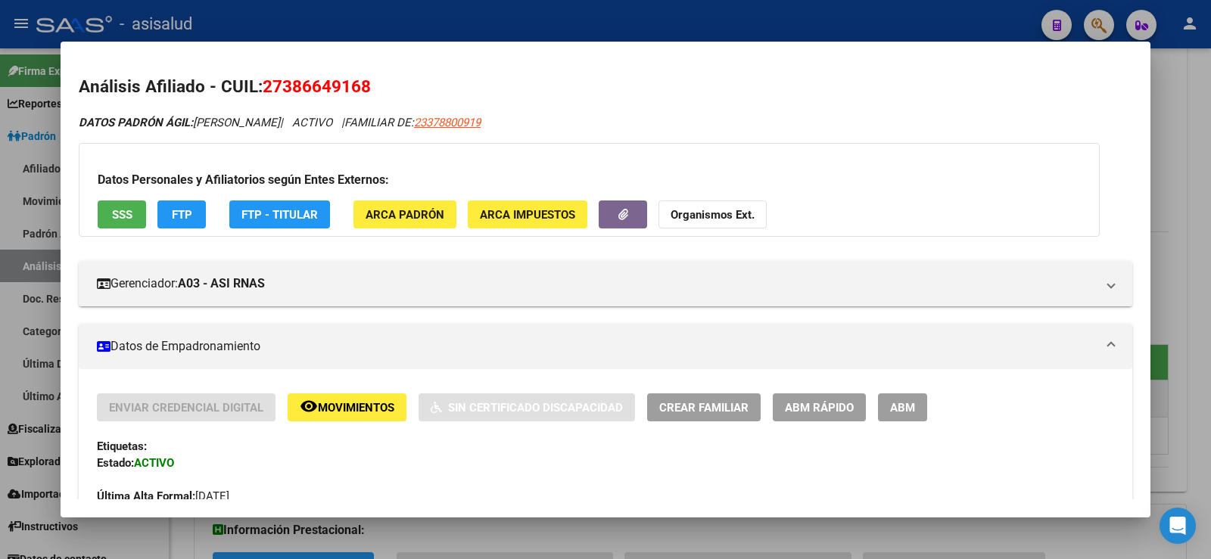
click at [182, 213] on span "FTP" at bounding box center [182, 215] width 20 height 14
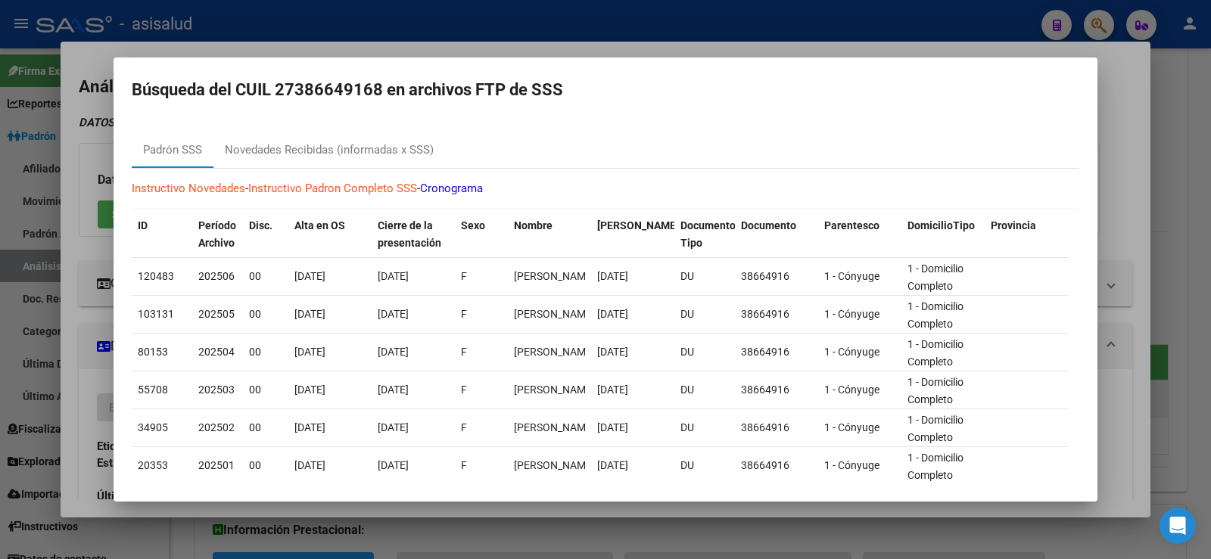
click at [516, 49] on div at bounding box center [605, 279] width 1211 height 559
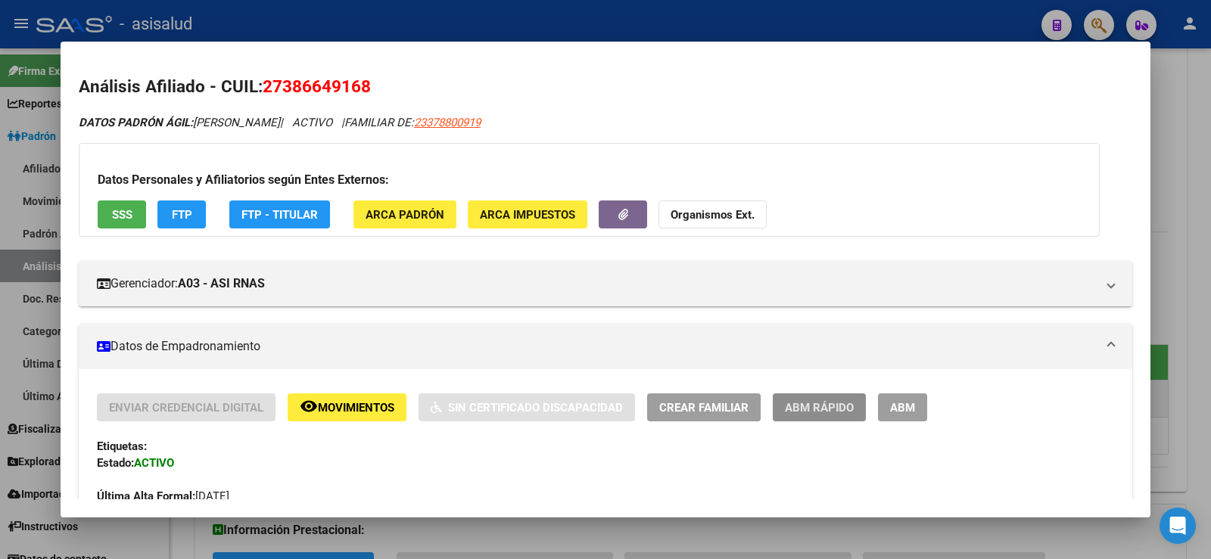
click at [835, 408] on span "ABM Rápido" at bounding box center [819, 408] width 69 height 14
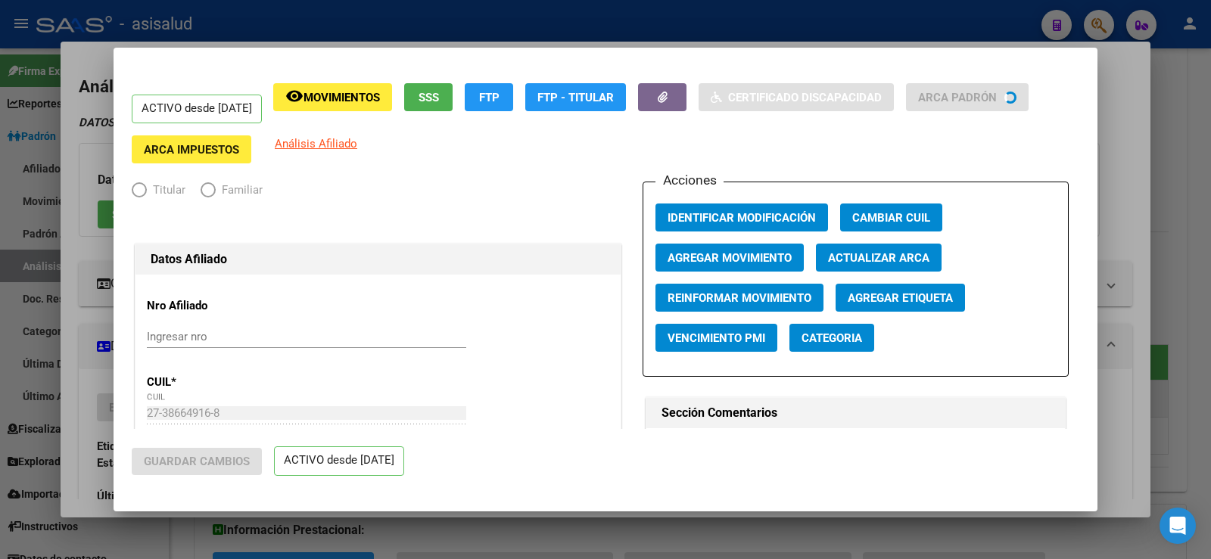
radio input "true"
type input "33-63761744-9"
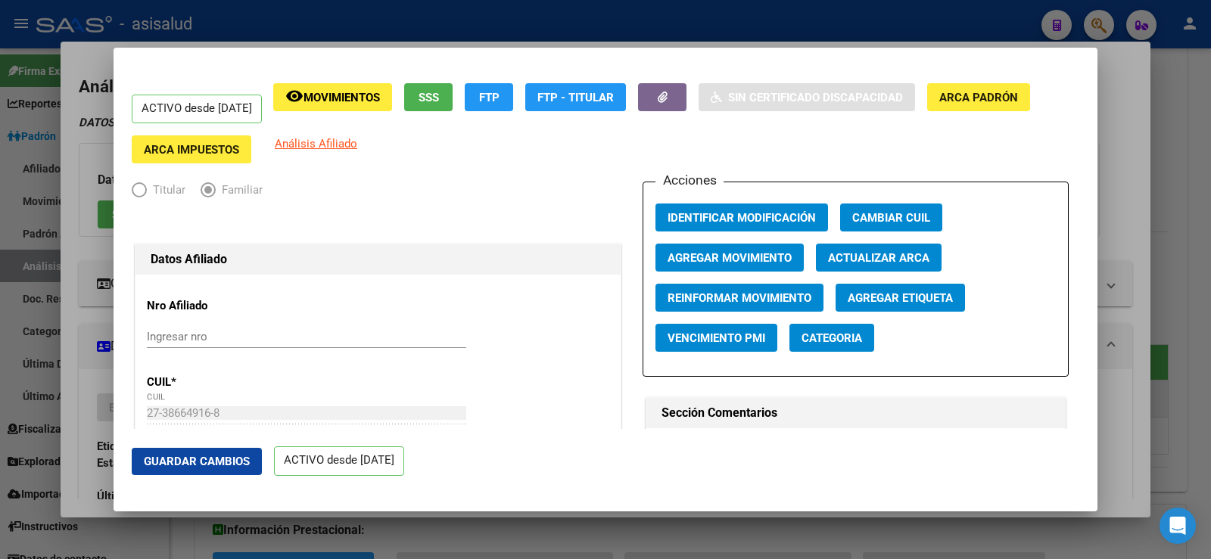
click at [762, 254] on span "Agregar Movimiento" at bounding box center [730, 258] width 124 height 14
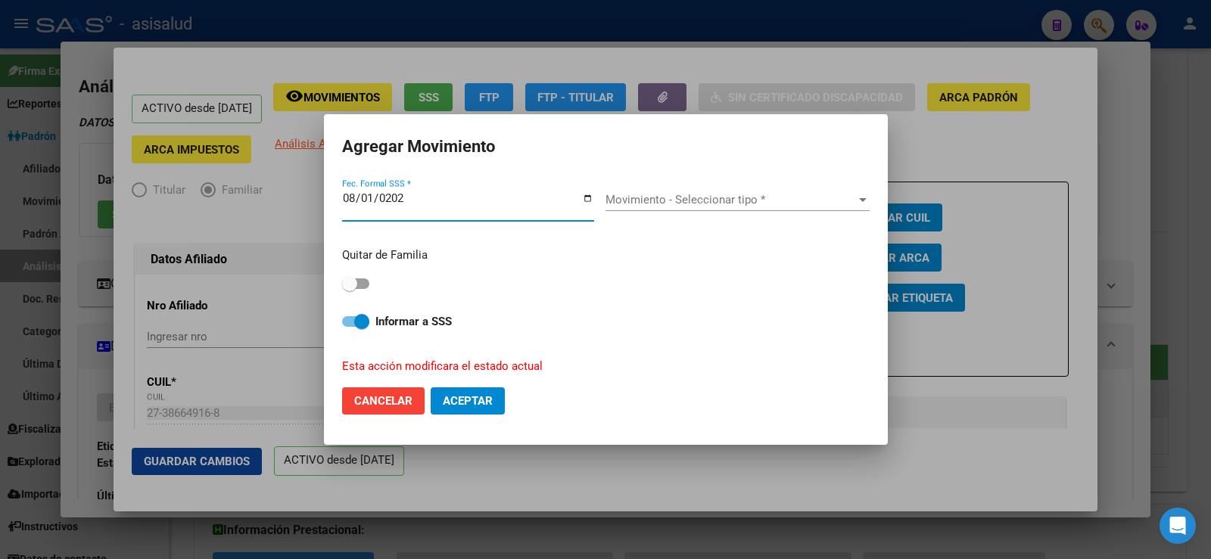
type input "[DATE]"
click at [360, 285] on span at bounding box center [355, 284] width 27 height 11
click at [350, 289] on input "checkbox" at bounding box center [349, 289] width 1 height 1
checkbox input "true"
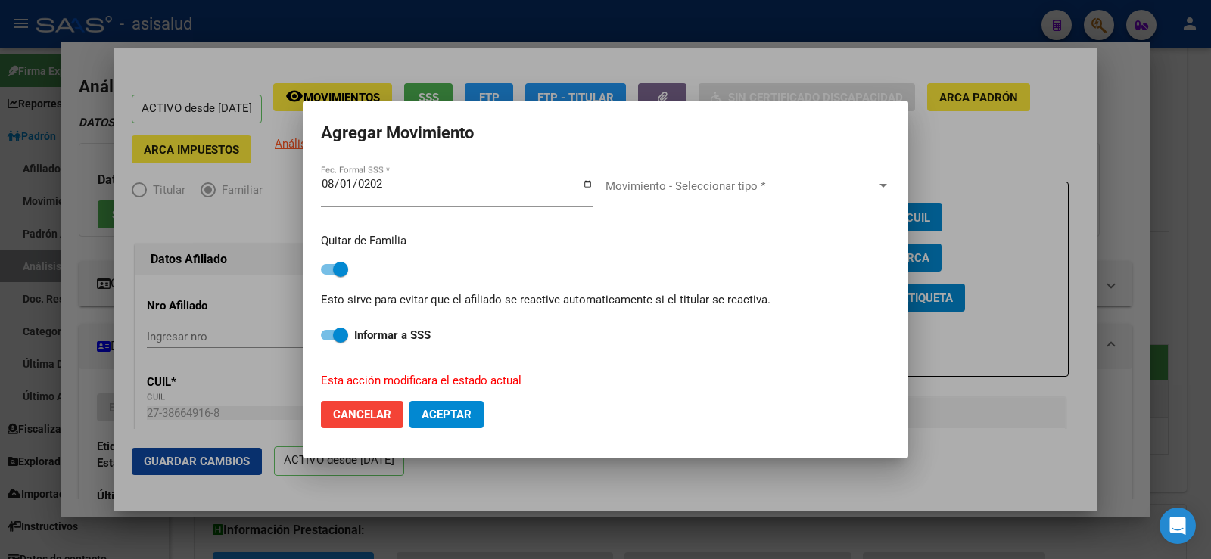
click at [772, 196] on div "Movimiento - Seleccionar tipo * Movimiento - Seleccionar tipo *" at bounding box center [748, 186] width 285 height 23
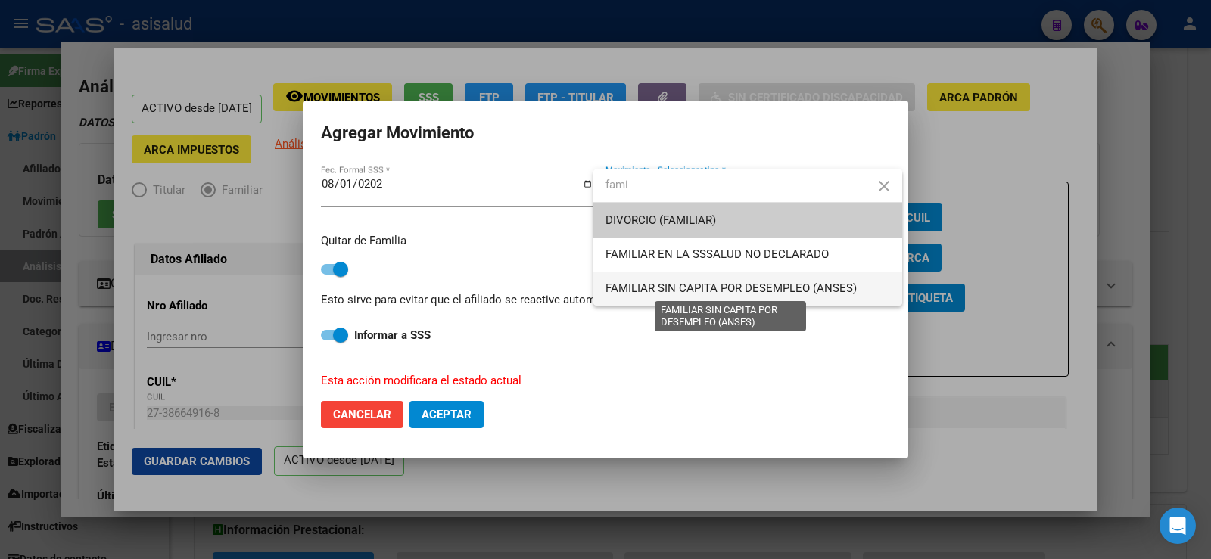
type input "fami"
click at [732, 286] on span "FAMILIAR SIN CAPITA POR DESEMPLEO (ANSES)" at bounding box center [731, 289] width 251 height 14
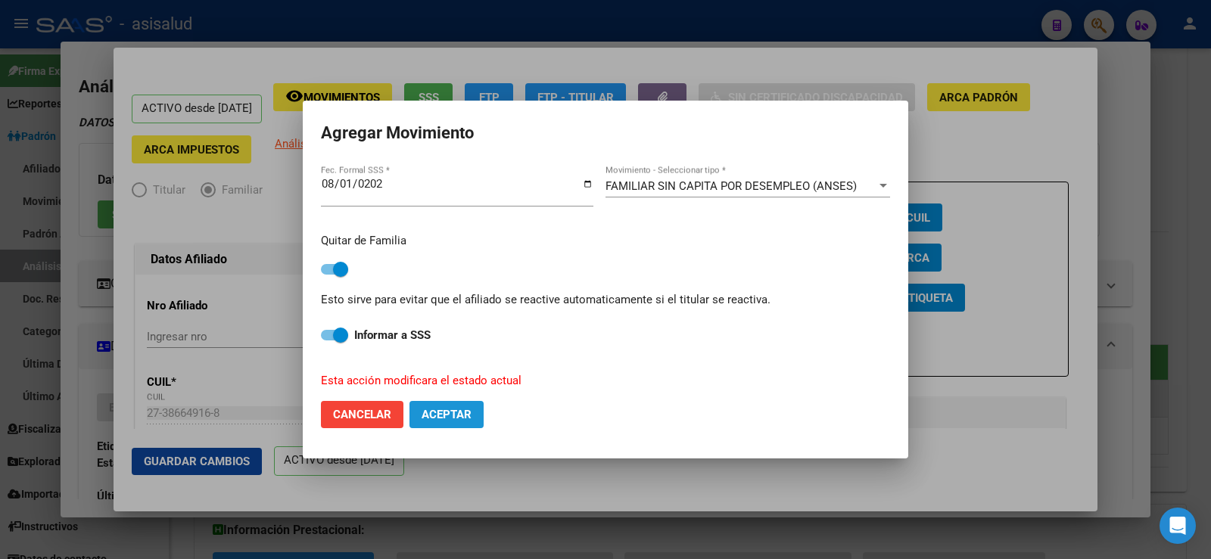
click at [439, 419] on span "Aceptar" at bounding box center [447, 415] width 50 height 14
checkbox input "false"
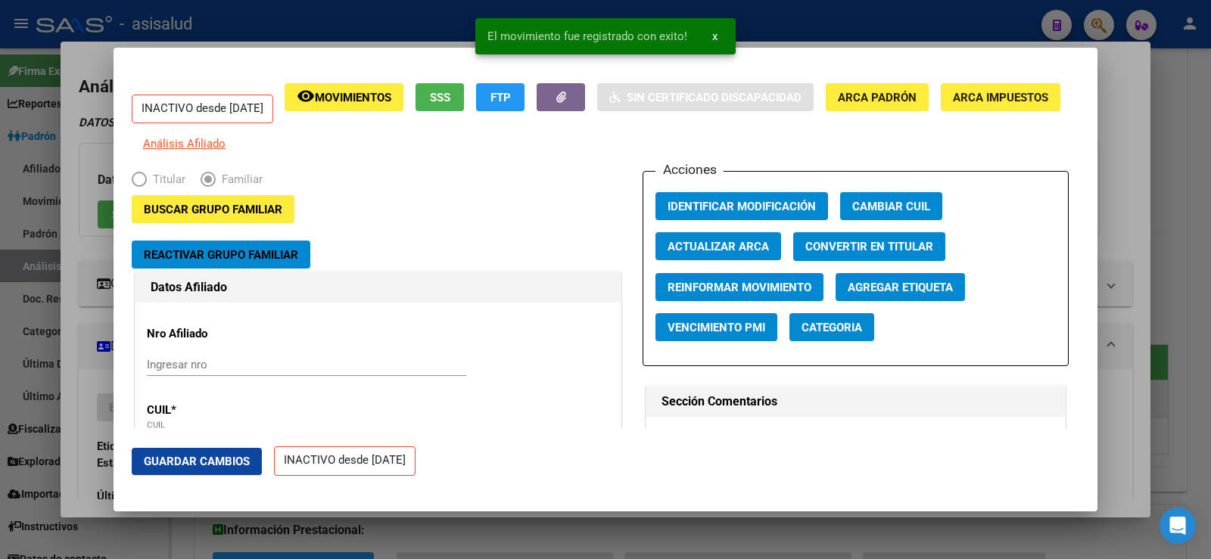
click at [223, 462] on span "Guardar Cambios" at bounding box center [197, 462] width 106 height 14
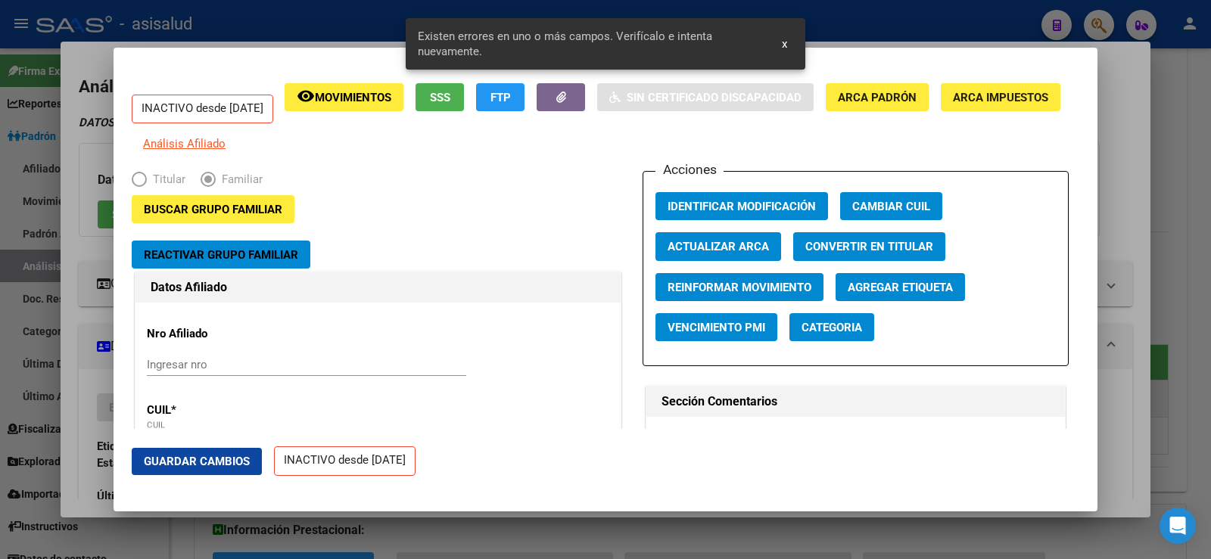
click at [712, 251] on span "Actualizar ARCA" at bounding box center [718, 248] width 101 height 14
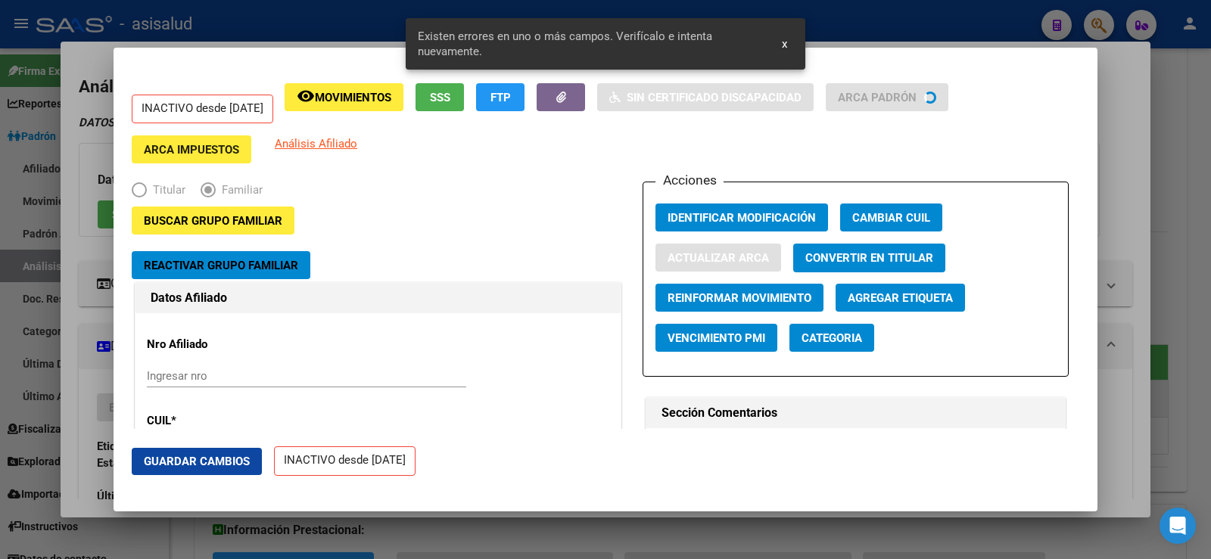
type input "LUNA"
type input "[PERSON_NAME]"
type input "MORENO"
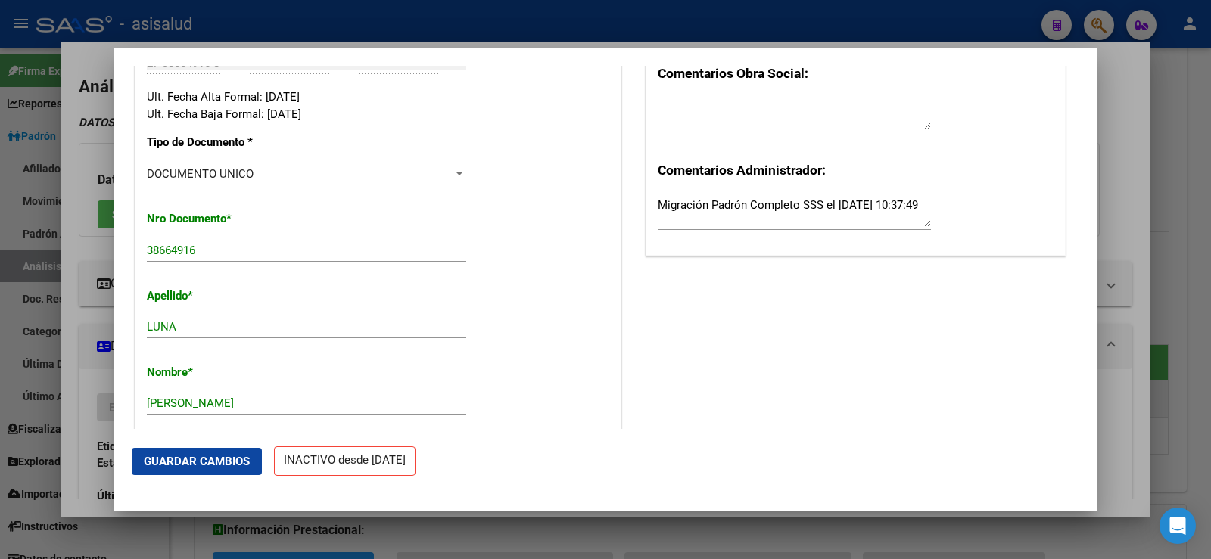
scroll to position [530, 0]
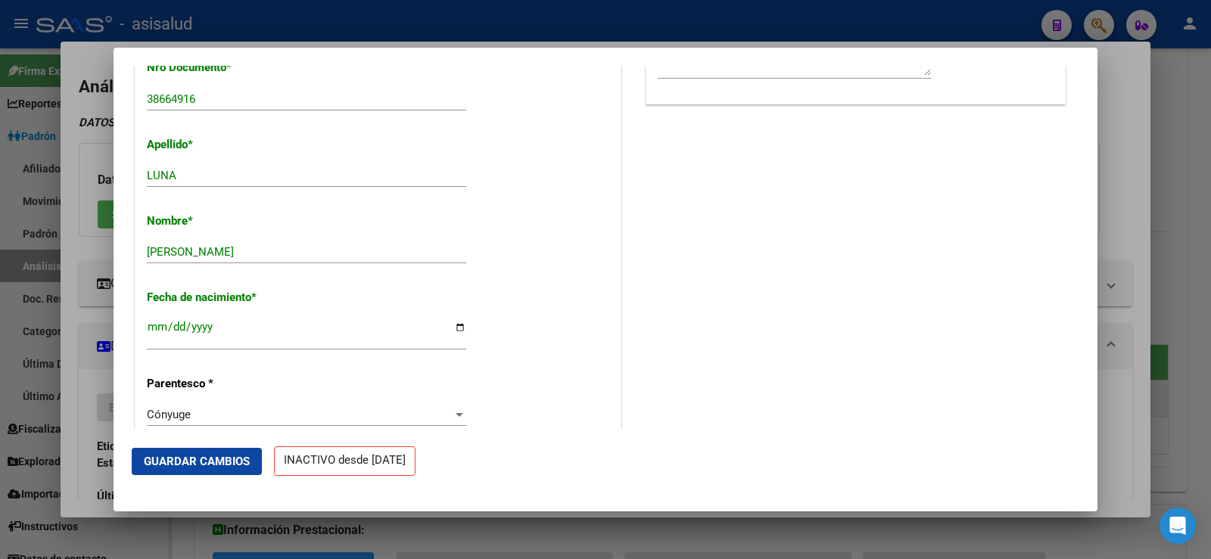
click at [241, 457] on span "Guardar Cambios" at bounding box center [197, 462] width 106 height 14
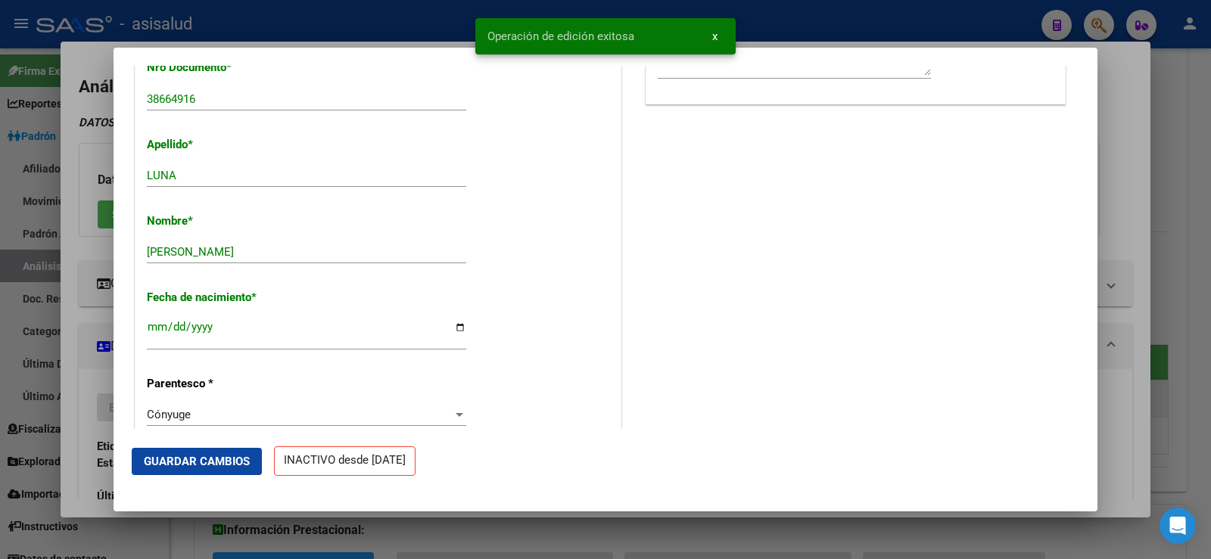
click at [1130, 154] on div at bounding box center [605, 279] width 1211 height 559
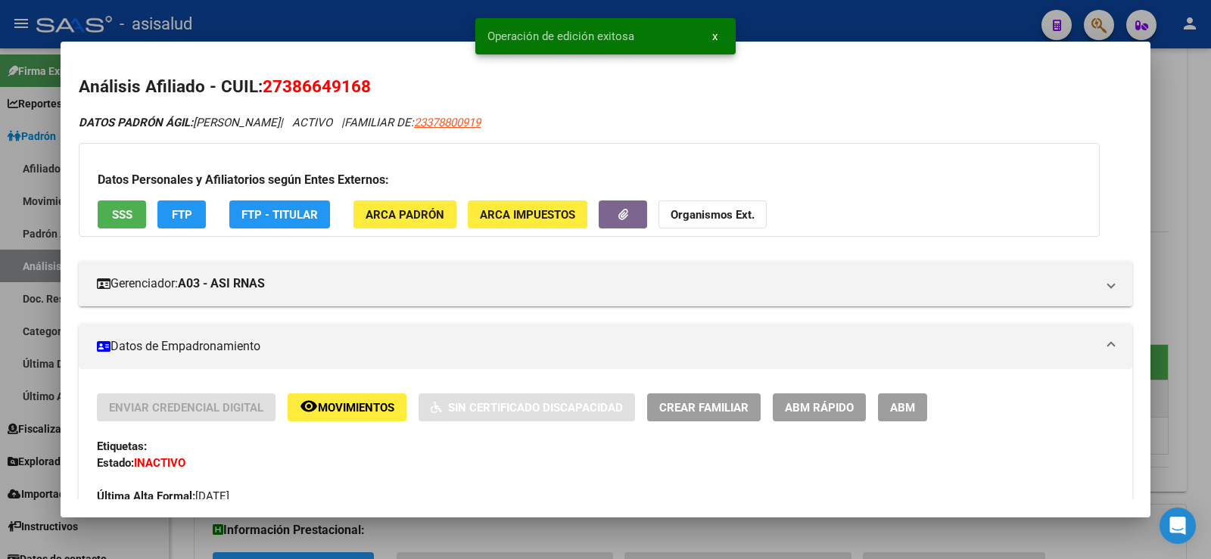
click at [1192, 145] on div at bounding box center [605, 279] width 1211 height 559
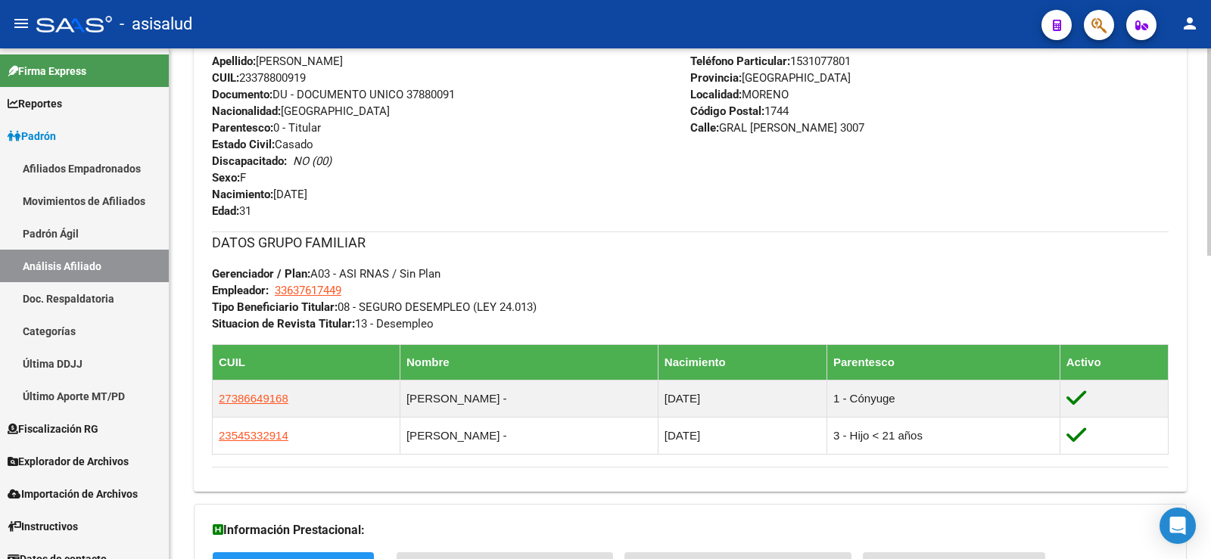
click at [512, 207] on div "Apellido: [PERSON_NAME] [PERSON_NAME]: 23378800919 Documento: DU - DOCUMENTO UN…" at bounding box center [451, 136] width 478 height 167
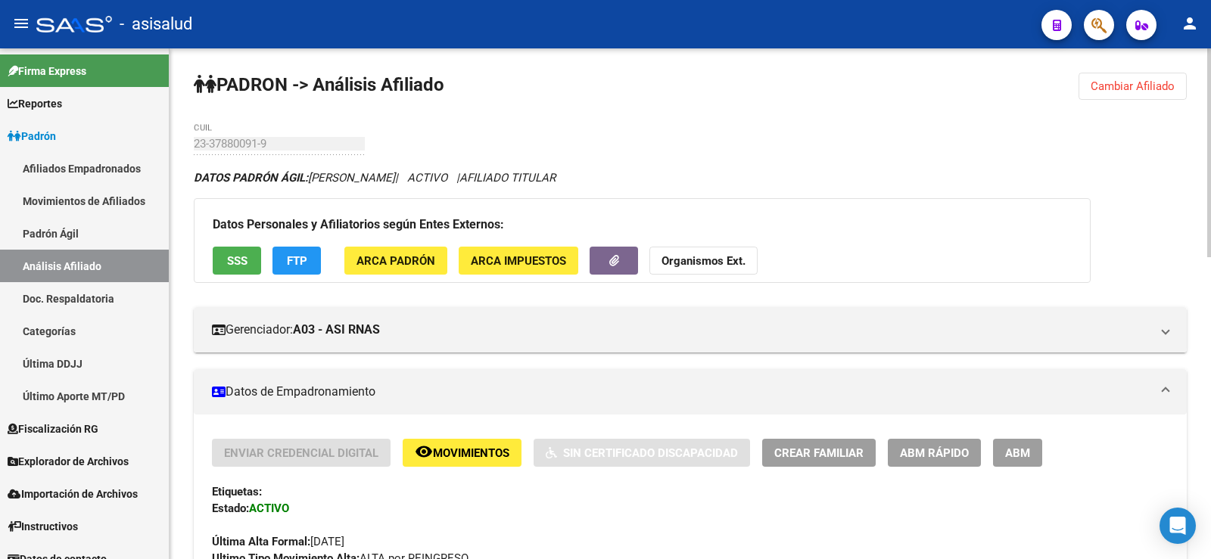
click at [1164, 82] on span "Cambiar Afiliado" at bounding box center [1133, 86] width 84 height 14
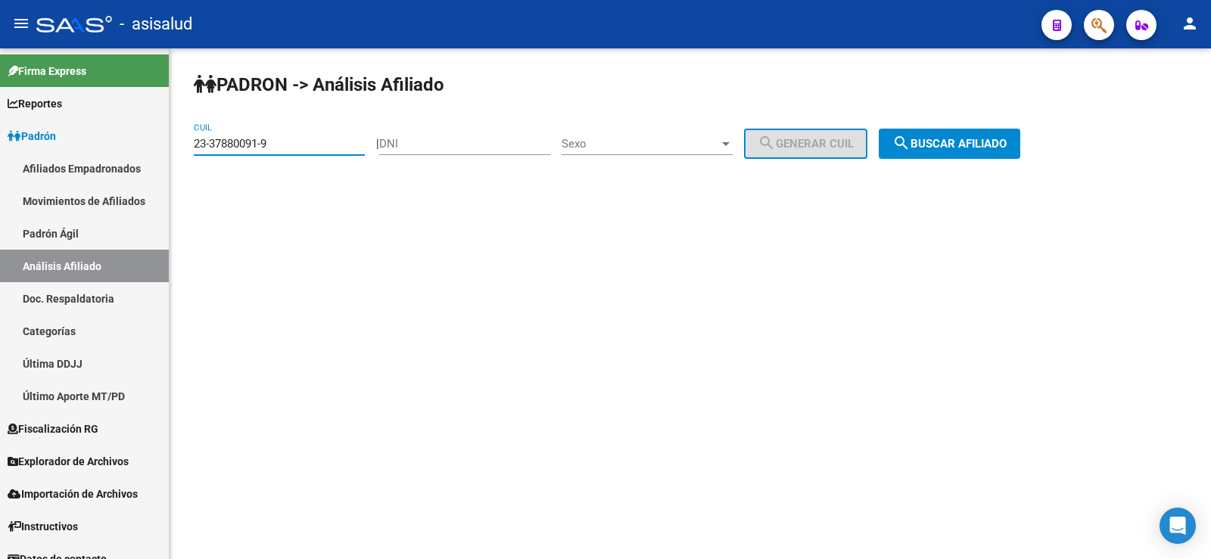
drag, startPoint x: 276, startPoint y: 146, endPoint x: 190, endPoint y: 148, distance: 85.6
click at [190, 148] on div "PADRON -> Análisis Afiliado 23-37880091-9 CUIL | DNI Sexo Sexo search Generar C…" at bounding box center [691, 127] width 1042 height 159
paste input "7-22980486"
click at [999, 144] on span "search Buscar afiliado" at bounding box center [949, 144] width 114 height 14
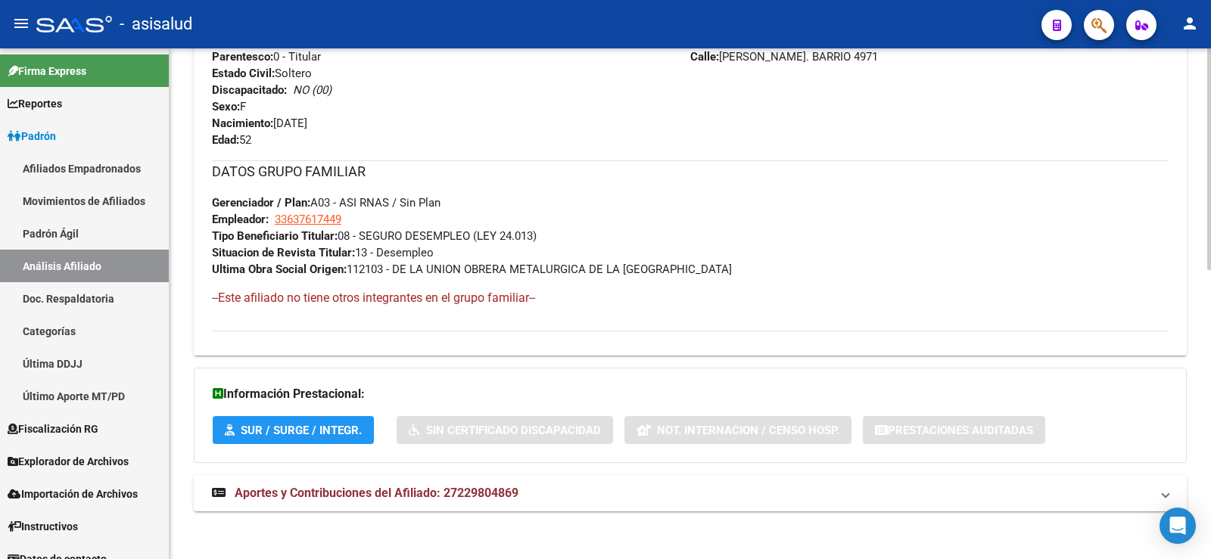
scroll to position [665, 0]
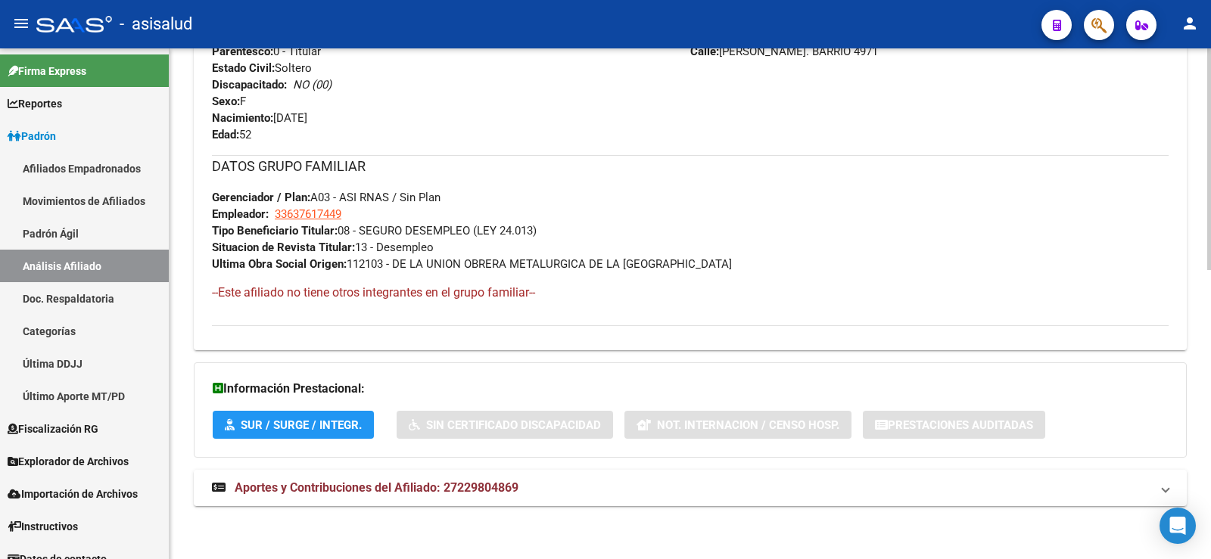
click at [524, 167] on h3 "DATOS GRUPO FAMILIAR" at bounding box center [690, 166] width 957 height 21
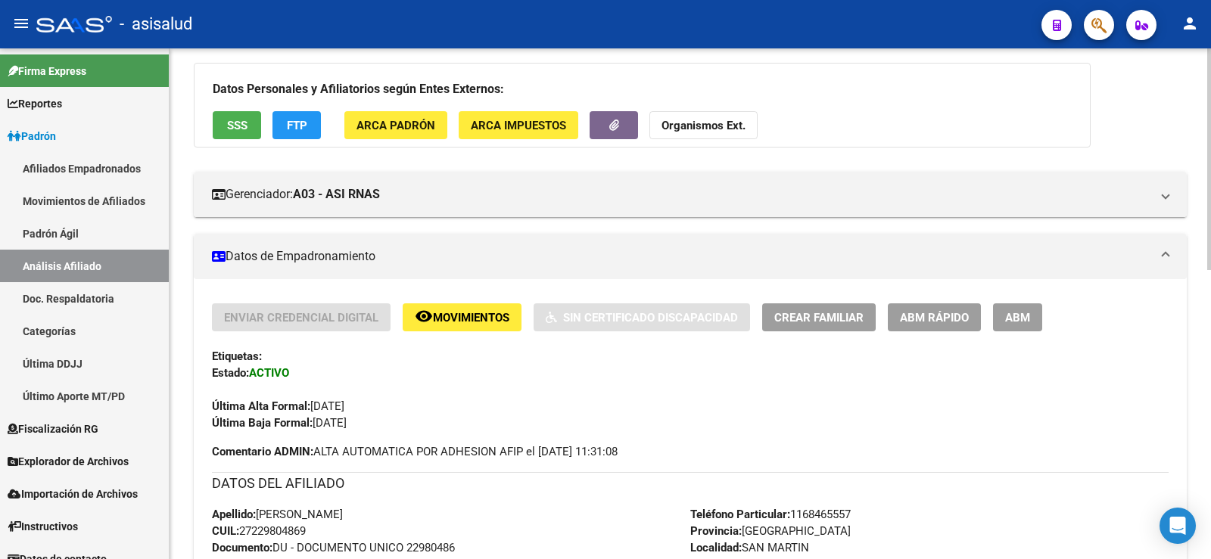
scroll to position [0, 0]
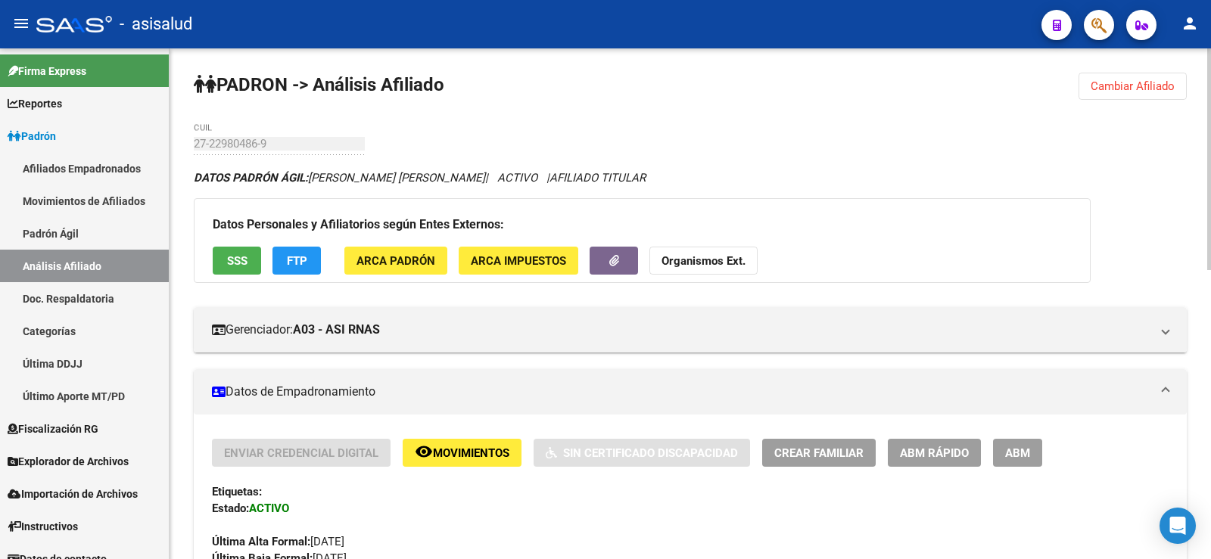
click at [1129, 85] on span "Cambiar Afiliado" at bounding box center [1133, 86] width 84 height 14
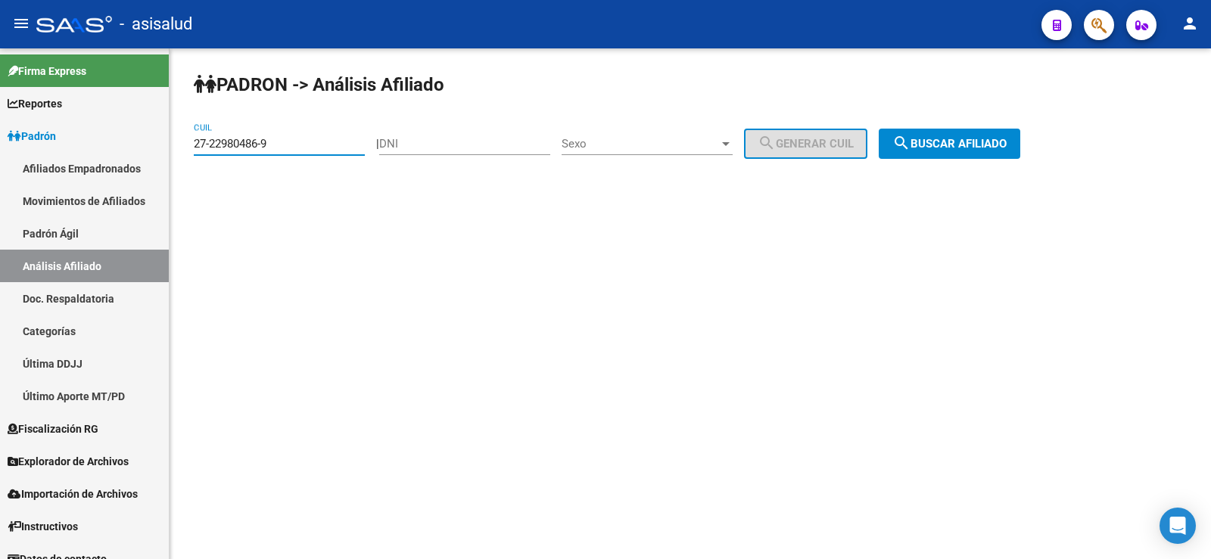
drag, startPoint x: 288, startPoint y: 142, endPoint x: 178, endPoint y: 136, distance: 109.9
click at [178, 136] on div "PADRON -> Análisis Afiliado 27-22980486-9 CUIL | DNI Sexo Sexo search Generar C…" at bounding box center [691, 127] width 1042 height 159
paste input "3-23118279"
type input "23-23118279-9"
click at [973, 145] on span "search Buscar afiliado" at bounding box center [949, 144] width 114 height 14
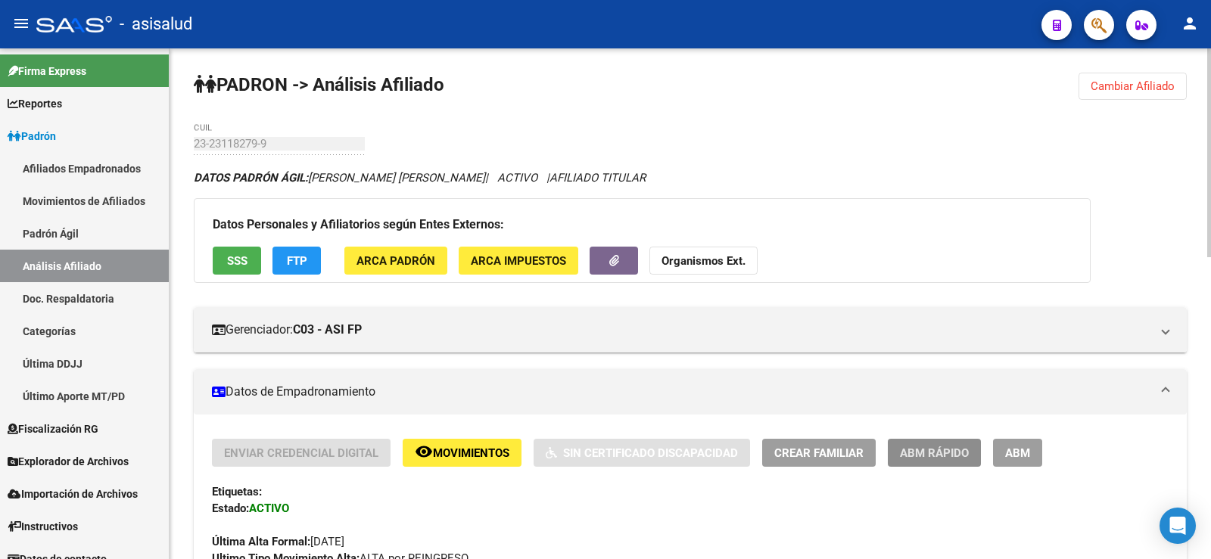
click at [938, 461] on button "ABM Rápido" at bounding box center [934, 453] width 93 height 28
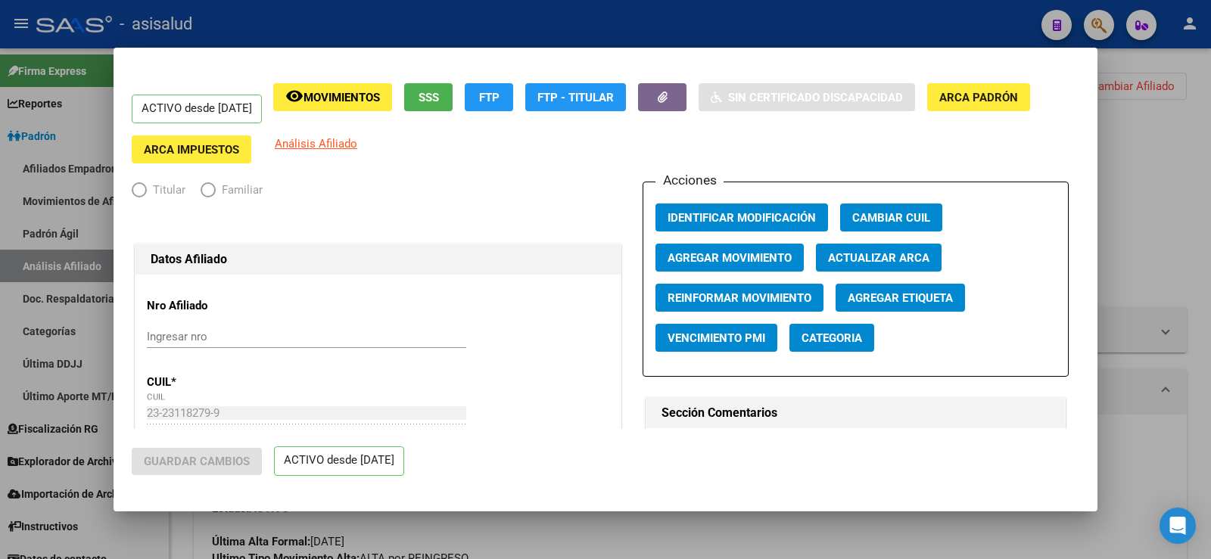
radio input "true"
type input "33-63761744-9"
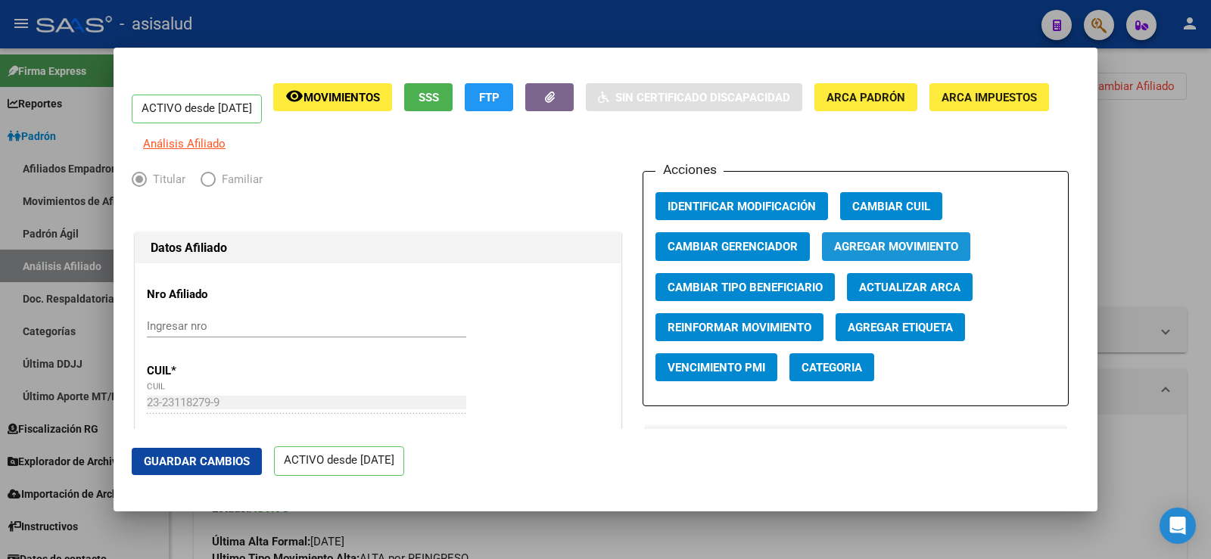
click at [872, 254] on span "Agregar Movimiento" at bounding box center [896, 248] width 124 height 14
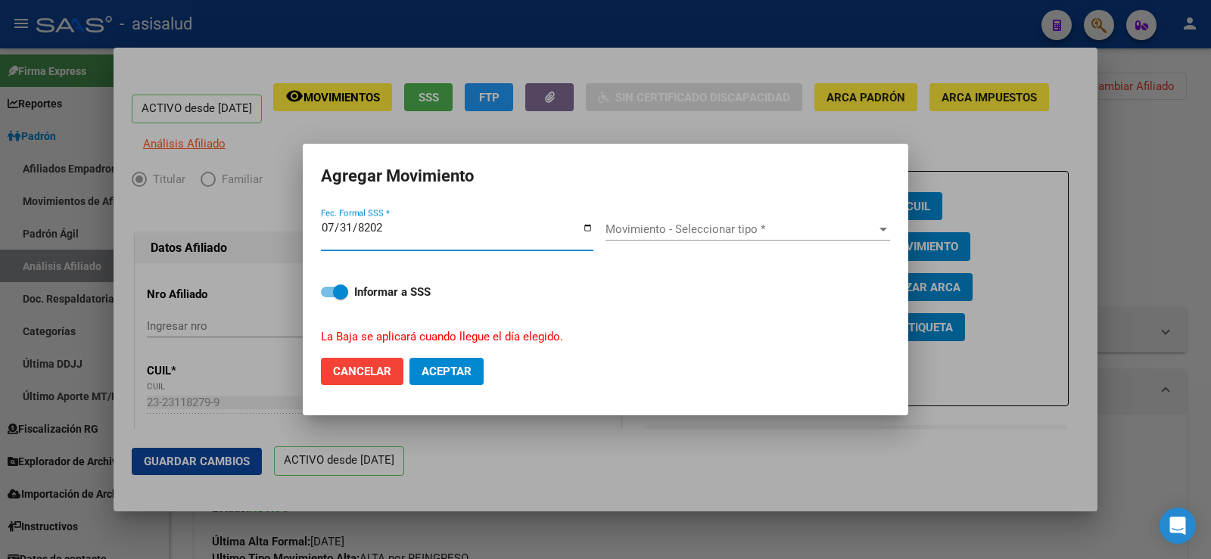
type input "[DATE]"
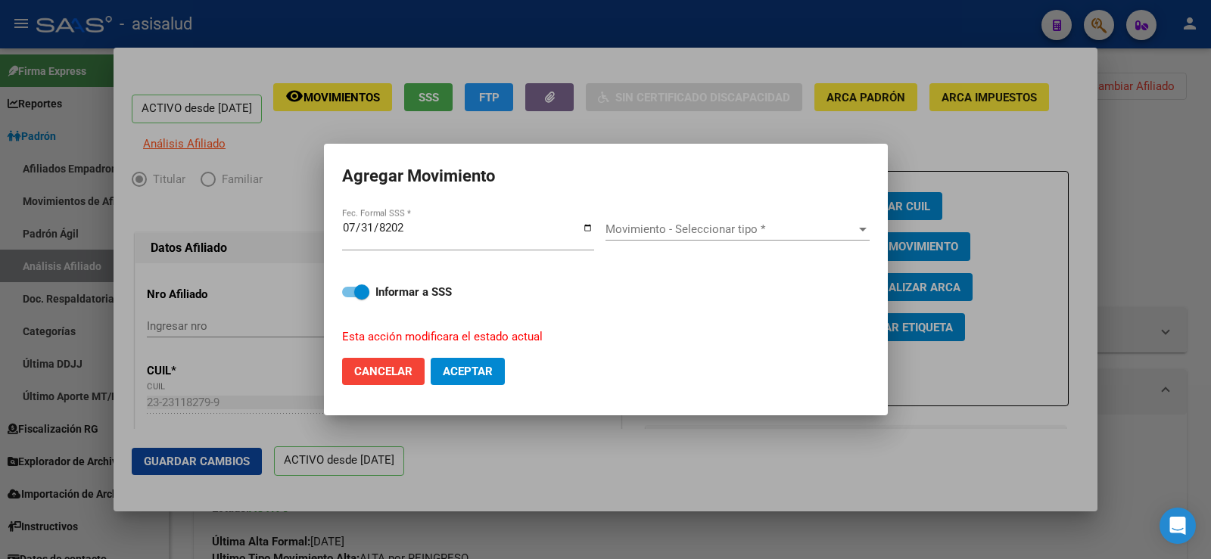
click at [808, 218] on div "Movimiento - Seleccionar tipo * Movimiento - Seleccionar tipo *" at bounding box center [738, 229] width 264 height 23
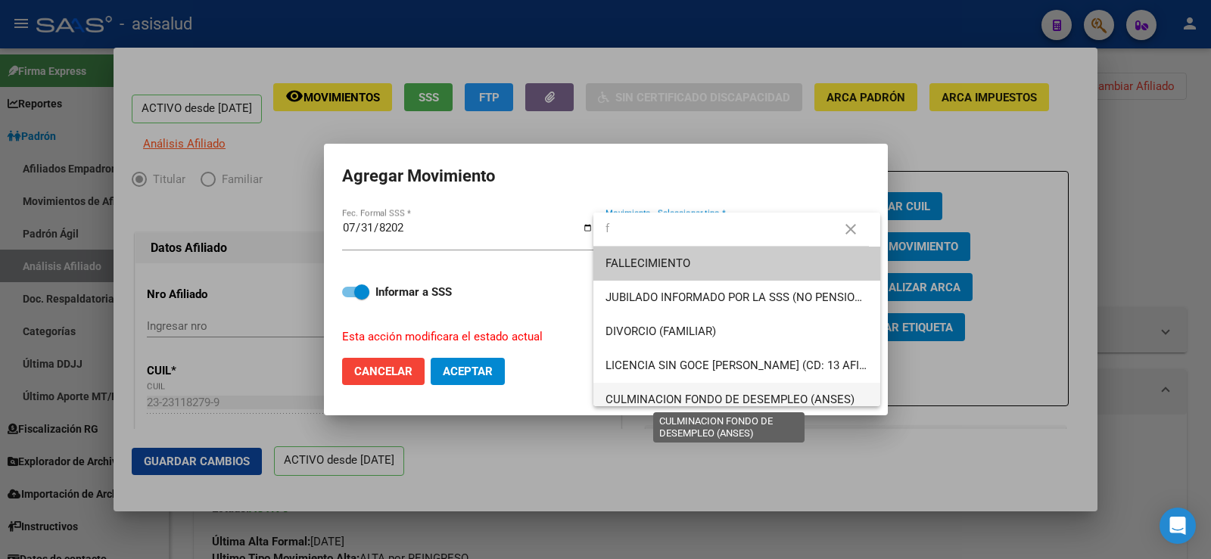
type input "f"
click at [655, 401] on span "CULMINACION FONDO DE DESEMPLEO (ANSES)" at bounding box center [730, 400] width 249 height 14
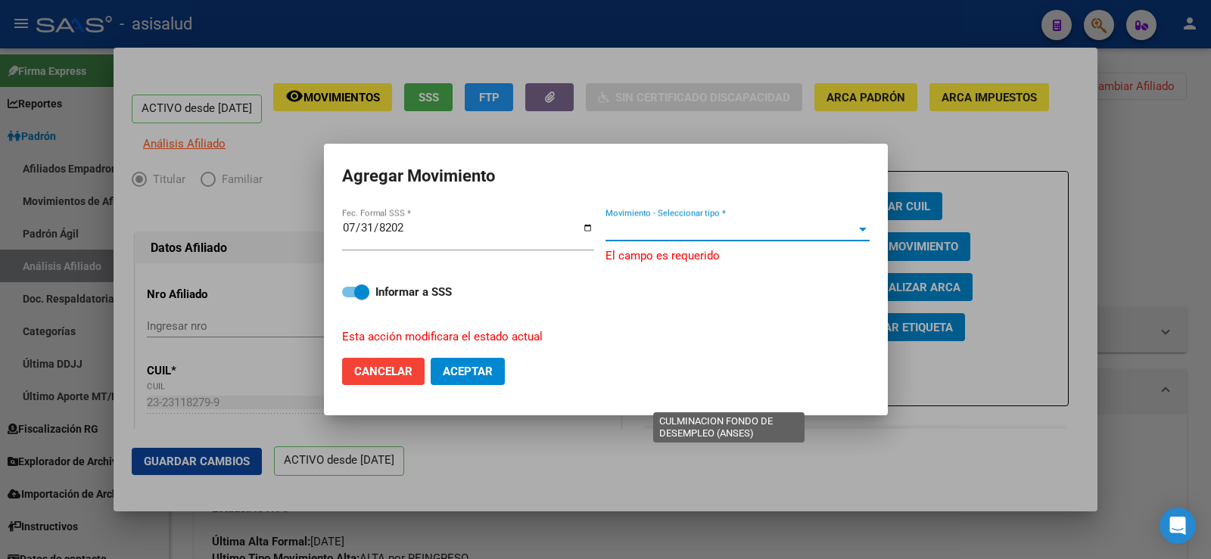
scroll to position [11, 0]
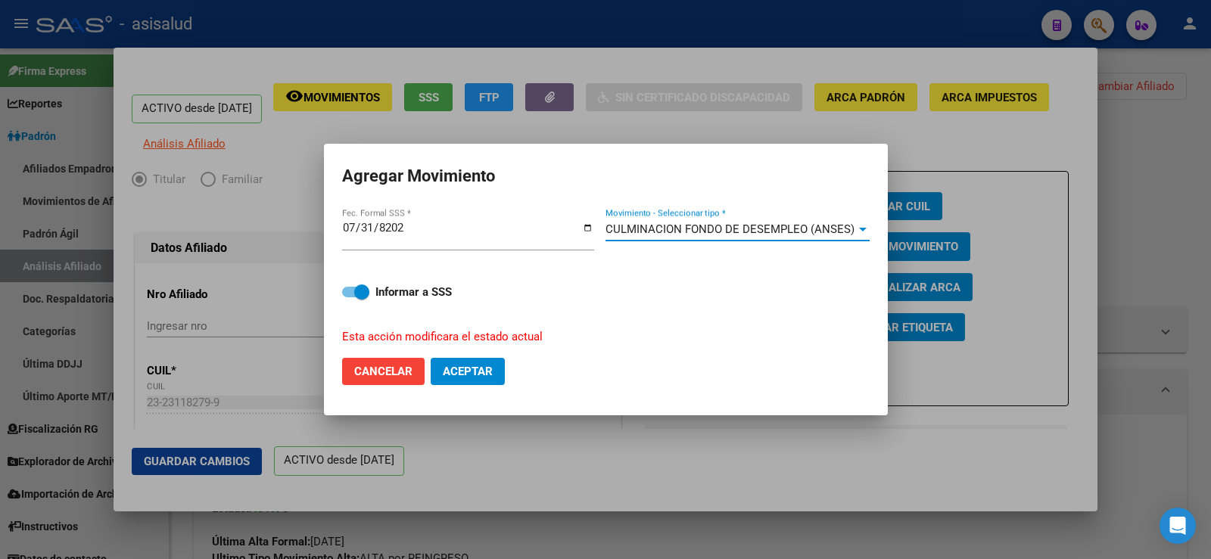
click at [476, 372] on span "Aceptar" at bounding box center [468, 372] width 50 height 14
checkbox input "false"
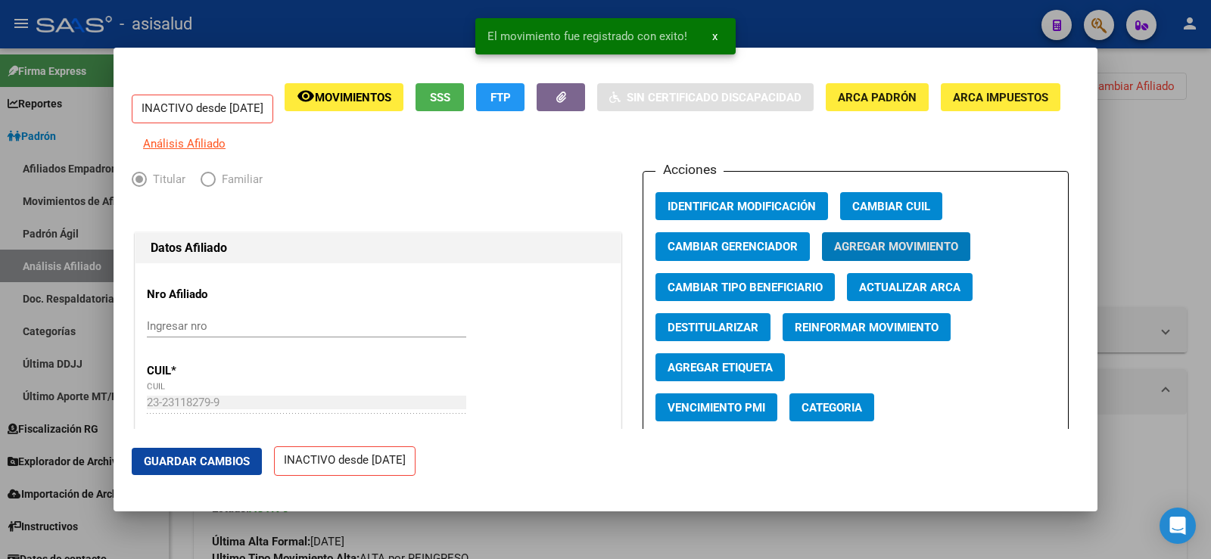
click at [208, 455] on span "Guardar Cambios" at bounding box center [197, 462] width 106 height 14
click at [1201, 186] on div at bounding box center [605, 279] width 1211 height 559
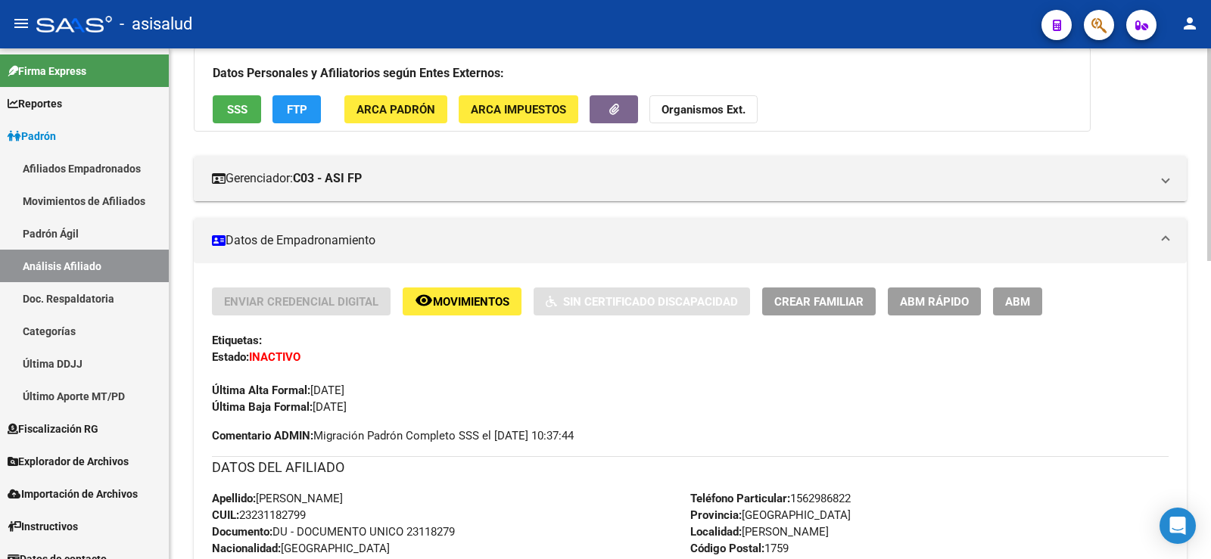
scroll to position [0, 0]
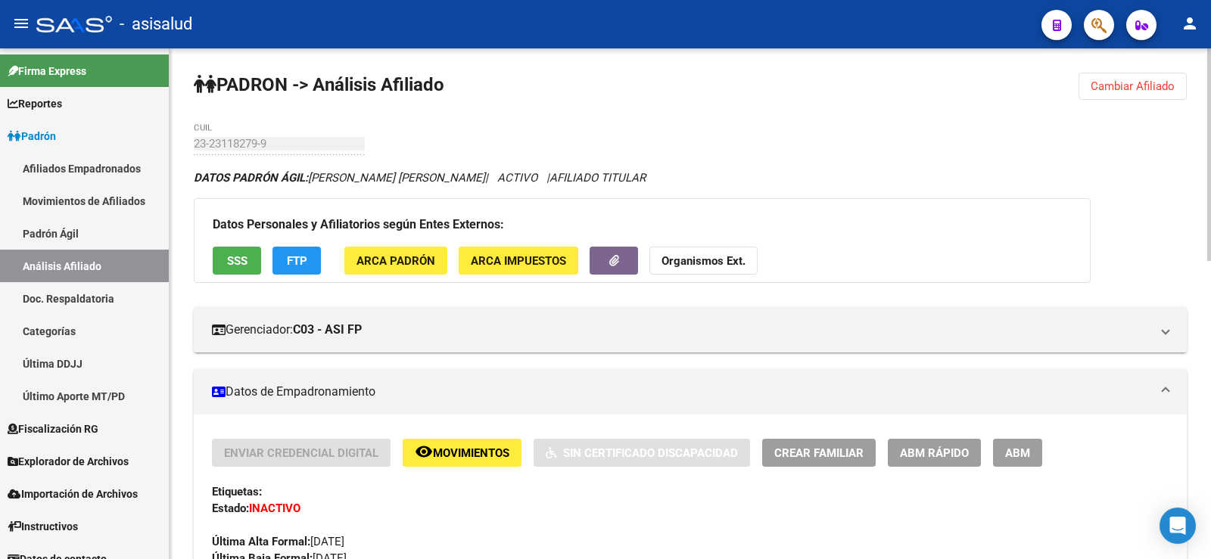
click at [1145, 81] on span "Cambiar Afiliado" at bounding box center [1133, 86] width 84 height 14
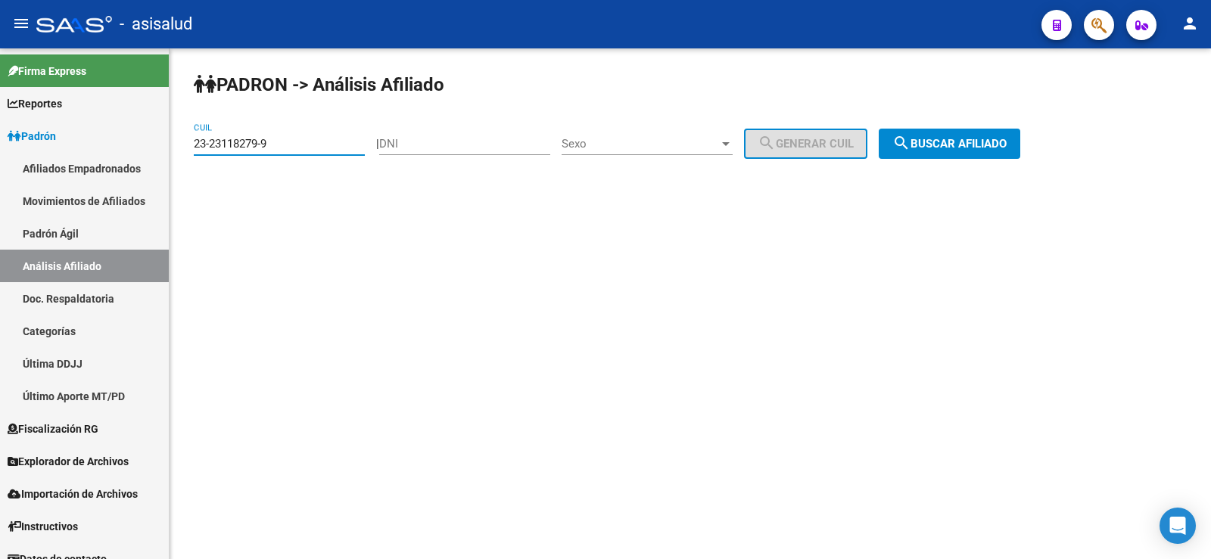
drag, startPoint x: 185, startPoint y: 140, endPoint x: 171, endPoint y: 141, distance: 13.6
click at [171, 141] on div "PADRON -> Análisis Afiliado 23-23118279-9 CUIL | DNI Sexo Sexo search Generar C…" at bounding box center [691, 127] width 1042 height 159
paste input "0-42394253-4"
type input "20-42394253-4"
click at [1007, 143] on span "search Buscar afiliado" at bounding box center [949, 144] width 114 height 14
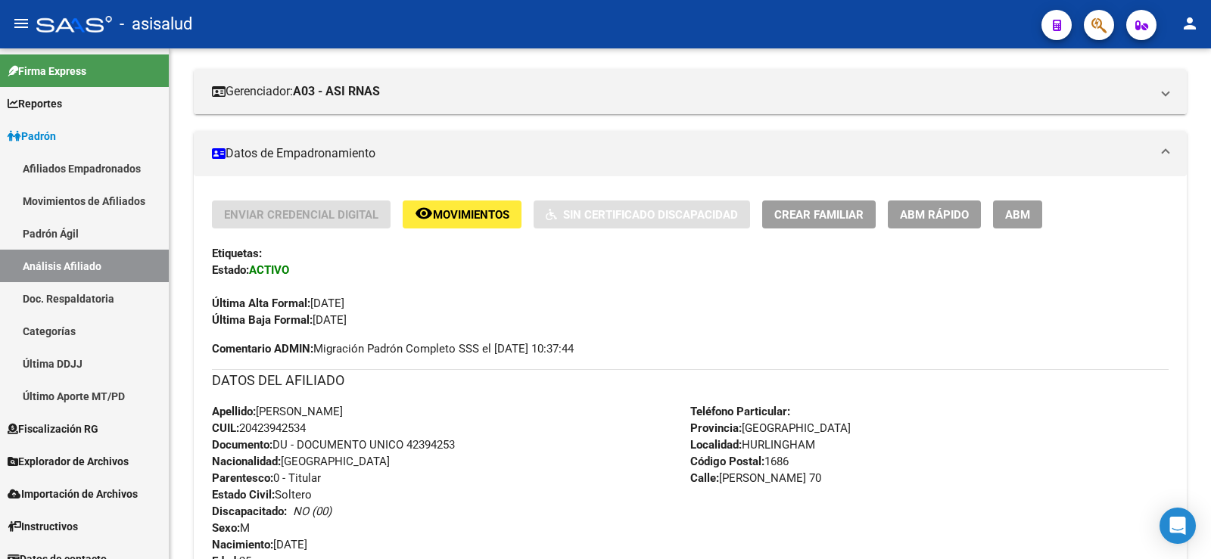
scroll to position [227, 0]
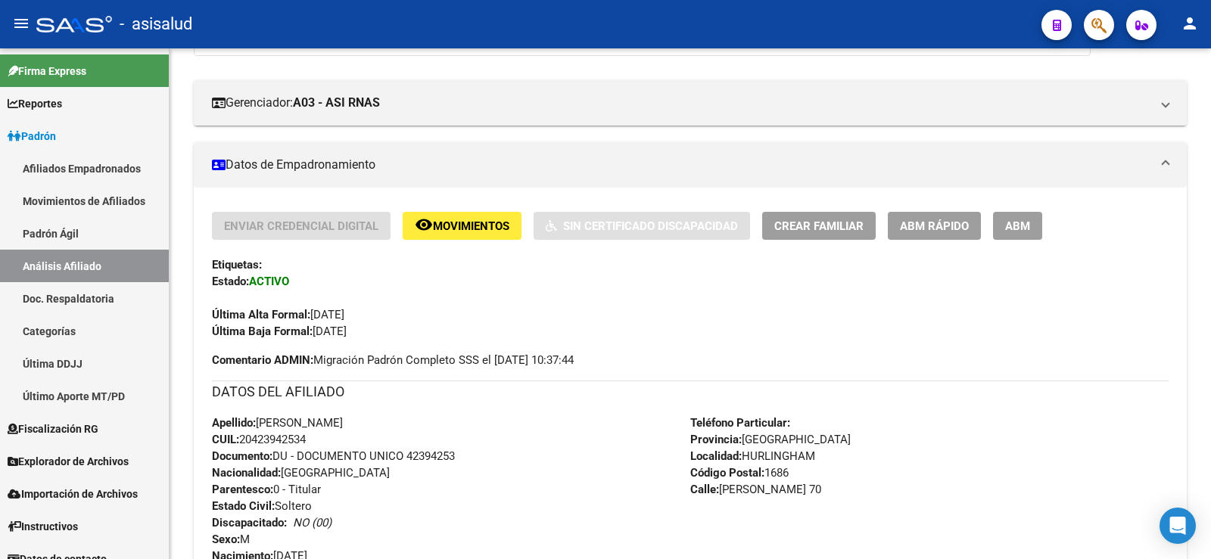
click at [936, 229] on span "ABM Rápido" at bounding box center [934, 227] width 69 height 14
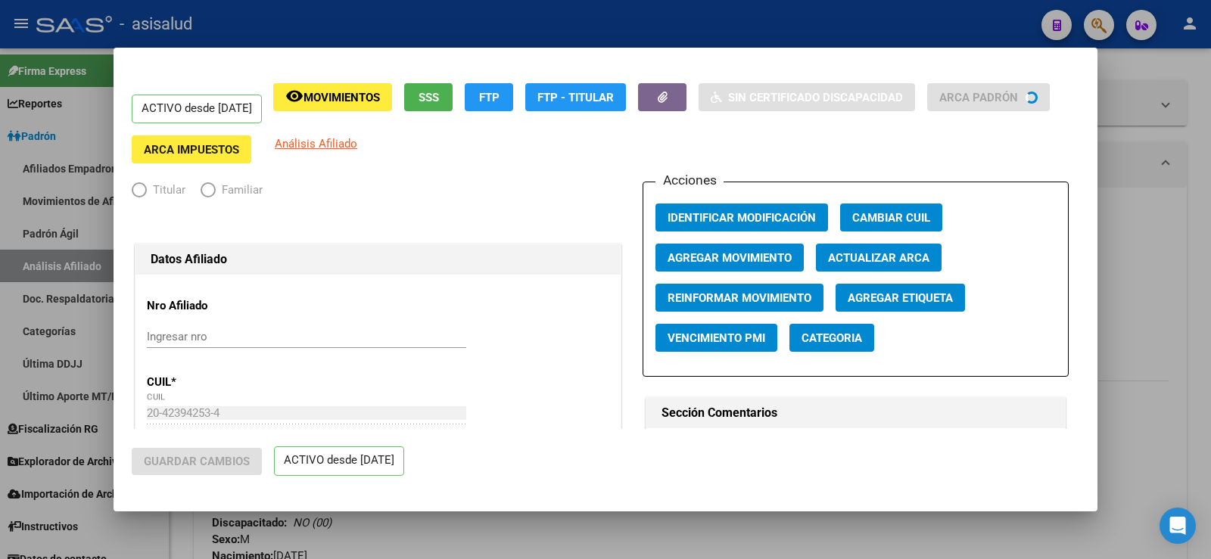
radio input "true"
type input "33-63761744-9"
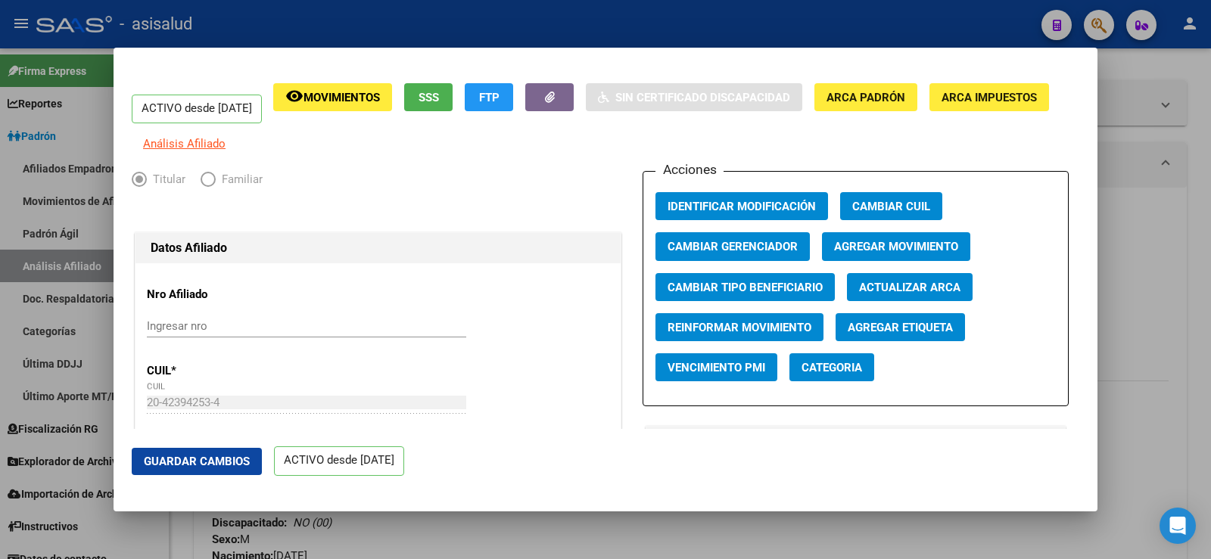
click at [882, 254] on span "Agregar Movimiento" at bounding box center [896, 248] width 124 height 14
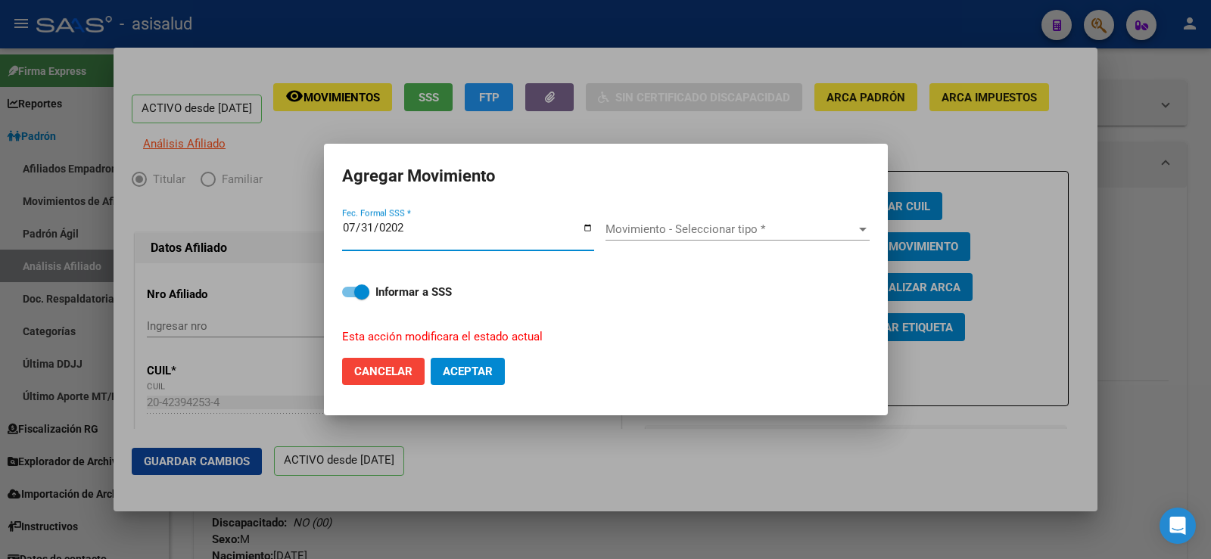
type input "[DATE]"
click at [757, 229] on span "Movimiento - Seleccionar tipo *" at bounding box center [731, 230] width 251 height 14
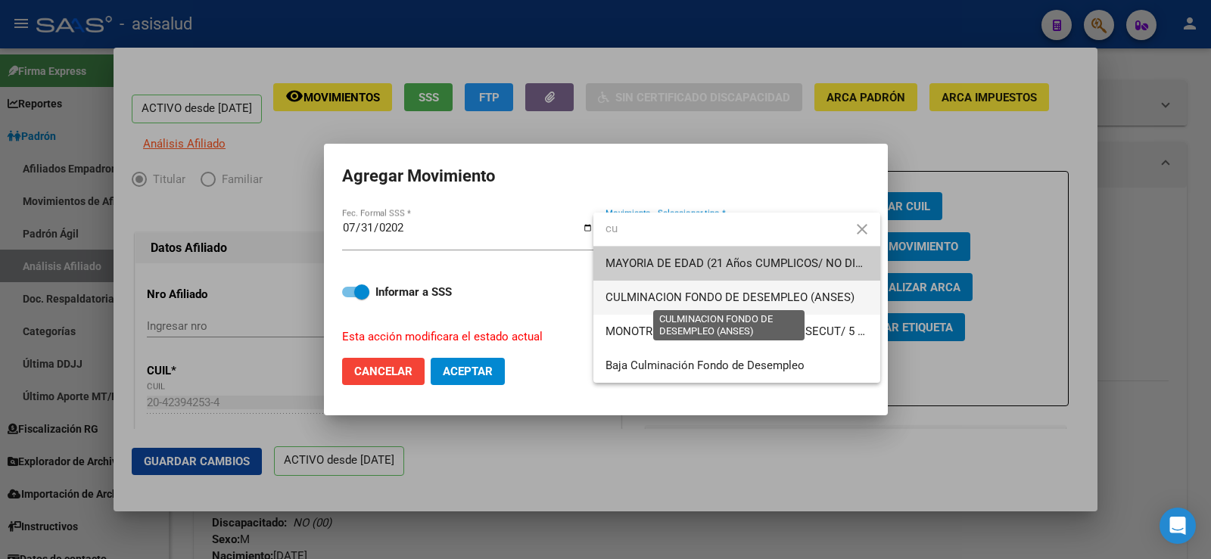
type input "cu"
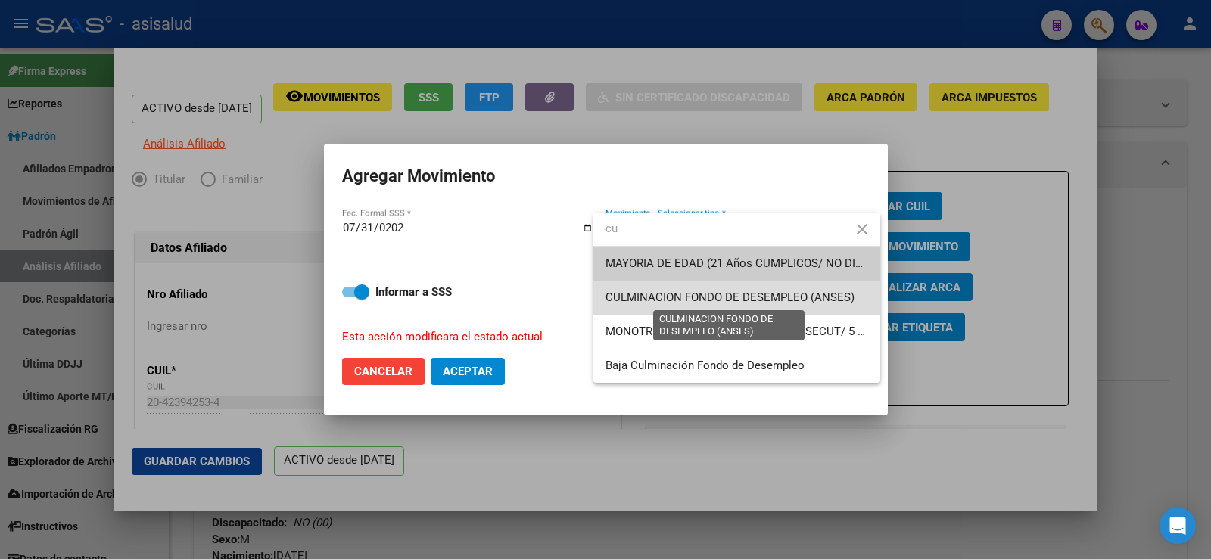
click at [745, 301] on span "CULMINACION FONDO DE DESEMPLEO (ANSES)" at bounding box center [730, 298] width 249 height 14
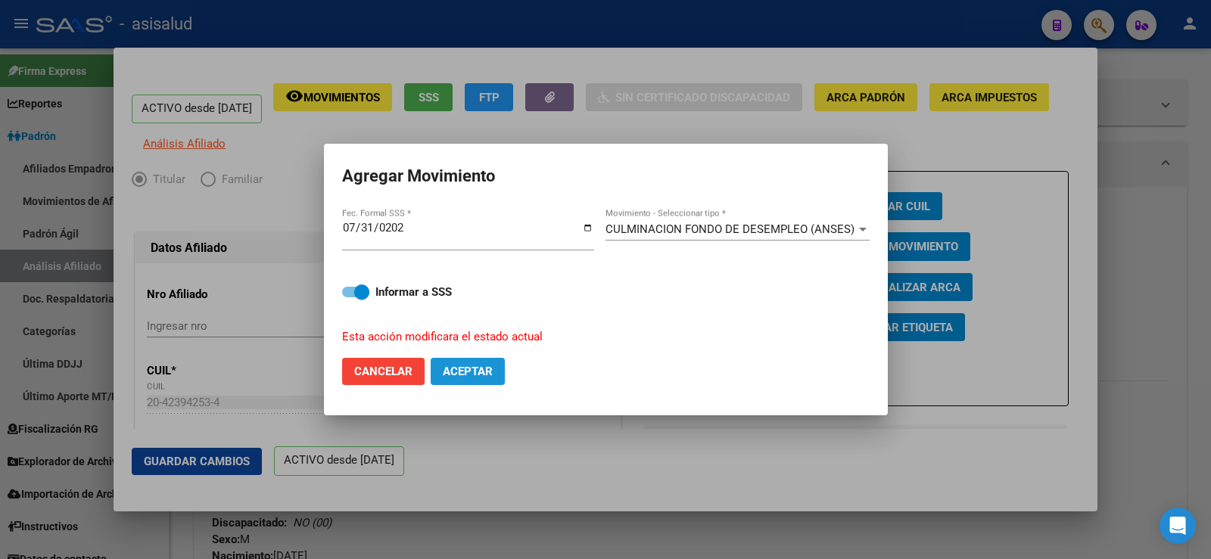
click at [470, 372] on span "Aceptar" at bounding box center [468, 372] width 50 height 14
checkbox input "false"
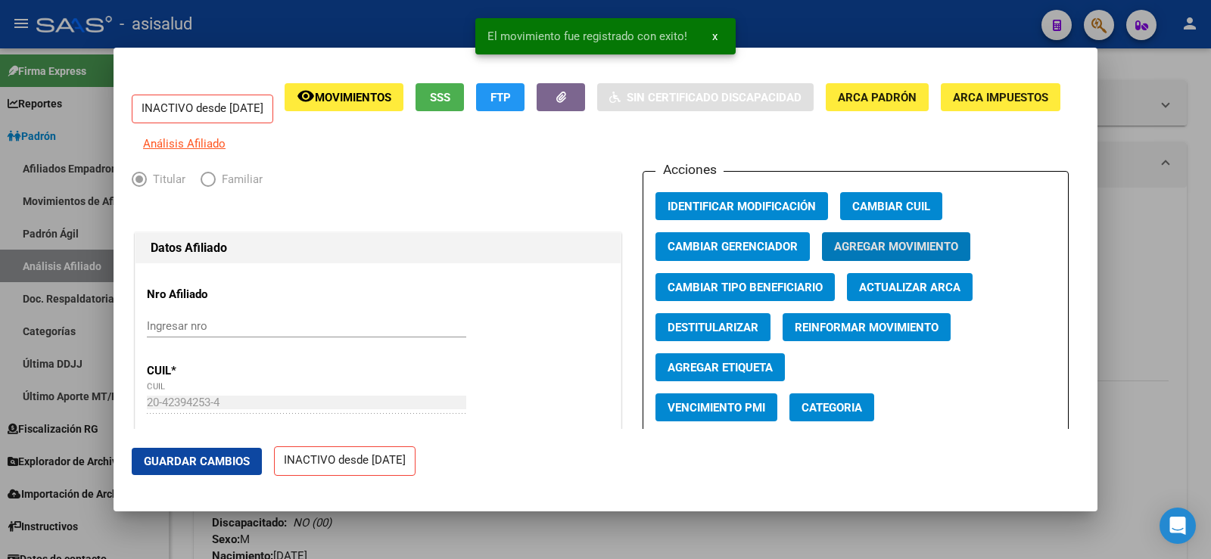
click at [198, 459] on span "Guardar Cambios" at bounding box center [197, 462] width 106 height 14
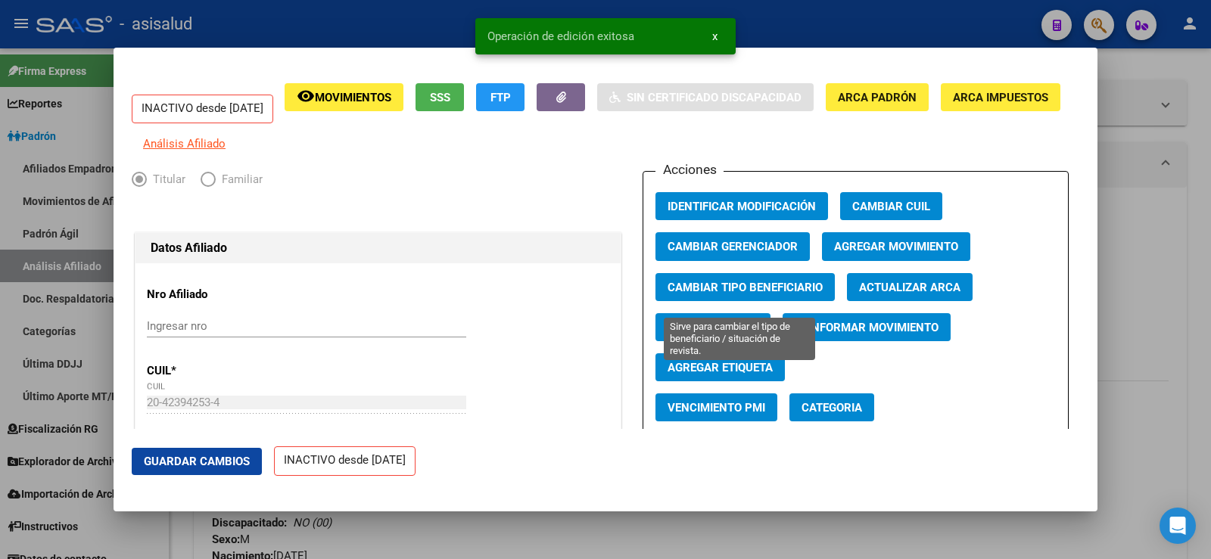
click at [800, 291] on span "Cambiar Tipo Beneficiario" at bounding box center [745, 288] width 155 height 14
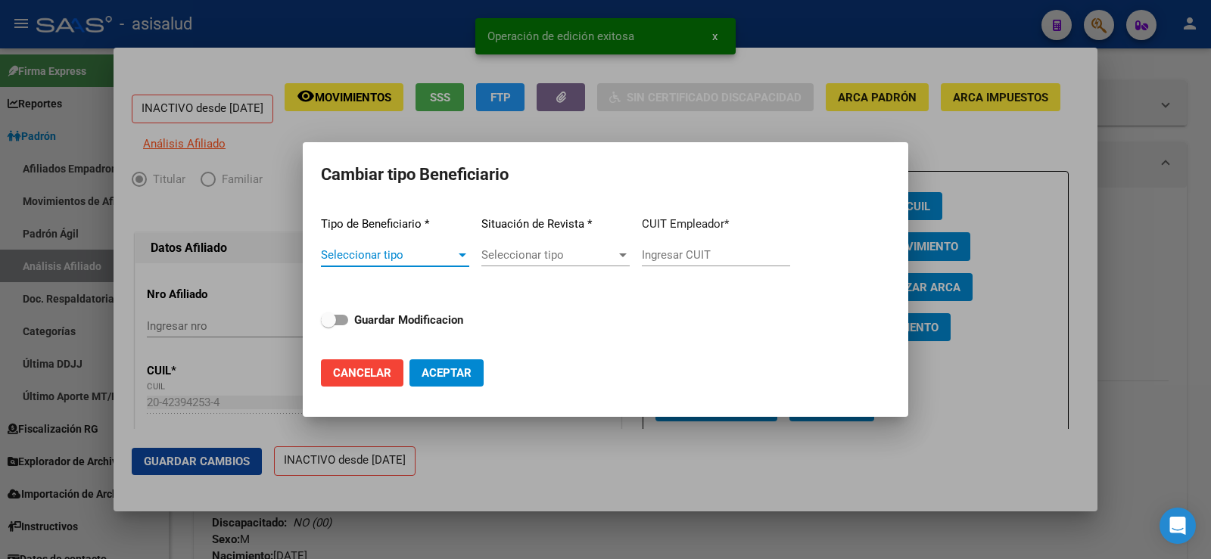
click at [453, 255] on span "Seleccionar tipo" at bounding box center [388, 255] width 135 height 14
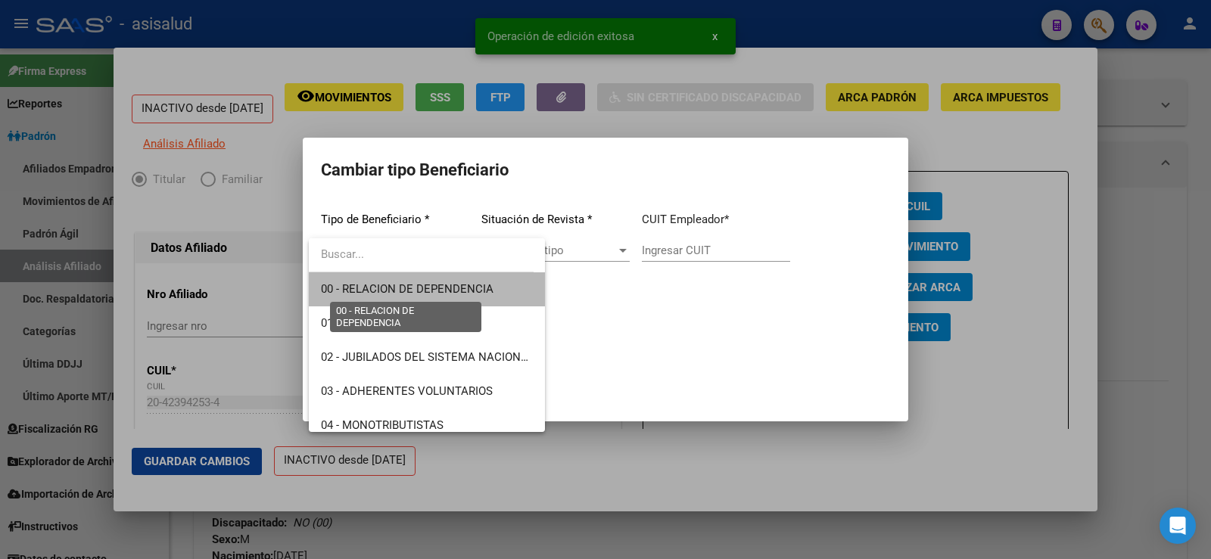
click at [434, 284] on span "00 - RELACION DE DEPENDENCIA" at bounding box center [407, 289] width 173 height 14
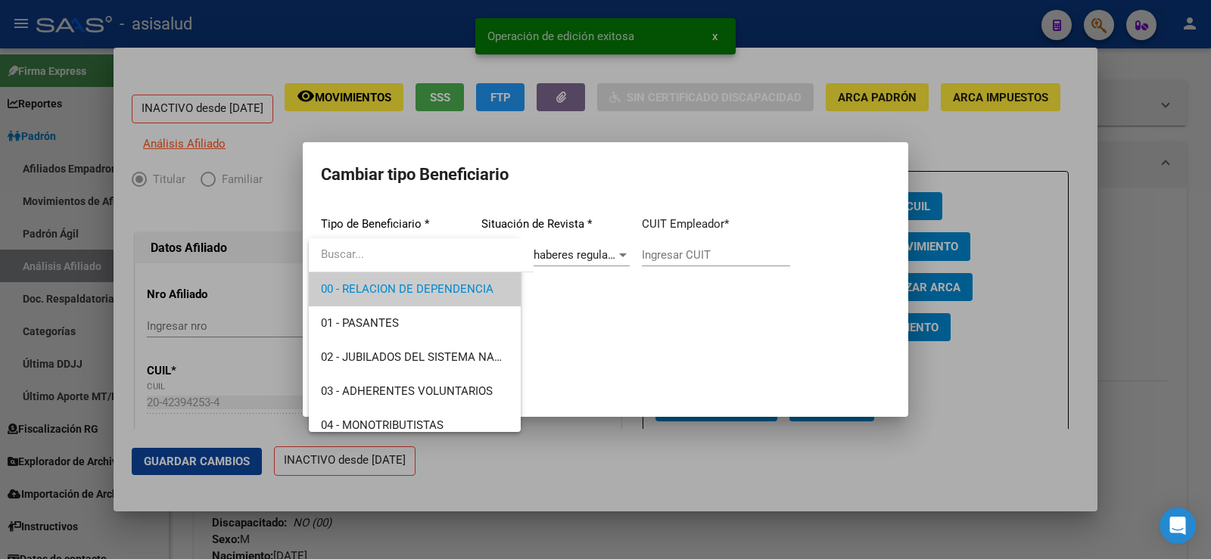
type input "30-71864644-4"
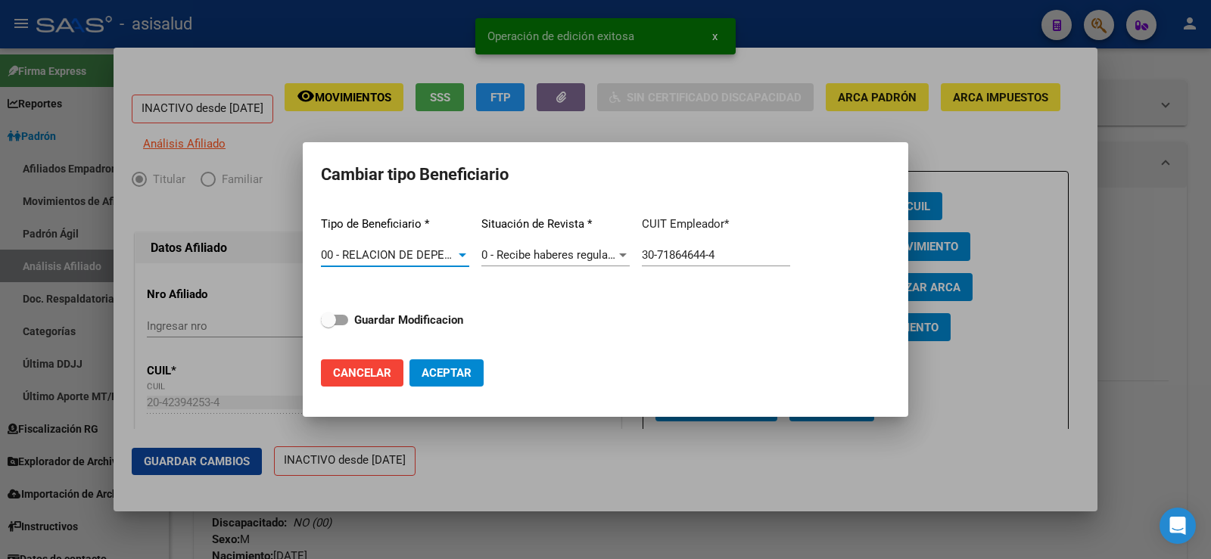
click at [342, 318] on span at bounding box center [334, 320] width 27 height 11
click at [329, 325] on input "Guardar Modificacion" at bounding box center [328, 325] width 1 height 1
checkbox input "true"
click at [466, 386] on button "Aceptar" at bounding box center [447, 373] width 74 height 27
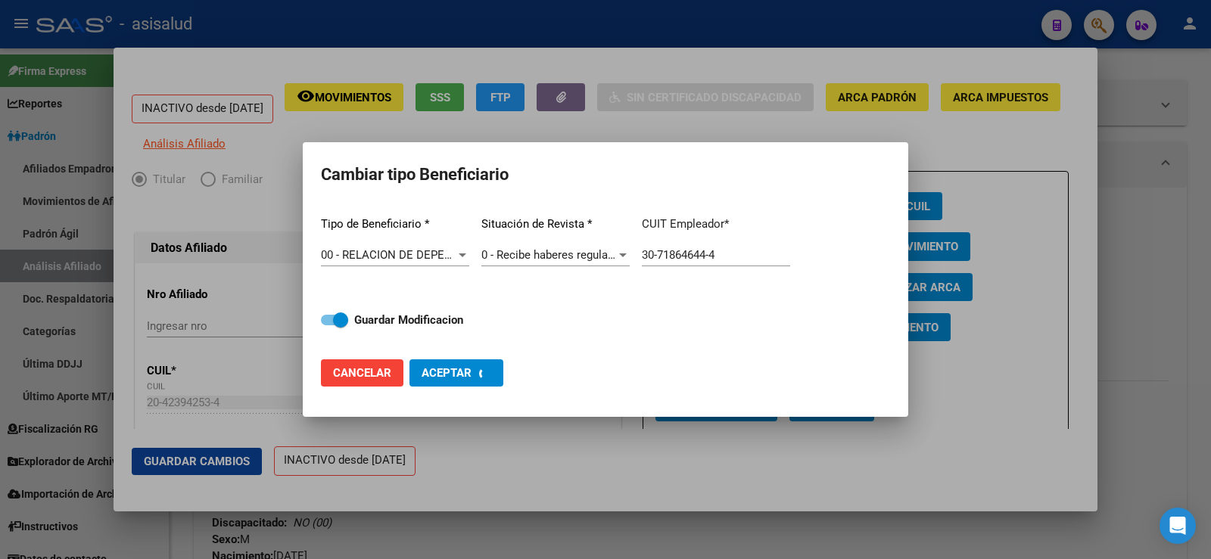
type input "30-71864644-4"
checkbox input "false"
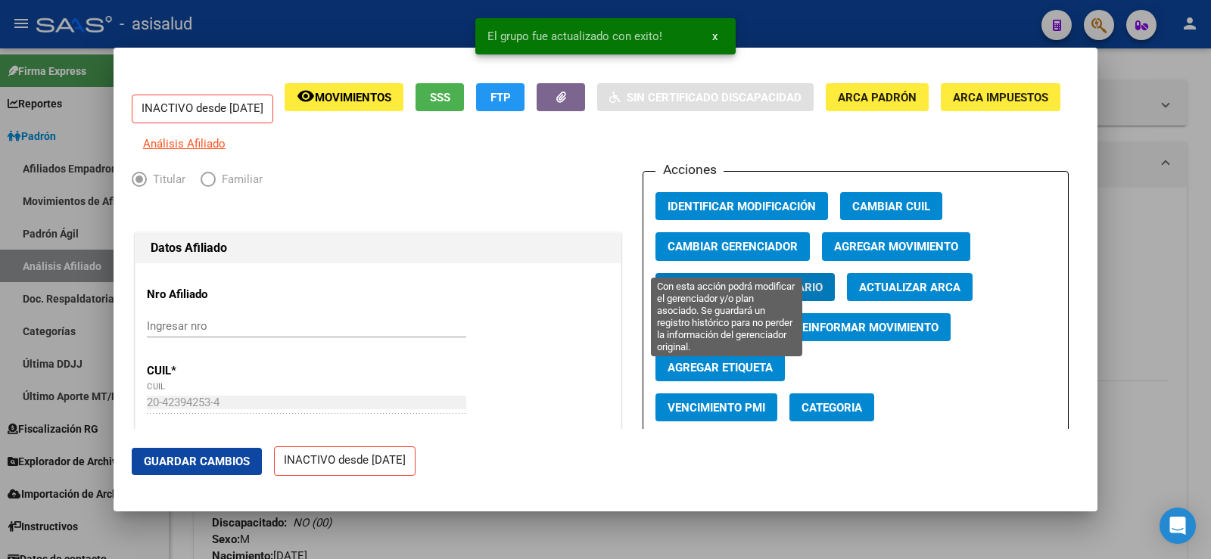
click at [734, 251] on span "Cambiar Gerenciador" at bounding box center [733, 246] width 130 height 14
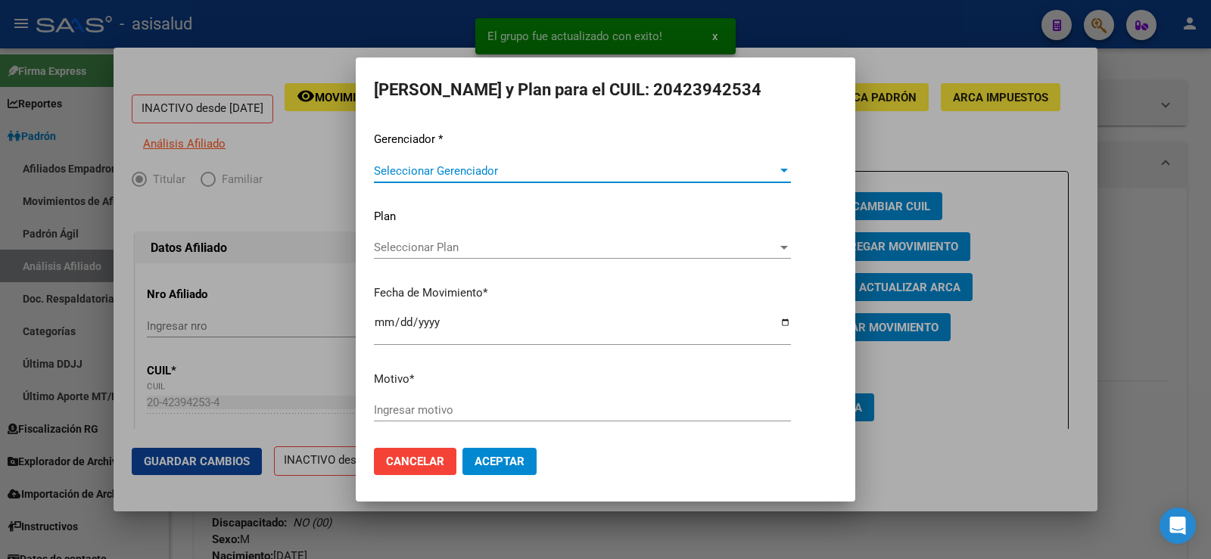
click at [414, 462] on button "Cancelar" at bounding box center [415, 461] width 83 height 27
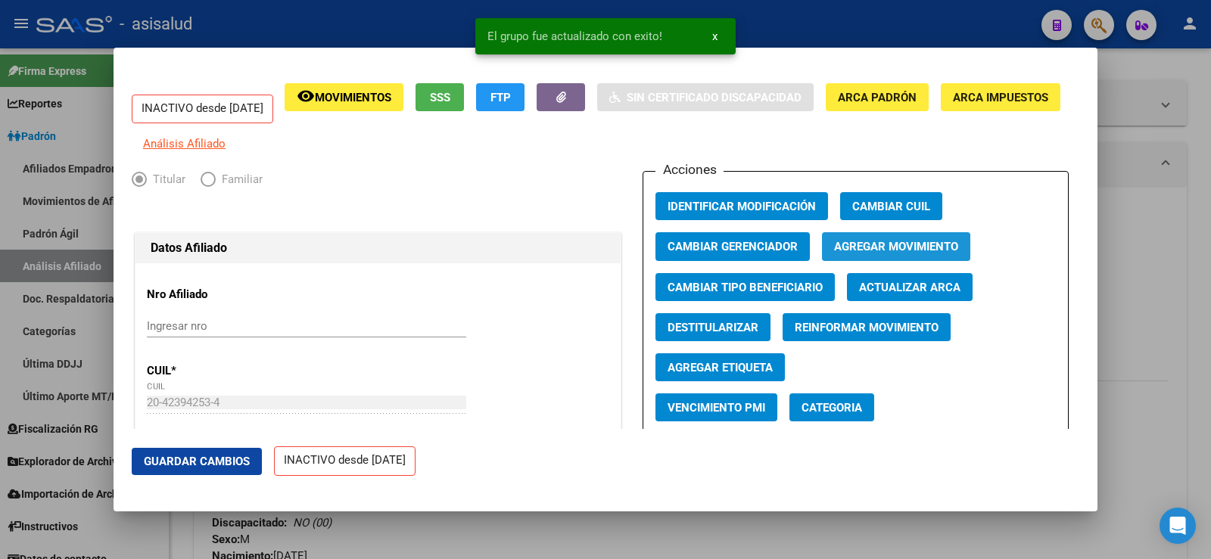
click at [839, 254] on span "Agregar Movimiento" at bounding box center [896, 248] width 124 height 14
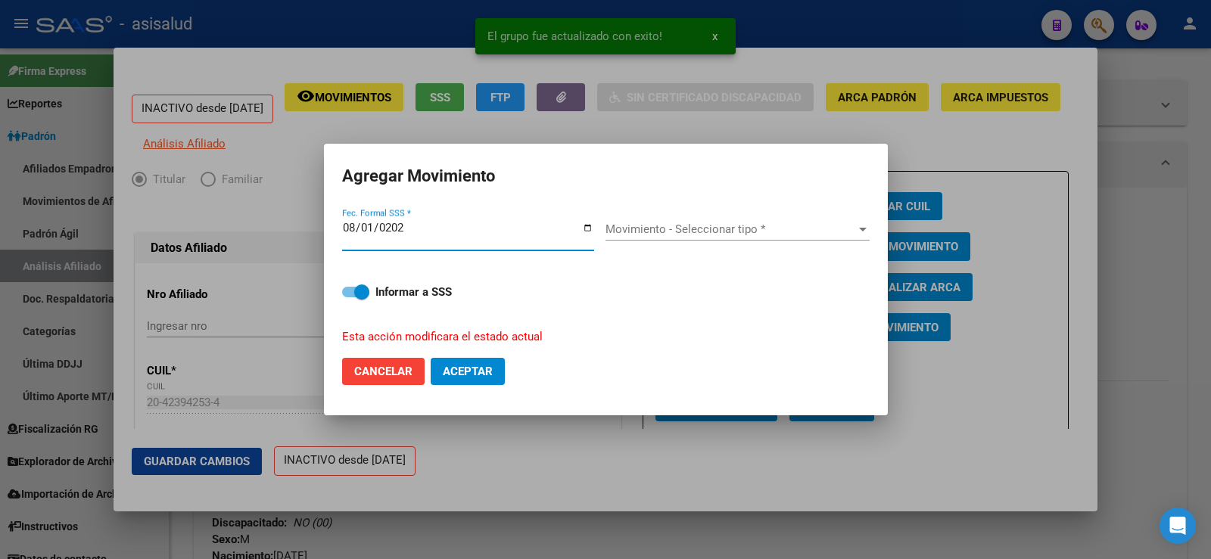
type input "[DATE]"
click at [803, 235] on span "Movimiento - Seleccionar tipo *" at bounding box center [731, 230] width 251 height 14
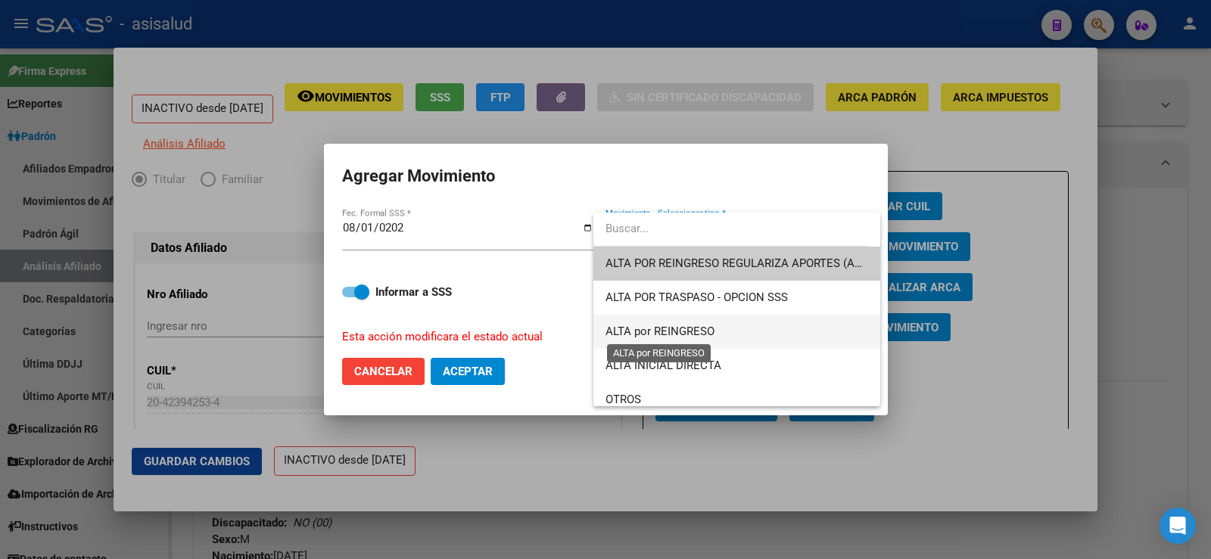
click at [681, 329] on span "ALTA por REINGRESO" at bounding box center [660, 332] width 109 height 14
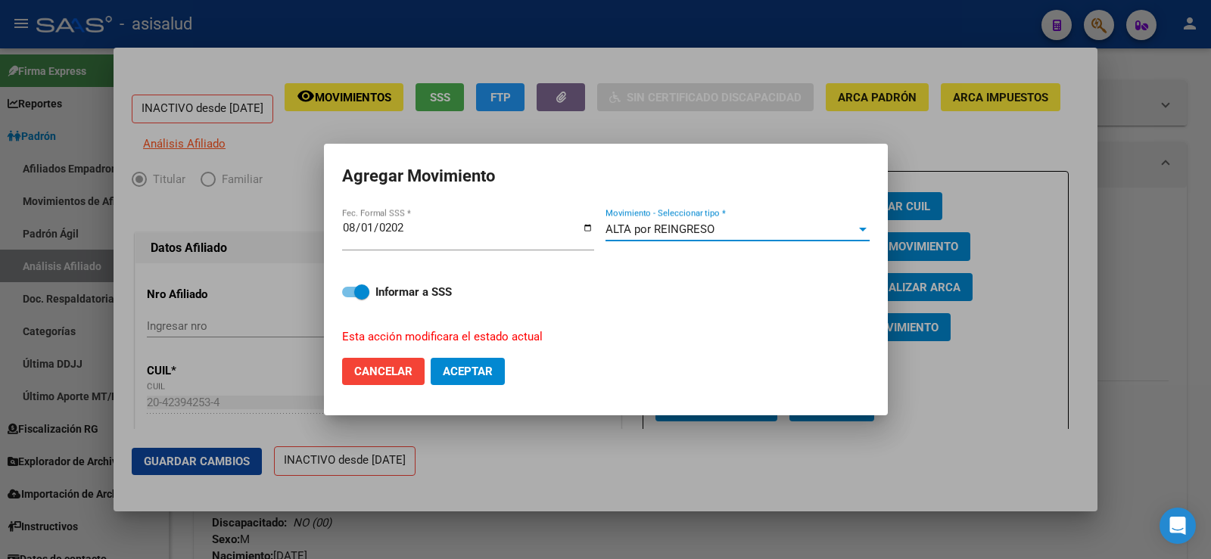
click at [462, 367] on span "Aceptar" at bounding box center [468, 372] width 50 height 14
checkbox input "false"
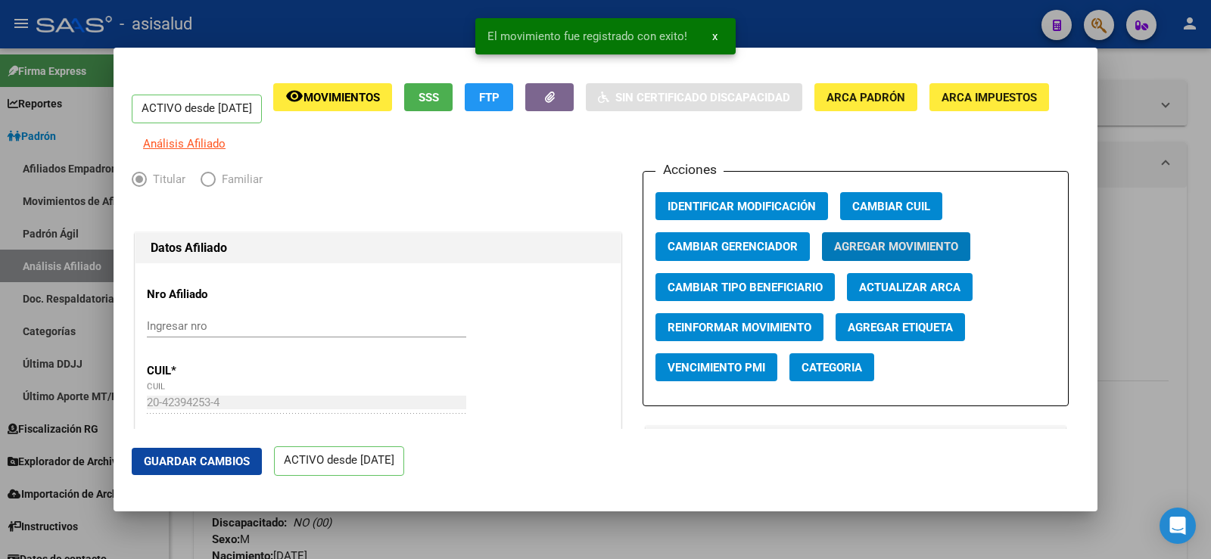
click at [239, 463] on span "Guardar Cambios" at bounding box center [197, 462] width 106 height 14
click at [1205, 151] on div at bounding box center [605, 279] width 1211 height 559
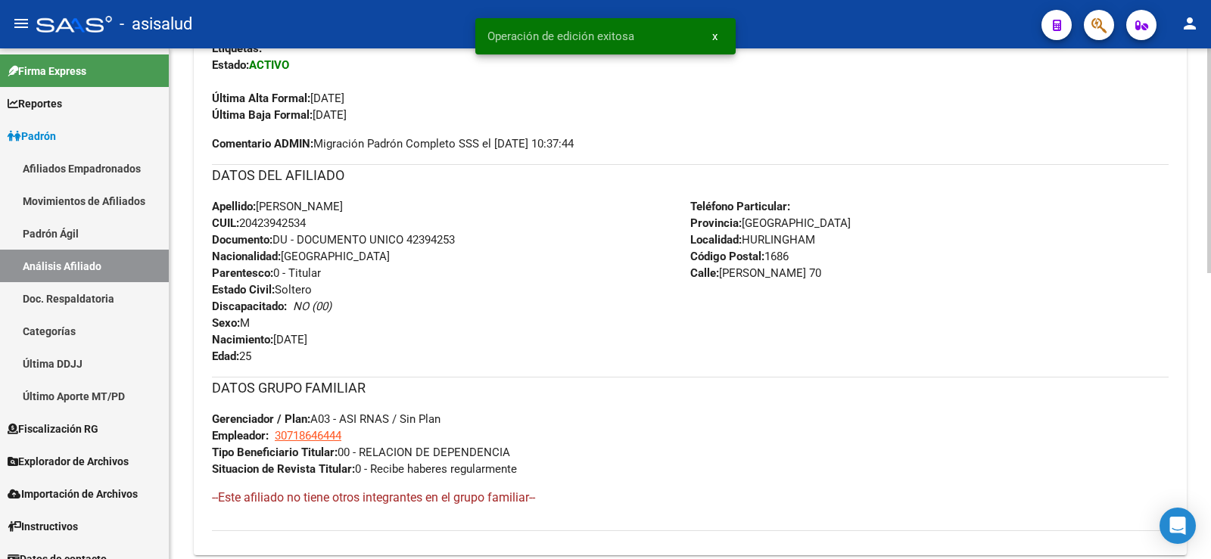
scroll to position [454, 0]
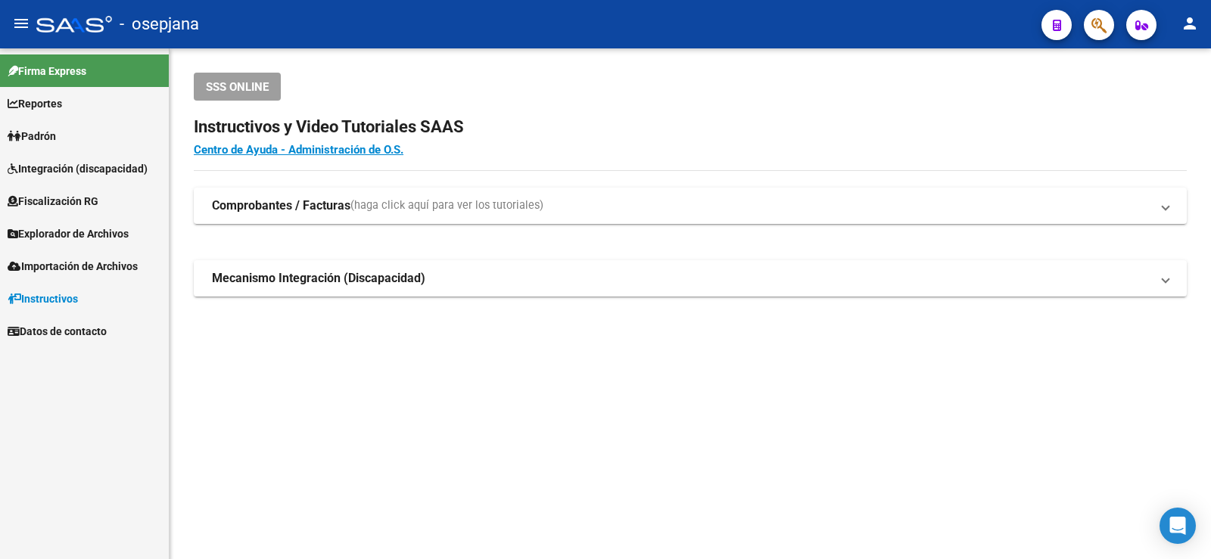
click at [49, 128] on span "Padrón" at bounding box center [32, 136] width 48 height 17
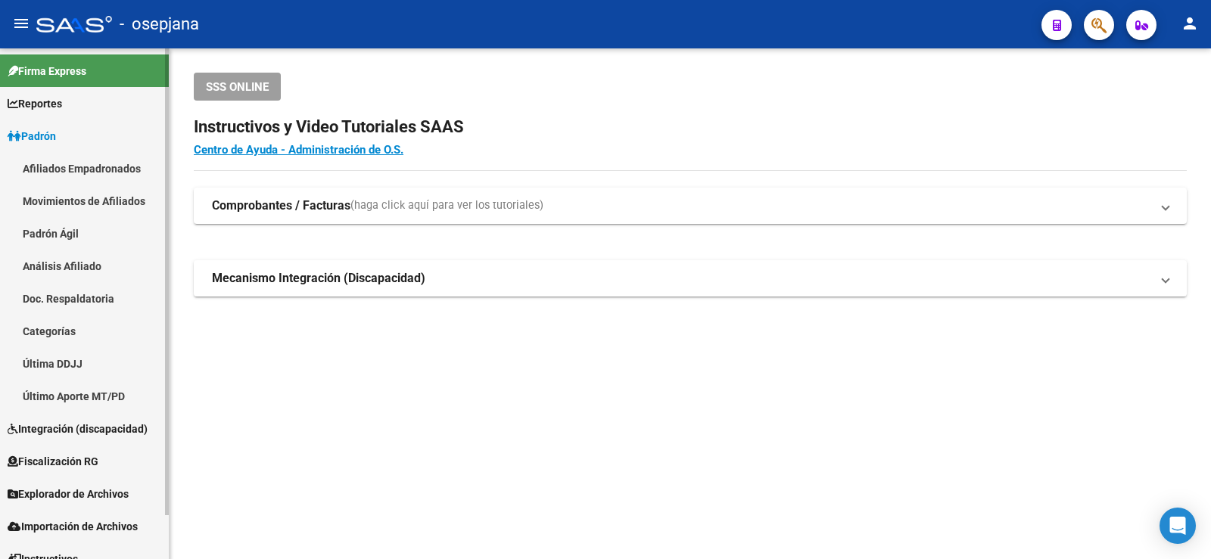
click at [73, 269] on link "Análisis Afiliado" at bounding box center [84, 266] width 169 height 33
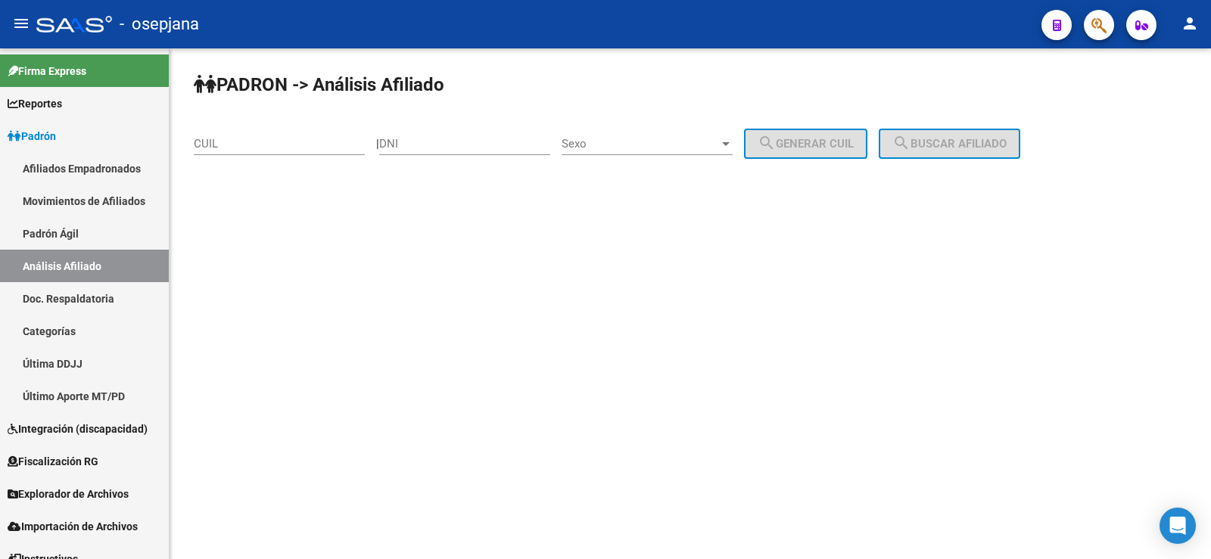
click at [244, 147] on input "CUIL" at bounding box center [279, 144] width 171 height 14
paste input "20-32422448-4"
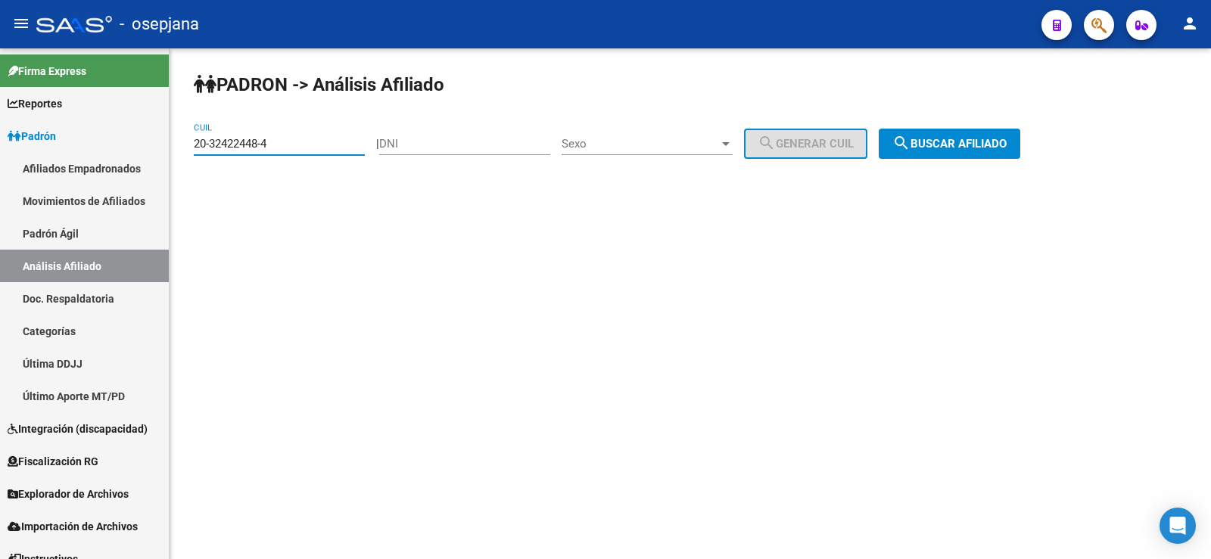
type input "20-32422448-4"
click at [1007, 141] on span "search Buscar afiliado" at bounding box center [949, 144] width 114 height 14
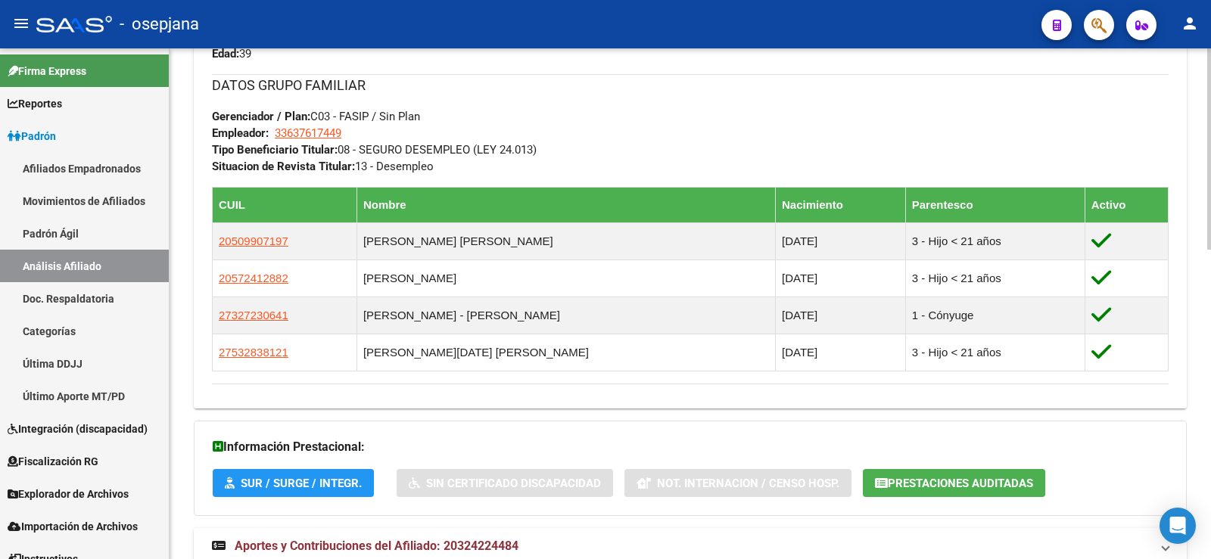
scroll to position [788, 0]
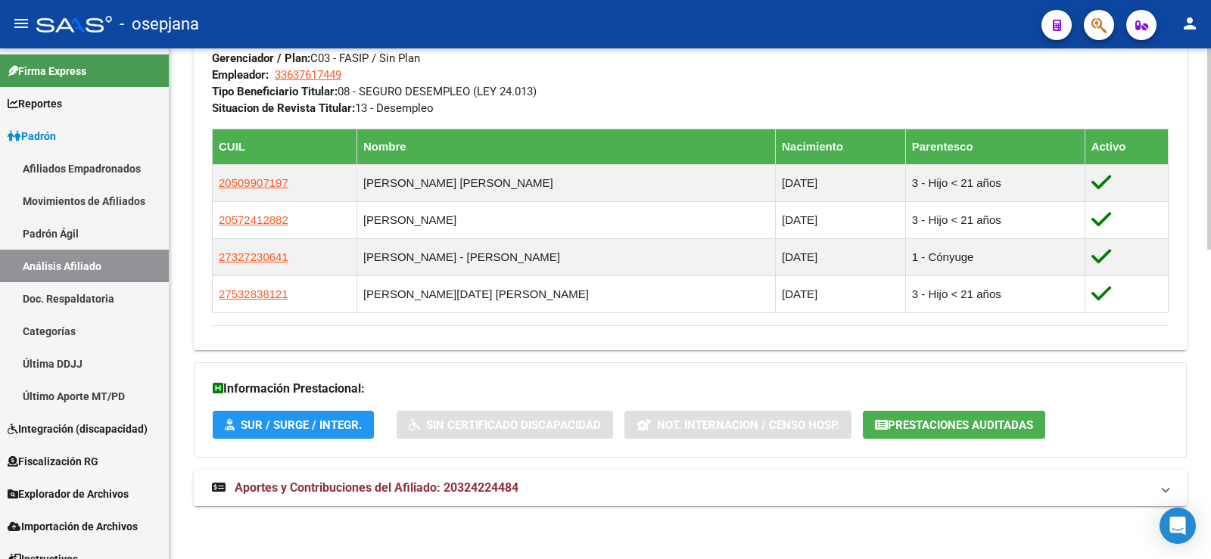
click at [447, 496] on strong "Aportes y Contribuciones del Afiliado: 20324224484" at bounding box center [365, 488] width 307 height 17
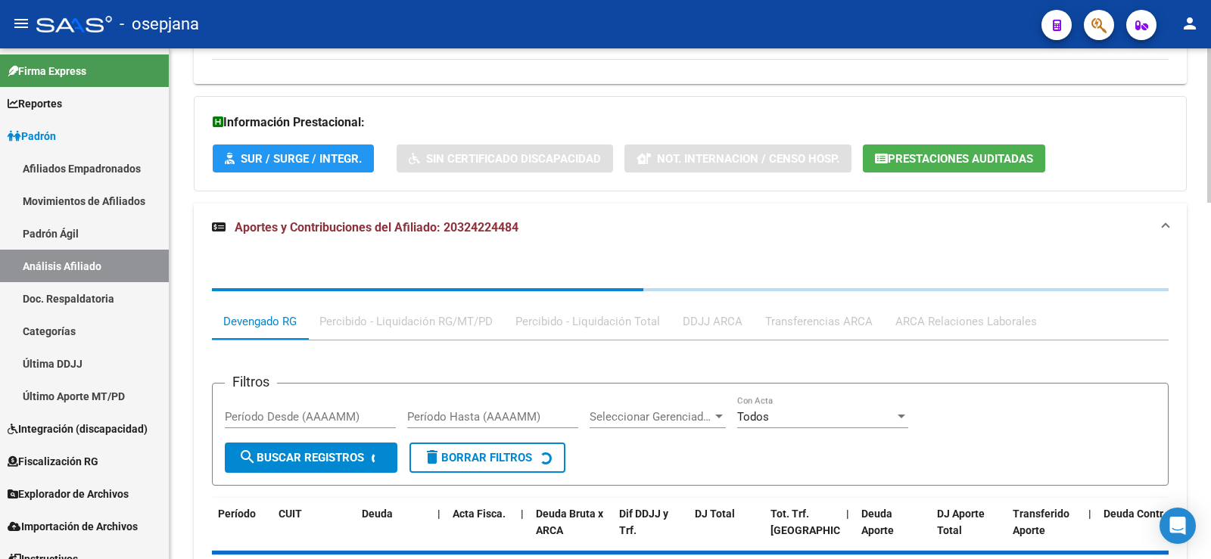
scroll to position [1178, 0]
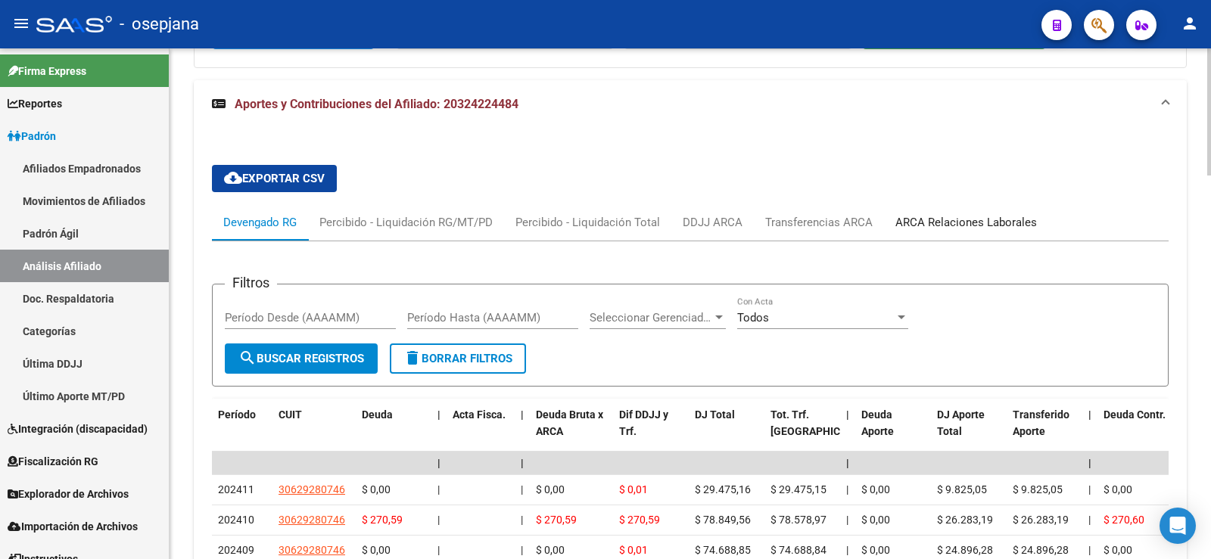
click at [929, 218] on div "ARCA Relaciones Laborales" at bounding box center [966, 222] width 142 height 17
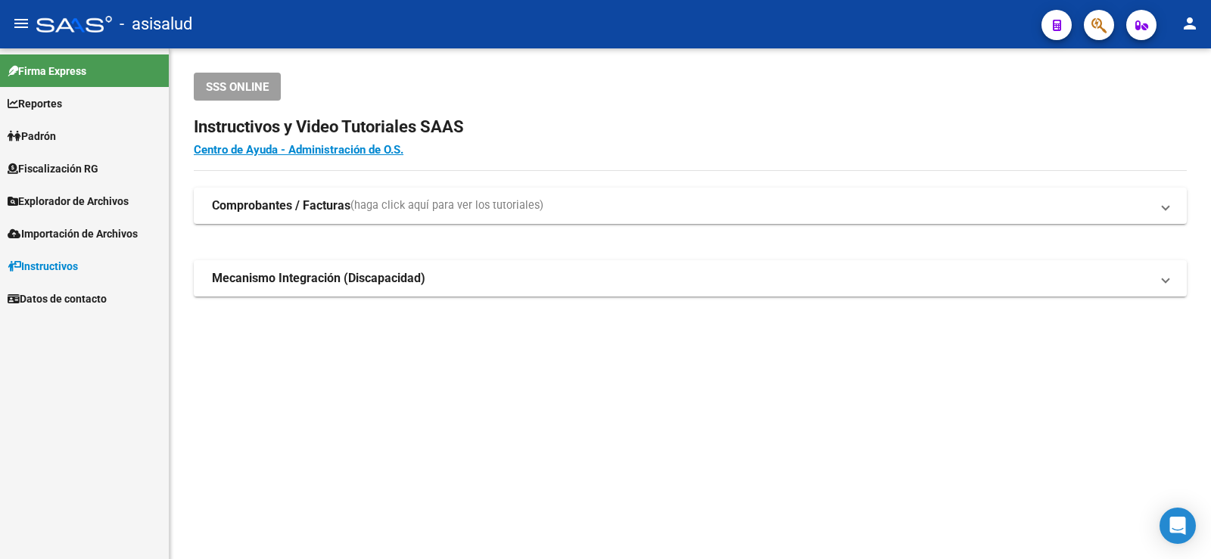
click at [73, 128] on link "Padrón" at bounding box center [84, 136] width 169 height 33
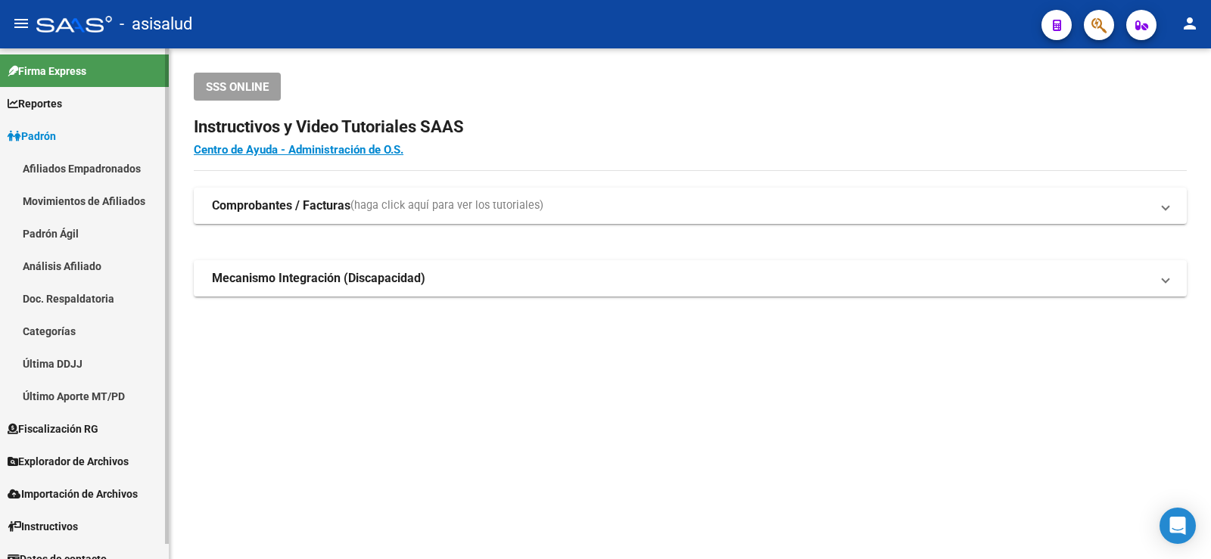
click at [67, 277] on link "Análisis Afiliado" at bounding box center [84, 266] width 169 height 33
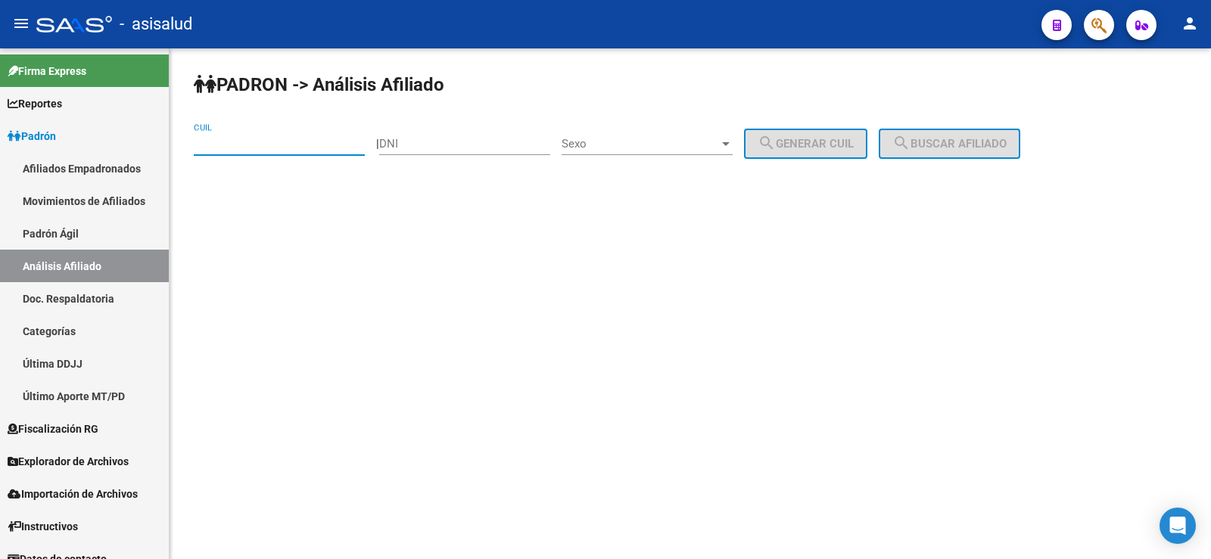
click at [230, 141] on input "CUIL" at bounding box center [279, 144] width 171 height 14
paste input "20-32422448-4"
type input "20-32422448-4"
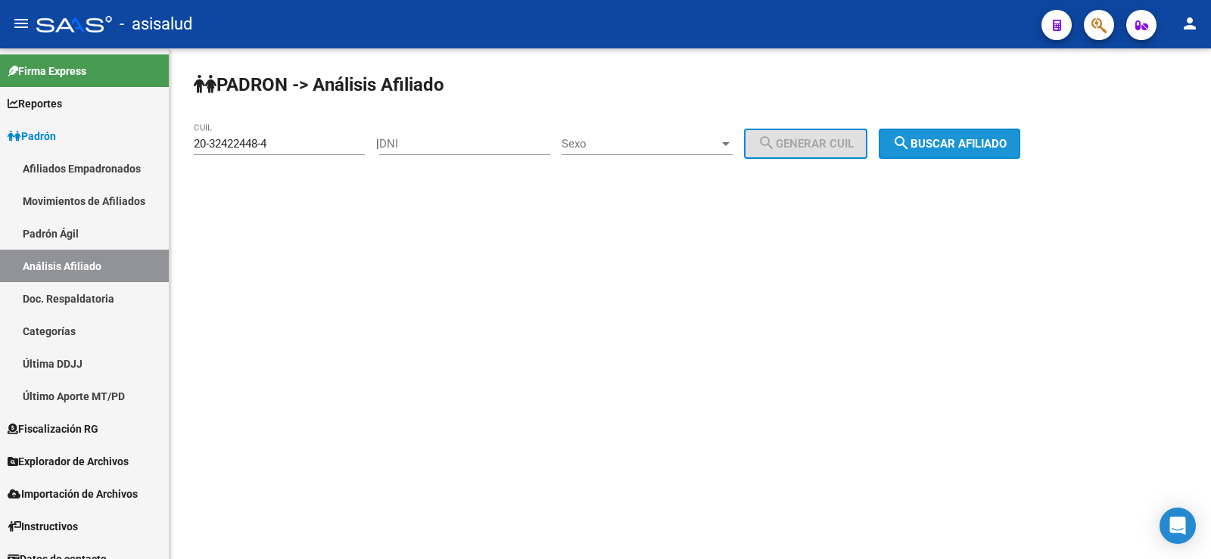
click at [983, 143] on span "search Buscar afiliado" at bounding box center [949, 144] width 114 height 14
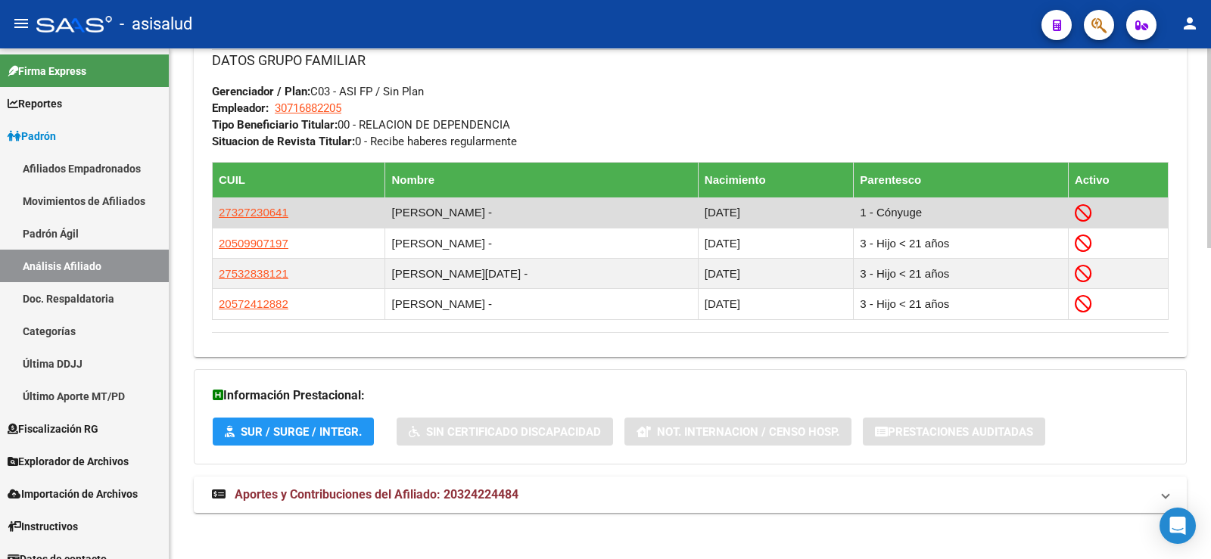
scroll to position [795, 0]
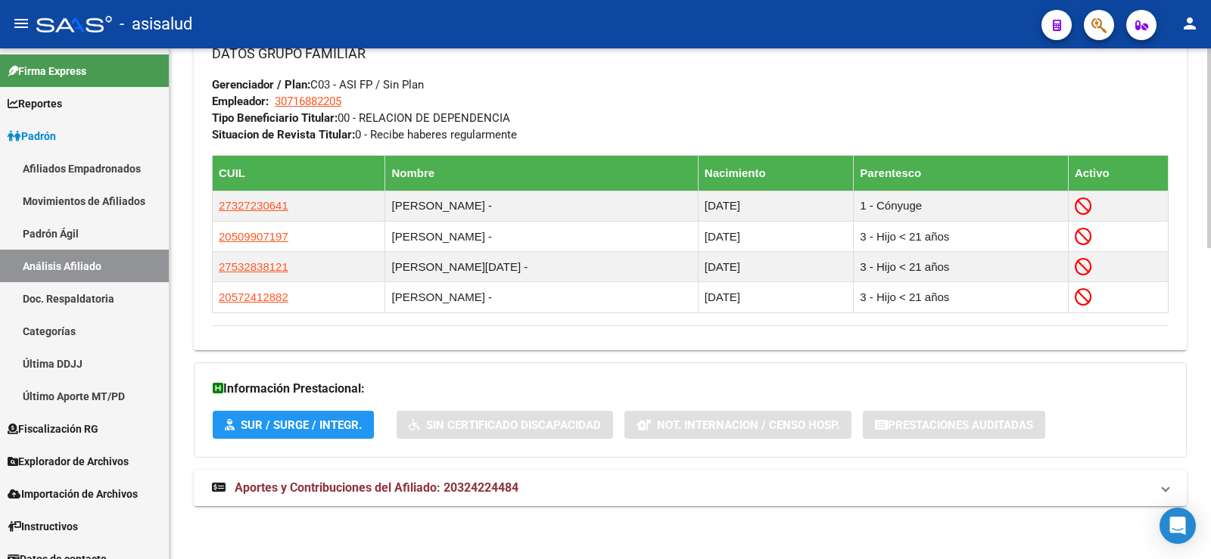
click at [490, 489] on span "Aportes y Contribuciones del Afiliado: 20324224484" at bounding box center [377, 488] width 284 height 14
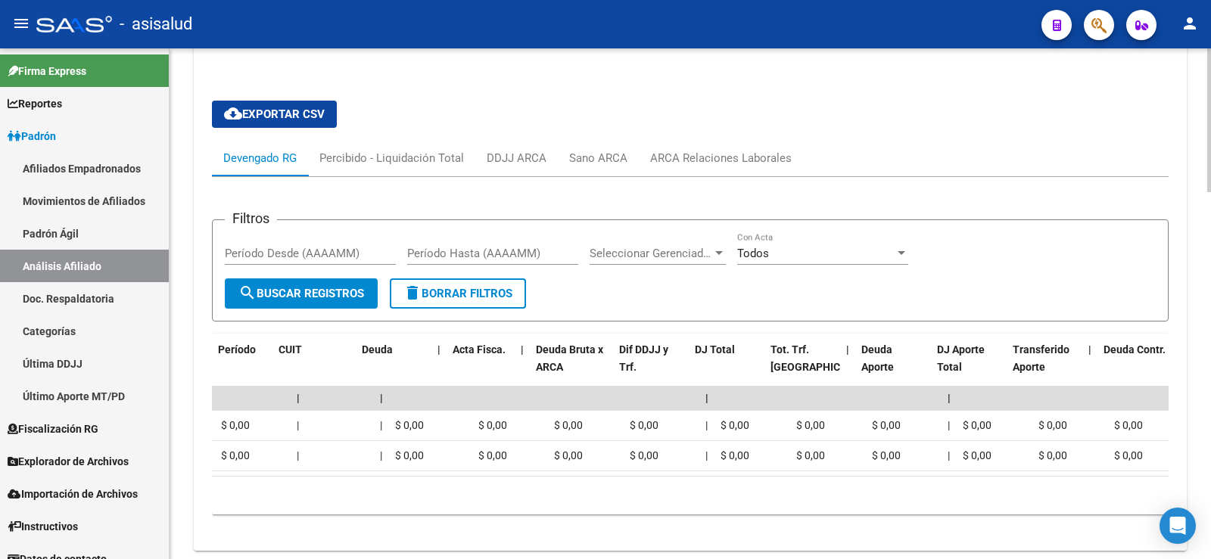
scroll to position [0, 0]
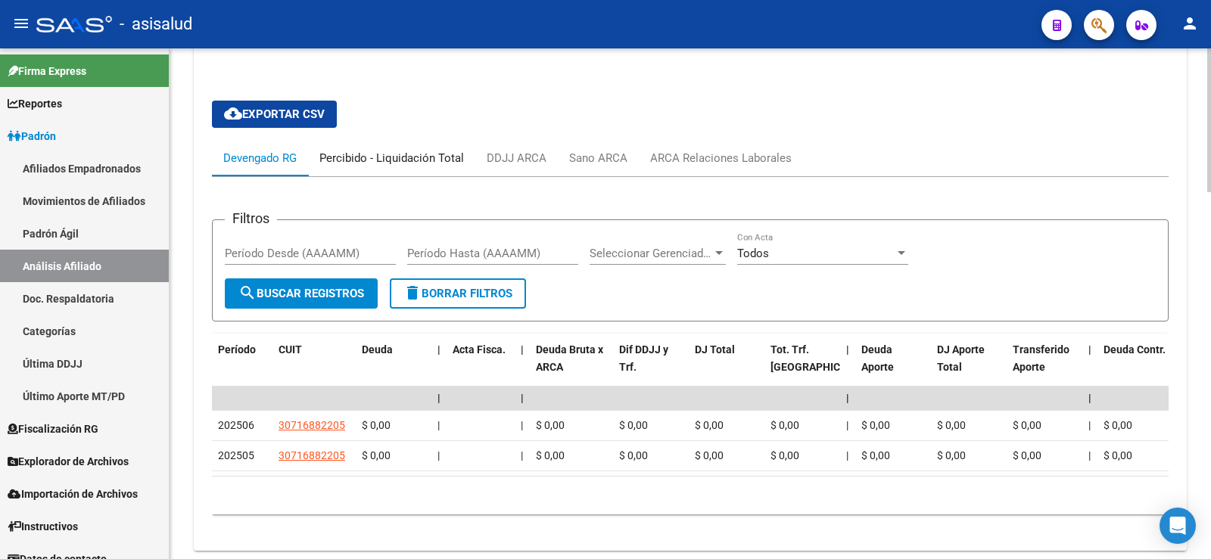
click at [434, 157] on div "Percibido - Liquidación Total" at bounding box center [391, 158] width 145 height 17
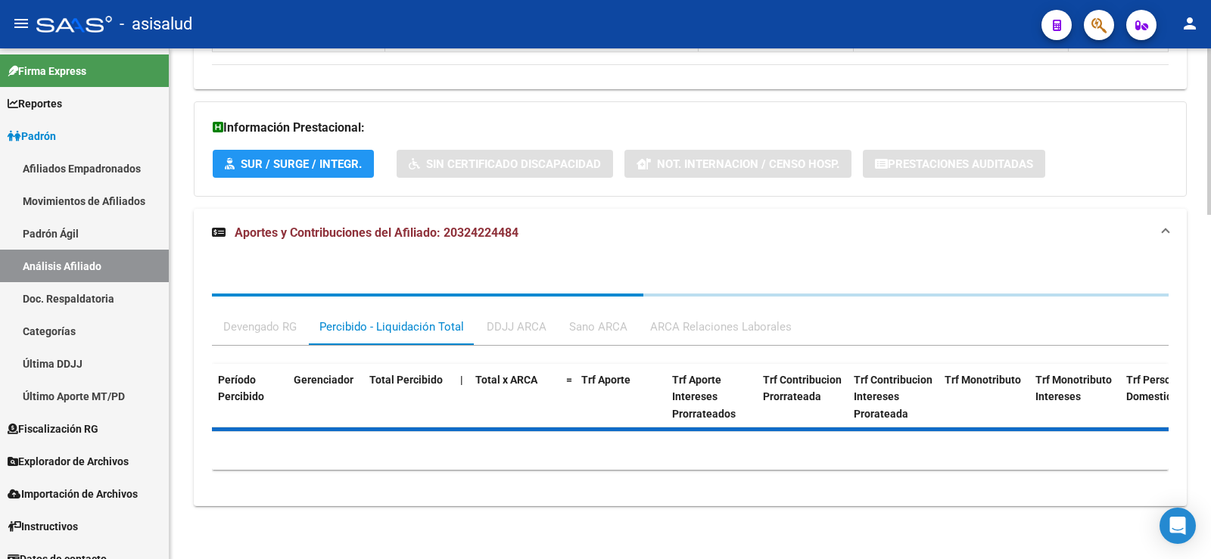
scroll to position [1140, 0]
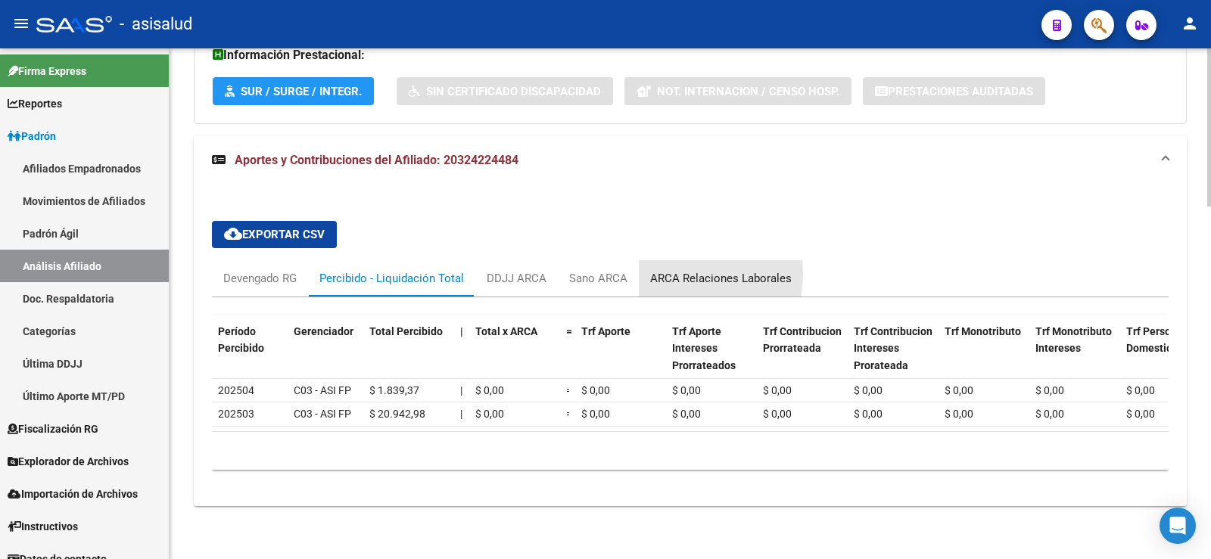
click at [674, 270] on div "ARCA Relaciones Laborales" at bounding box center [721, 278] width 142 height 17
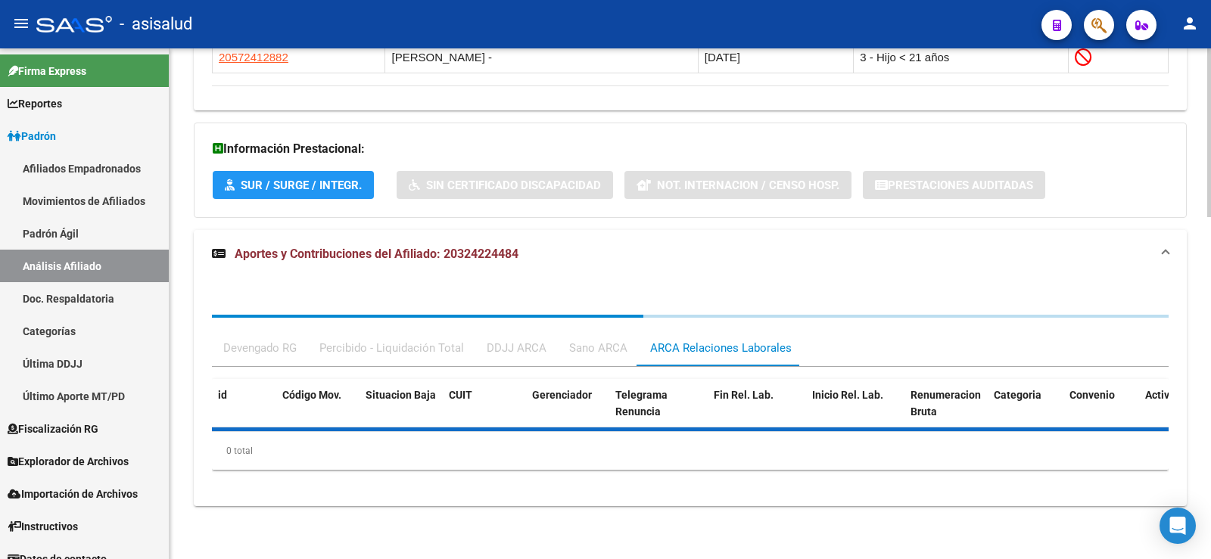
scroll to position [1109, 0]
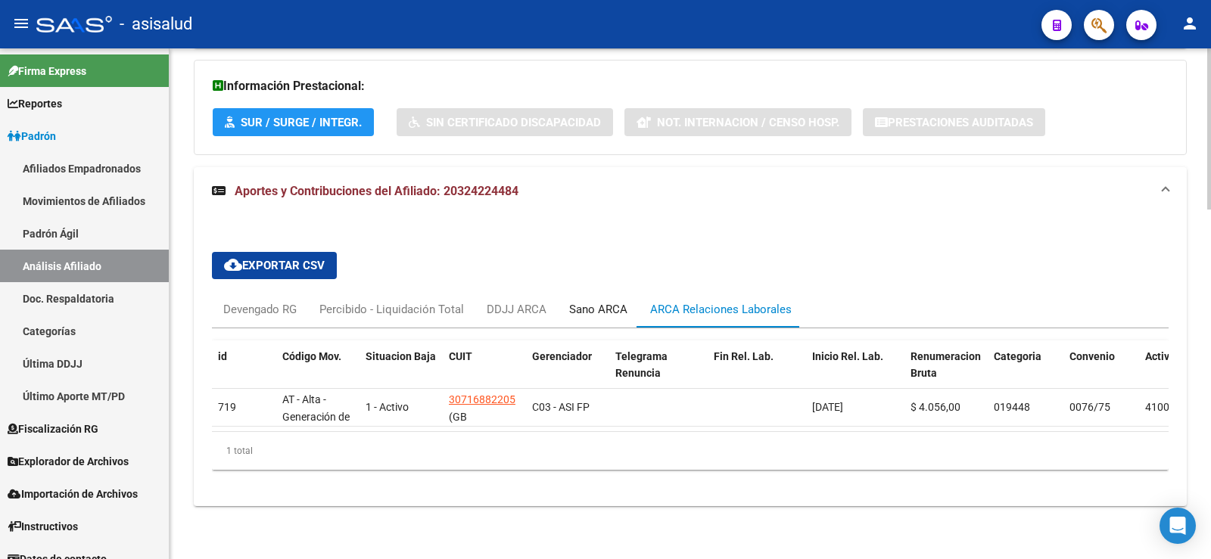
click at [587, 301] on div "Sano ARCA" at bounding box center [598, 309] width 58 height 17
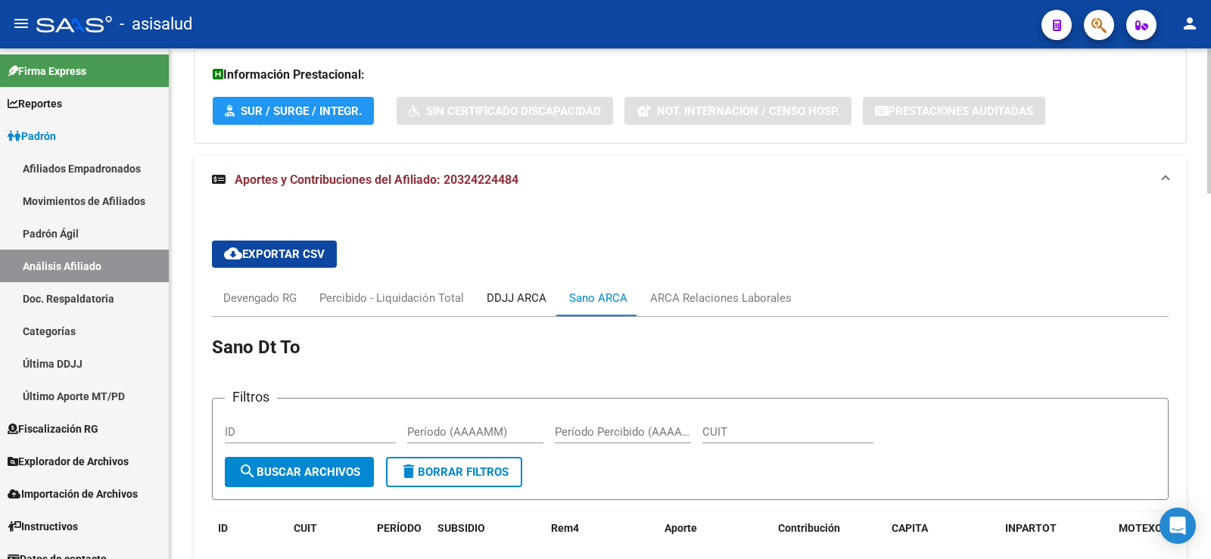
click at [514, 285] on div "DDJJ ARCA" at bounding box center [516, 298] width 83 height 36
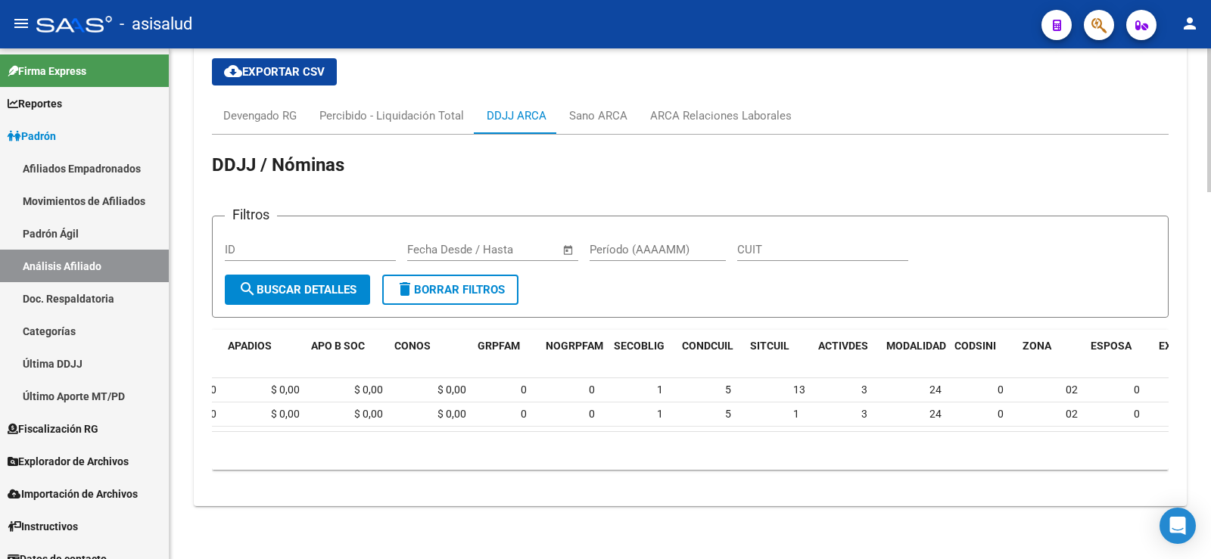
scroll to position [0, 777]
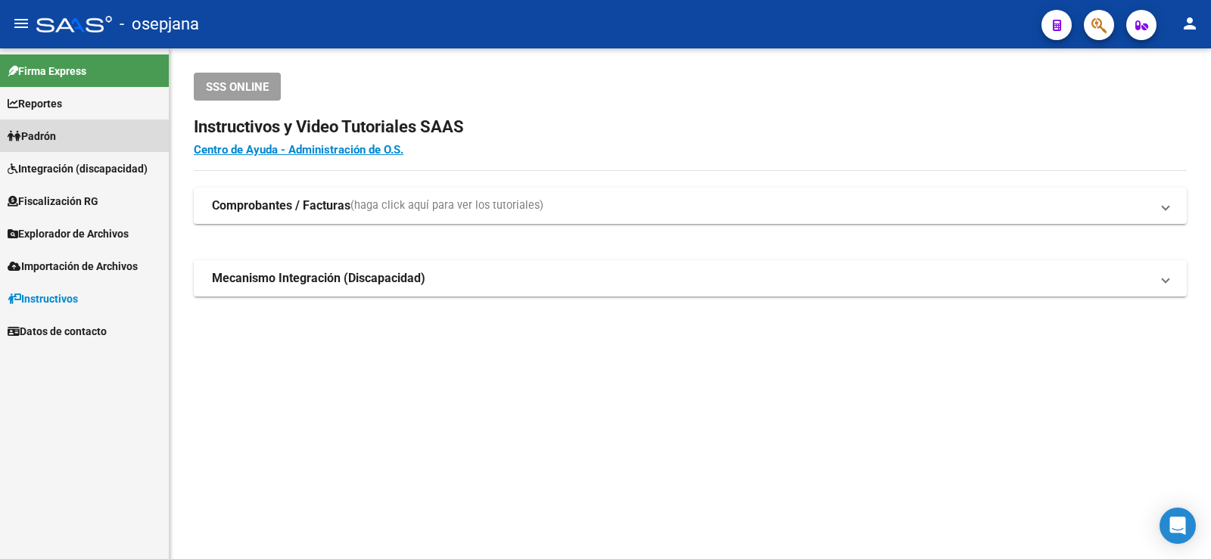
click at [38, 140] on span "Padrón" at bounding box center [32, 136] width 48 height 17
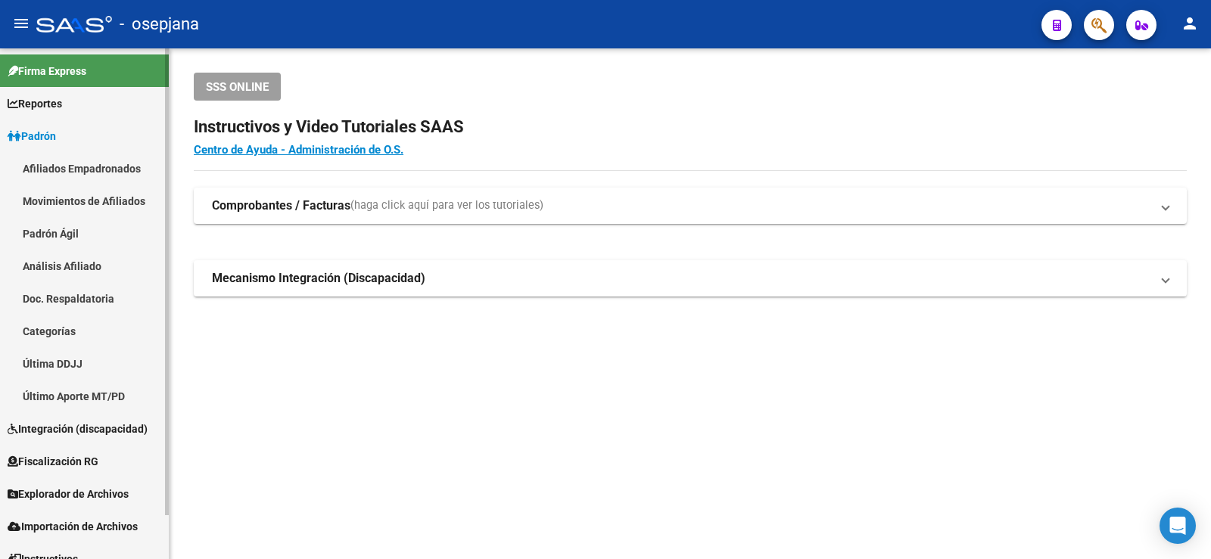
click at [79, 272] on link "Análisis Afiliado" at bounding box center [84, 266] width 169 height 33
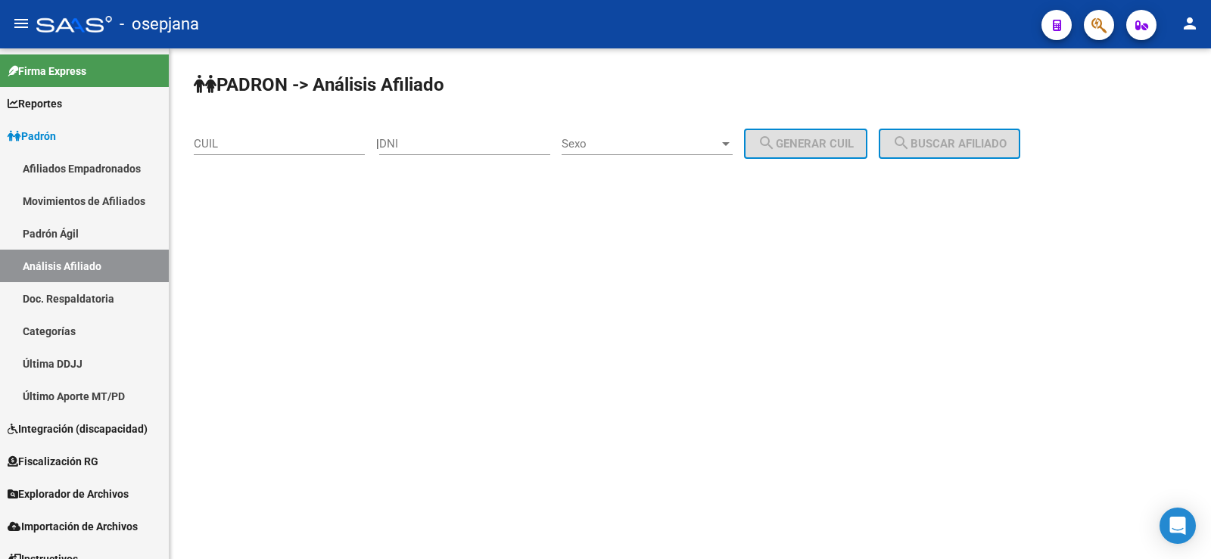
click at [219, 121] on div "PADRON -> Análisis Afiliado CUIL | DNI Sexo Sexo search Generar CUIL search Bus…" at bounding box center [691, 127] width 1042 height 159
click at [223, 142] on input "CUIL" at bounding box center [279, 144] width 171 height 14
paste input "20-29094437-7"
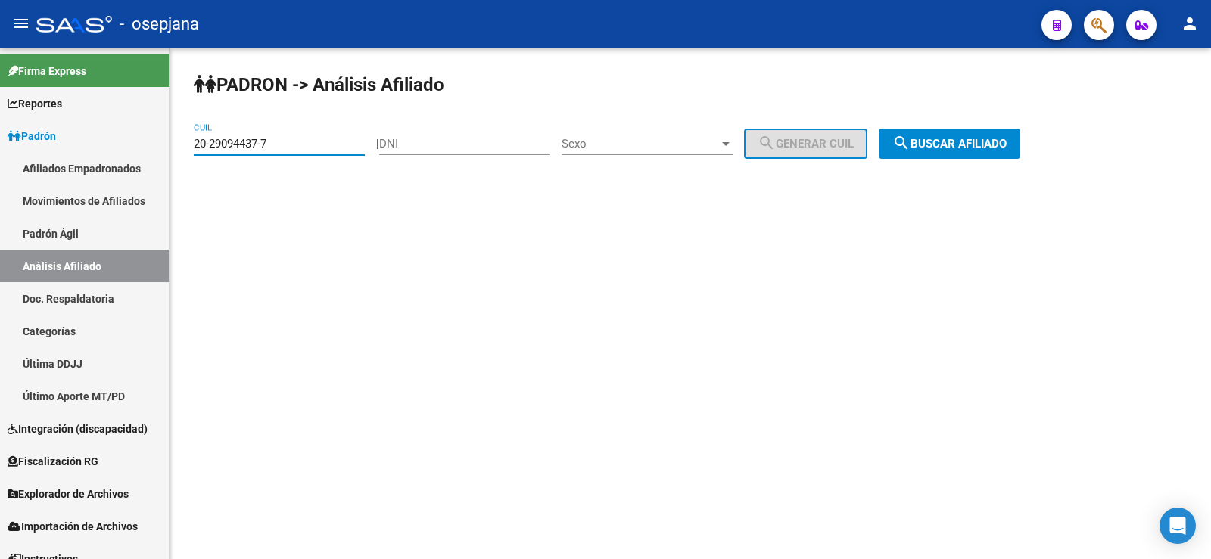
type input "20-29094437-7"
click at [941, 138] on span "search Buscar afiliado" at bounding box center [949, 144] width 114 height 14
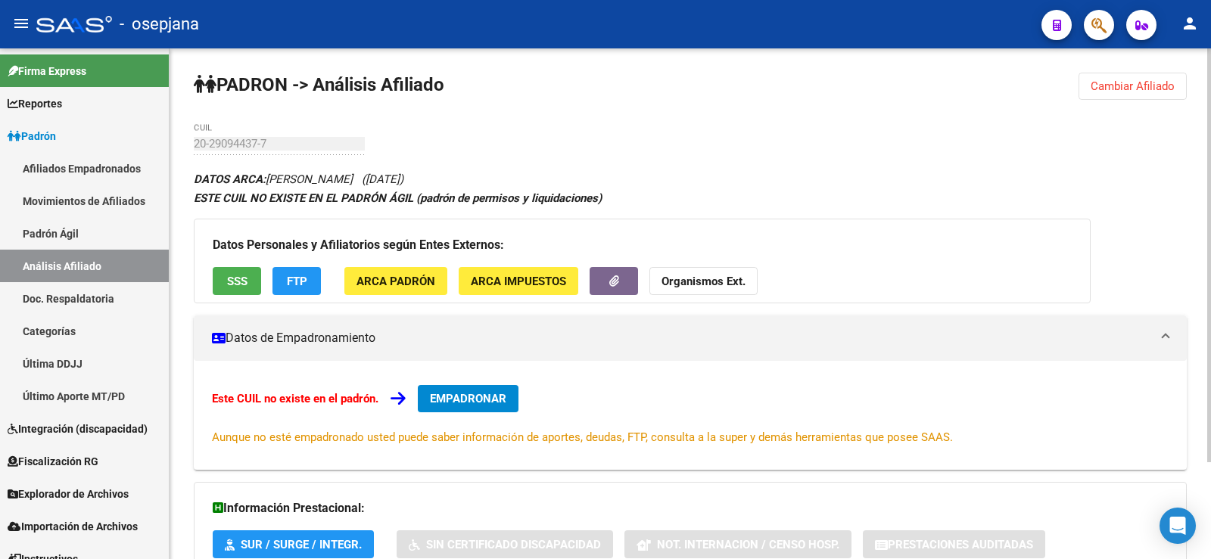
click at [299, 279] on span "FTP" at bounding box center [297, 282] width 20 height 14
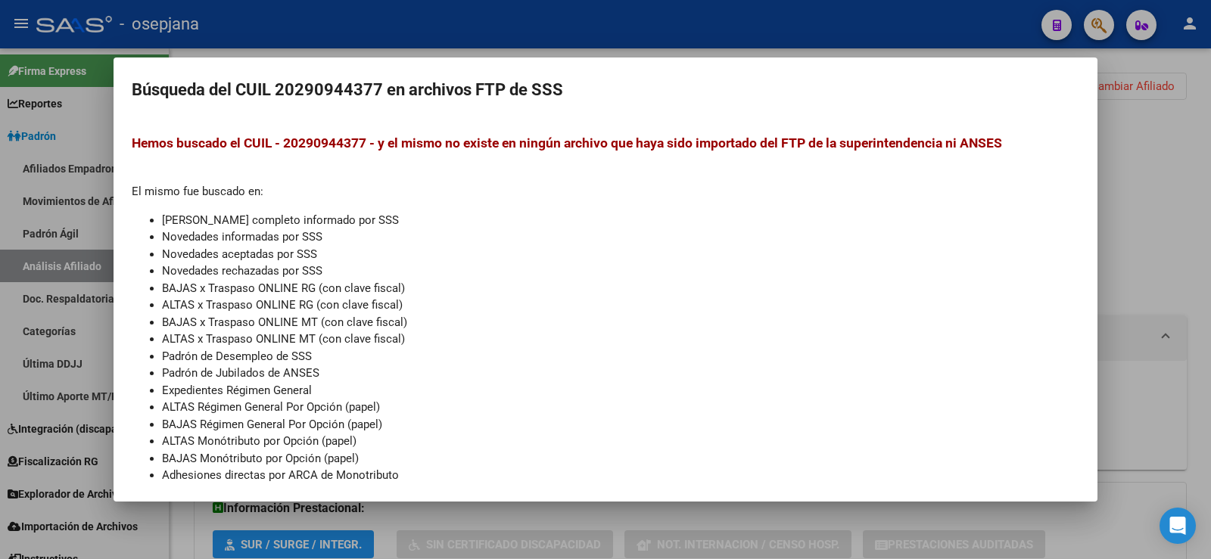
click at [1182, 117] on div at bounding box center [605, 279] width 1211 height 559
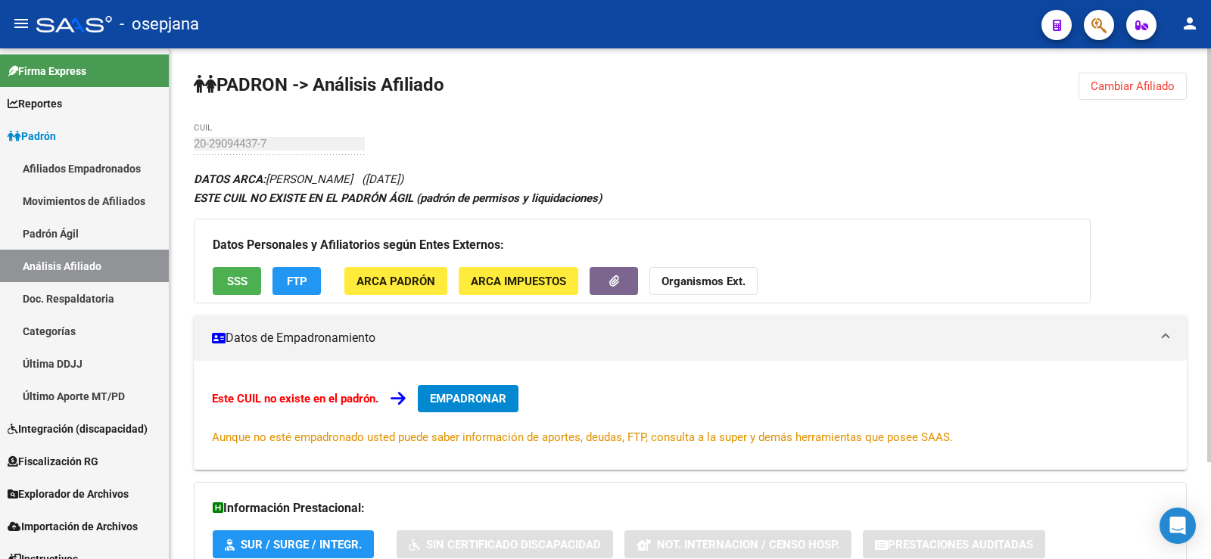
click at [256, 286] on button "SSS" at bounding box center [237, 281] width 48 height 28
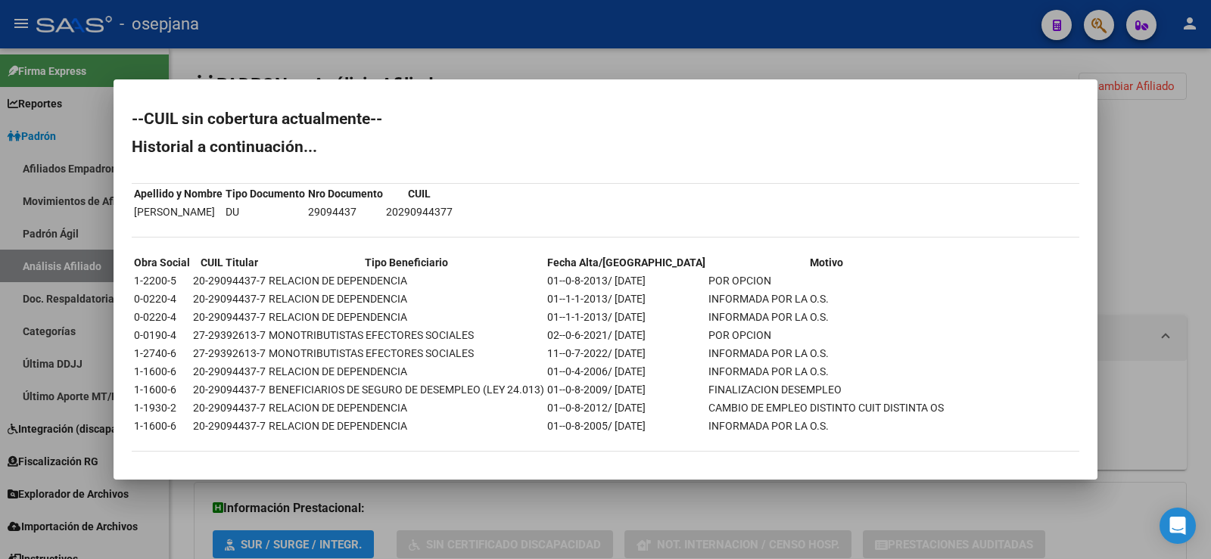
click at [649, 62] on div at bounding box center [605, 279] width 1211 height 559
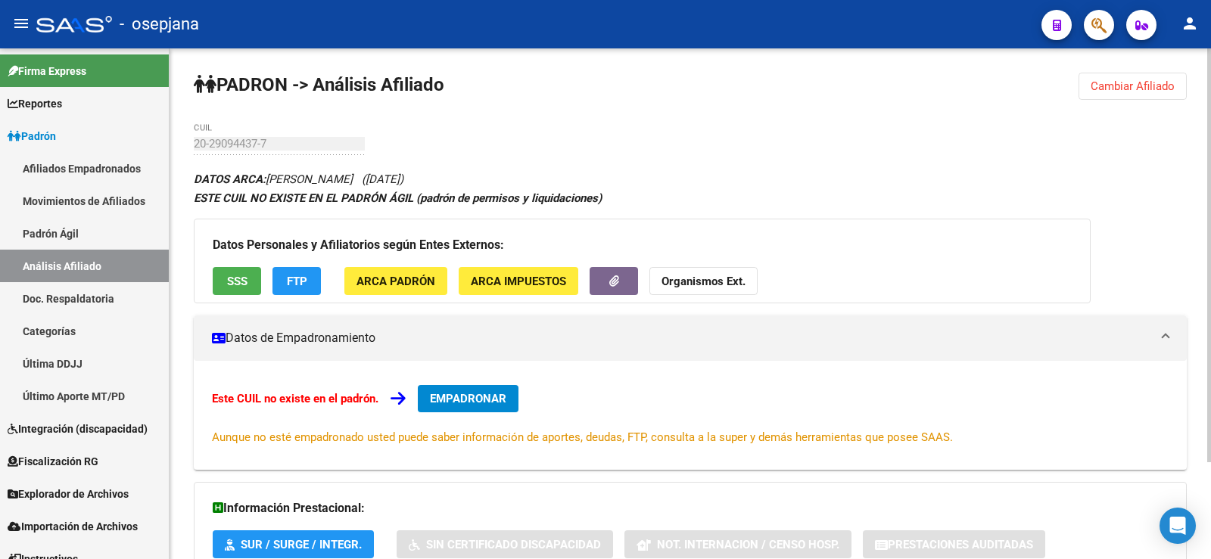
scroll to position [120, 0]
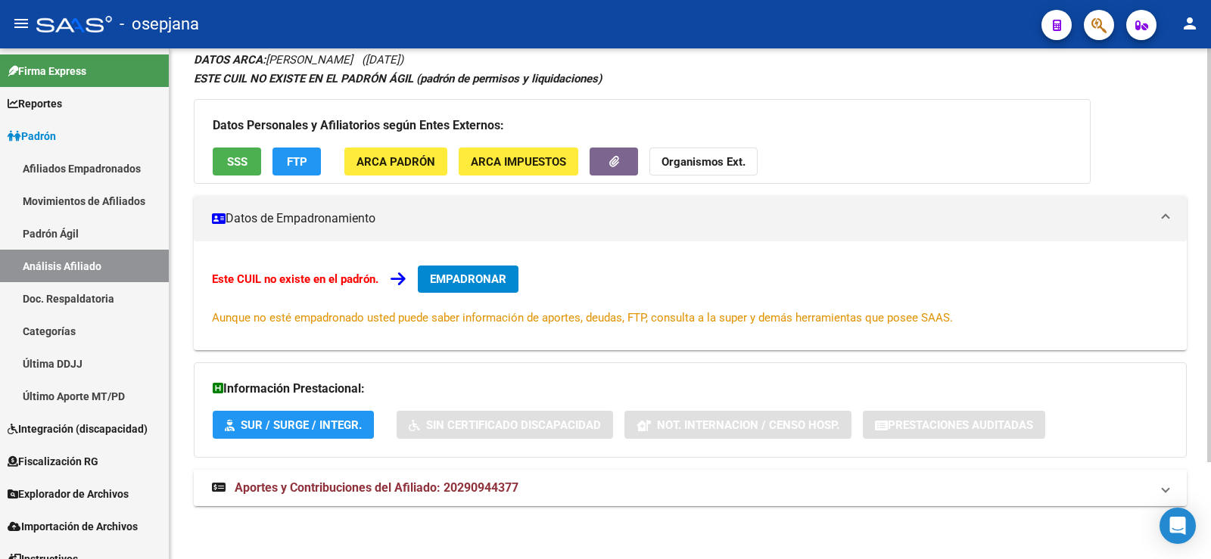
click at [391, 491] on span "Aportes y Contribuciones del Afiliado: 20290944377" at bounding box center [377, 488] width 284 height 14
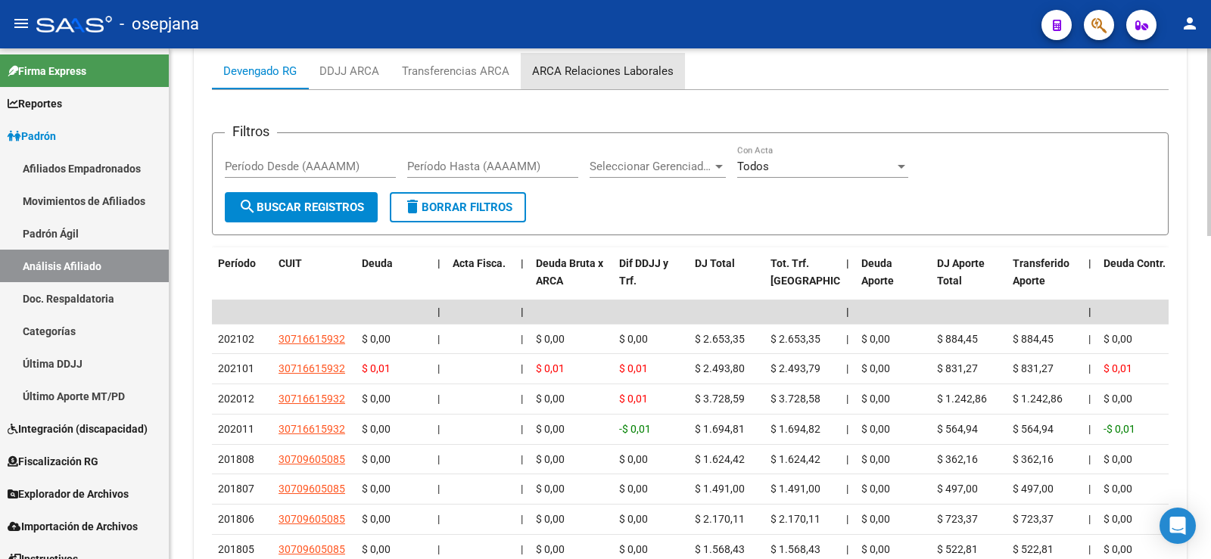
click at [615, 64] on div "ARCA Relaciones Laborales" at bounding box center [603, 71] width 142 height 17
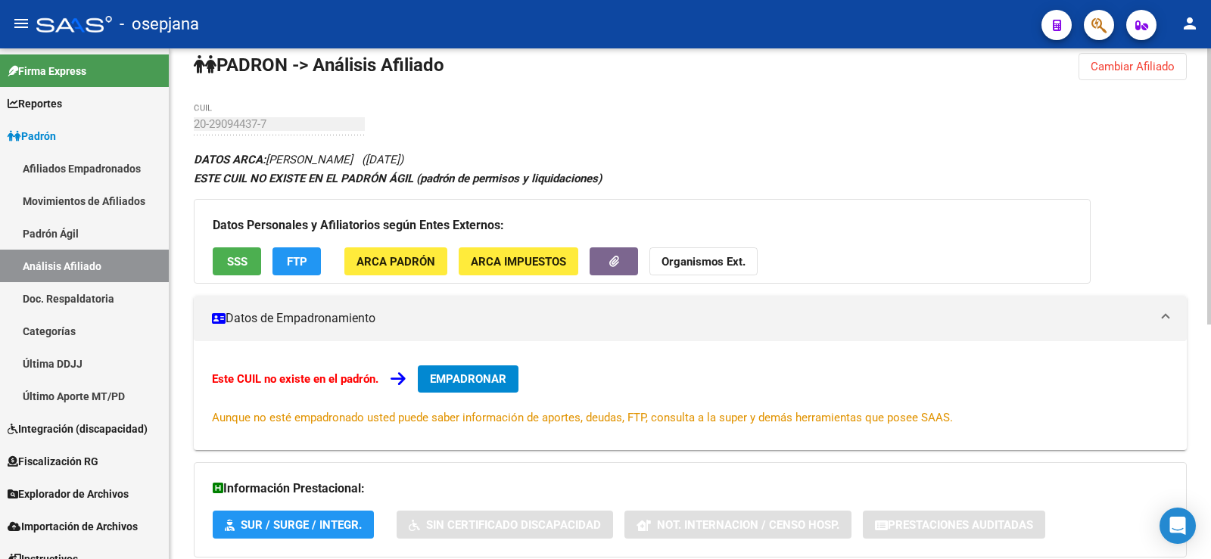
scroll to position [0, 0]
